Goal: Task Accomplishment & Management: Complete application form

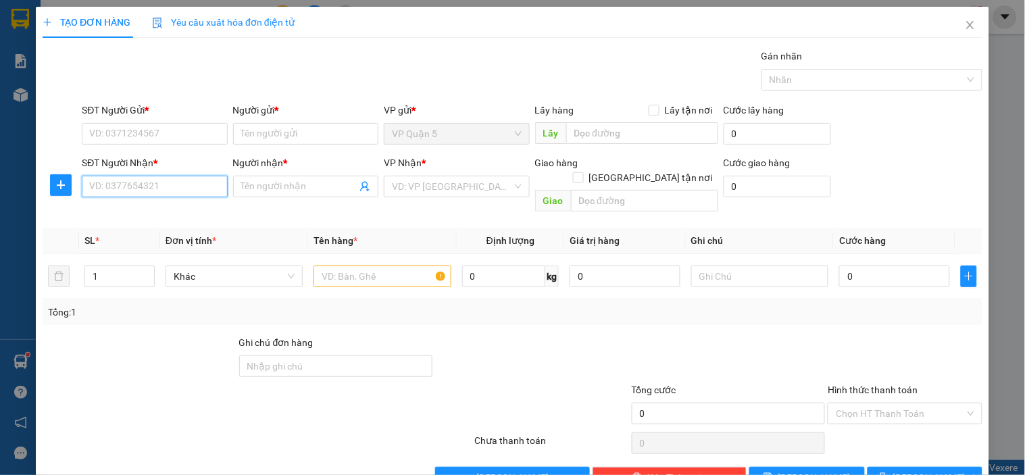
click at [152, 181] on input "SĐT Người Nhận *" at bounding box center [154, 187] width 145 height 22
click at [169, 214] on div "0974383598 - GIANG" at bounding box center [153, 213] width 128 height 15
type input "0974383598"
type input "GIANG"
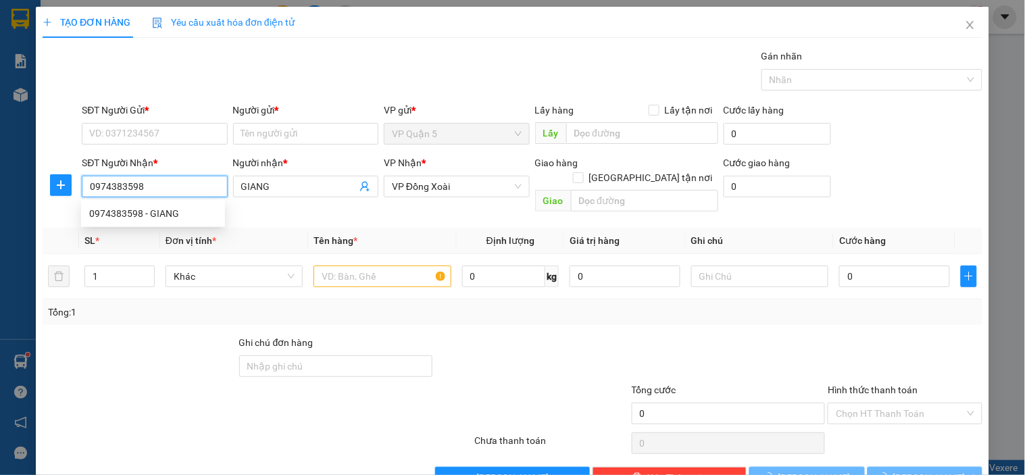
type input "30.000"
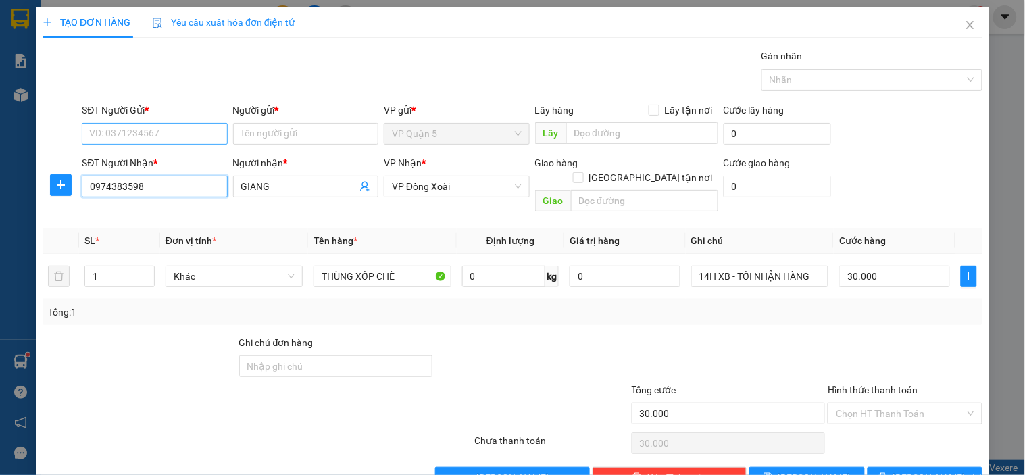
type input "0974383598"
click at [203, 127] on input "SĐT Người Gửi *" at bounding box center [154, 134] width 145 height 22
click at [153, 182] on div "0902215170 - vương" at bounding box center [153, 182] width 128 height 15
type input "0902215170"
type input "vương"
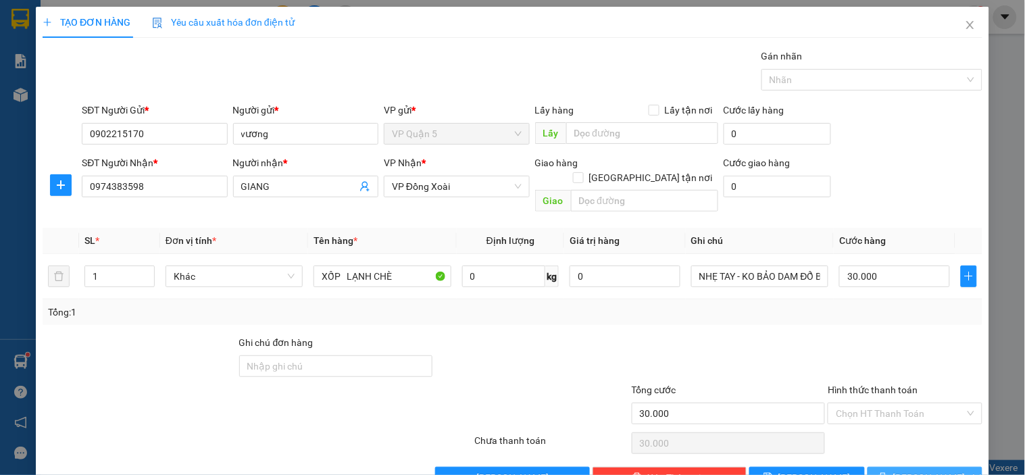
click at [903, 470] on span "[PERSON_NAME] và In" at bounding box center [940, 477] width 95 height 15
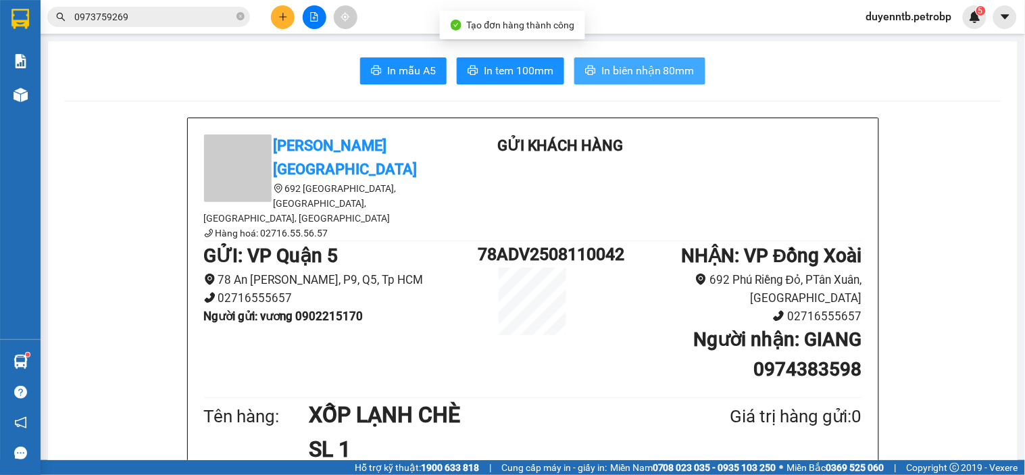
drag, startPoint x: 616, startPoint y: 58, endPoint x: 615, endPoint y: 45, distance: 13.6
click at [618, 57] on button "In biên nhận 80mm" at bounding box center [639, 70] width 131 height 27
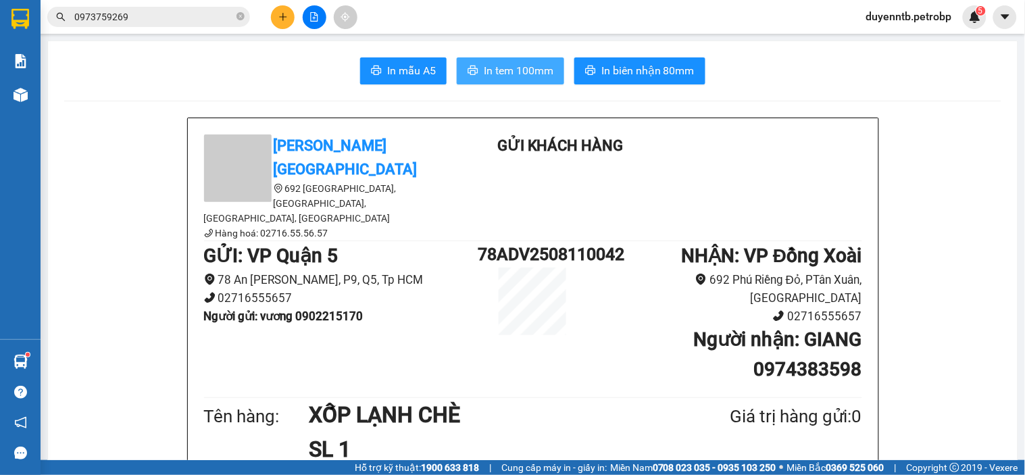
click at [528, 73] on span "In tem 100mm" at bounding box center [519, 70] width 70 height 17
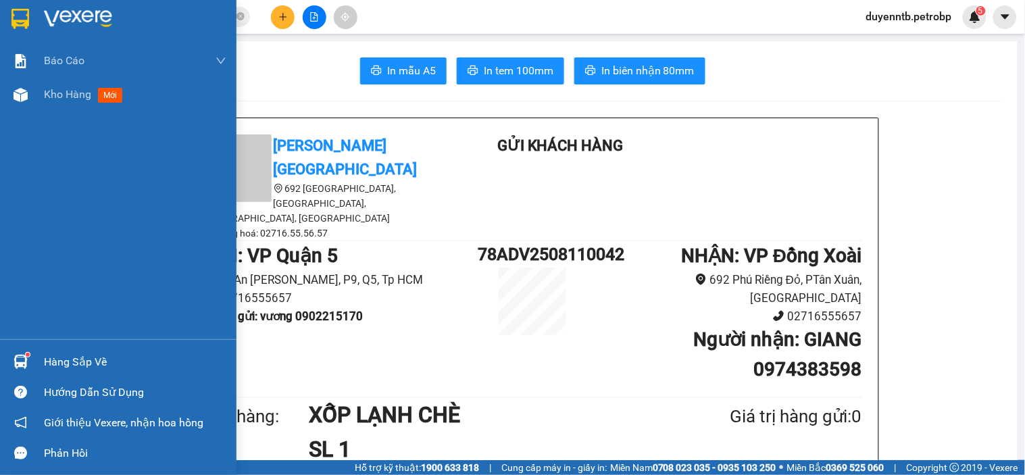
click at [35, 357] on div "Hàng sắp về" at bounding box center [118, 362] width 237 height 30
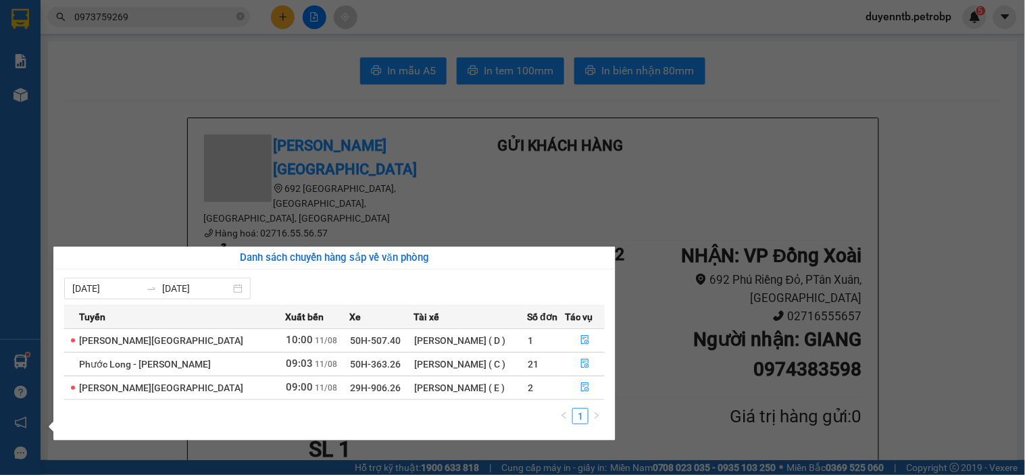
click at [444, 182] on section "Kết quả tìm kiếm ( 112 ) Bộ lọc Ngày tạo đơn gần nhất Mã ĐH Trạng thái Món hàng…" at bounding box center [512, 237] width 1025 height 475
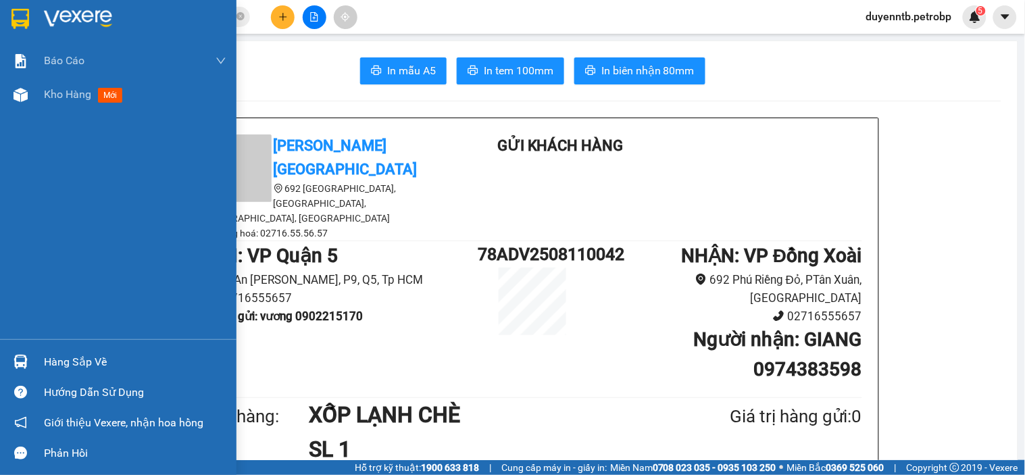
drag, startPoint x: 14, startPoint y: 372, endPoint x: 16, endPoint y: 366, distance: 7.3
click at [14, 372] on div at bounding box center [21, 362] width 24 height 24
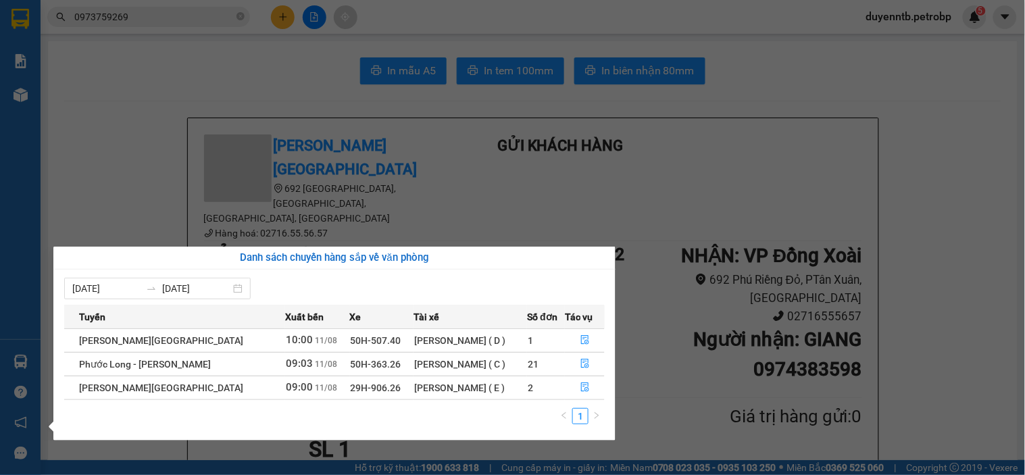
click at [149, 108] on section "Kết quả tìm kiếm ( 112 ) Bộ lọc Ngày tạo đơn gần nhất Mã ĐH Trạng thái Món hàng…" at bounding box center [512, 237] width 1025 height 475
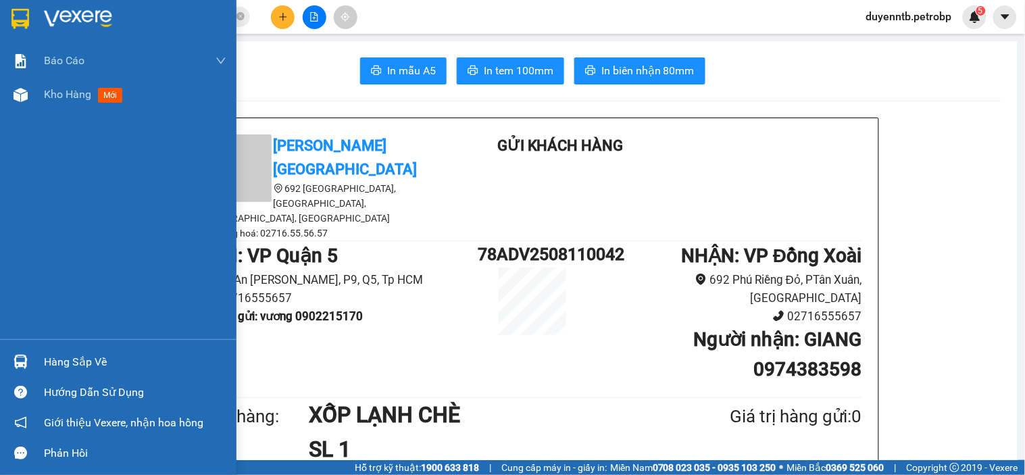
click at [19, 356] on img at bounding box center [21, 362] width 14 height 14
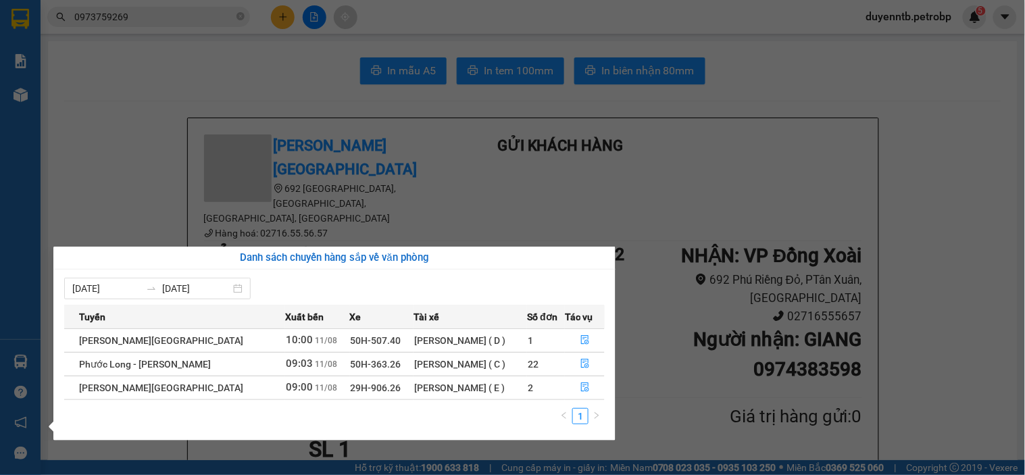
click at [151, 127] on section "Kết quả tìm kiếm ( 112 ) Bộ lọc Ngày tạo đơn gần nhất Mã ĐH Trạng thái Món hàng…" at bounding box center [512, 237] width 1025 height 475
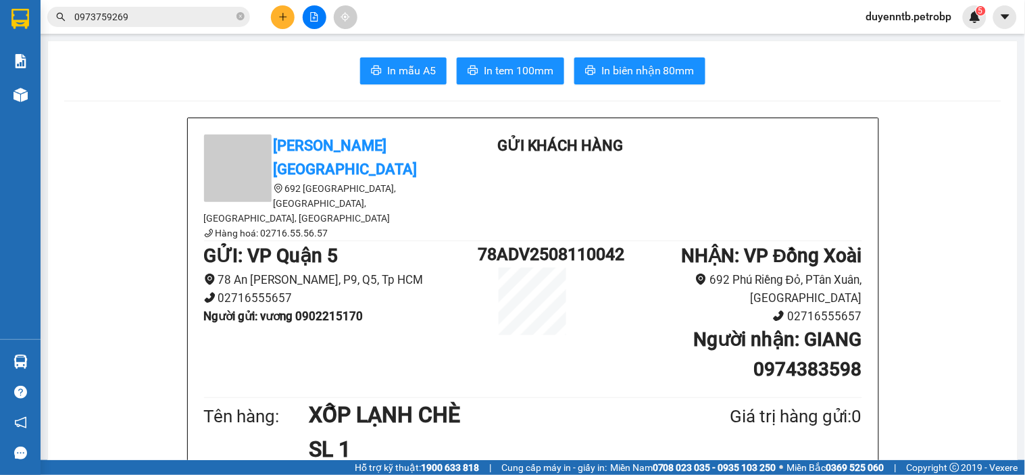
click at [282, 18] on icon "plus" at bounding box center [282, 16] width 9 height 9
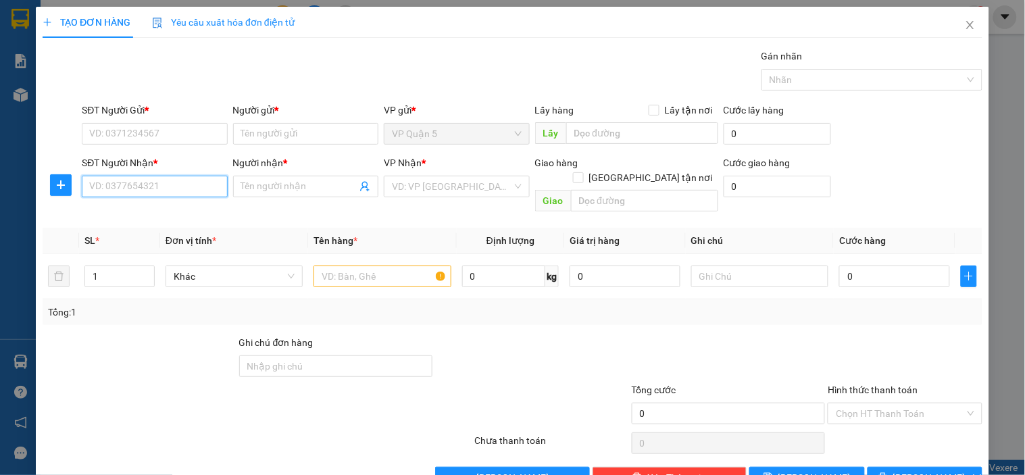
click at [157, 186] on input "SĐT Người Nhận *" at bounding box center [154, 187] width 145 height 22
type input "0366793993"
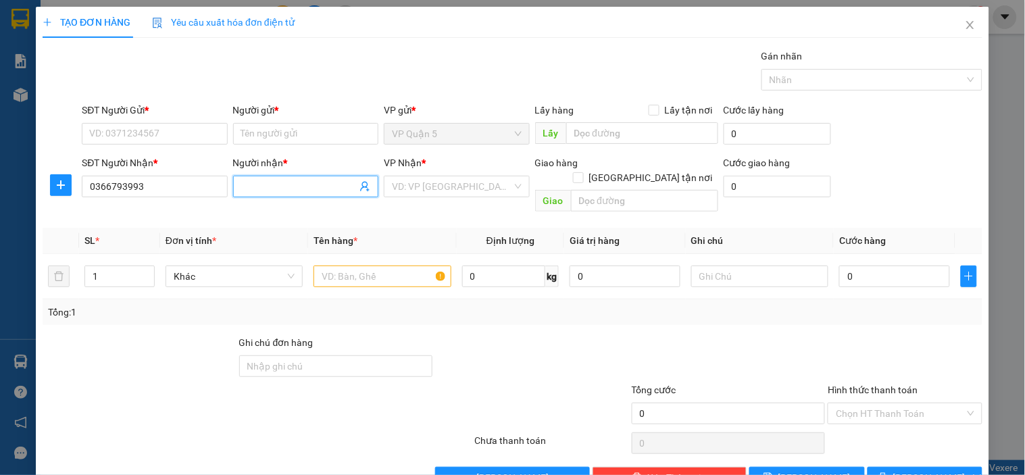
click at [273, 182] on input "Người nhận *" at bounding box center [299, 186] width 116 height 15
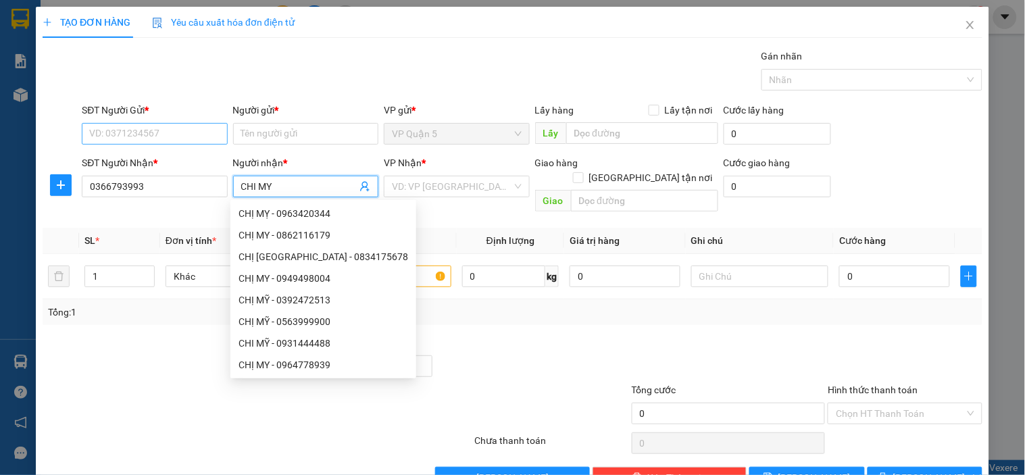
type input "CHI MY"
click at [171, 134] on input "SĐT Người Gửi *" at bounding box center [154, 134] width 145 height 22
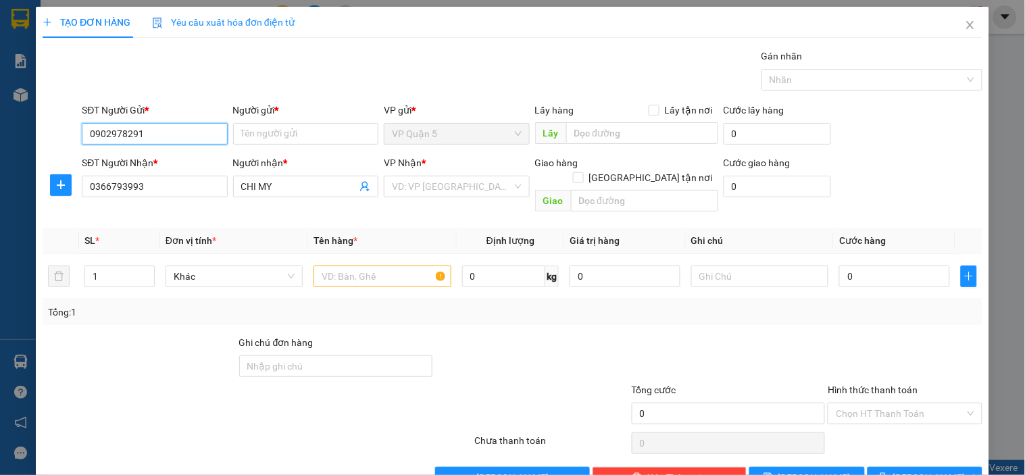
type input "0902978291"
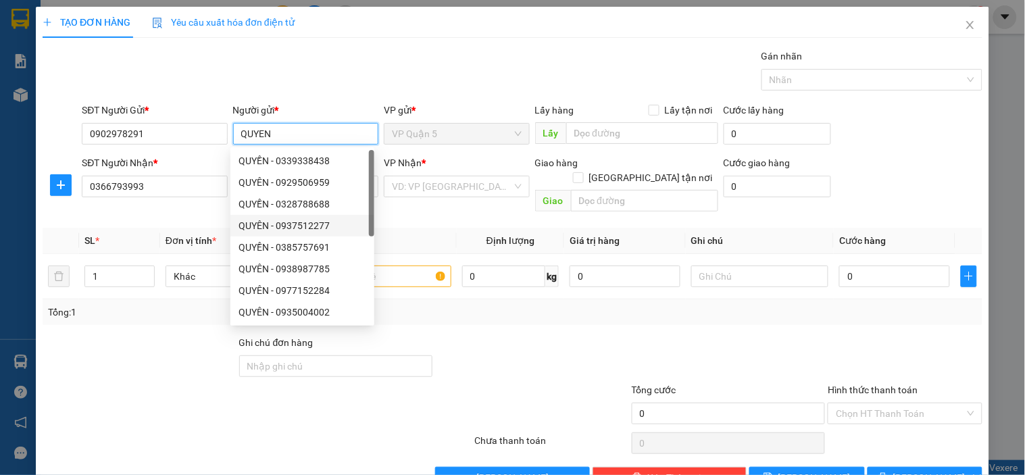
type input "QUYEN"
click at [143, 343] on div at bounding box center [139, 358] width 197 height 47
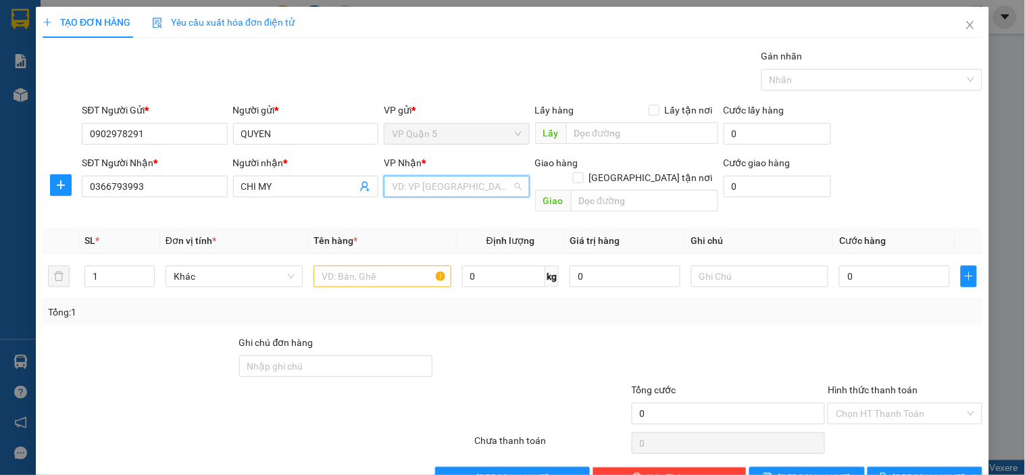
click at [443, 192] on input "search" at bounding box center [452, 186] width 120 height 20
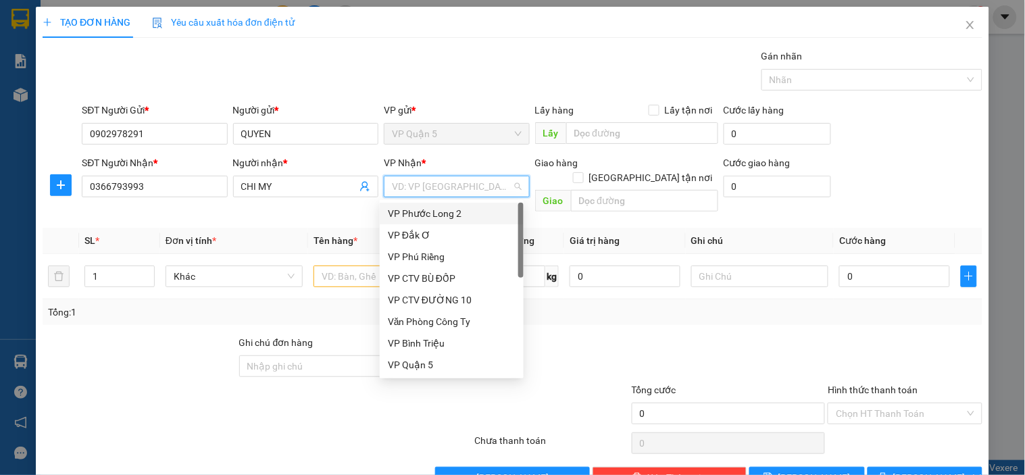
type input "D"
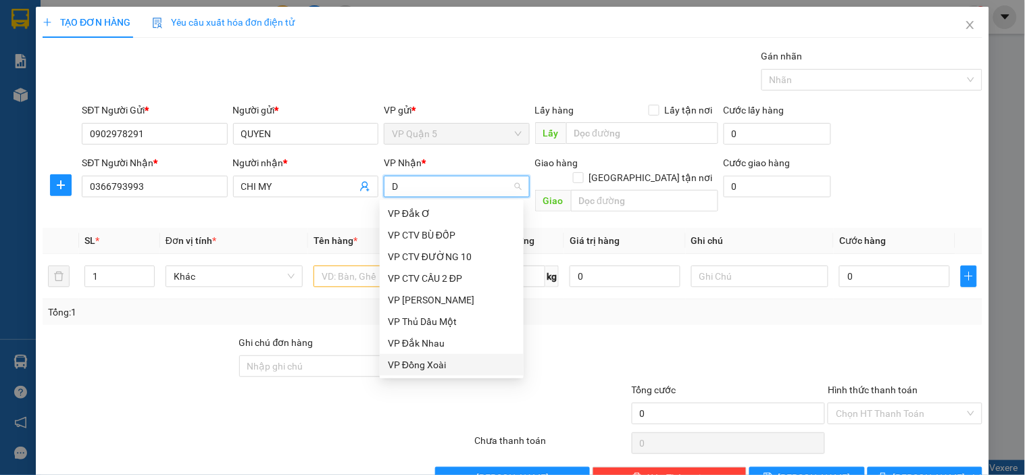
click at [430, 362] on div "VP Đồng Xoài" at bounding box center [452, 364] width 128 height 15
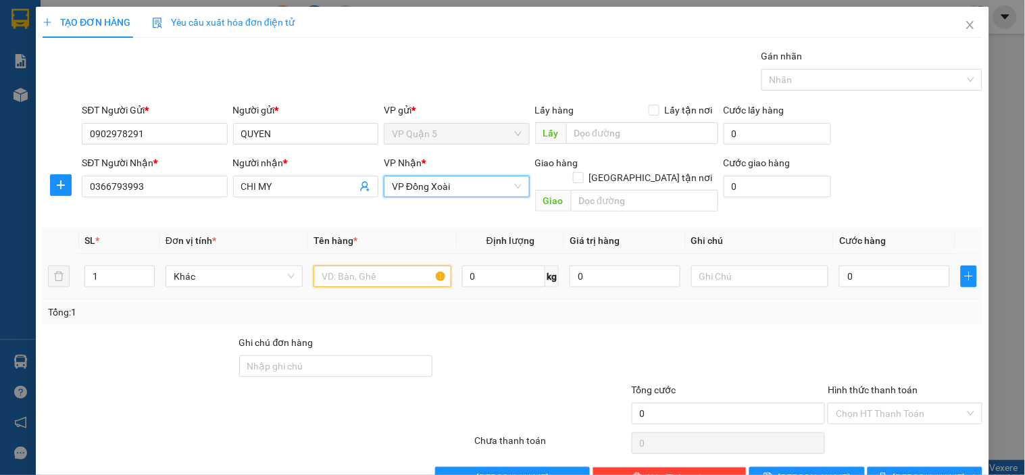
click at [360, 266] on input "text" at bounding box center [382, 277] width 137 height 22
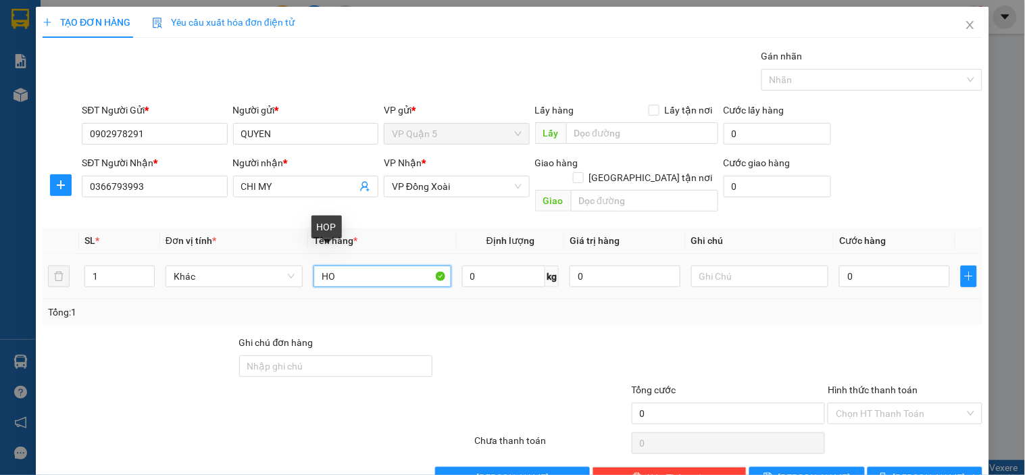
type input "H"
type input "THÙNG XỐP VÀNG"
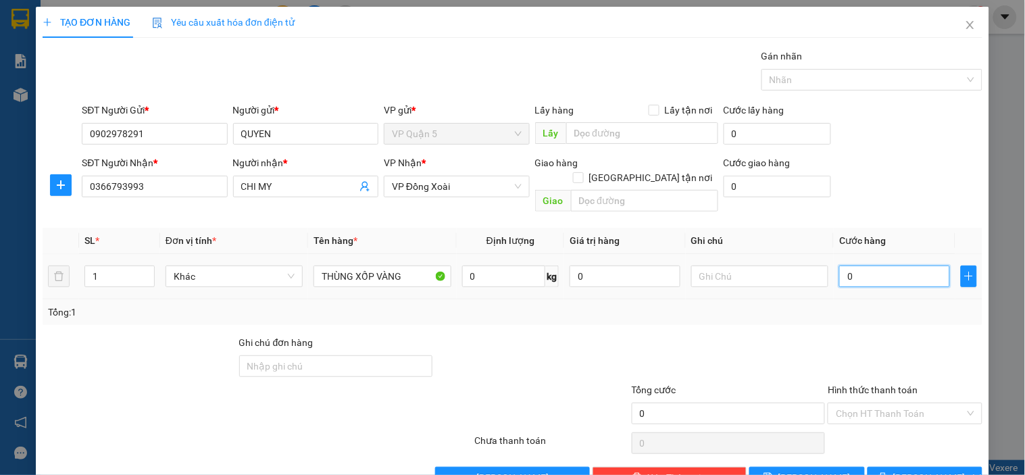
click at [860, 266] on input "0" at bounding box center [894, 277] width 111 height 22
type input "3"
type input "30"
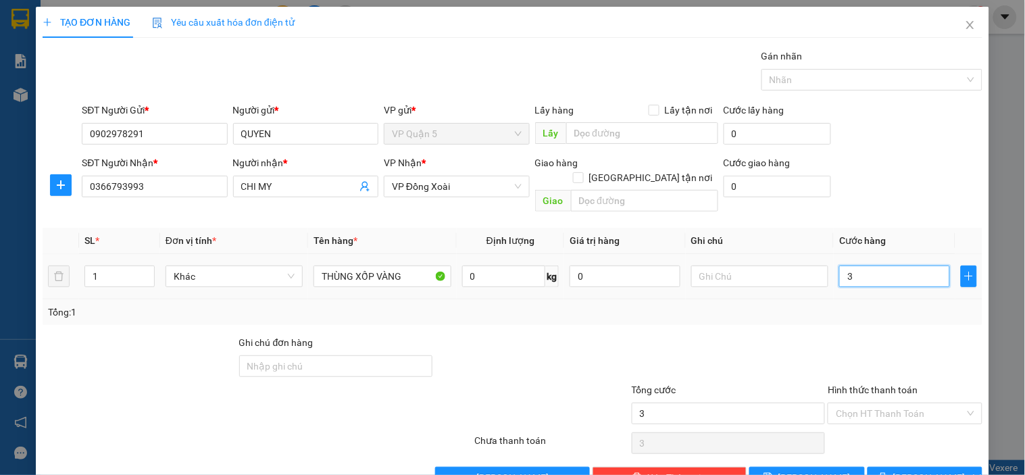
type input "30"
type input "30.000"
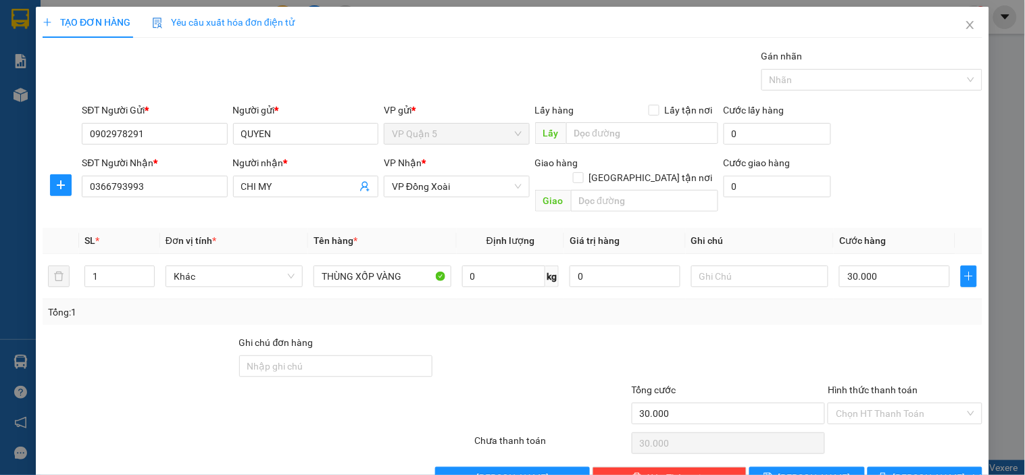
click at [855, 316] on div "Transit Pickup Surcharge Ids Transit Deliver Surcharge Ids Transit Deliver Surc…" at bounding box center [513, 269] width 940 height 440
click at [695, 266] on input "text" at bounding box center [759, 277] width 137 height 22
type input "14H XB - TỐI NHẬN"
click at [836, 403] on input "Hình thức thanh toán" at bounding box center [900, 413] width 128 height 20
click at [796, 335] on div at bounding box center [729, 358] width 197 height 47
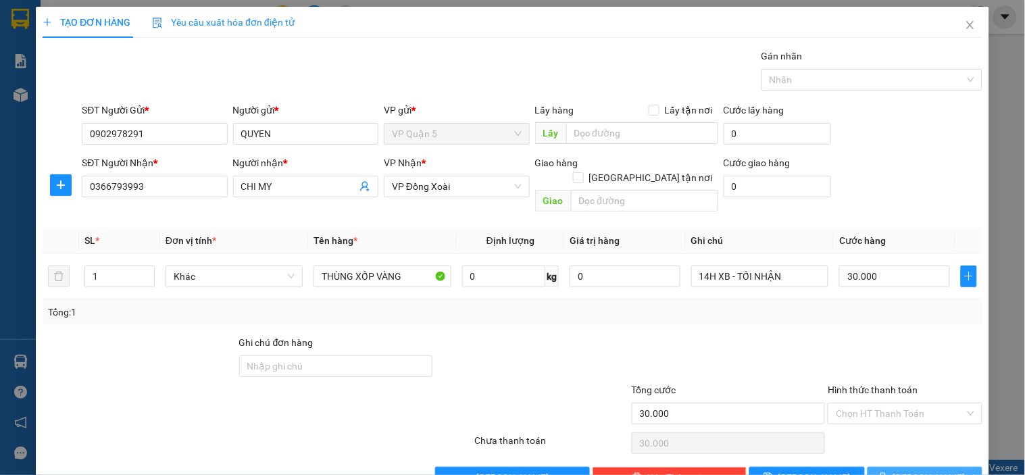
click at [888, 472] on icon "printer" at bounding box center [883, 476] width 9 height 9
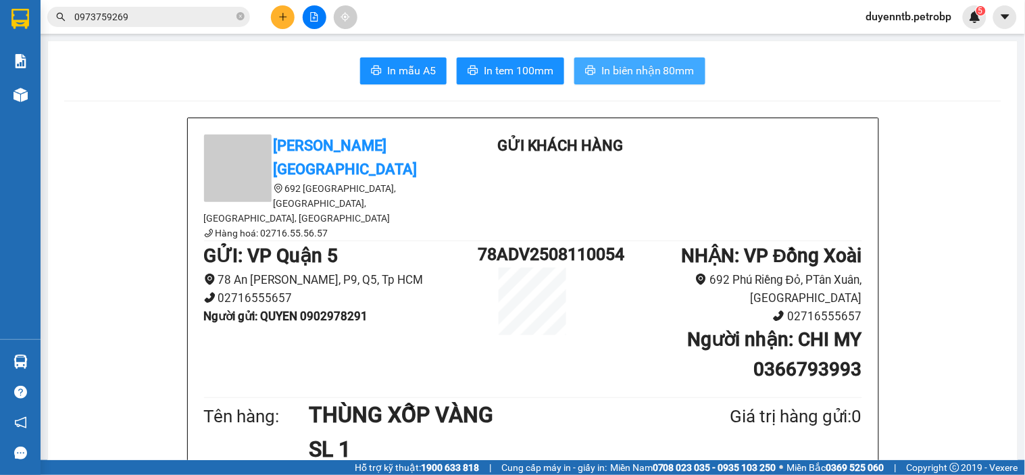
click at [601, 72] on span "In biên nhận 80mm" at bounding box center [647, 70] width 93 height 17
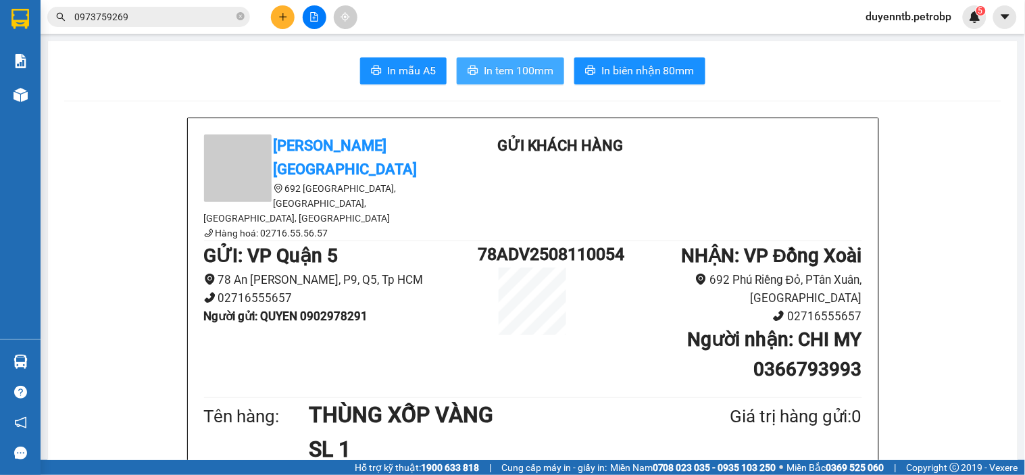
click at [528, 74] on span "In tem 100mm" at bounding box center [519, 70] width 70 height 17
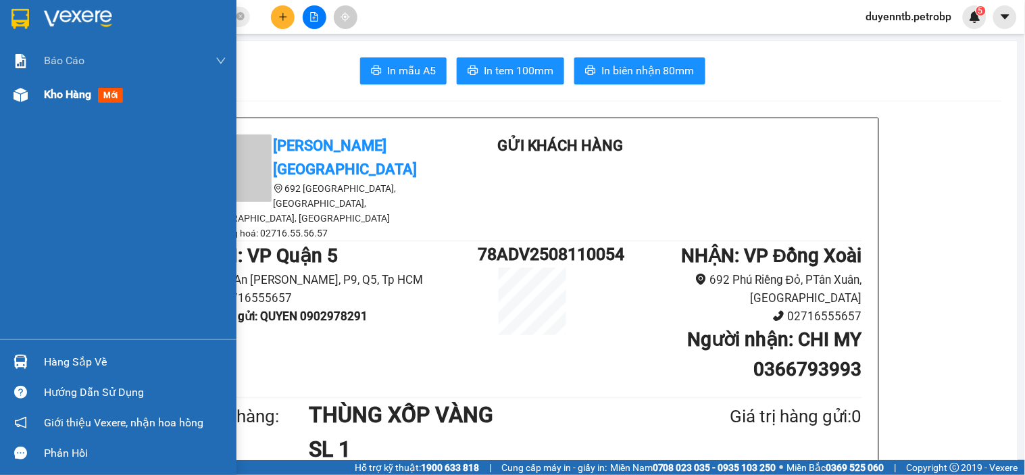
click at [21, 91] on img at bounding box center [21, 95] width 14 height 14
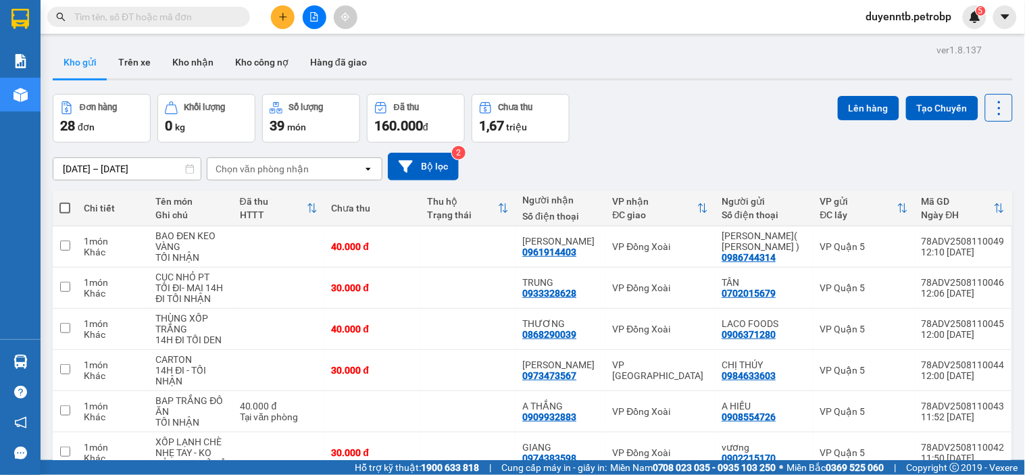
click at [504, 207] on icon at bounding box center [503, 208] width 11 height 11
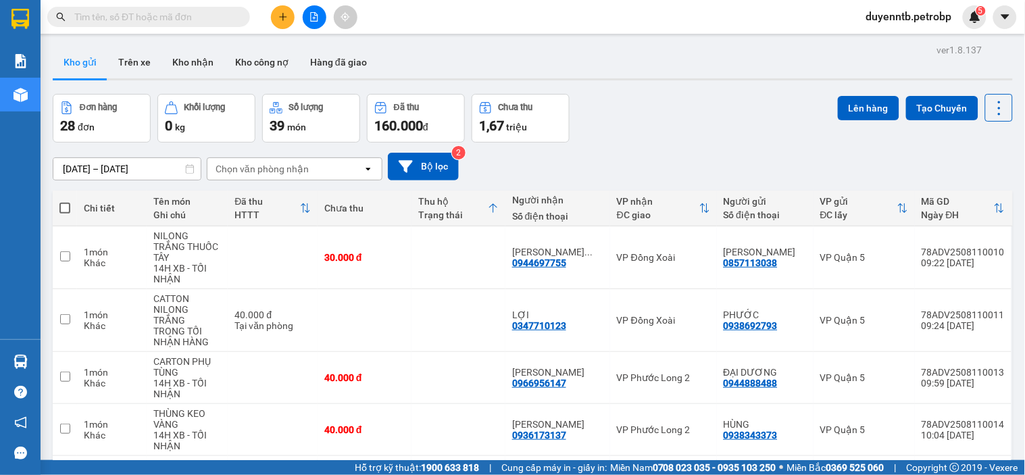
click at [349, 167] on div "Chọn văn phòng nhận" at bounding box center [284, 169] width 155 height 22
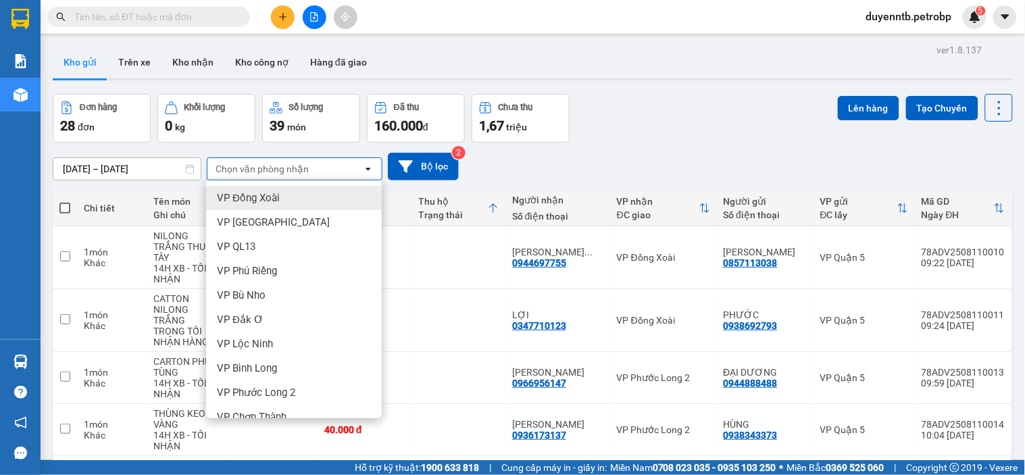
type input "D"
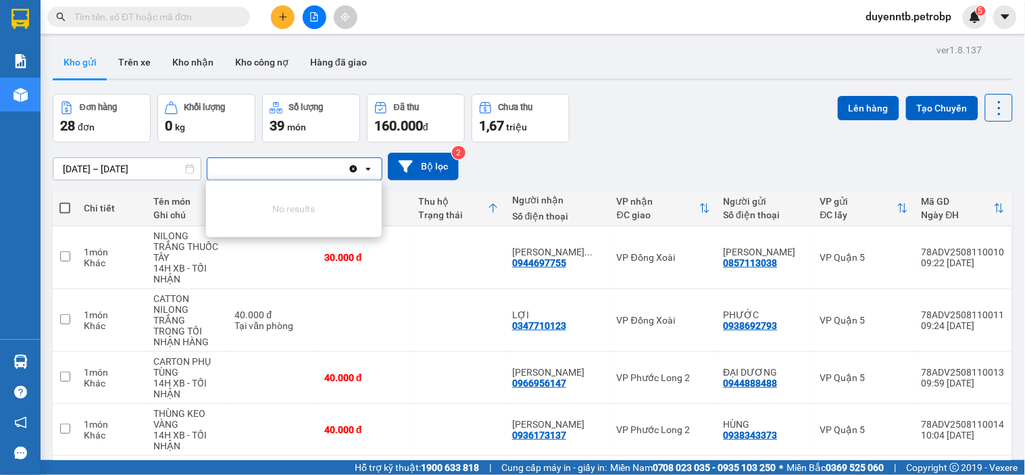
type input "Đ"
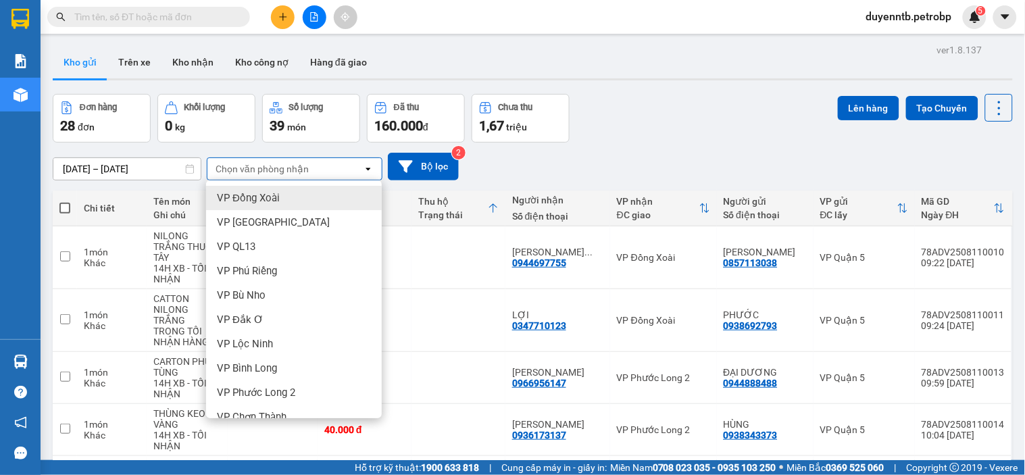
click at [287, 201] on div "VP Đồng Xoài" at bounding box center [294, 198] width 176 height 24
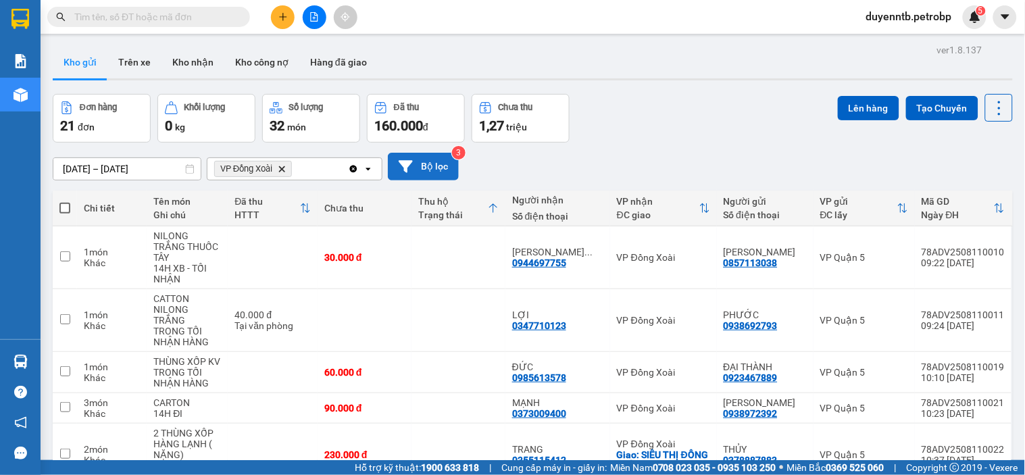
click at [399, 174] on button "Bộ lọc" at bounding box center [423, 167] width 71 height 28
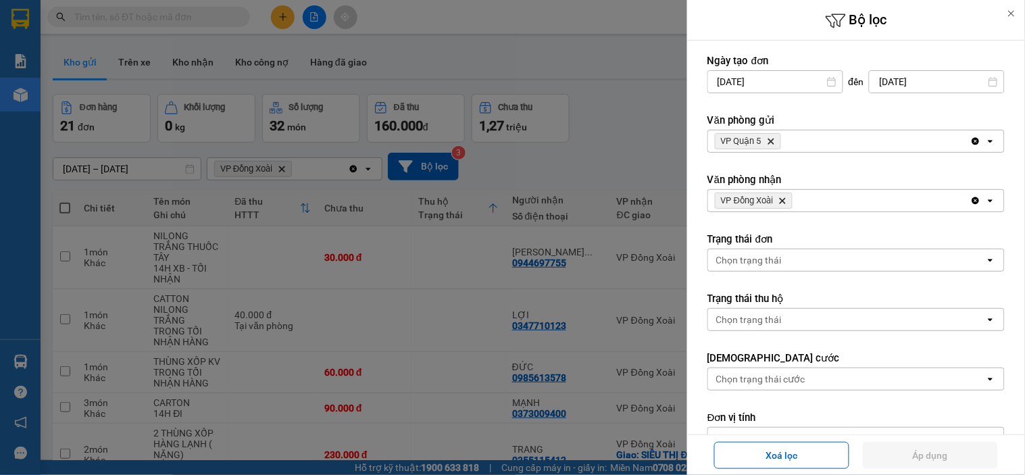
click at [587, 156] on div at bounding box center [512, 237] width 1025 height 475
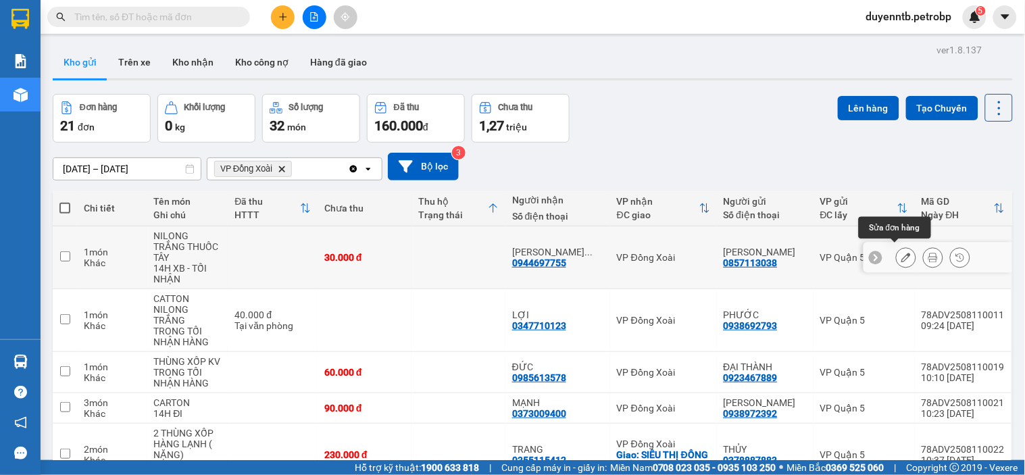
click at [902, 253] on icon at bounding box center [906, 257] width 9 height 9
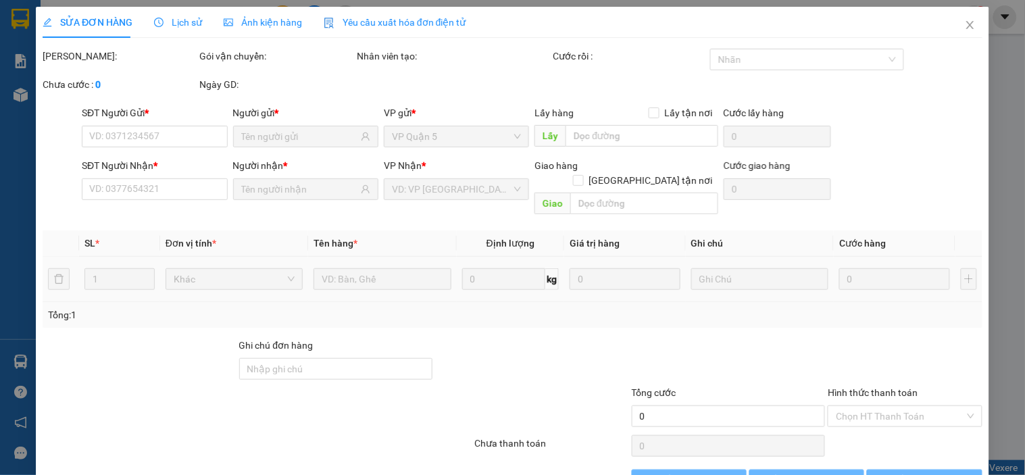
type input "0857113038"
type input "0944697755"
type input "30.000"
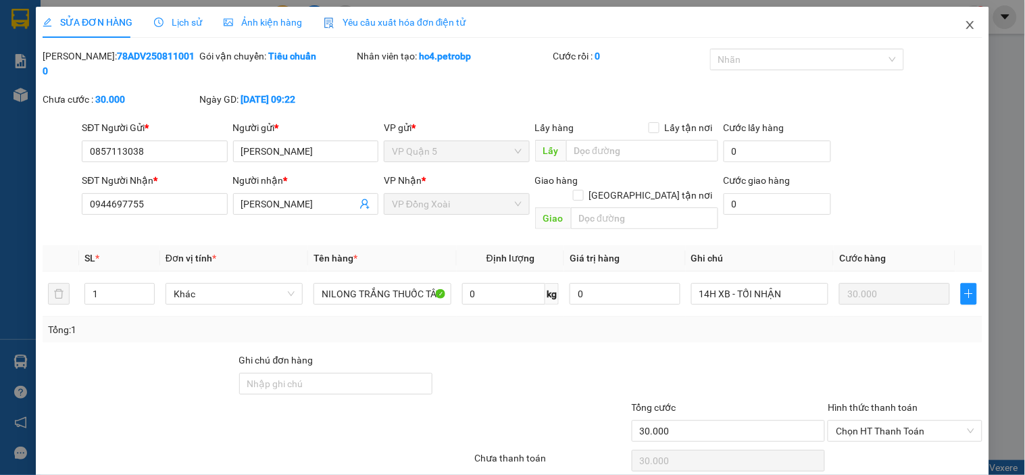
click at [965, 28] on icon "close" at bounding box center [970, 25] width 11 height 11
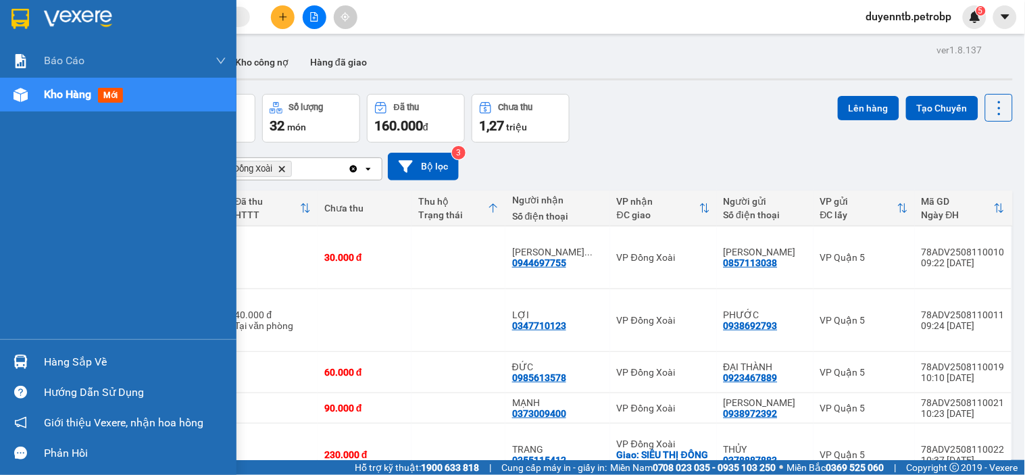
click at [49, 358] on div "Hàng sắp về" at bounding box center [135, 362] width 182 height 20
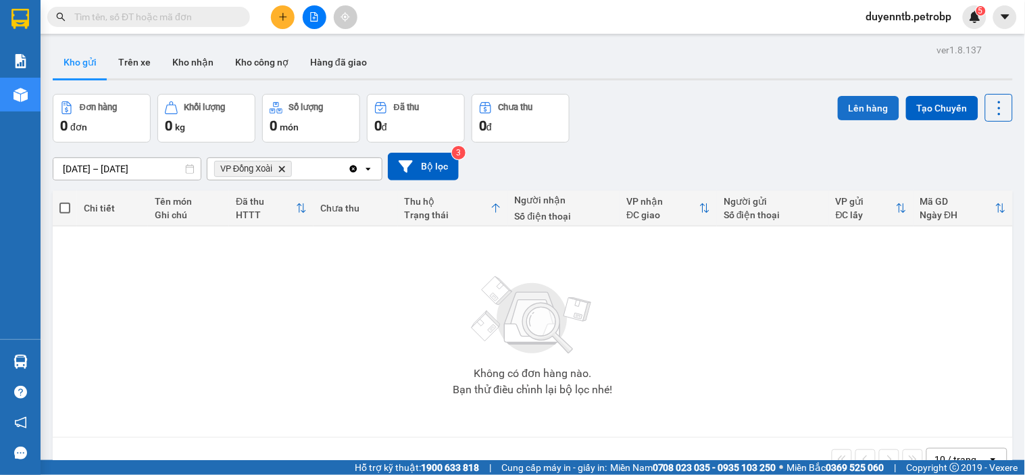
click at [862, 113] on button "Lên hàng" at bounding box center [868, 108] width 61 height 24
click at [149, 62] on button "Trên xe" at bounding box center [134, 62] width 54 height 32
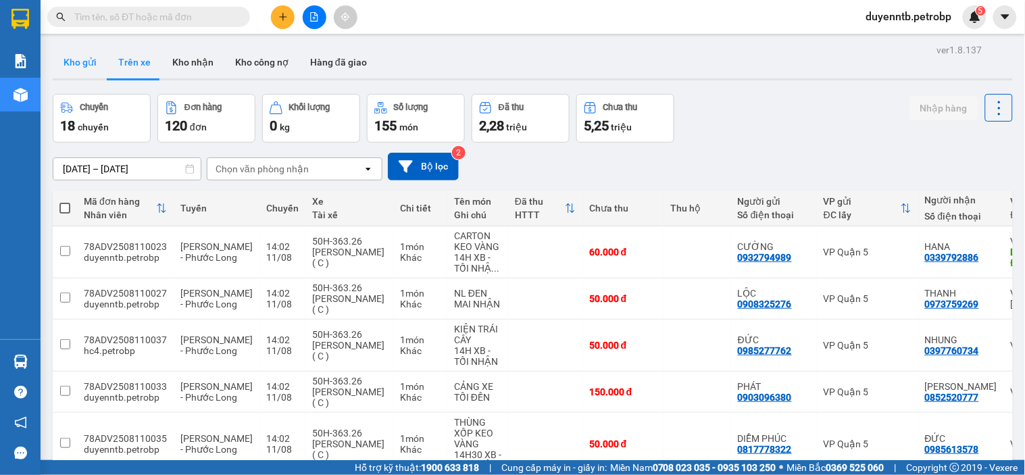
click at [89, 59] on button "Kho gửi" at bounding box center [80, 62] width 55 height 32
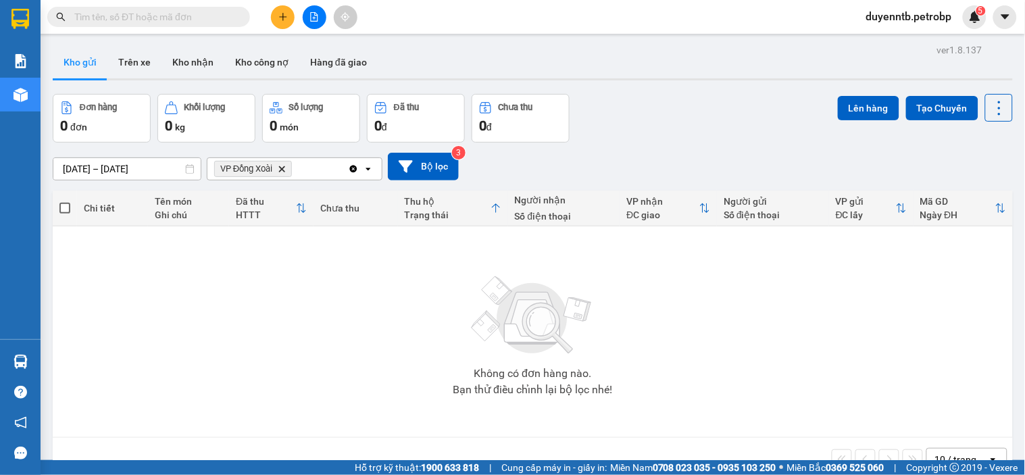
click at [285, 166] on icon "VP Đồng Xoài, close by backspace" at bounding box center [282, 169] width 6 height 6
click at [314, 17] on icon "file-add" at bounding box center [314, 16] width 9 height 9
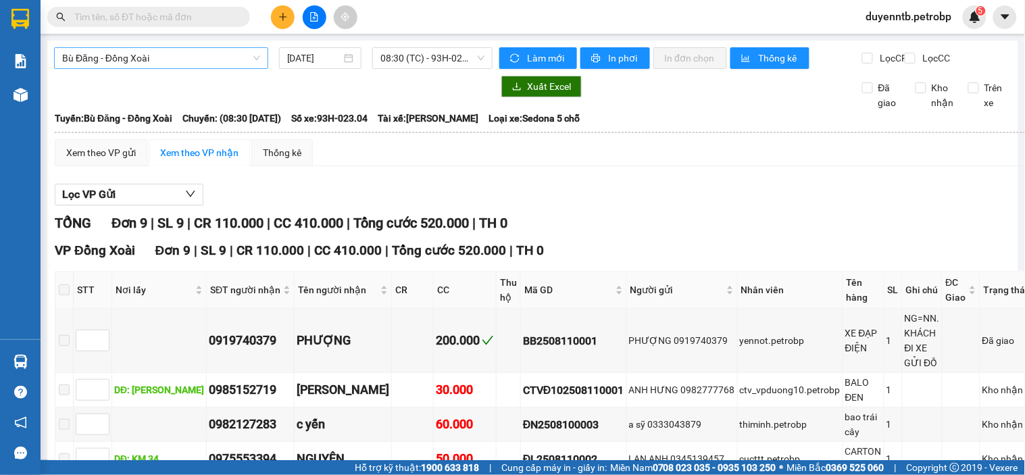
click at [227, 61] on span "Bù Đăng - Đồng Xoài" at bounding box center [161, 58] width 198 height 20
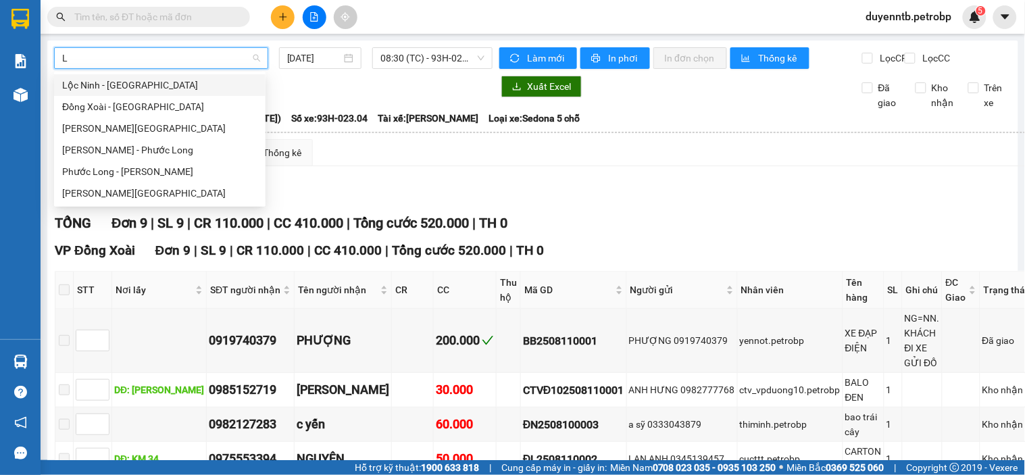
type input "LO"
click at [130, 144] on div "[PERSON_NAME] - Phước Long" at bounding box center [159, 150] width 195 height 15
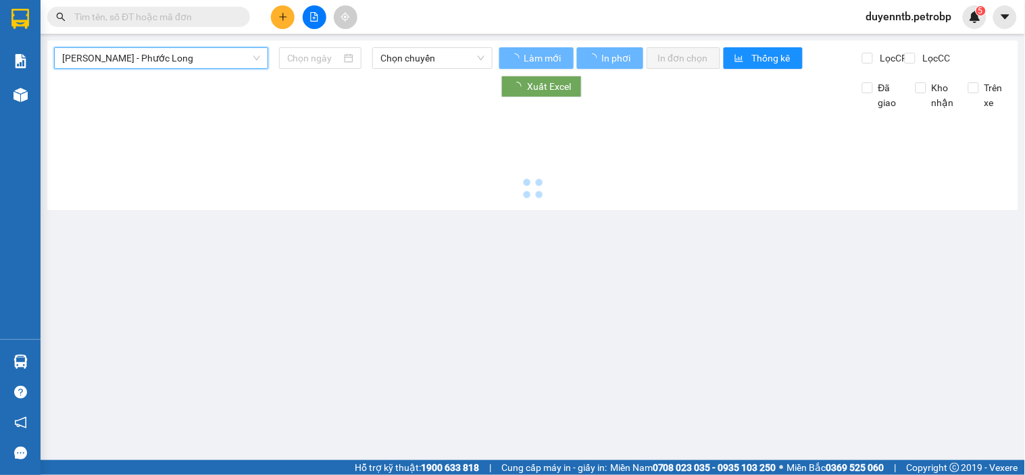
type input "[DATE]"
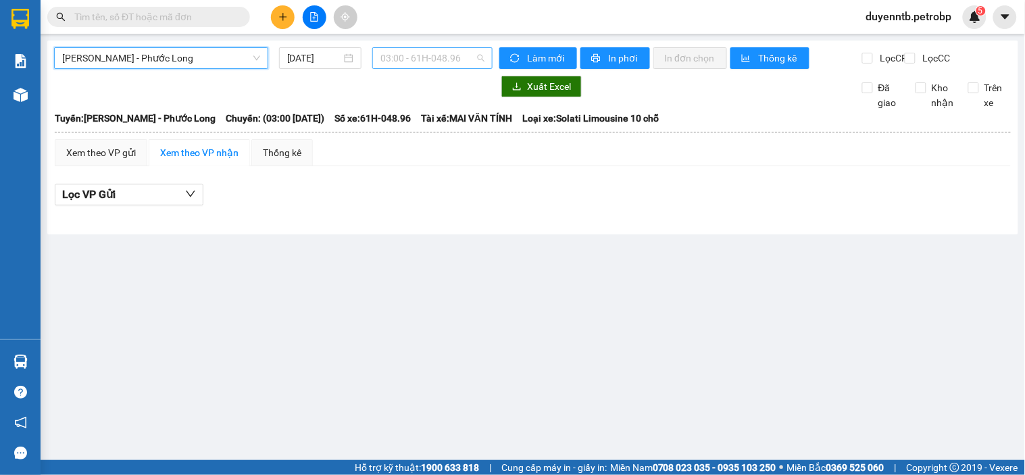
click at [435, 61] on span "03:00 - 61H-048.96" at bounding box center [432, 58] width 104 height 20
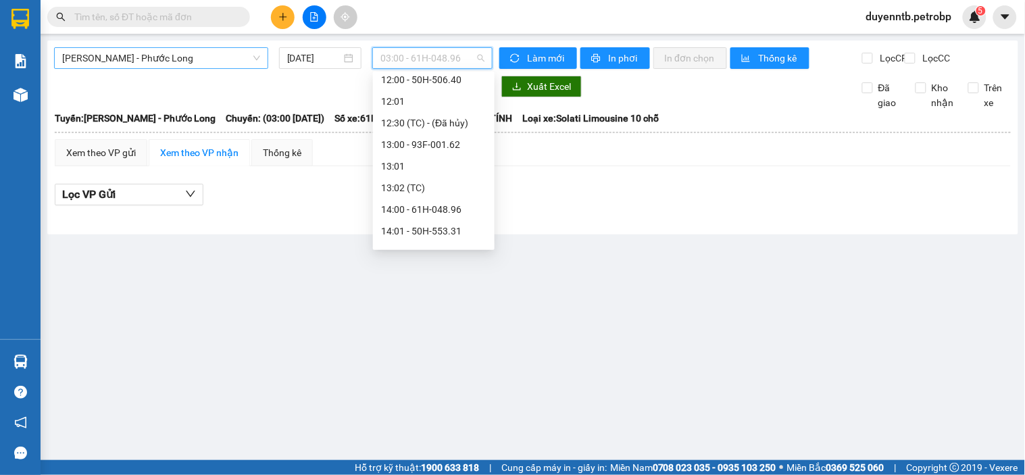
scroll to position [497, 0]
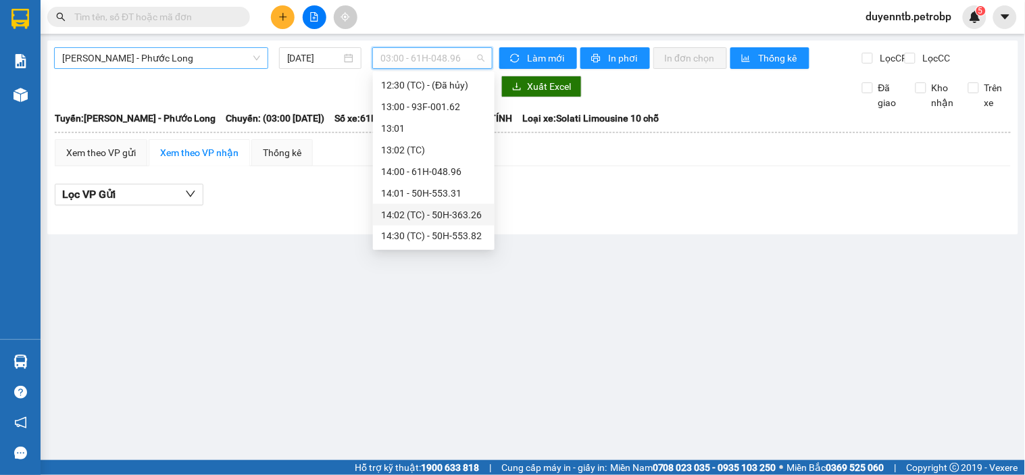
click at [431, 218] on div "14:02 (TC) - 50H-363.26" at bounding box center [433, 214] width 105 height 15
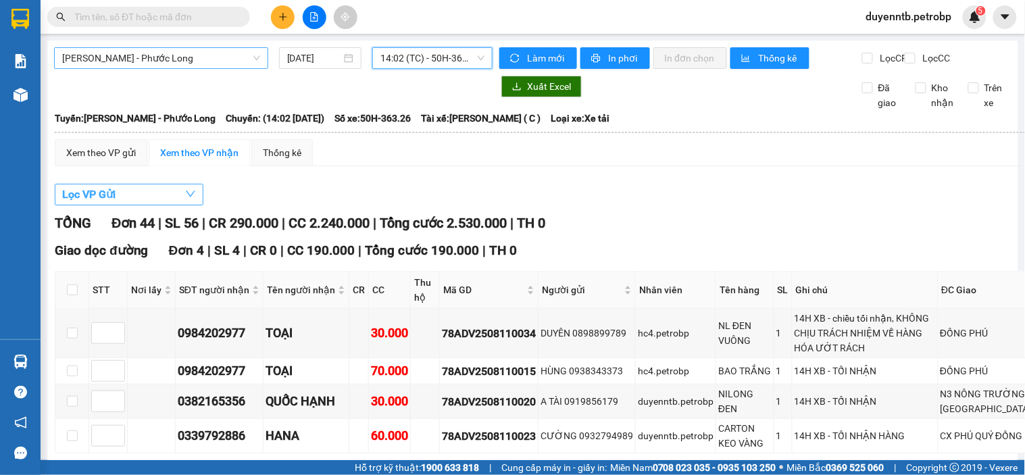
click at [158, 199] on button "Lọc VP Gửi" at bounding box center [129, 195] width 149 height 22
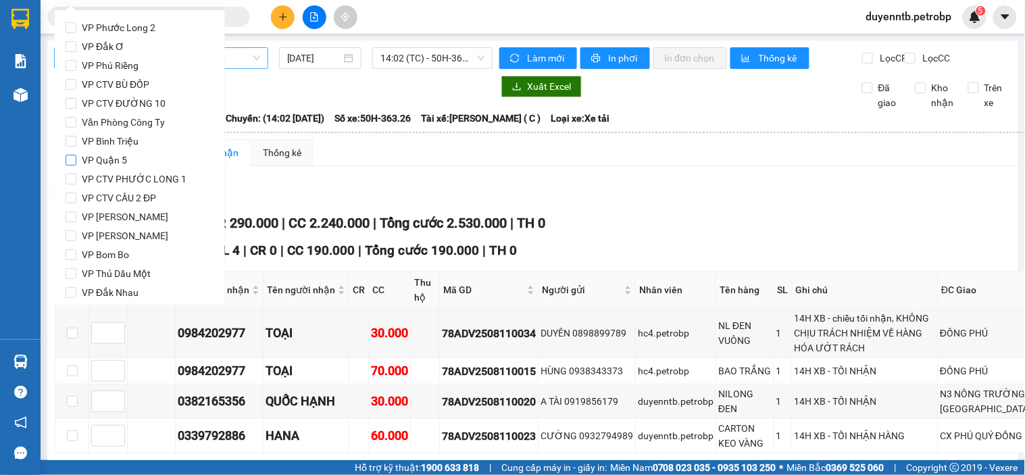
click at [118, 162] on span "VP Quận 5" at bounding box center [104, 160] width 56 height 19
click at [76, 162] on input "VP Quận 5" at bounding box center [71, 160] width 11 height 11
checkbox input "true"
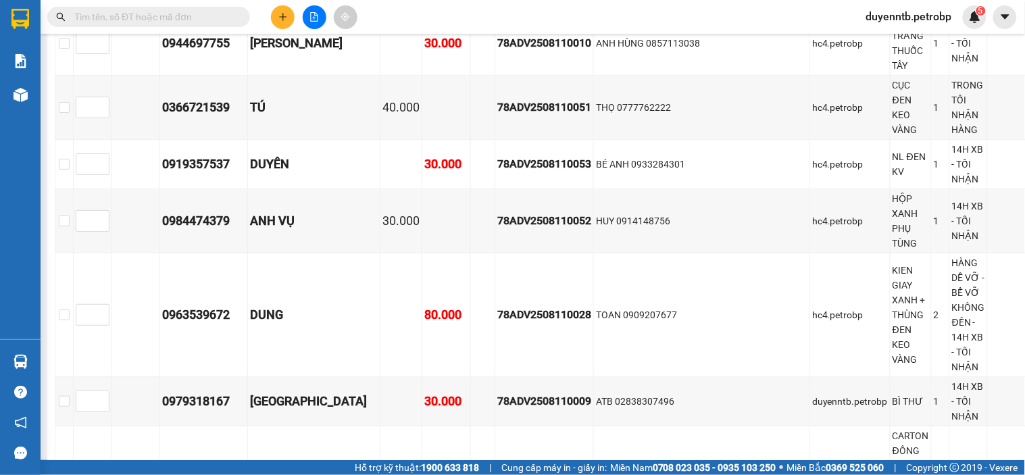
scroll to position [1286, 0]
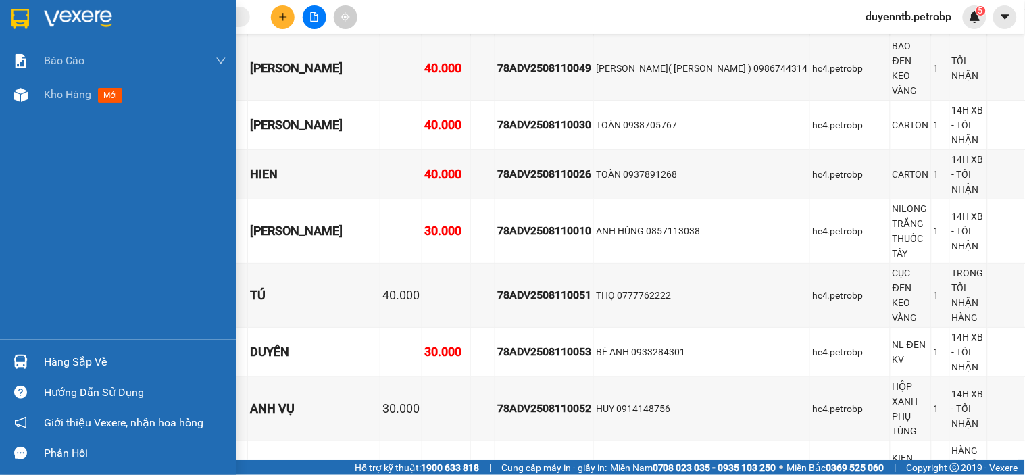
click at [18, 359] on img at bounding box center [21, 362] width 14 height 14
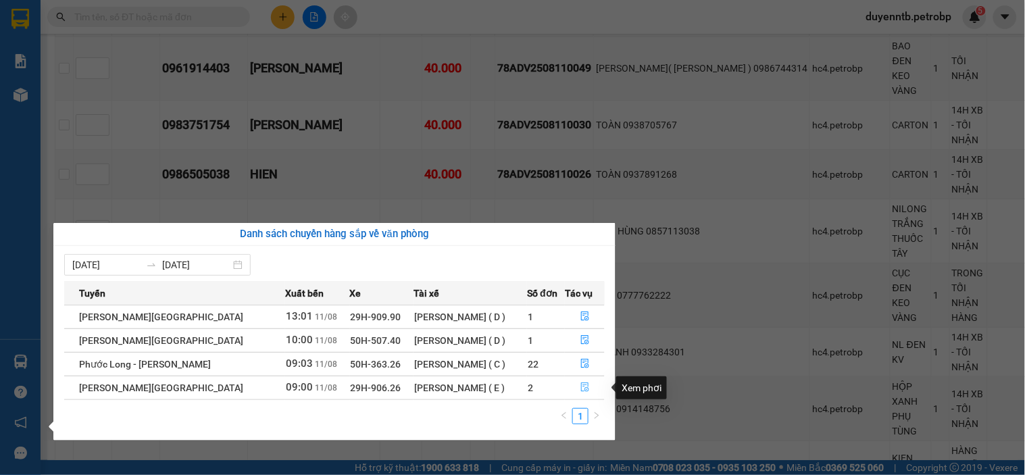
click at [581, 387] on icon "file-done" at bounding box center [585, 386] width 8 height 9
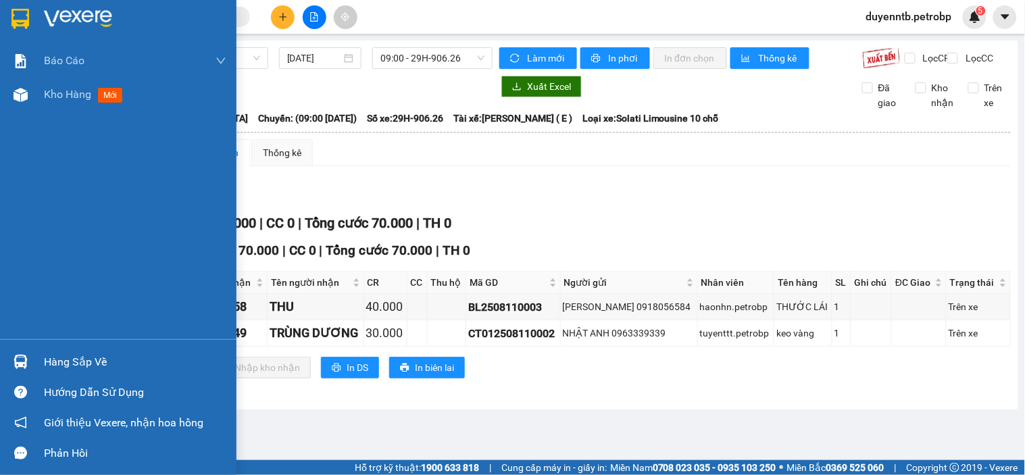
click at [89, 372] on div "Hàng sắp về" at bounding box center [135, 362] width 182 height 20
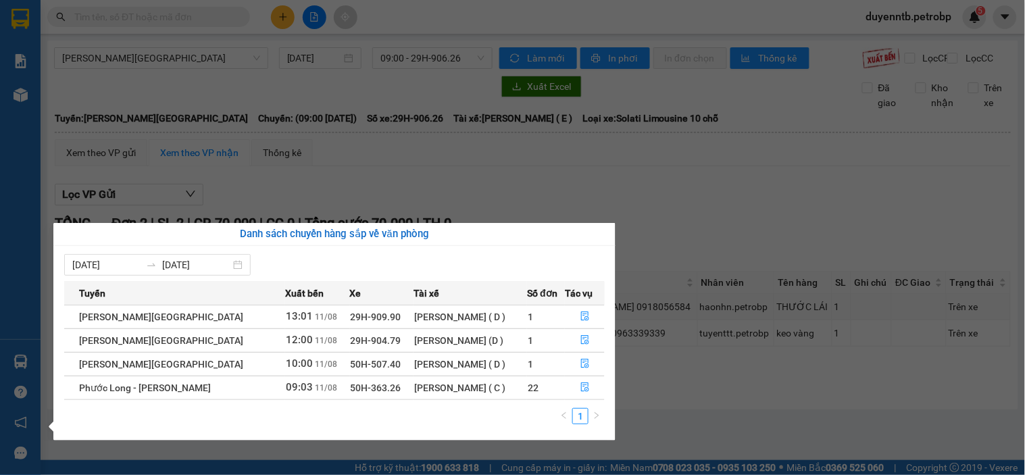
click at [699, 217] on section "Kết quả tìm kiếm ( 0 ) Bộ lọc Ngày tạo đơn gần nhất No Data duyenntb.petrobp 5 …" at bounding box center [512, 237] width 1025 height 475
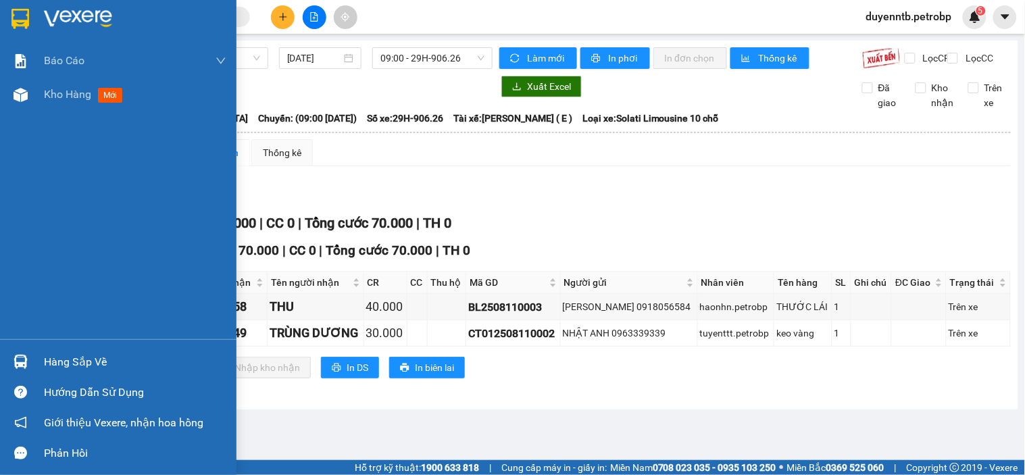
click at [66, 376] on div "Hàng sắp về" at bounding box center [118, 362] width 237 height 30
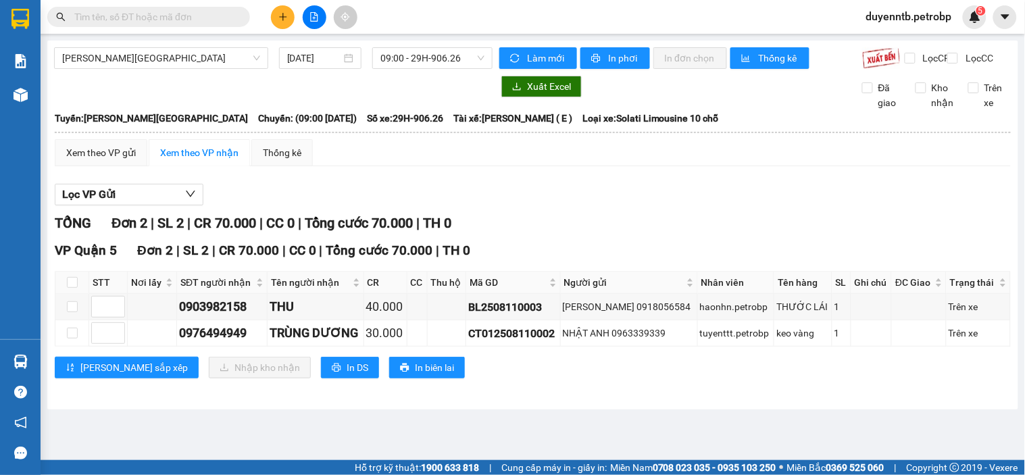
click at [414, 15] on section "Kết quả tìm kiếm ( 0 ) Bộ lọc Ngày tạo đơn gần nhất No Data duyenntb.petrobp 5 …" at bounding box center [512, 237] width 1025 height 475
click at [270, 11] on div at bounding box center [314, 17] width 101 height 24
click at [282, 15] on icon "plus" at bounding box center [282, 16] width 9 height 9
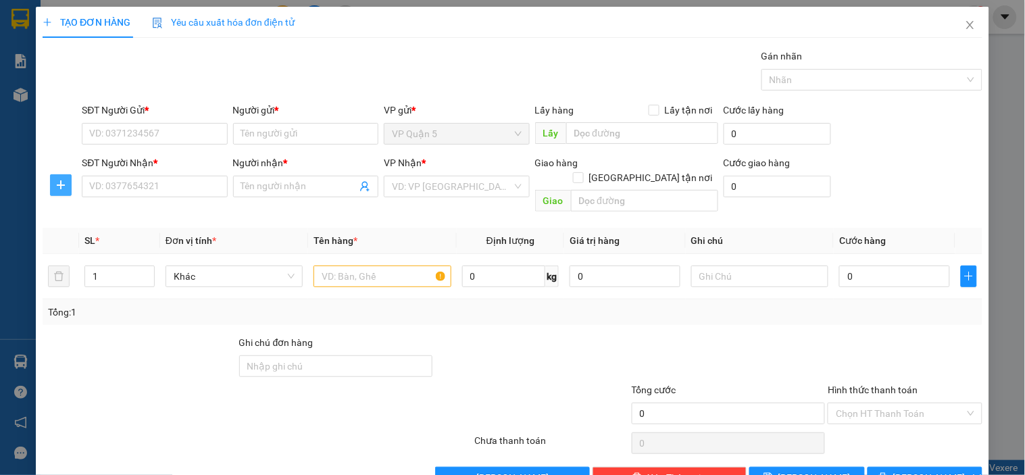
click at [64, 184] on icon "plus" at bounding box center [60, 185] width 11 height 11
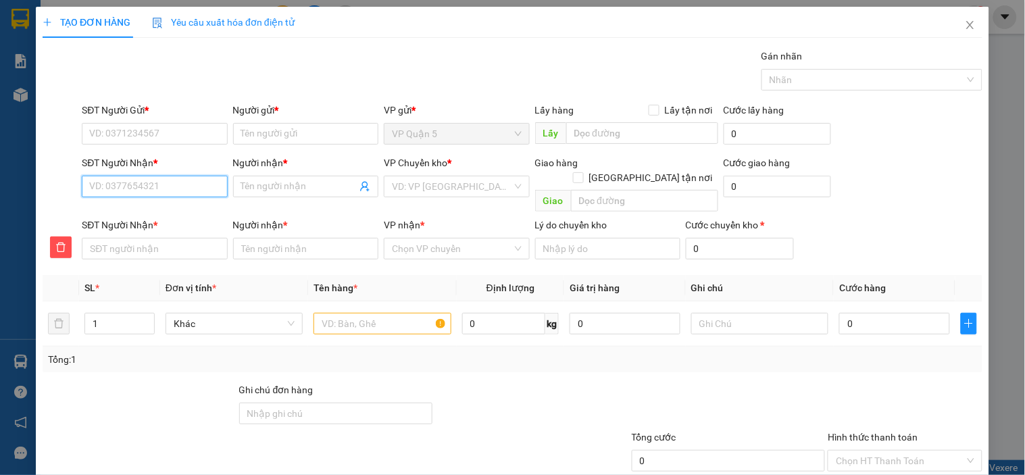
drag, startPoint x: 127, startPoint y: 192, endPoint x: 149, endPoint y: 190, distance: 21.7
click at [128, 192] on input "SĐT Người Nhận *" at bounding box center [154, 187] width 145 height 22
type input "0"
type input "09"
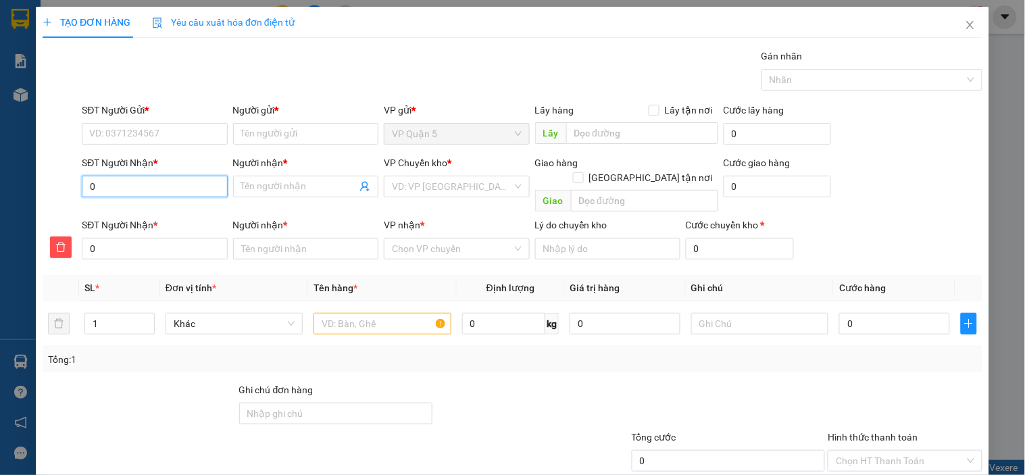
type input "09"
type input "096"
type input "0961"
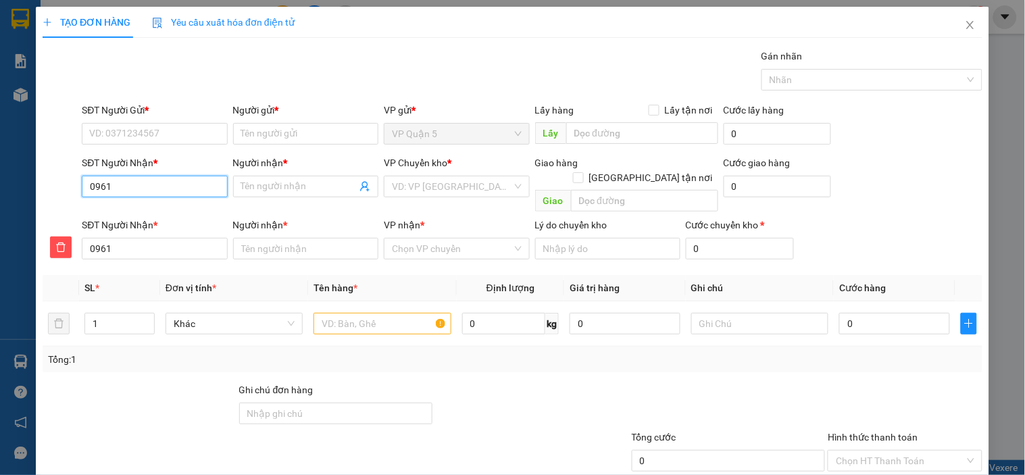
type input "09617"
type input "096177"
type input "0961779"
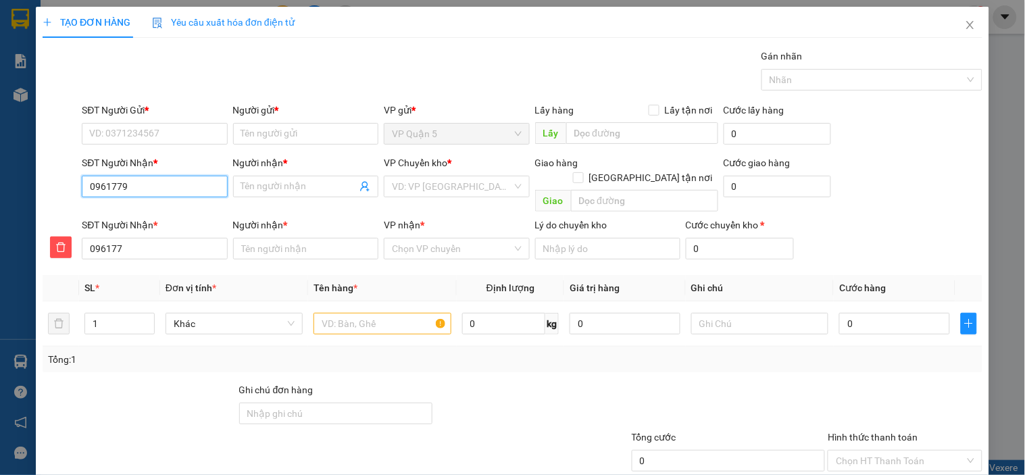
type input "0961779"
type input "09617790"
type input "096177907"
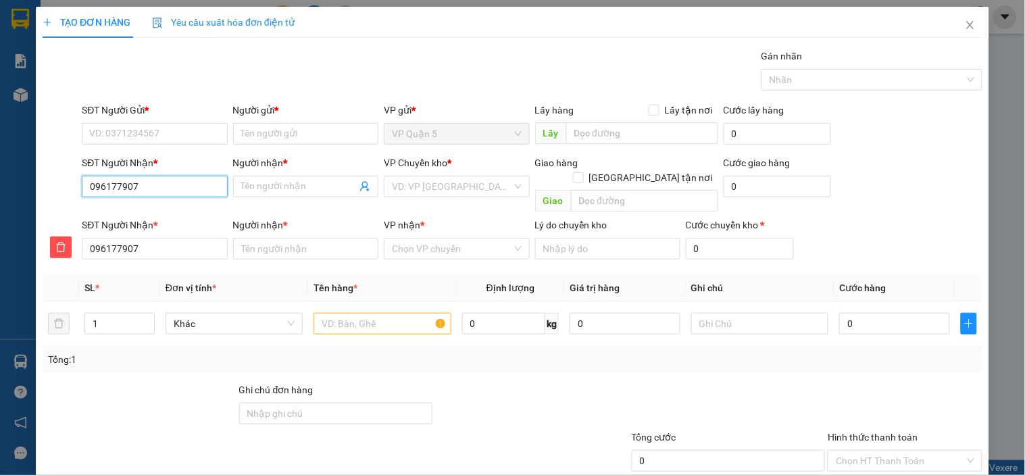
type input "0961779077"
click at [124, 214] on div "0961779077 - LOAN" at bounding box center [153, 213] width 128 height 15
type input "LOAN"
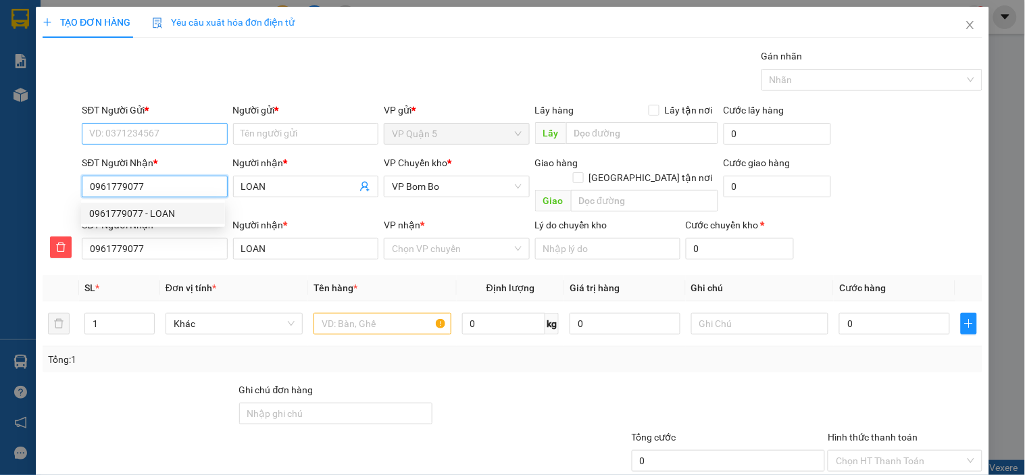
type input "30.000"
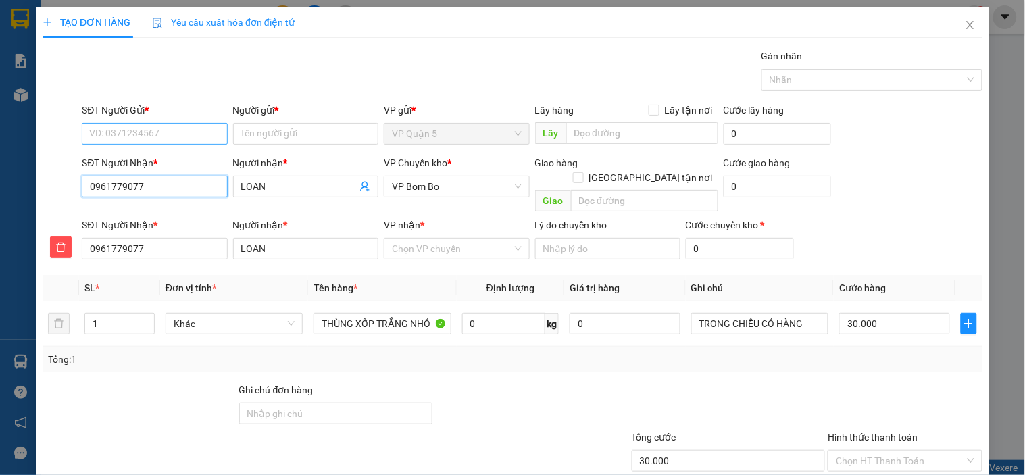
type input "0961779077"
click at [193, 139] on input "SĐT Người Gửi *" at bounding box center [154, 134] width 145 height 22
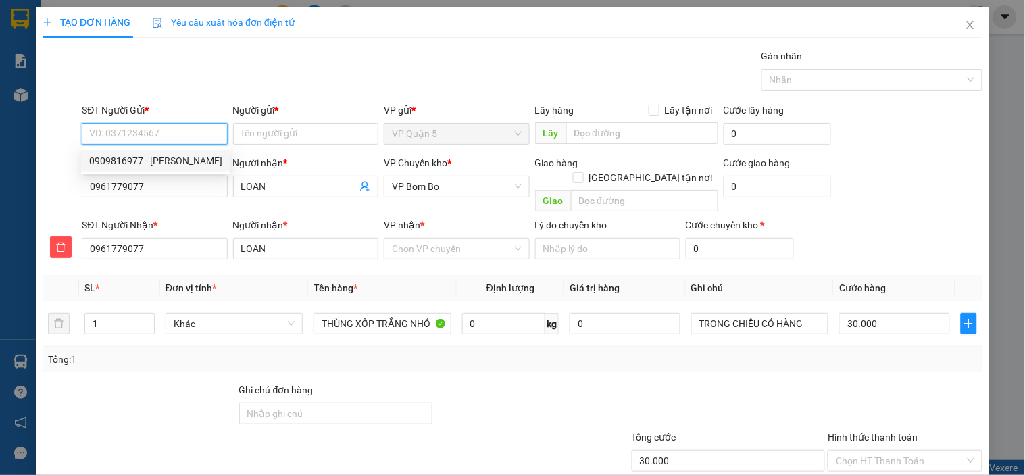
drag, startPoint x: 150, startPoint y: 158, endPoint x: 394, endPoint y: 84, distance: 254.8
click at [149, 158] on div "0909816977 - KHÁNH" at bounding box center [155, 160] width 133 height 15
type input "0909816977"
type input "KHÁNH"
click at [437, 184] on span "VP Bom Bo" at bounding box center [456, 186] width 129 height 20
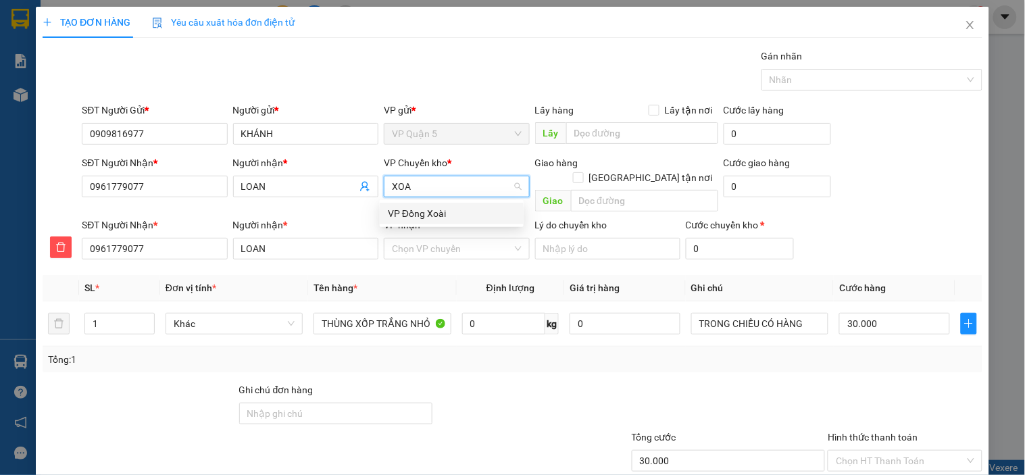
type input "XOAI"
click at [433, 214] on div "VP Đồng Xoài" at bounding box center [452, 213] width 128 height 15
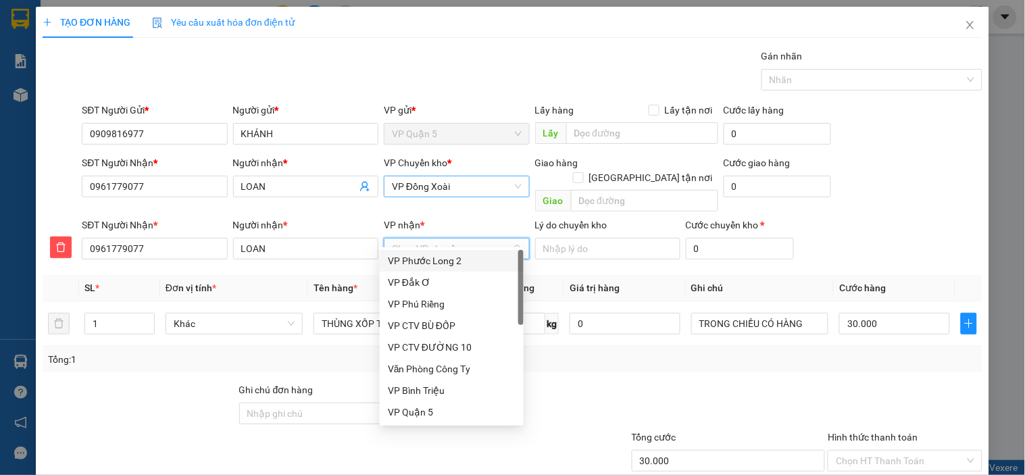
click at [423, 239] on input "VP nhận *" at bounding box center [452, 249] width 120 height 20
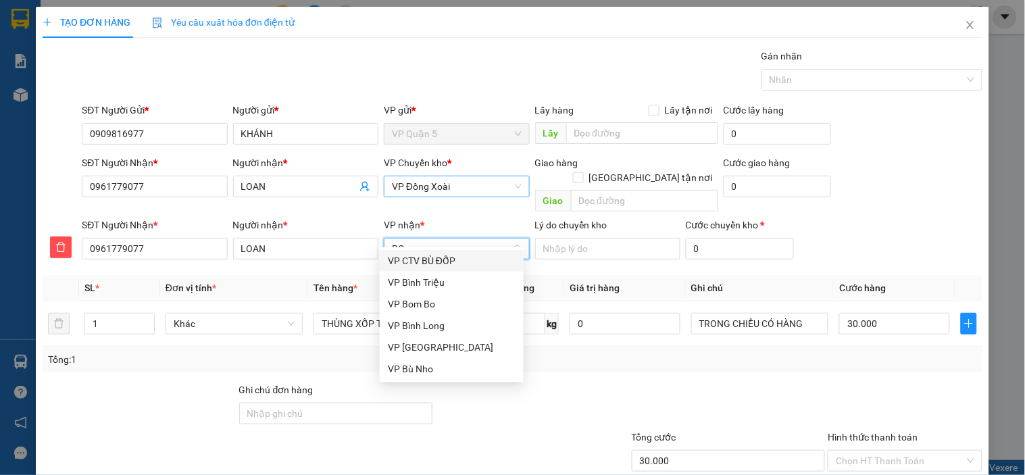
type input "BOM"
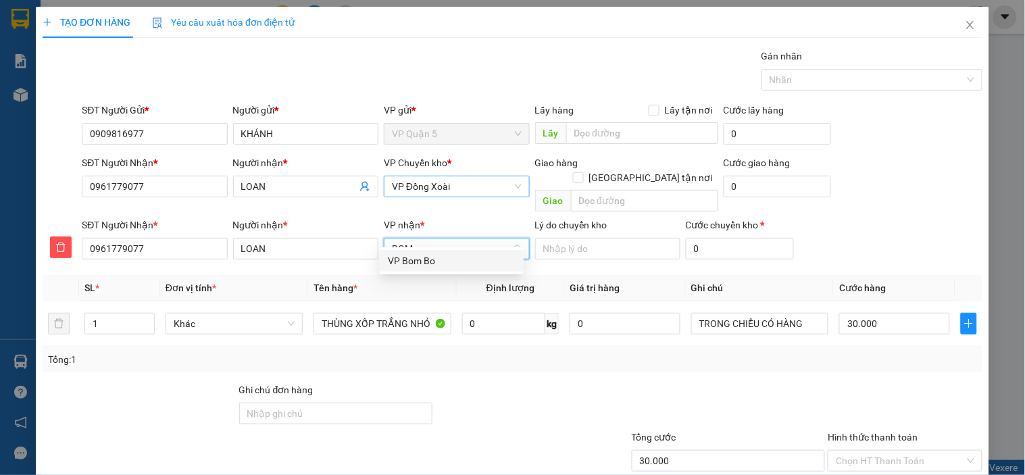
click at [420, 258] on div "VP Bom Bo" at bounding box center [452, 260] width 128 height 15
click at [867, 451] on input "Hình thức thanh toán" at bounding box center [900, 461] width 128 height 20
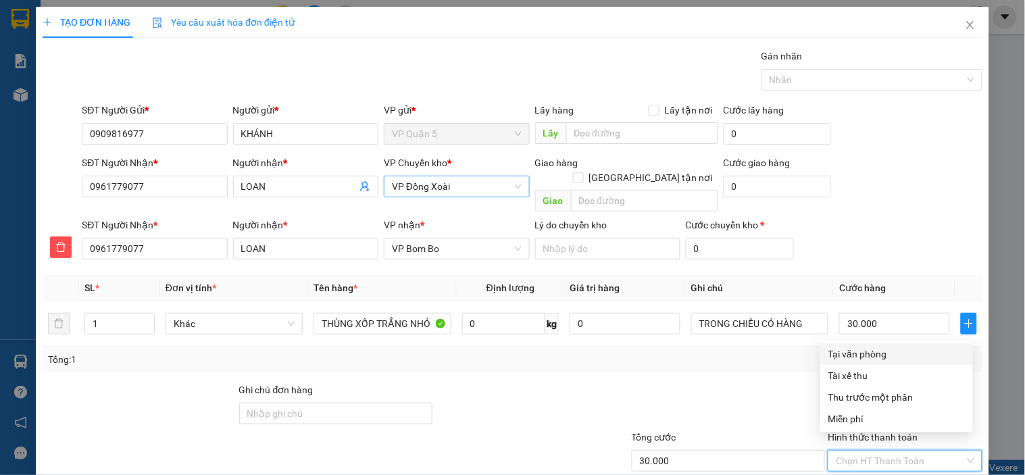
click at [848, 353] on div "Tại văn phòng" at bounding box center [897, 354] width 137 height 15
type input "0"
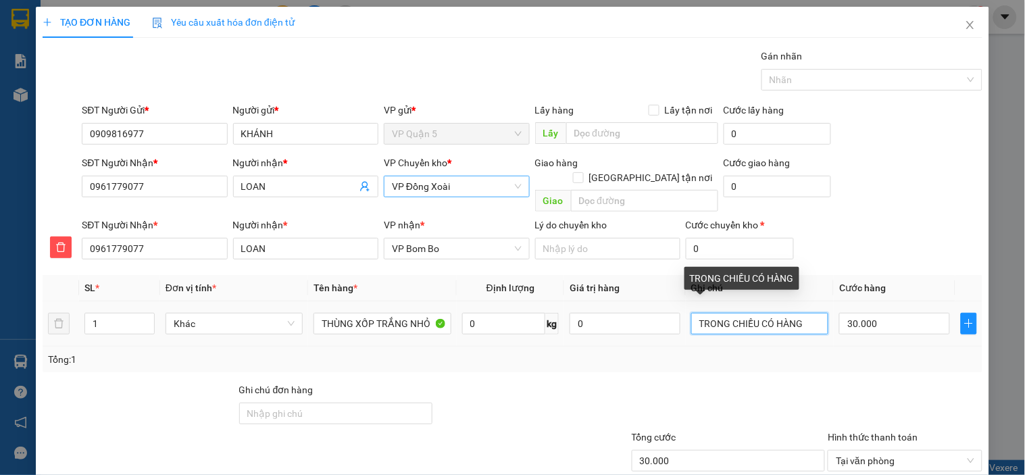
click at [751, 314] on input "TRONG CHIỀU CÓ HÀNG" at bounding box center [759, 324] width 137 height 22
type input "TỐI CÓ HÀNG"
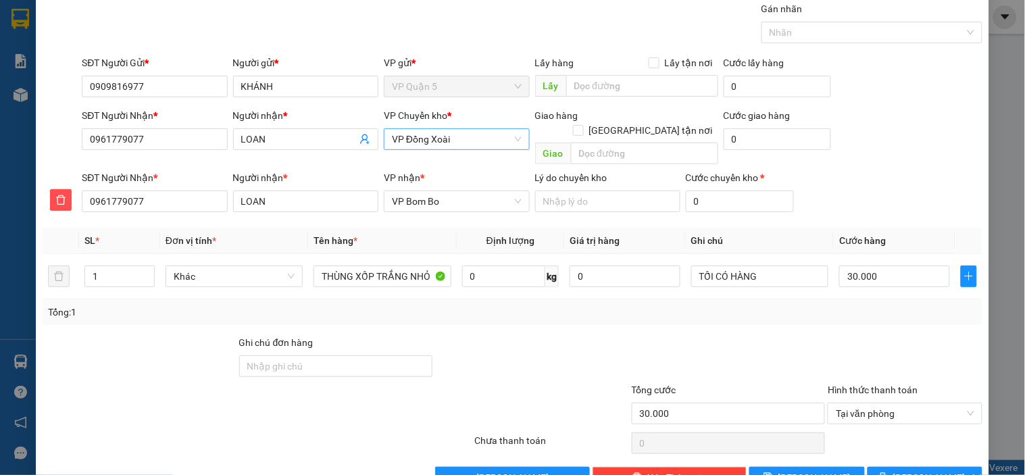
scroll to position [72, 0]
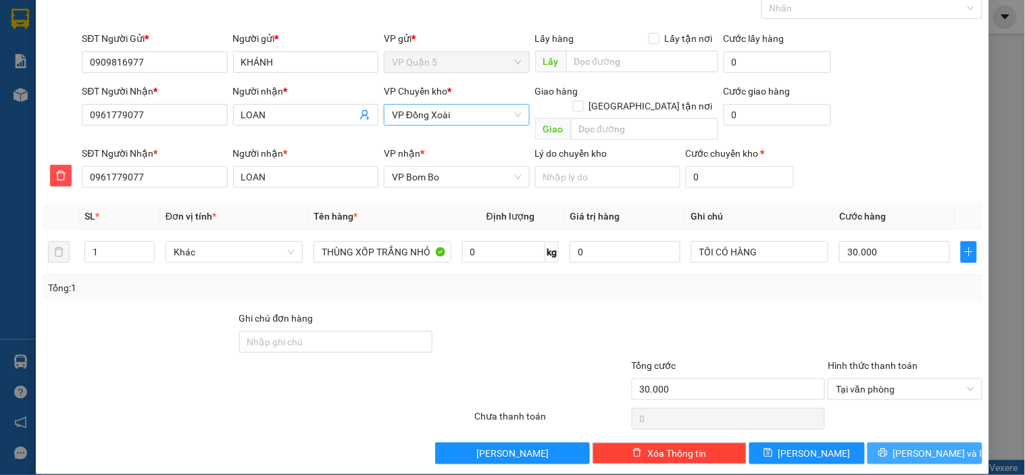
click at [888, 448] on icon "printer" at bounding box center [883, 452] width 9 height 9
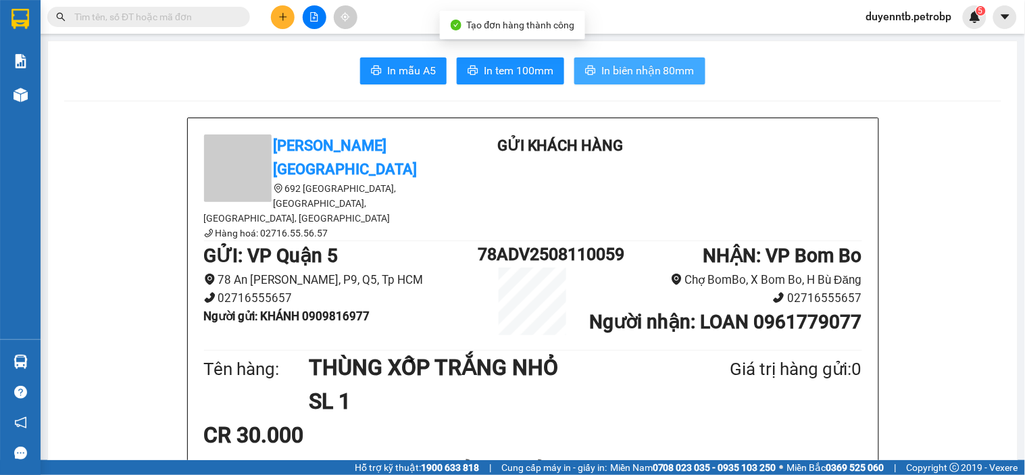
click at [633, 78] on span "In biên nhận 80mm" at bounding box center [647, 70] width 93 height 17
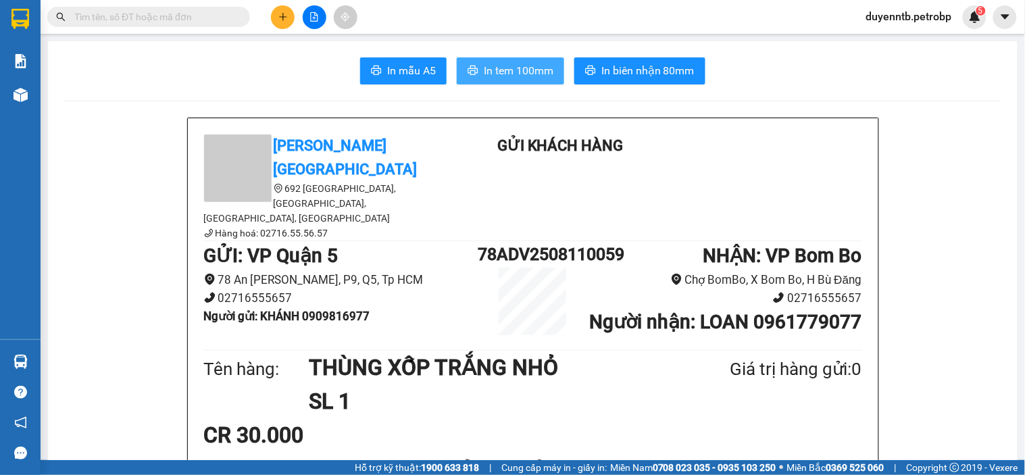
click at [545, 65] on span "In tem 100mm" at bounding box center [519, 70] width 70 height 17
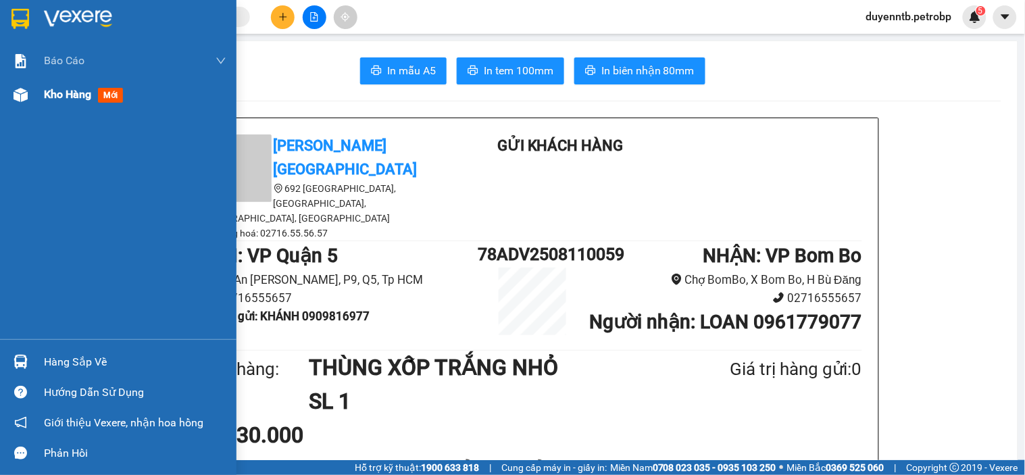
click at [73, 95] on span "Kho hàng" at bounding box center [67, 94] width 47 height 13
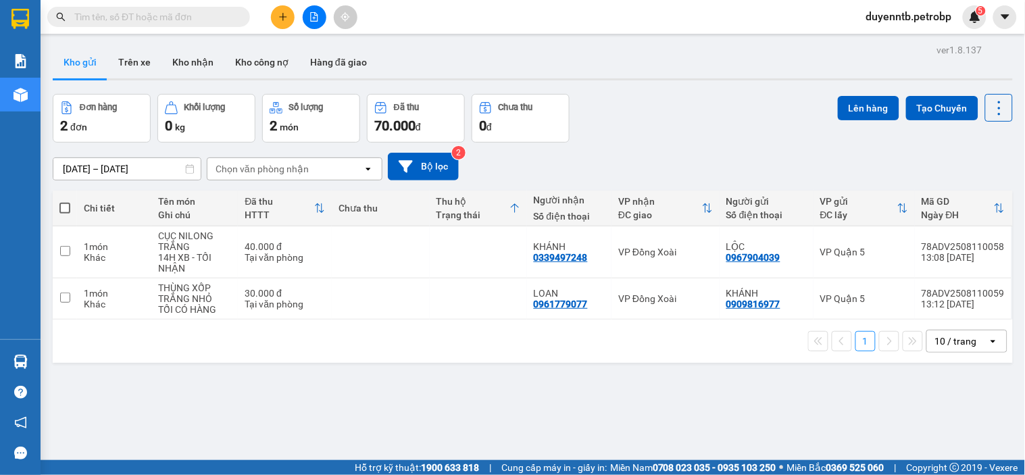
click at [214, 22] on input "text" at bounding box center [153, 16] width 159 height 15
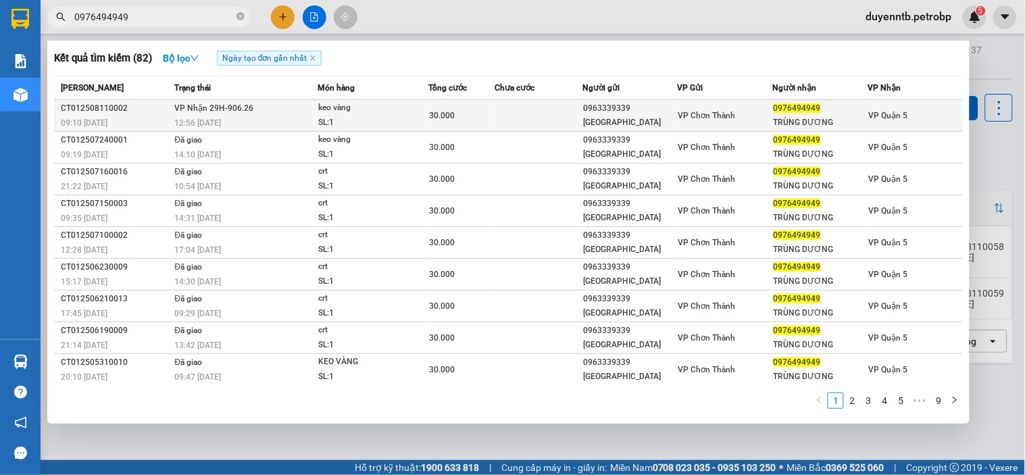
type input "0976494949"
click at [147, 120] on div "09:10 - 11/08" at bounding box center [115, 123] width 109 height 15
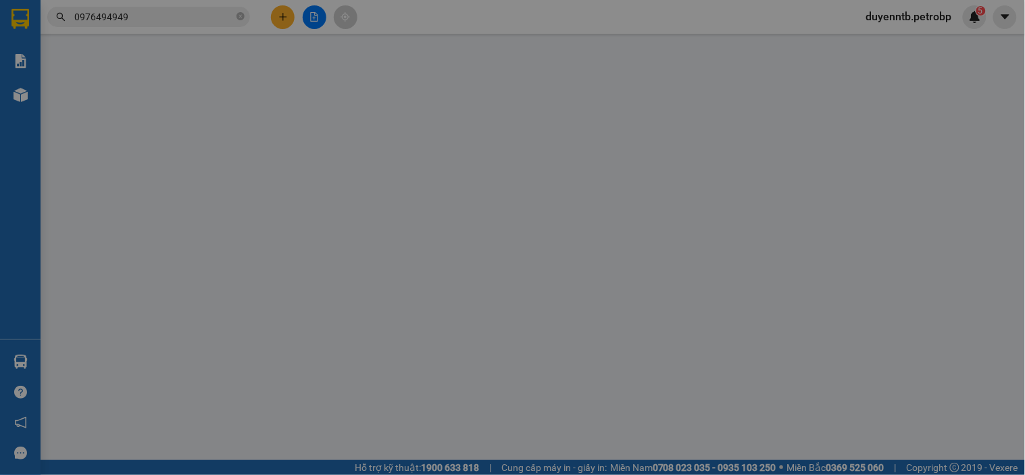
type input "0963339339"
type input "NHẬT ANH"
type input "0976494949"
type input "TRÙNG DƯƠNG"
type input "30.000"
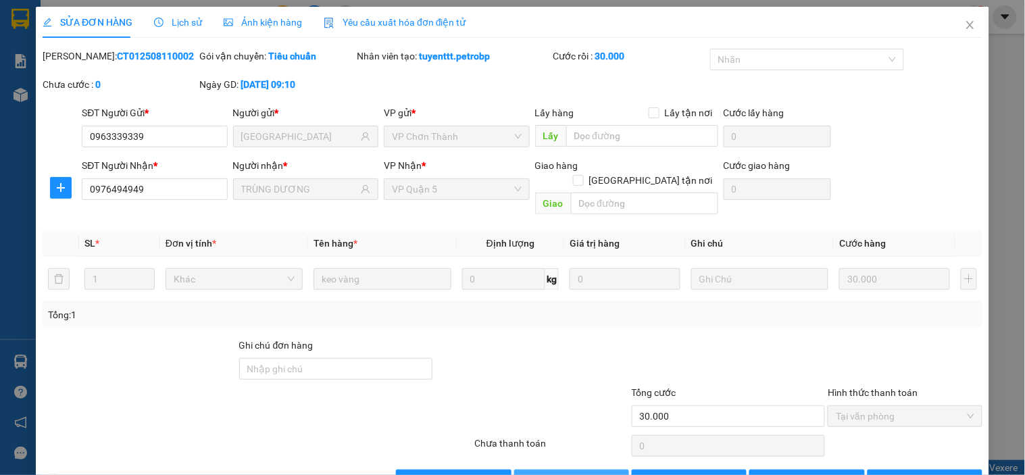
click at [572, 473] on span "Giao hàng" at bounding box center [579, 480] width 43 height 15
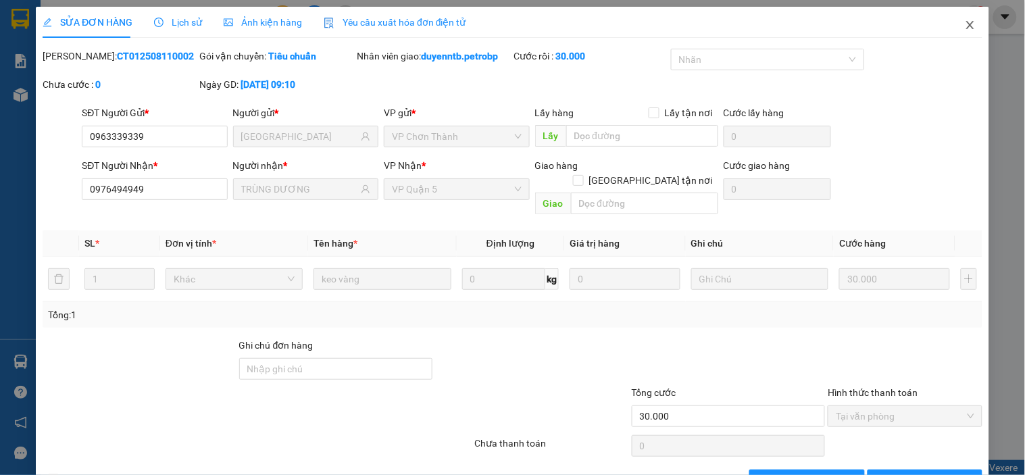
click at [965, 24] on icon "close" at bounding box center [970, 25] width 11 height 11
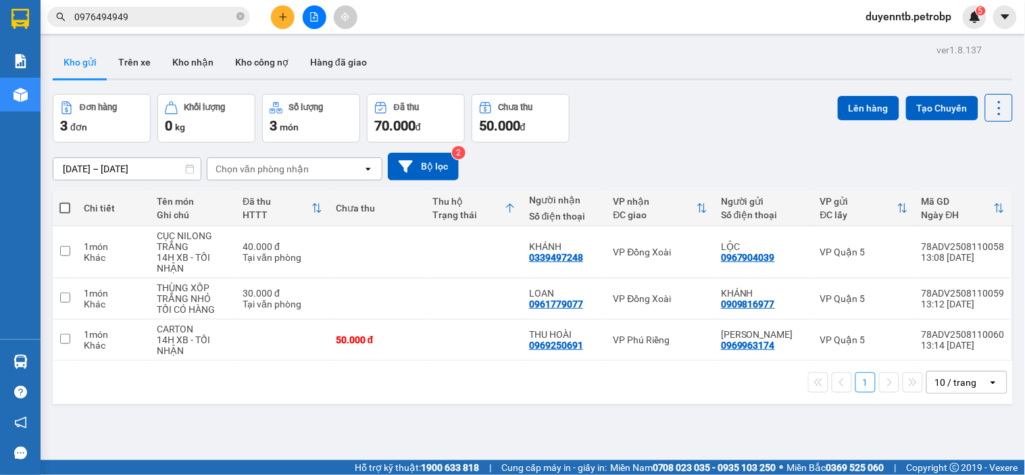
click at [280, 17] on icon "plus" at bounding box center [282, 16] width 7 height 1
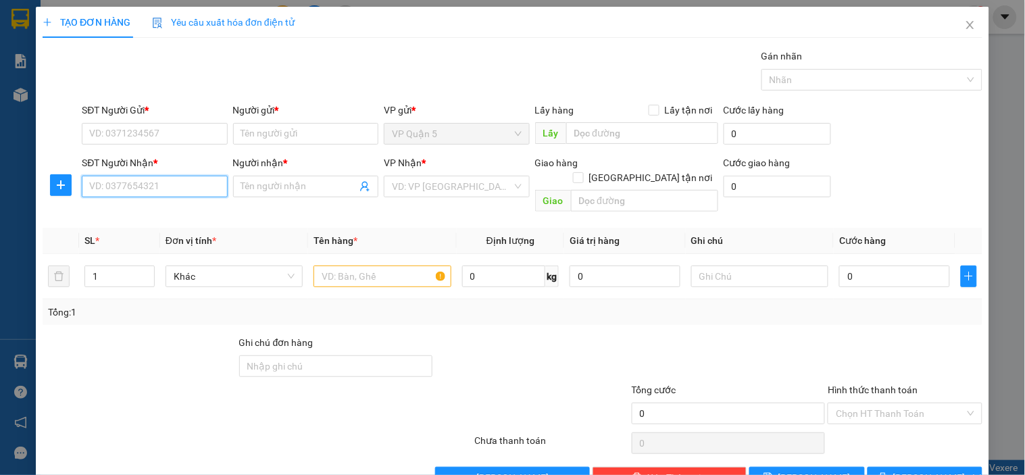
click at [151, 180] on input "SĐT Người Nhận *" at bounding box center [154, 187] width 145 height 22
type input "0369655793"
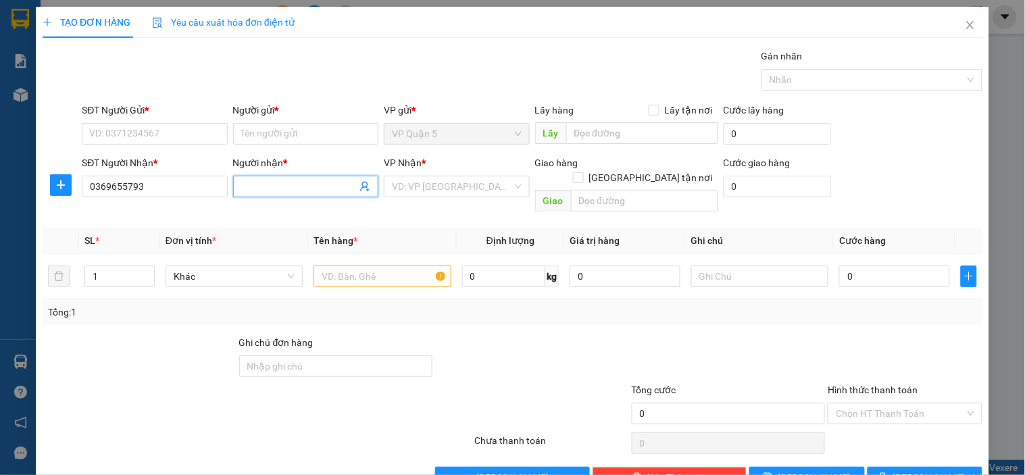
click at [255, 193] on input "Người nhận *" at bounding box center [299, 186] width 116 height 15
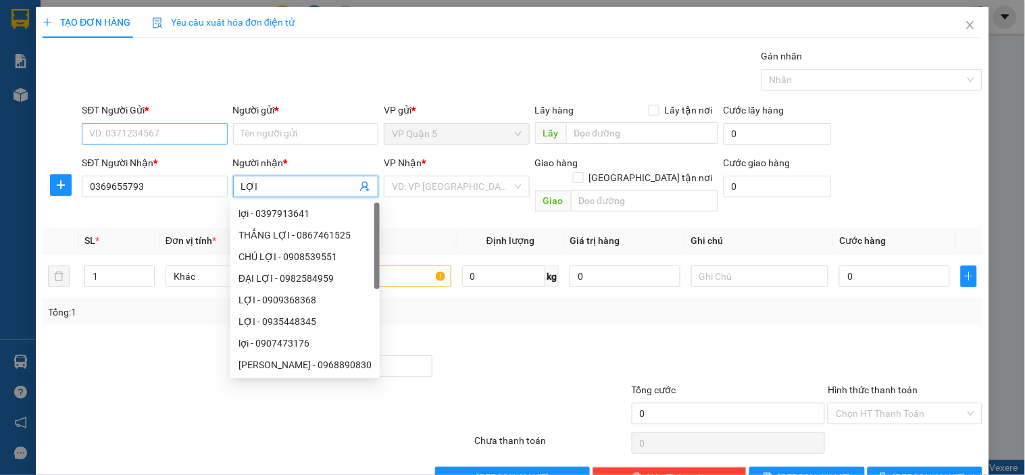
type input "LỢI"
click at [157, 139] on input "SĐT Người Gửi *" at bounding box center [154, 134] width 145 height 22
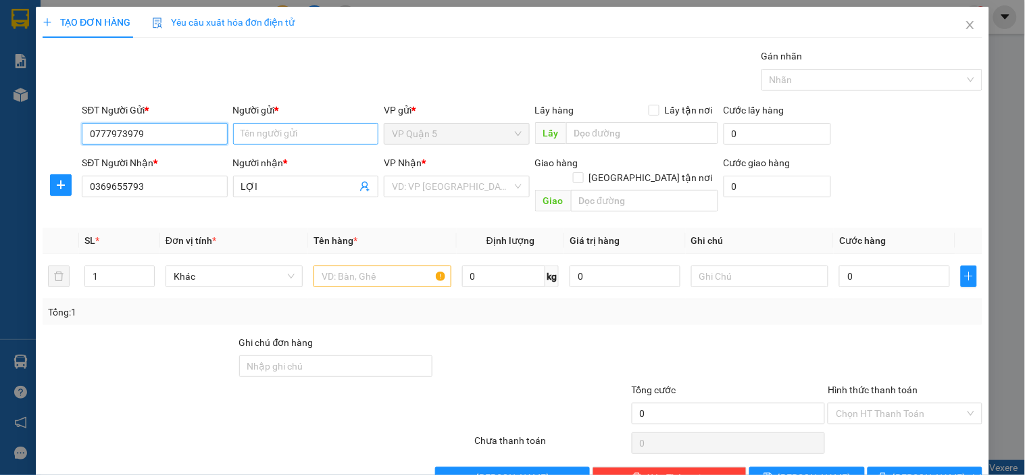
type input "0777973979"
click at [330, 134] on input "Người gửi *" at bounding box center [305, 134] width 145 height 22
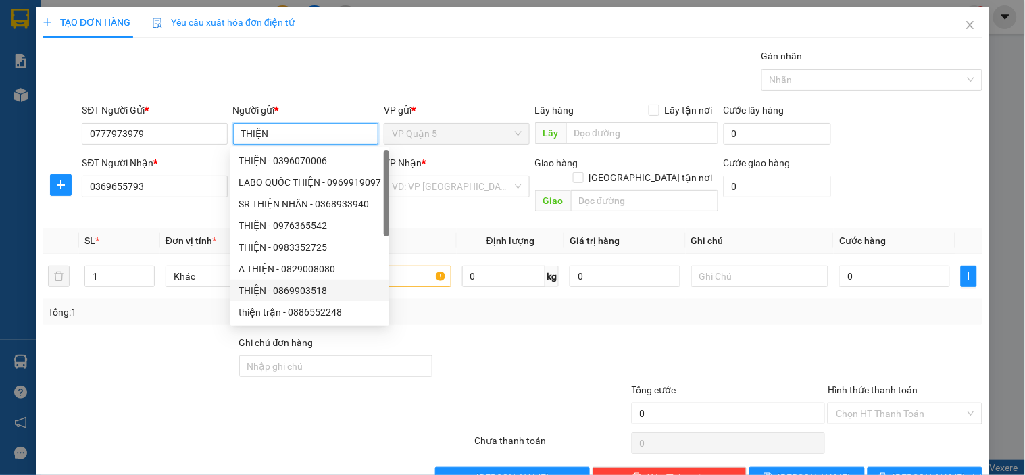
type input "THIỆN"
click at [149, 382] on div at bounding box center [178, 405] width 275 height 47
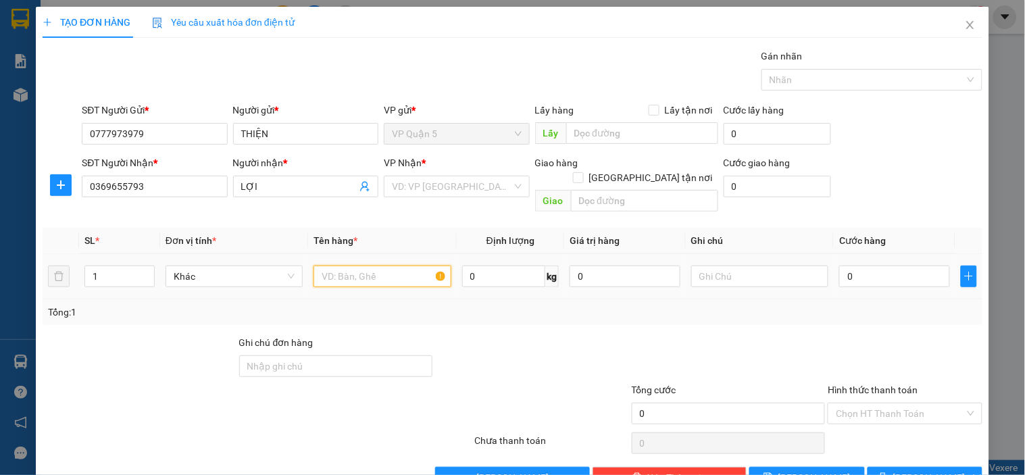
click at [349, 266] on input "text" at bounding box center [382, 277] width 137 height 22
type input "N"
type input "CỤC NL TRẮNG + CARTON KT"
type input "2"
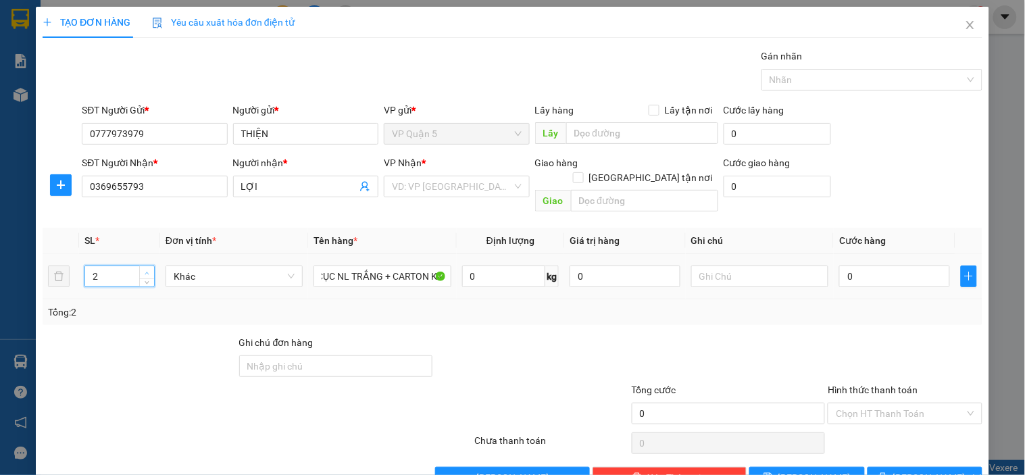
click at [147, 271] on icon "up" at bounding box center [147, 273] width 5 height 5
click at [405, 183] on input "search" at bounding box center [452, 186] width 120 height 20
click at [68, 188] on span "plus" at bounding box center [61, 185] width 20 height 11
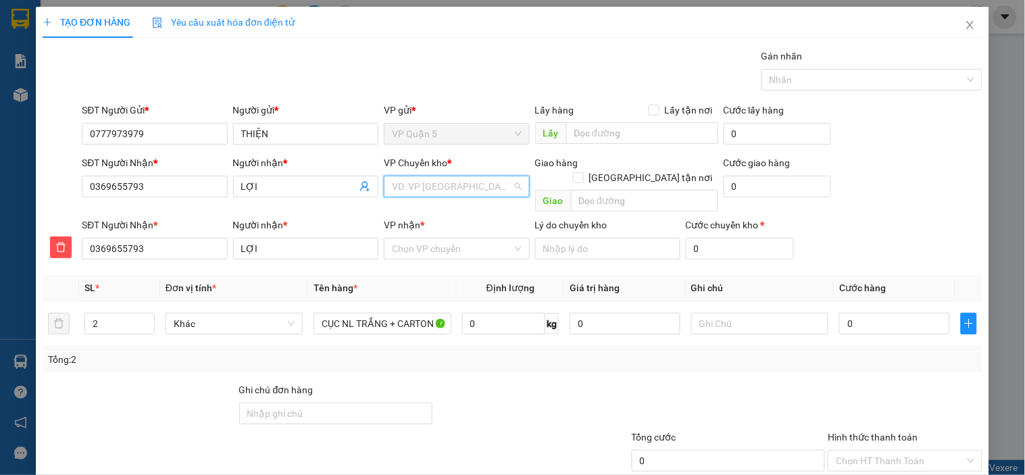
click at [407, 176] on input "search" at bounding box center [452, 186] width 120 height 20
type input "XOAI"
click at [420, 208] on div "VP Đồng Xoài" at bounding box center [452, 213] width 128 height 15
click at [455, 239] on input "VP nhận *" at bounding box center [452, 249] width 120 height 20
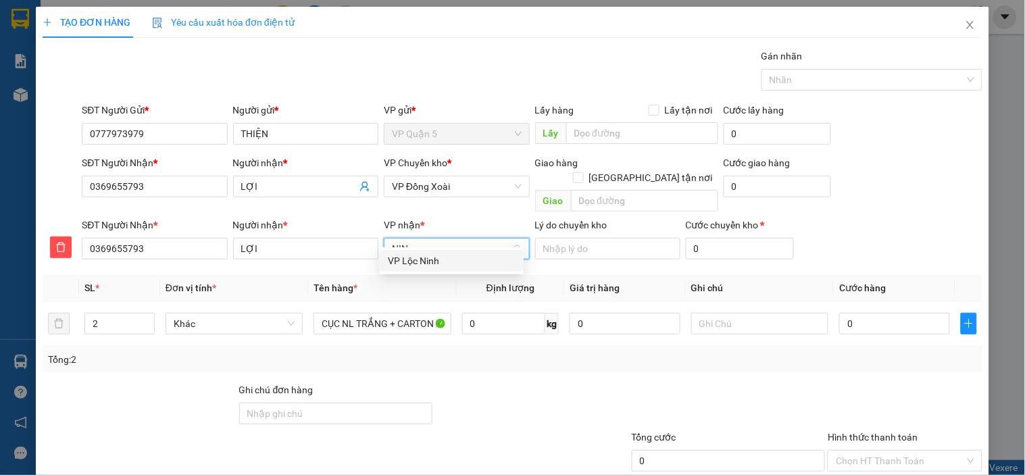
type input "NINH"
click at [437, 259] on div "VP Lộc Ninh" at bounding box center [452, 260] width 128 height 15
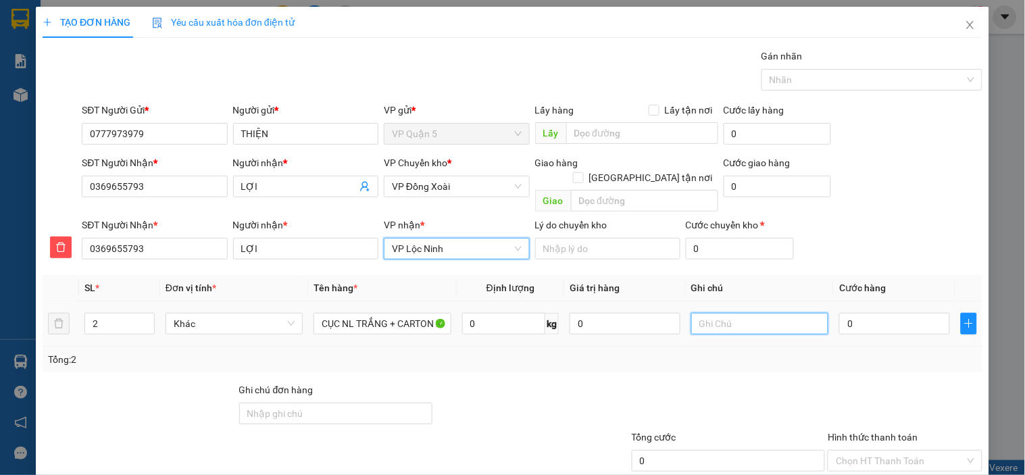
click at [745, 313] on input "text" at bounding box center [759, 324] width 137 height 22
type input "MAI NHẬN"
click at [863, 313] on input "0" at bounding box center [894, 324] width 111 height 22
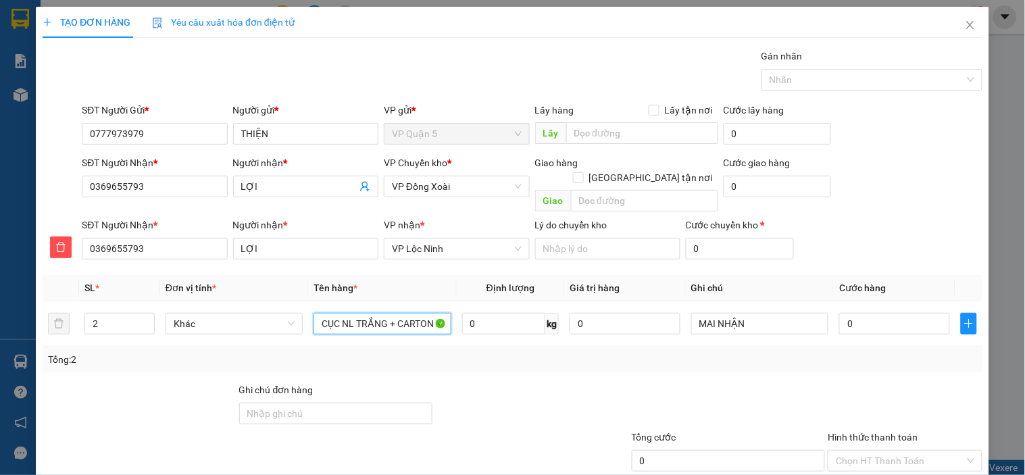
drag, startPoint x: 394, startPoint y: 313, endPoint x: 280, endPoint y: 335, distance: 115.7
click at [280, 335] on div "SL * Đơn vị tính * Tên hàng * Định lượng Giá trị hàng Ghi chú Cước hàng 2 Khác …" at bounding box center [513, 323] width 940 height 97
type input "CARTON KT"
type input "1"
click at [149, 324] on span "down" at bounding box center [147, 328] width 8 height 8
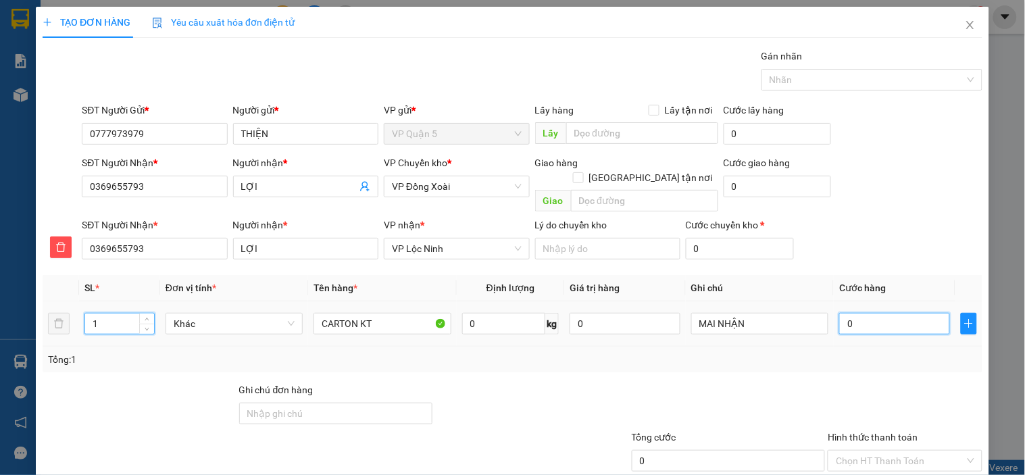
click at [867, 313] on input "0" at bounding box center [894, 324] width 111 height 22
type input "5"
type input "50"
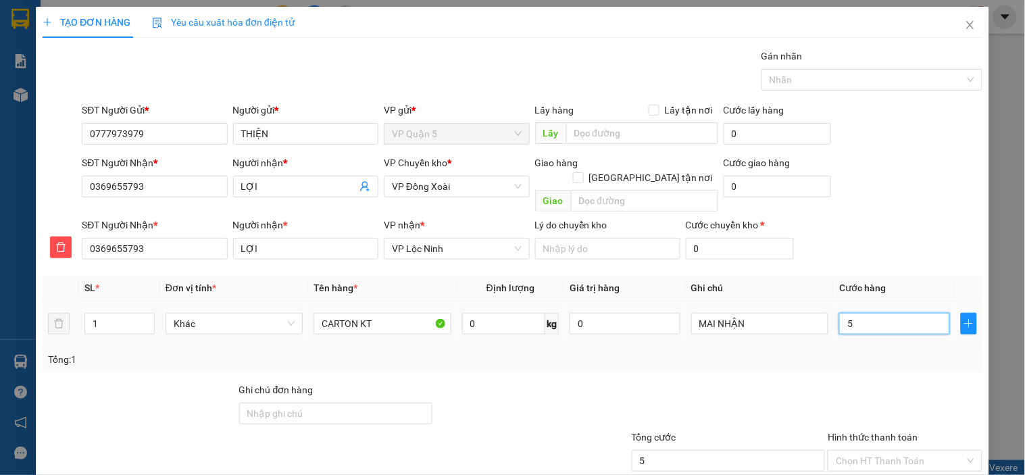
type input "50"
type input "500"
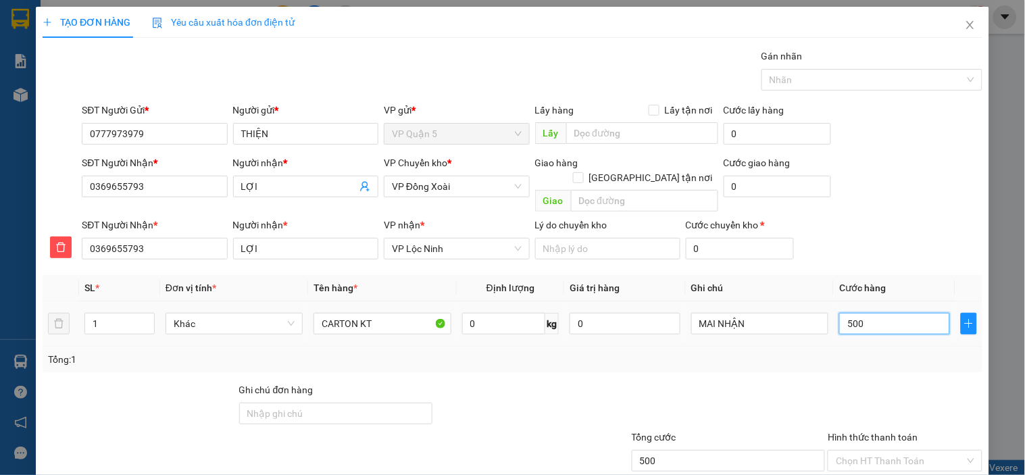
type input "5.000"
type input "50.000"
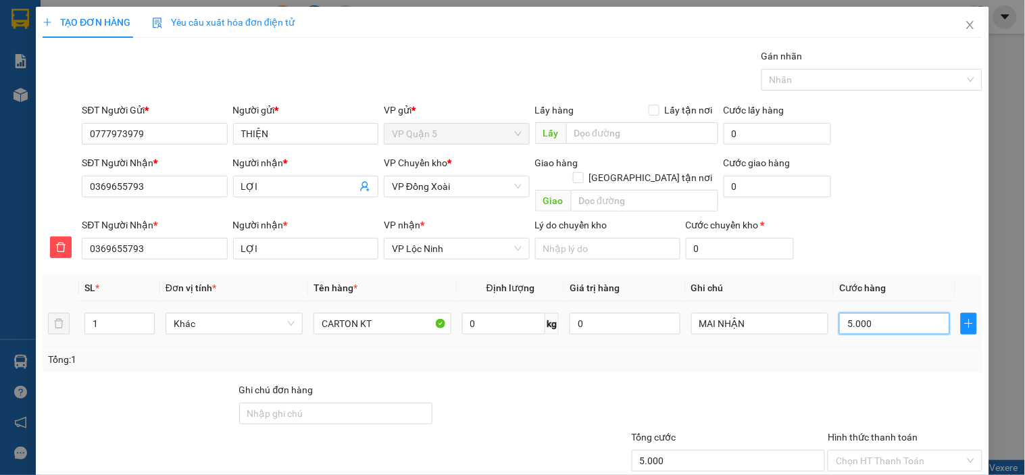
type input "50.000"
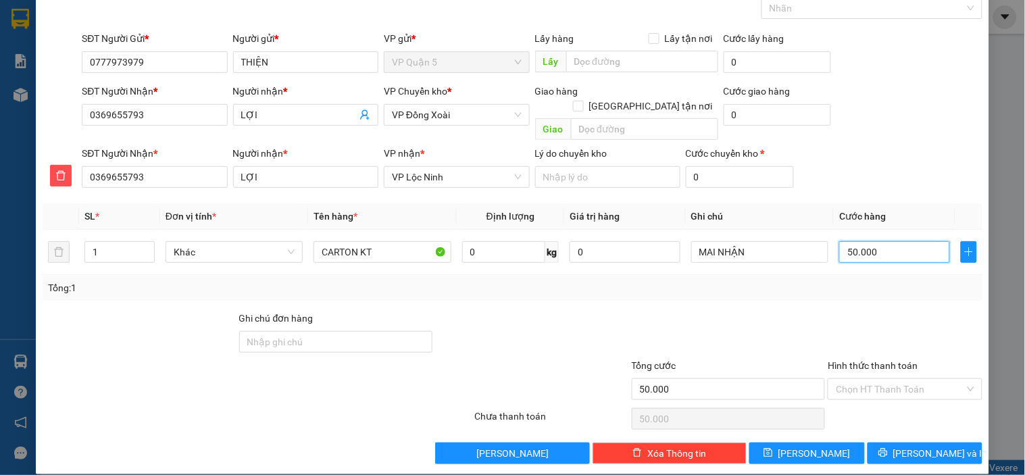
type input "50.000"
click at [866, 379] on input "Hình thức thanh toán" at bounding box center [900, 389] width 128 height 20
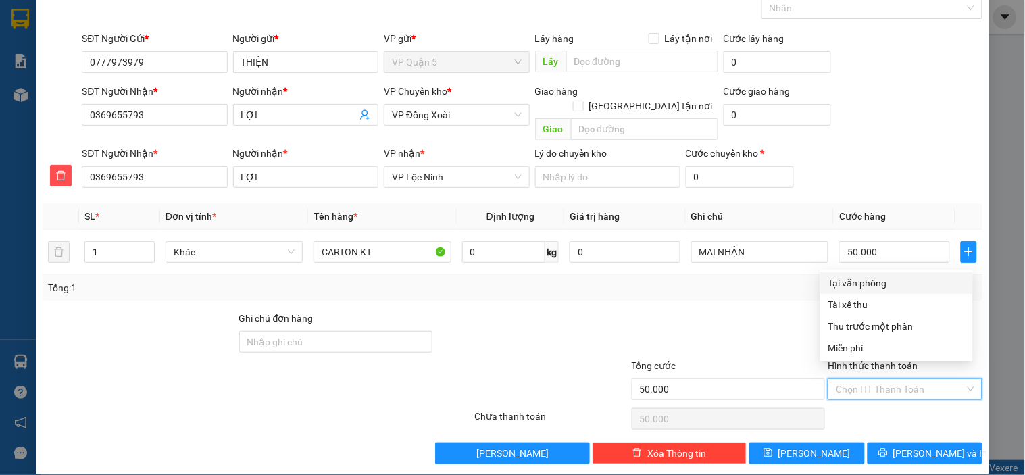
click at [858, 280] on div "Tại văn phòng" at bounding box center [897, 283] width 137 height 15
type input "0"
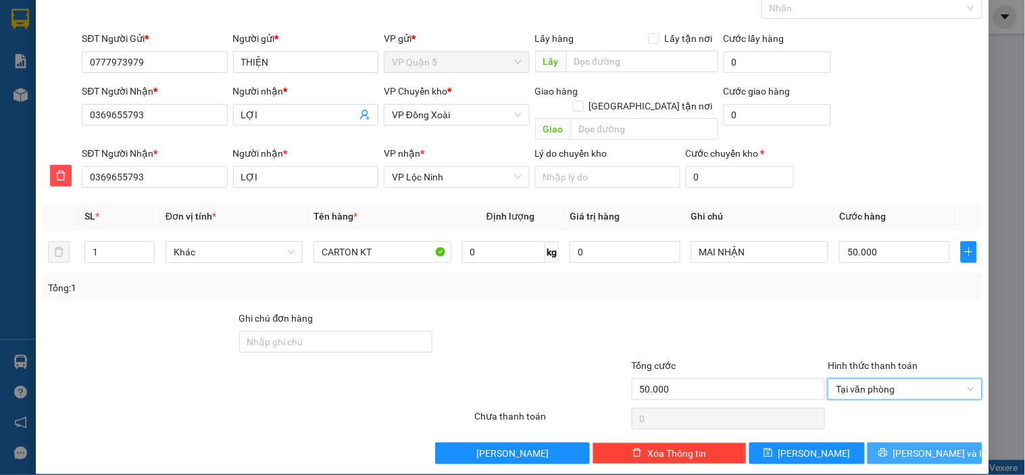
drag, startPoint x: 903, startPoint y: 446, endPoint x: 908, endPoint y: 439, distance: 8.7
click at [904, 445] on button "[PERSON_NAME] và In" at bounding box center [925, 454] width 115 height 22
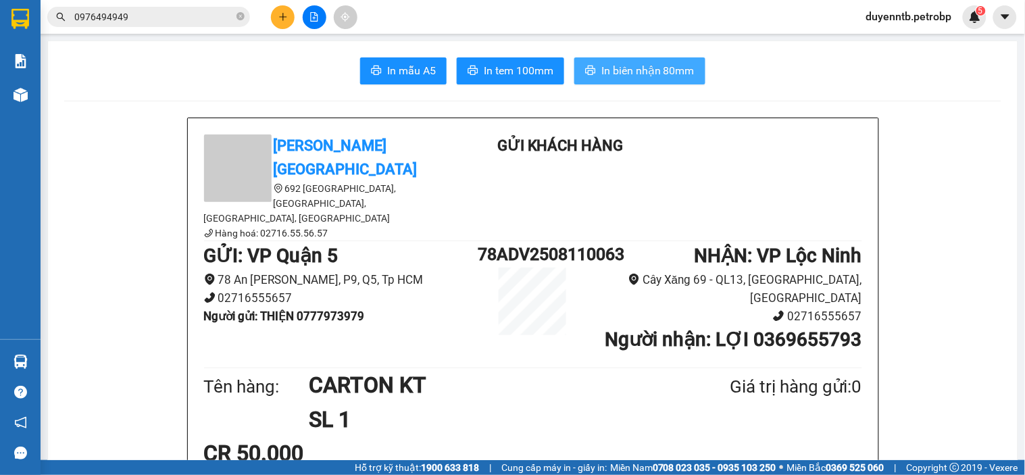
click at [620, 70] on span "In biên nhận 80mm" at bounding box center [647, 70] width 93 height 17
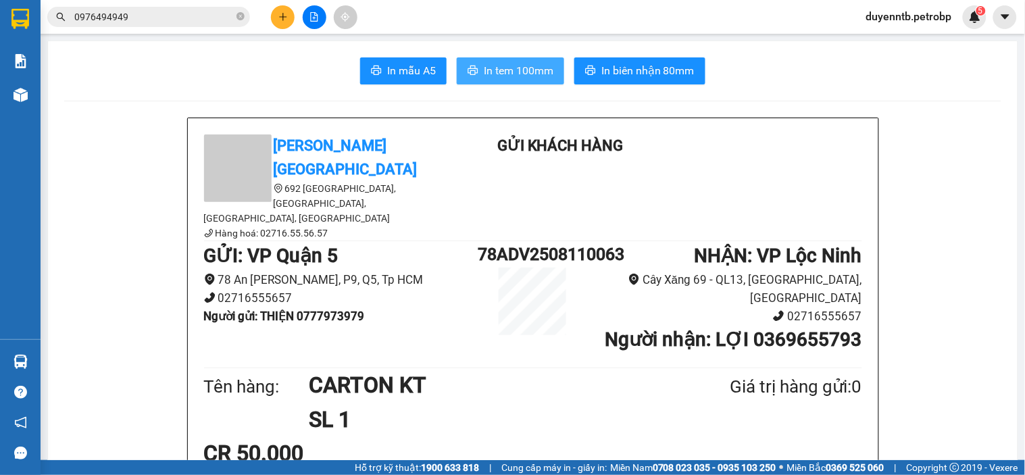
click at [519, 70] on span "In tem 100mm" at bounding box center [519, 70] width 70 height 17
click at [287, 14] on icon "plus" at bounding box center [282, 16] width 9 height 9
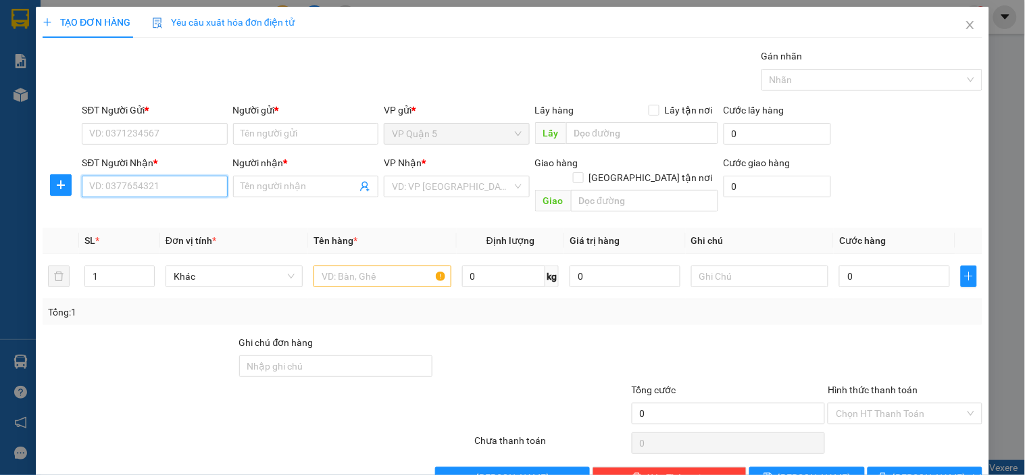
click at [93, 178] on input "SĐT Người Nhận *" at bounding box center [154, 187] width 145 height 22
type input "0"
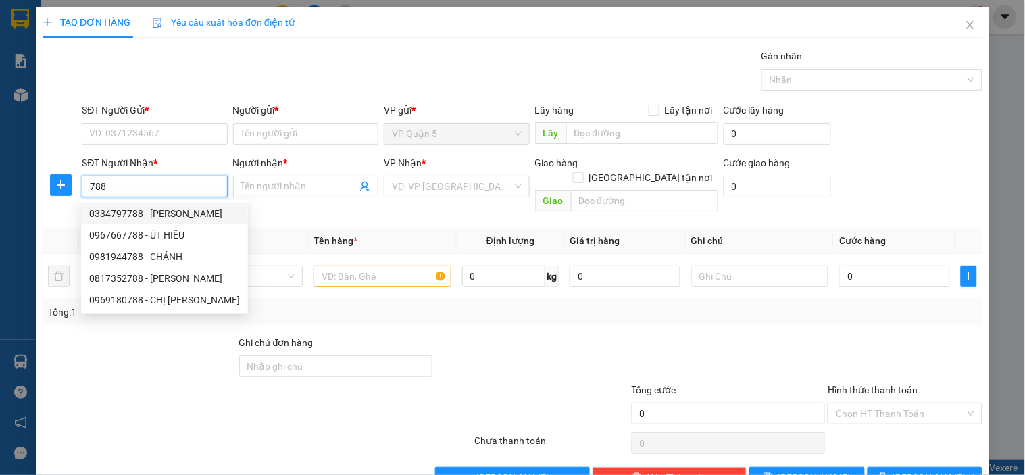
click at [157, 214] on div "0334797788 - AKIRA" at bounding box center [164, 213] width 151 height 15
type input "0334797788"
type input "AKIRA"
type input "40.000"
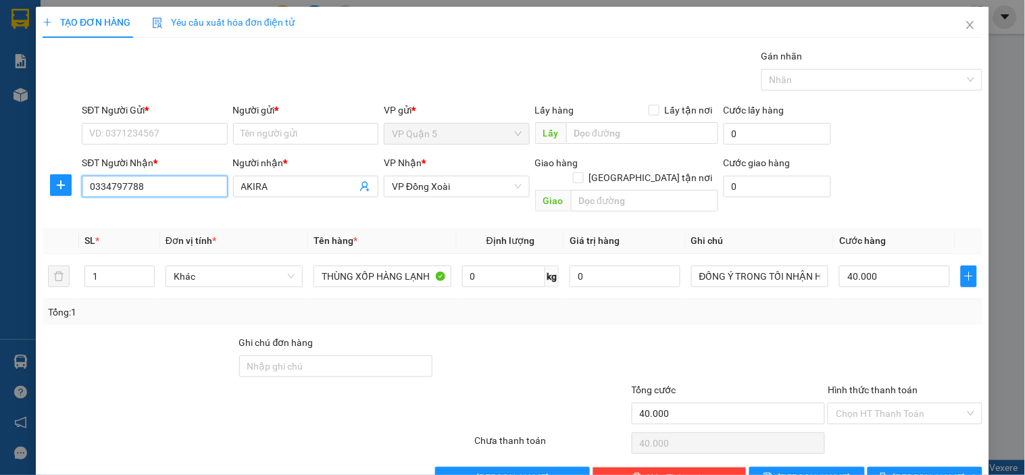
click at [154, 191] on input "0334797788" at bounding box center [154, 187] width 145 height 22
drag, startPoint x: 137, startPoint y: 214, endPoint x: 113, endPoint y: 223, distance: 25.9
click at [137, 214] on div "0334797788 - AKIRA" at bounding box center [155, 213] width 133 height 15
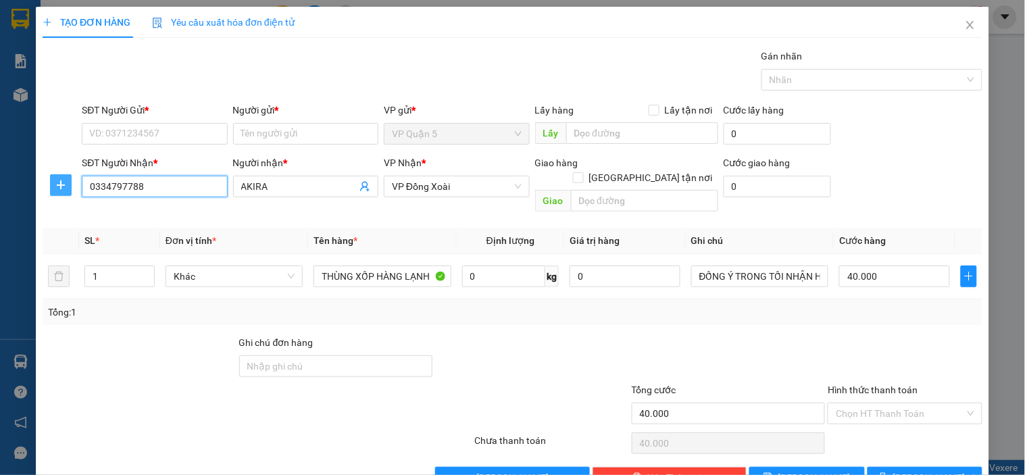
type input "0334797788"
click at [63, 195] on button "button" at bounding box center [61, 185] width 22 height 22
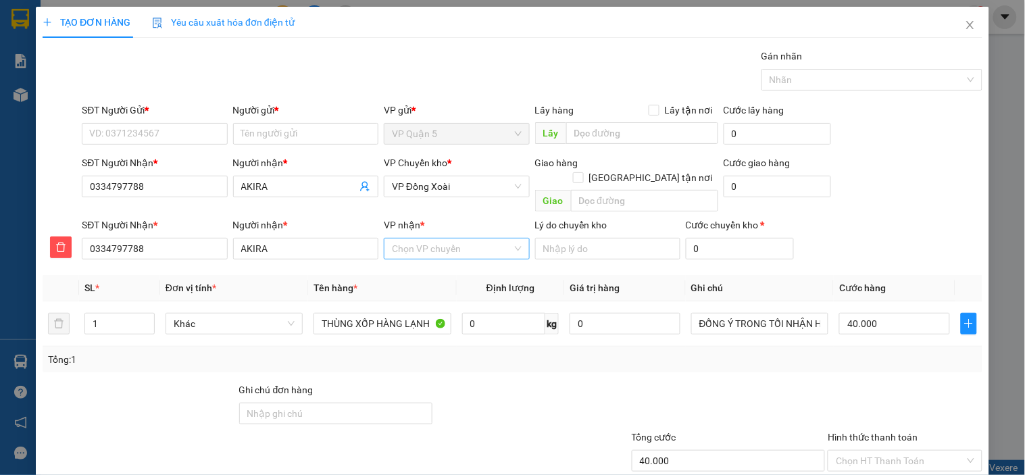
click at [429, 239] on input "VP nhận *" at bounding box center [452, 249] width 120 height 20
type input "THANH"
click at [441, 262] on div "VP Chơn Thành" at bounding box center [452, 260] width 128 height 15
click at [171, 130] on input "SĐT Người Gửi *" at bounding box center [154, 134] width 145 height 22
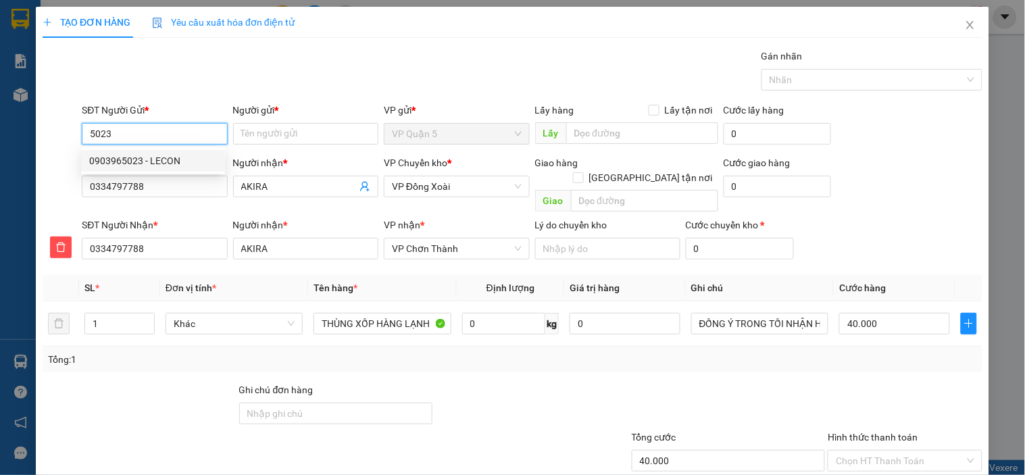
click at [180, 165] on div "0903965023 - LECON" at bounding box center [153, 160] width 128 height 15
type input "0903965023"
type input "LECON"
type input "30.000"
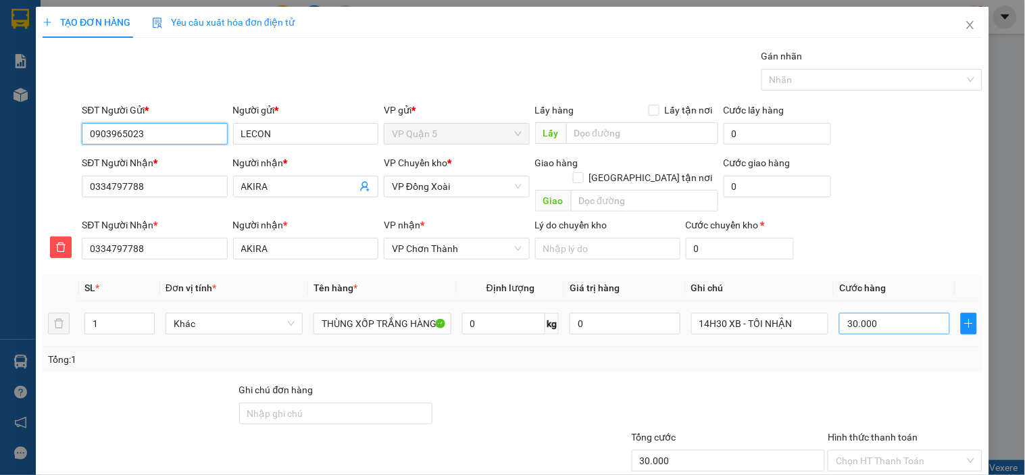
type input "0903965023"
click at [896, 313] on input "30.000" at bounding box center [894, 324] width 111 height 22
type input "4"
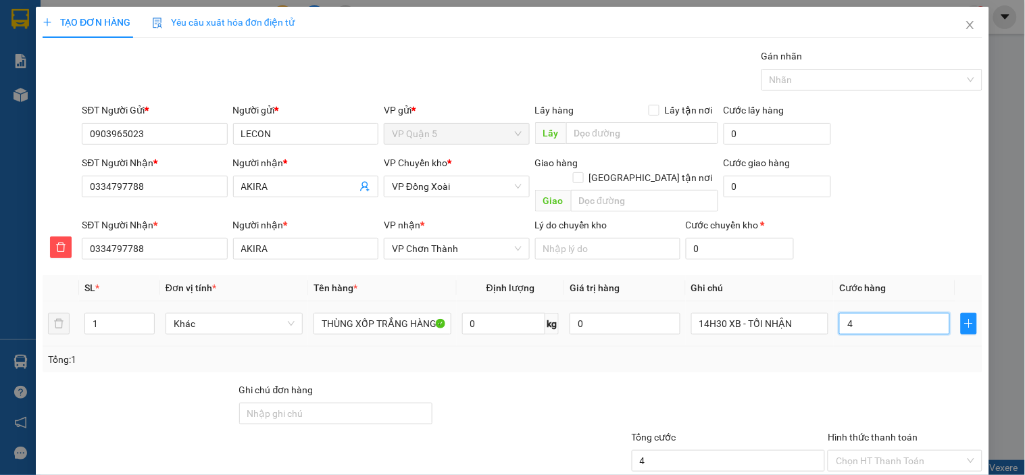
type input "40"
type input "400"
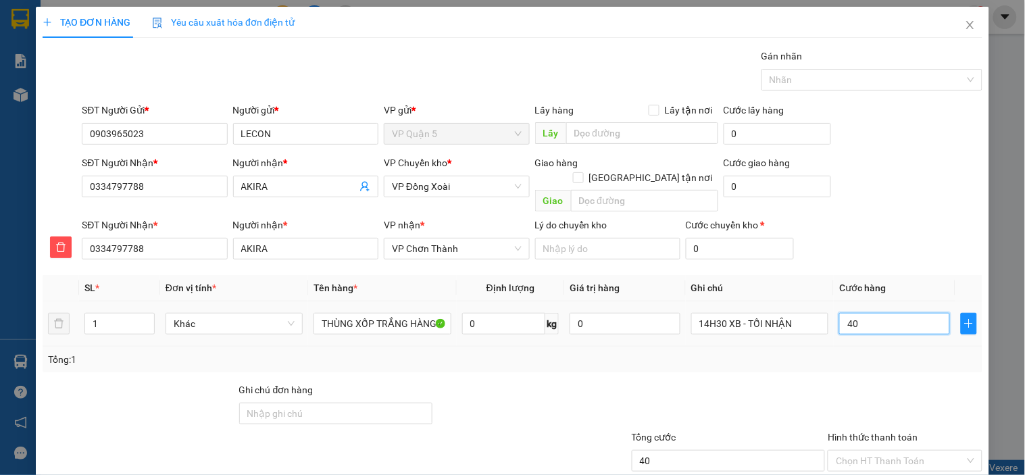
type input "400"
type input "4.000"
type input "40.000"
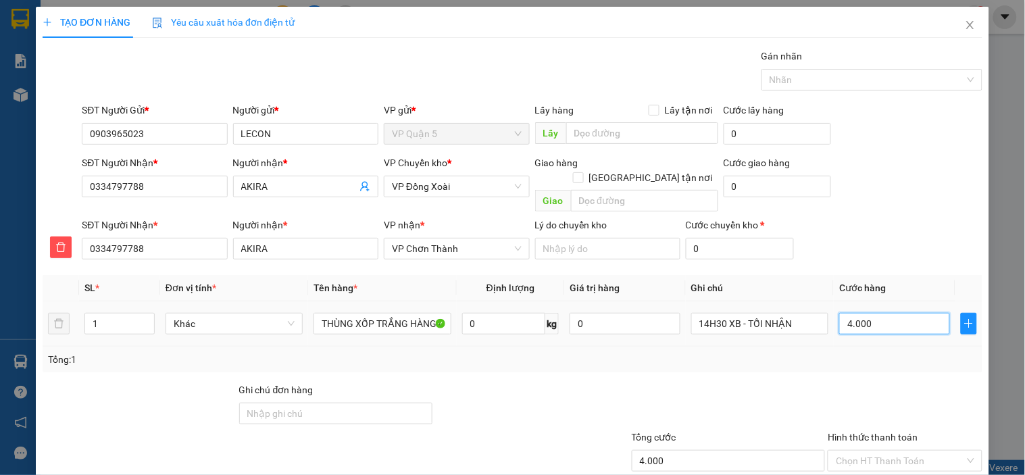
type input "40.000"
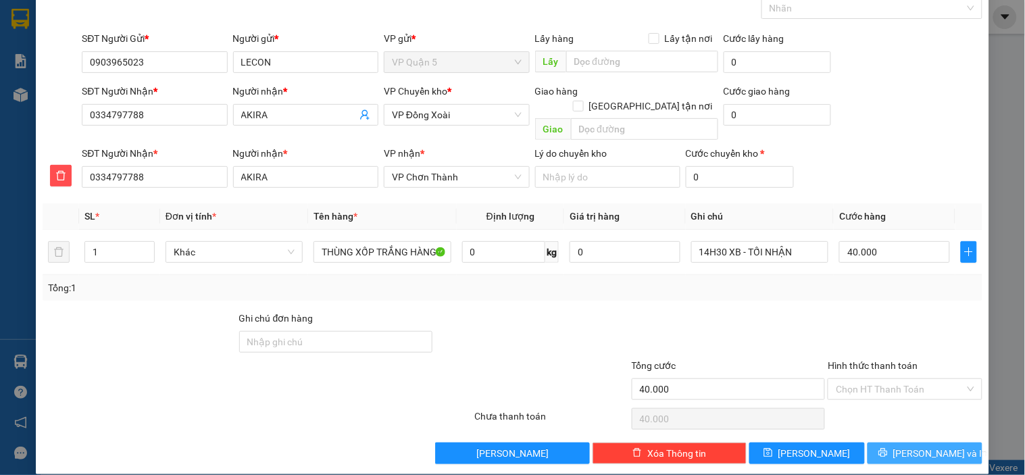
click at [899, 443] on button "[PERSON_NAME] và In" at bounding box center [925, 454] width 115 height 22
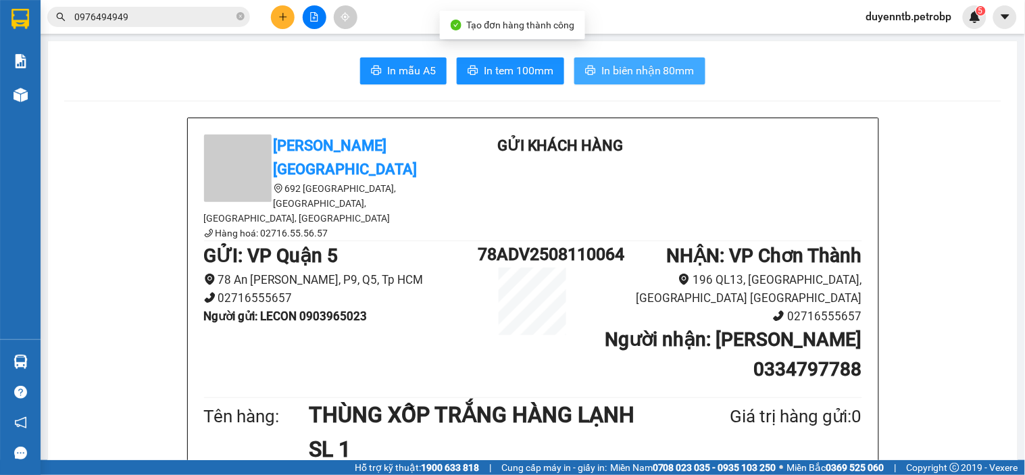
drag, startPoint x: 612, startPoint y: 55, endPoint x: 612, endPoint y: 66, distance: 10.8
click at [612, 66] on span "In biên nhận 80mm" at bounding box center [647, 70] width 93 height 17
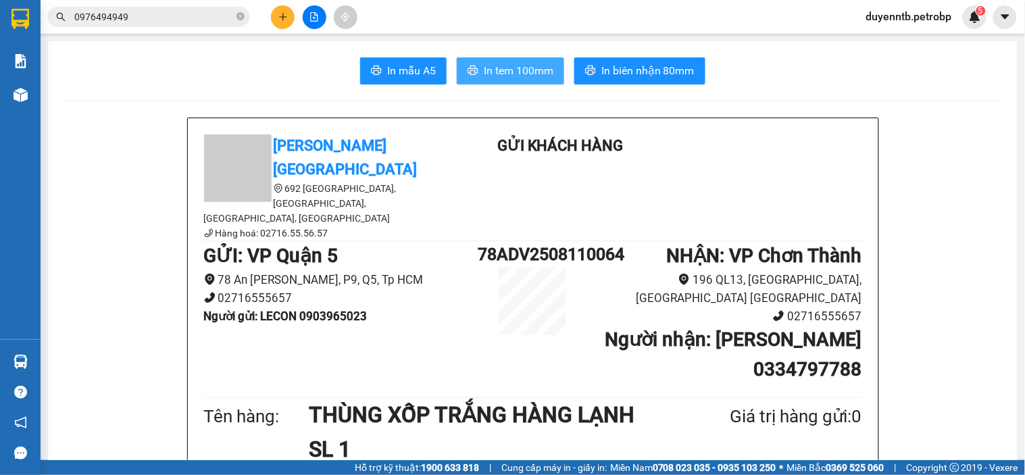
click at [503, 64] on span "In tem 100mm" at bounding box center [519, 70] width 70 height 17
click at [289, 14] on button at bounding box center [283, 17] width 24 height 24
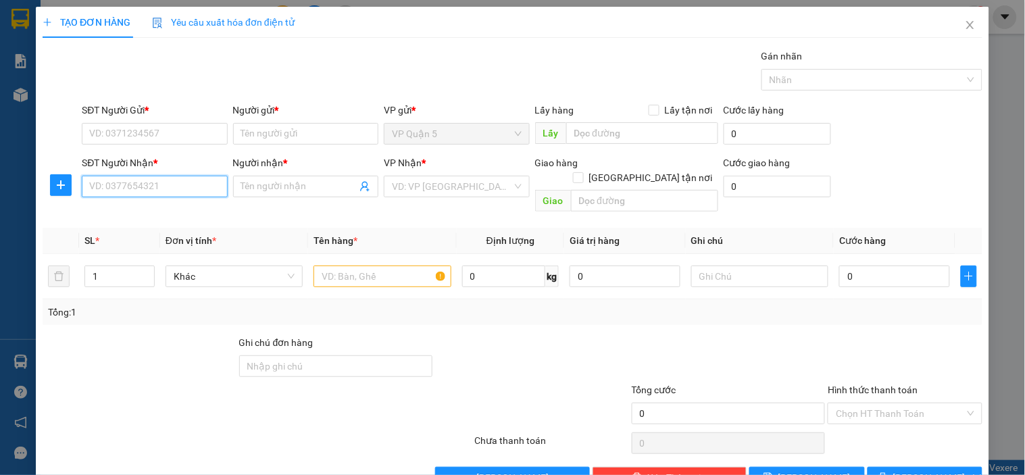
click at [123, 191] on input "SĐT Người Nhận *" at bounding box center [154, 187] width 145 height 22
type input "0703990780"
click at [56, 187] on icon "plus" at bounding box center [60, 185] width 11 height 11
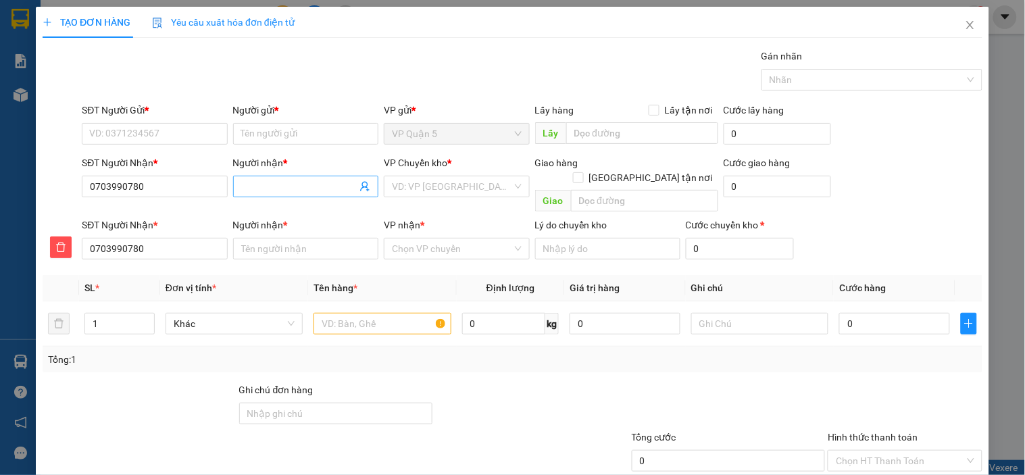
click at [262, 182] on input "Người nhận *" at bounding box center [299, 186] width 116 height 15
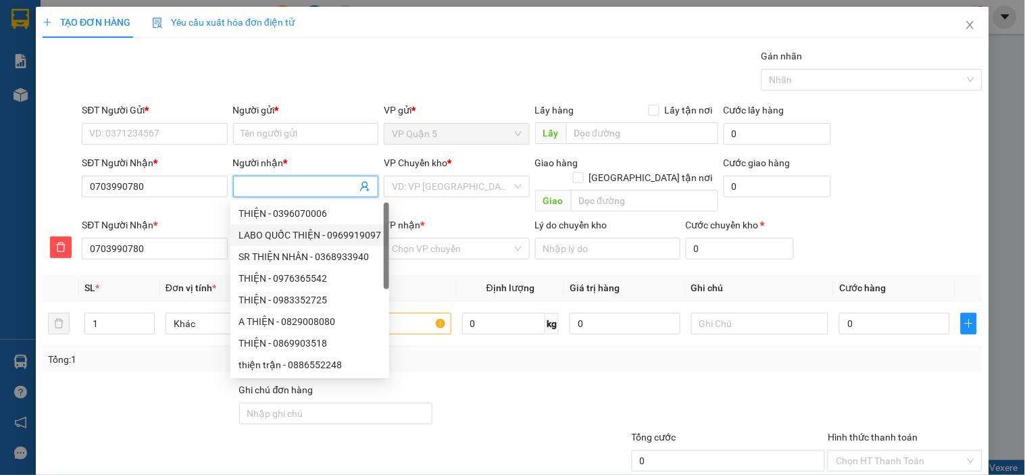
click at [165, 382] on div at bounding box center [139, 405] width 197 height 47
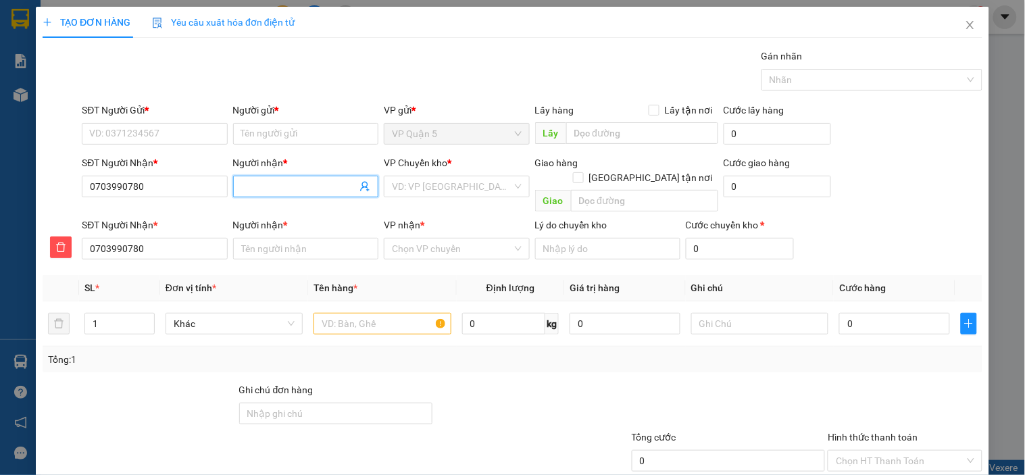
click at [287, 180] on input "Người nhận *" at bounding box center [299, 186] width 116 height 15
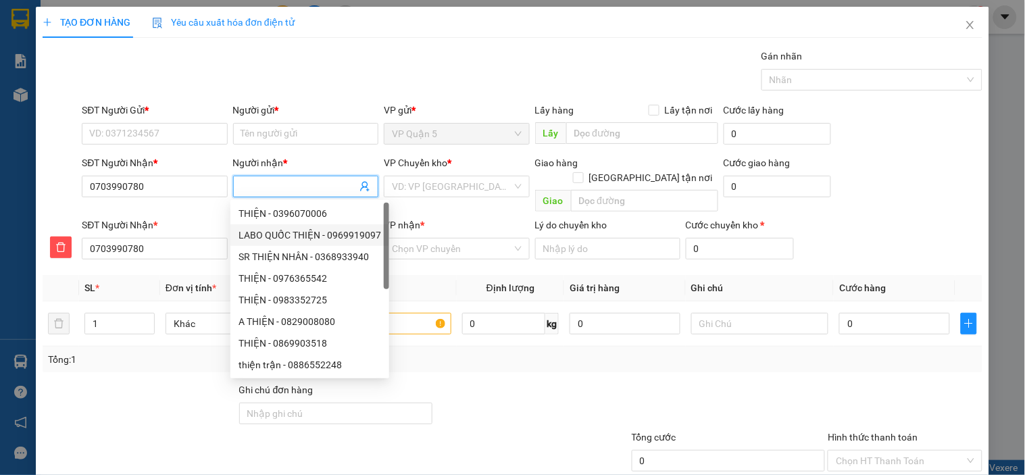
click at [169, 391] on div at bounding box center [139, 405] width 197 height 47
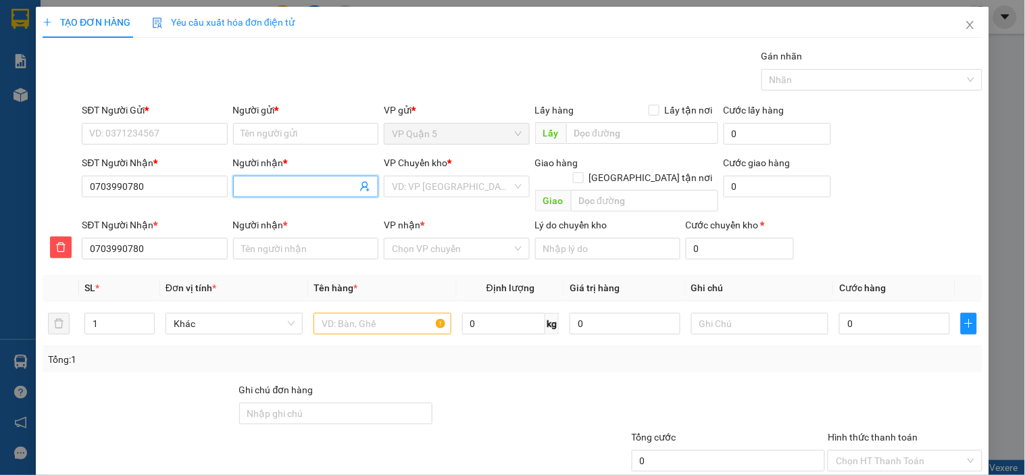
click at [308, 183] on input "Người nhận *" at bounding box center [299, 186] width 116 height 15
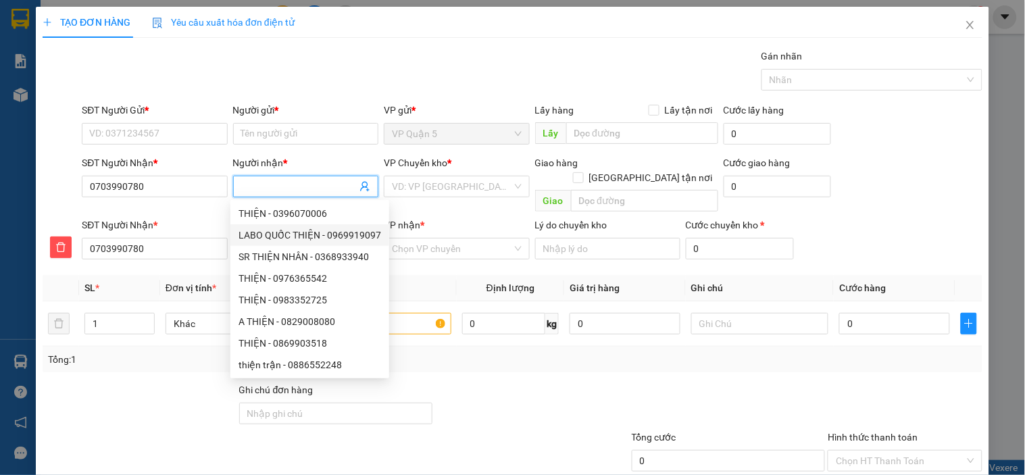
type input "M"
type input "MY"
type input "MỸ"
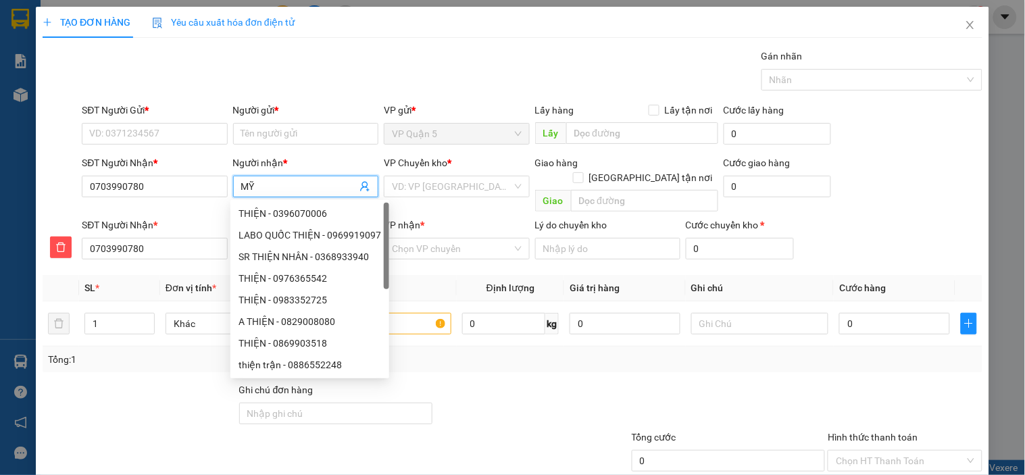
type input "MỸ"
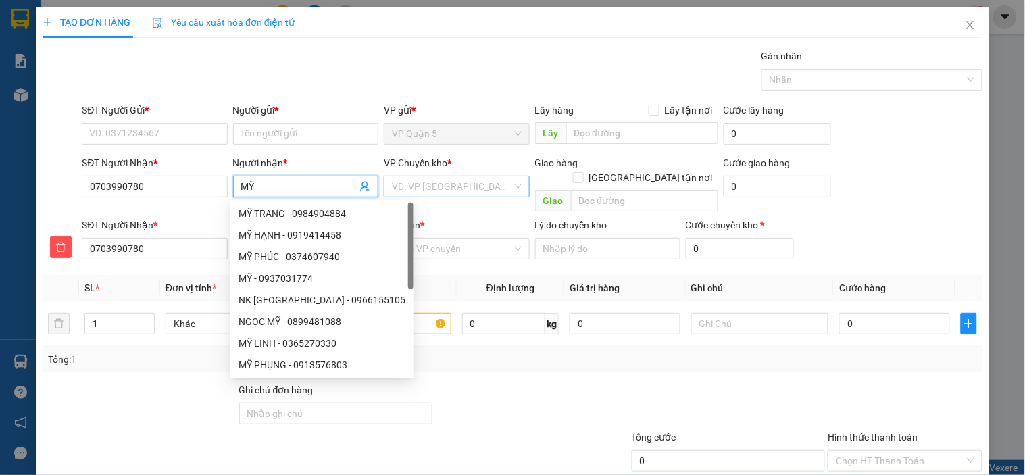
type input "MỸ"
click at [480, 193] on input "search" at bounding box center [452, 186] width 120 height 20
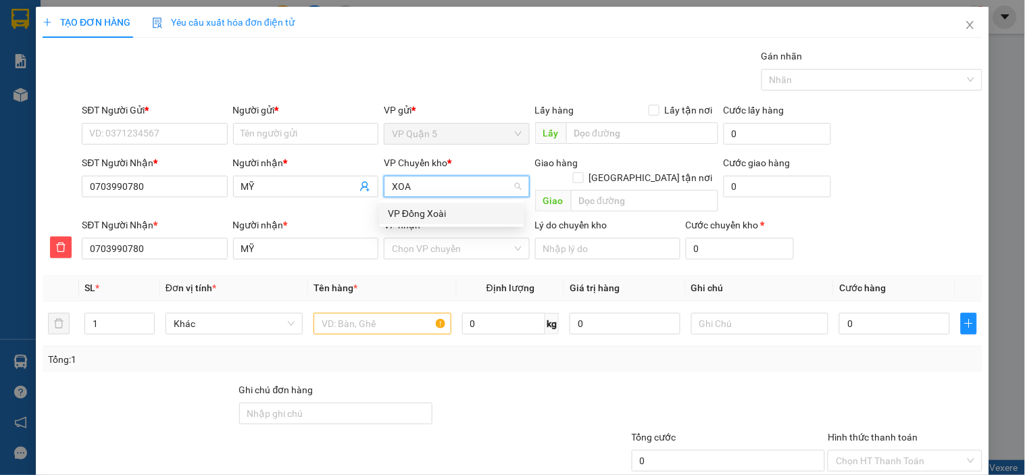
type input "XOAI"
click at [451, 206] on div "VP Đồng Xoài" at bounding box center [452, 213] width 128 height 15
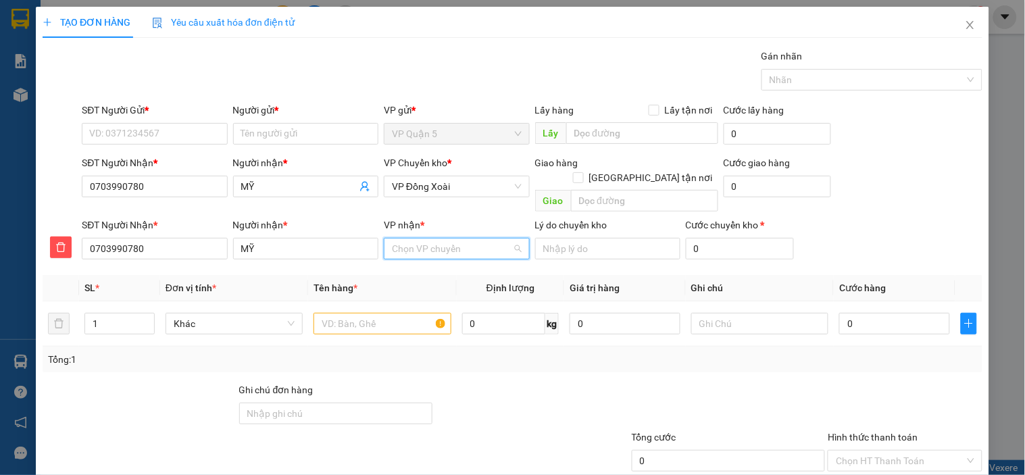
click at [441, 239] on input "VP nhận *" at bounding box center [452, 249] width 120 height 20
type input "NINH"
click at [443, 257] on div "VP Lộc Ninh" at bounding box center [452, 260] width 128 height 15
click at [180, 128] on input "SĐT Người Gửi *" at bounding box center [154, 134] width 145 height 22
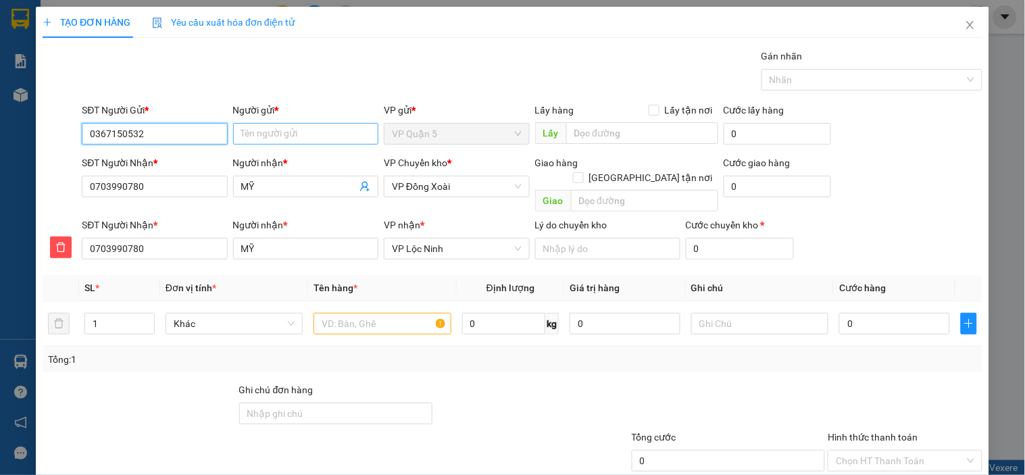
type input "0367150532"
click at [266, 141] on input "Người gửi *" at bounding box center [305, 134] width 145 height 22
type input "SUNG"
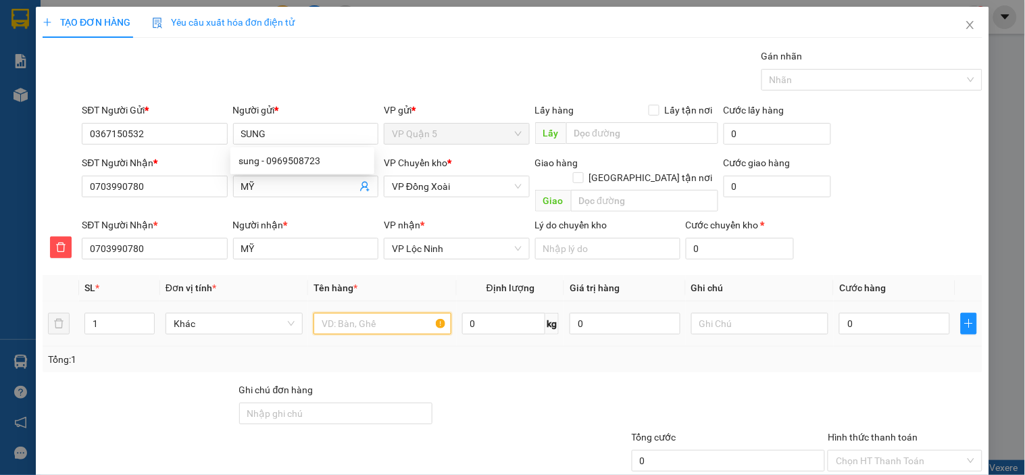
click at [361, 313] on input "text" at bounding box center [382, 324] width 137 height 22
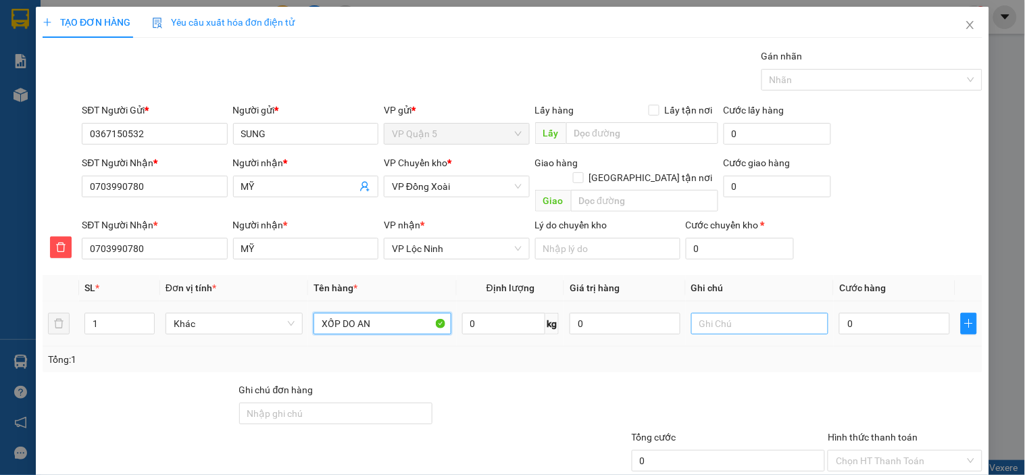
type input "XỐP DO AN"
click at [739, 313] on input "text" at bounding box center [759, 324] width 137 height 22
type input "TỐI NHẬN"
click at [865, 314] on input "0" at bounding box center [894, 324] width 111 height 22
type input "4"
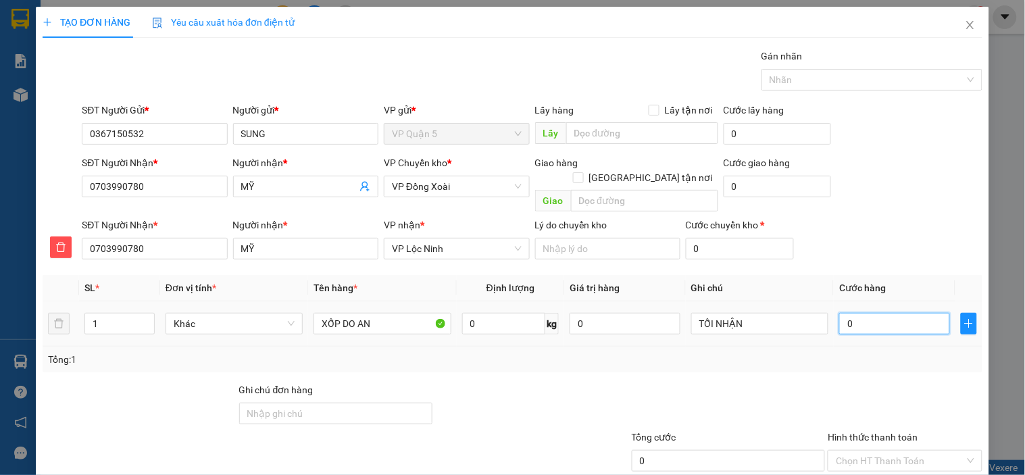
type input "4"
type input "40"
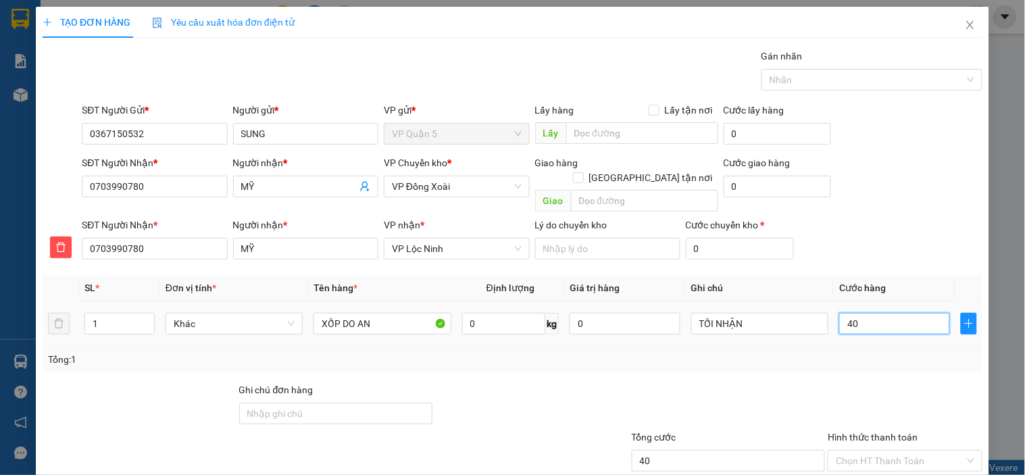
type input "400"
type input "4.000"
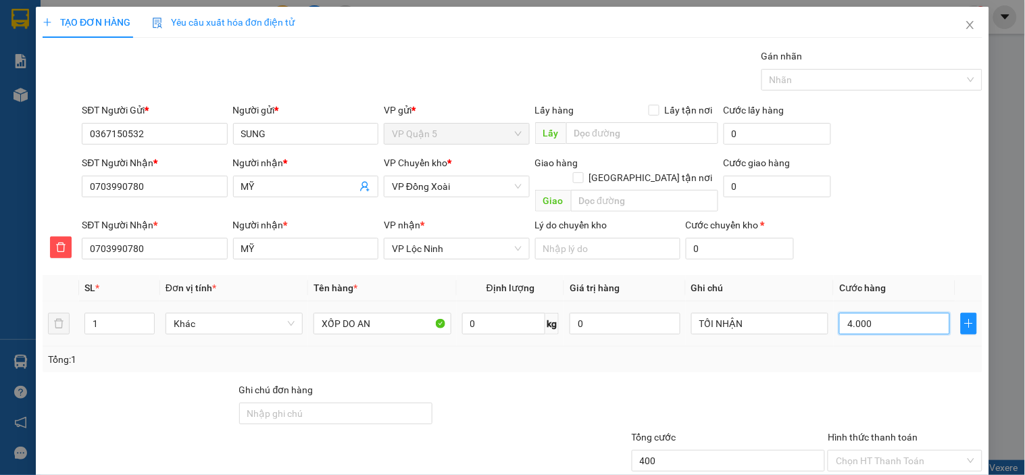
type input "4.000"
type input "40.000"
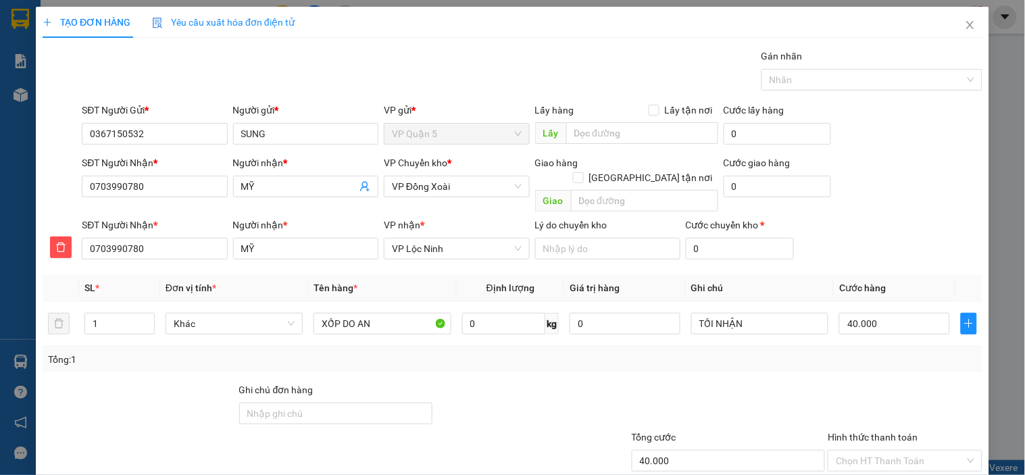
drag, startPoint x: 902, startPoint y: 437, endPoint x: 875, endPoint y: 424, distance: 29.3
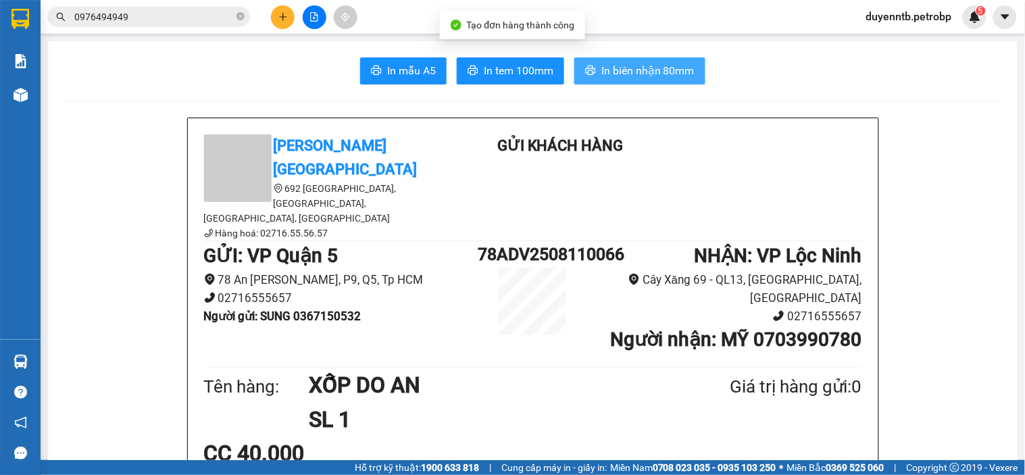
click at [626, 74] on span "In biên nhận 80mm" at bounding box center [647, 70] width 93 height 17
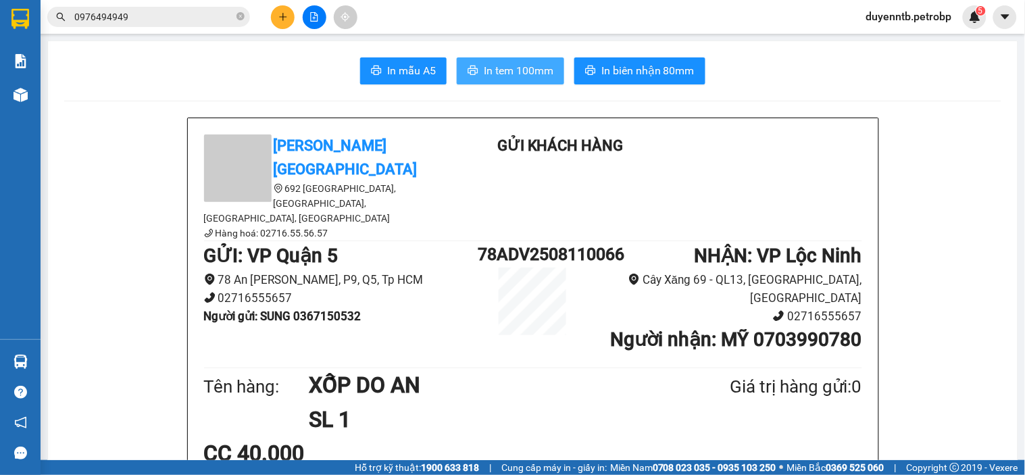
click at [535, 75] on span "In tem 100mm" at bounding box center [519, 70] width 70 height 17
click at [284, 9] on button at bounding box center [283, 17] width 24 height 24
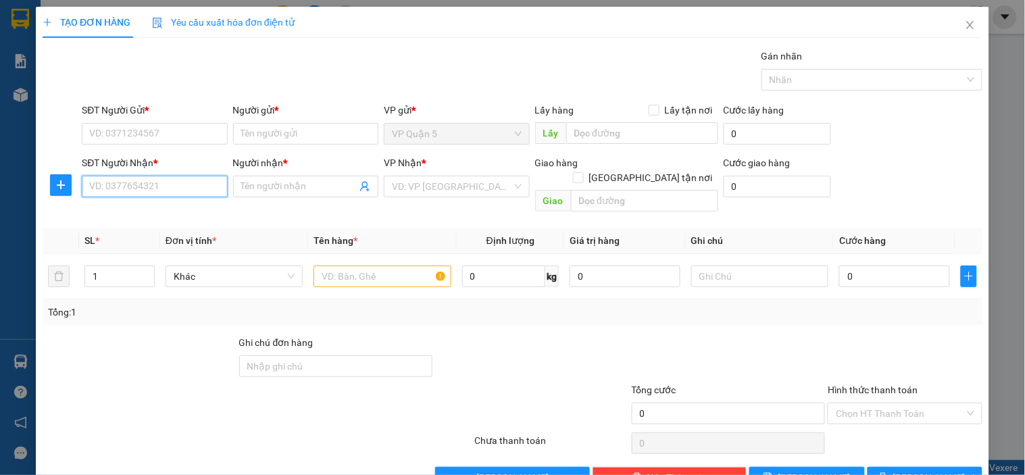
click at [143, 185] on input "SĐT Người Nhận *" at bounding box center [154, 187] width 145 height 22
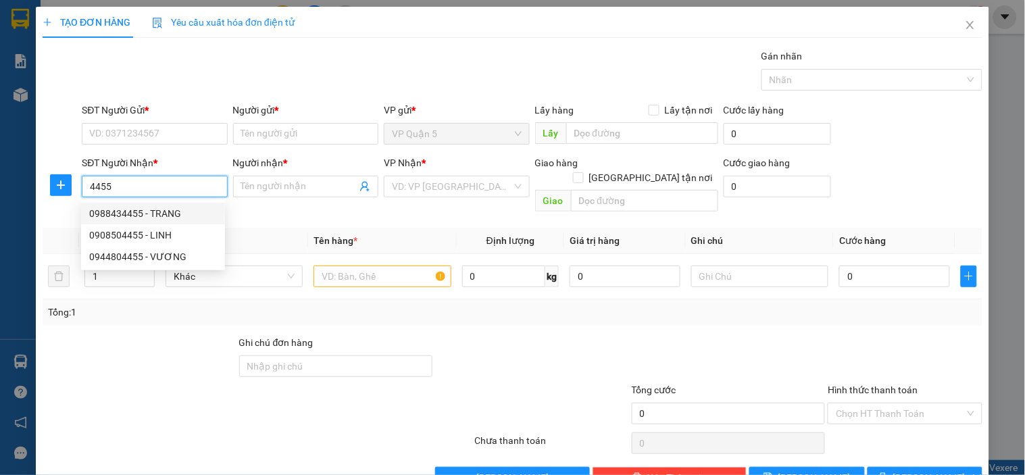
type input "4455"
click at [123, 200] on div "0988434455 0908504455 0988434455 - TRANG 0908504455 - LINH 0944804455 - VƯƠNG" at bounding box center [153, 235] width 144 height 70
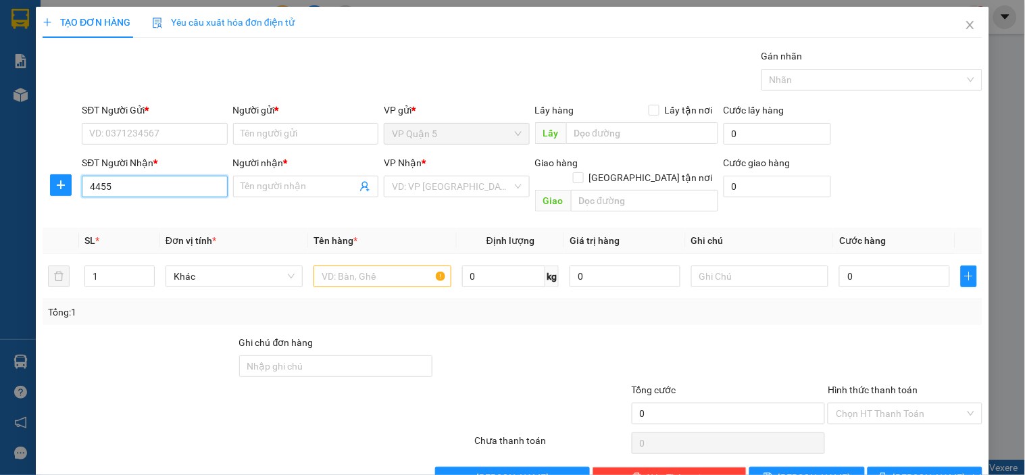
click at [124, 187] on input "4455" at bounding box center [154, 187] width 145 height 22
type input "0933504455"
click at [278, 179] on input "Người nhận *" at bounding box center [299, 186] width 116 height 15
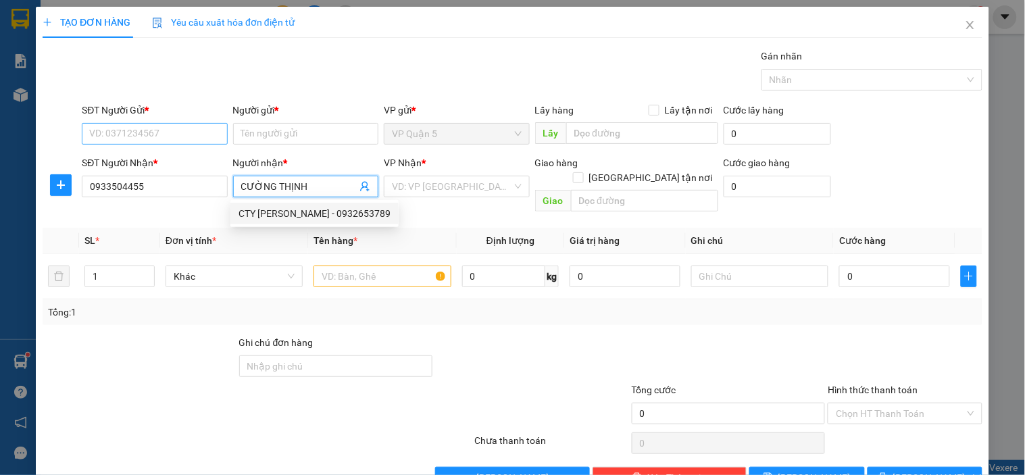
type input "CƯỜNG THỊNH"
click at [133, 129] on input "SĐT Người Gửi *" at bounding box center [154, 134] width 145 height 22
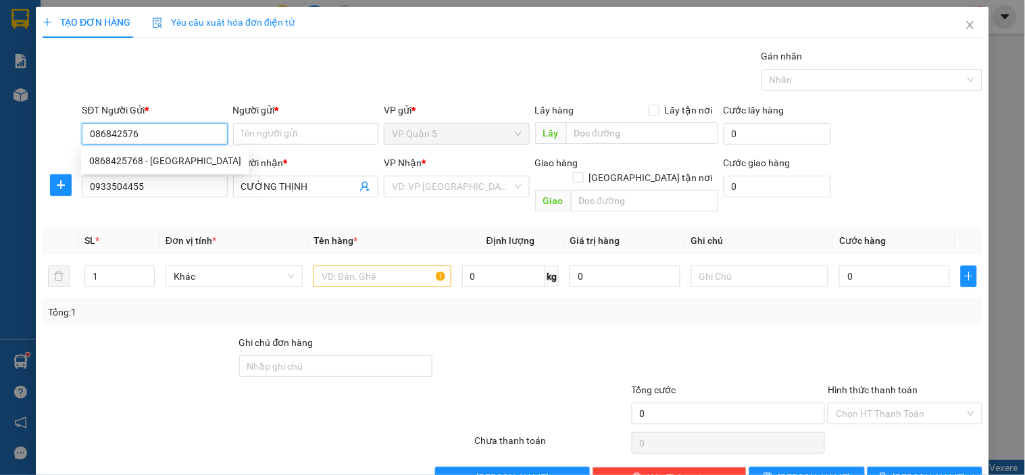
type input "0868425768"
click at [139, 155] on div "0868425768 - TÂN BA DỪA" at bounding box center [165, 160] width 152 height 15
type input "TÂN BA DỪA"
type input "50.000"
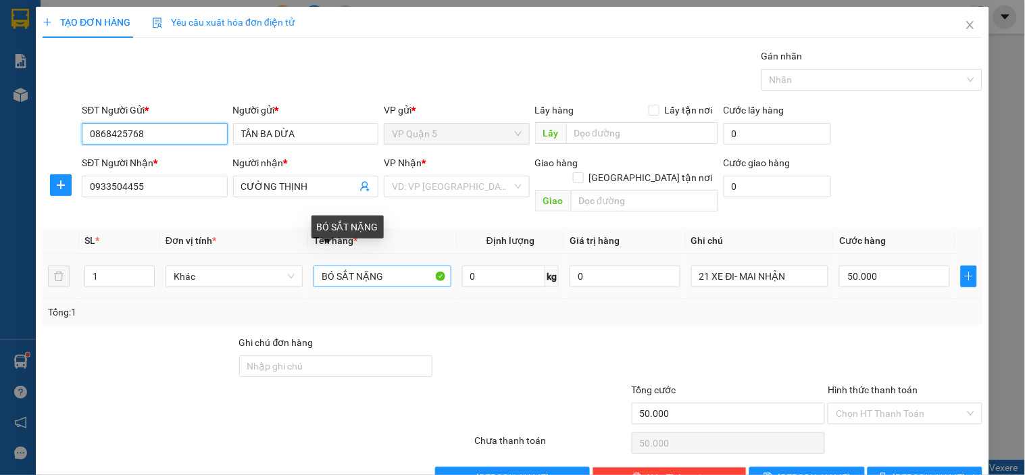
type input "0868425768"
click at [327, 266] on input "BÓ SẮT NẶNG" at bounding box center [382, 277] width 137 height 22
click at [339, 266] on input "BÓ SẮT NẶNG" at bounding box center [382, 277] width 137 height 22
click at [328, 266] on input "BÓ SẮT NẶNG" at bounding box center [382, 277] width 137 height 22
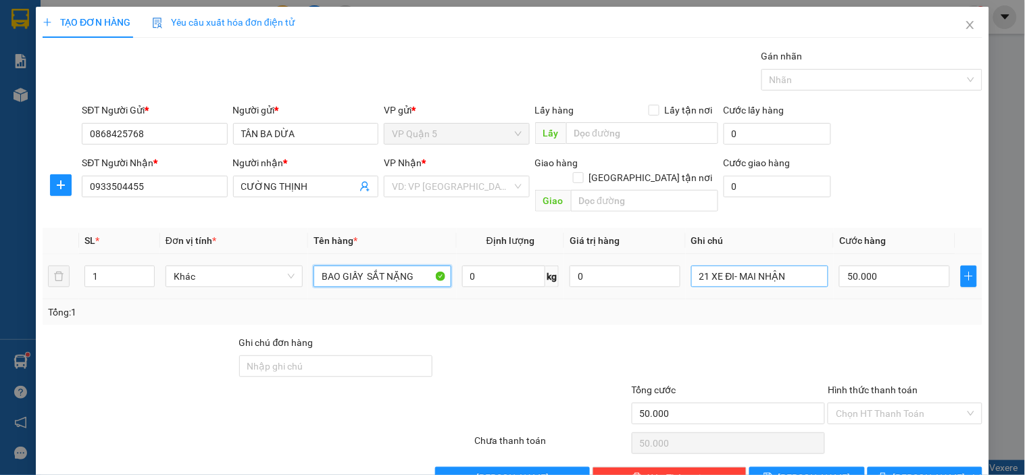
type input "BAO GIẤY SẮT NẶNG"
click at [756, 267] on input "21 XE ĐI- MAI NHẬN" at bounding box center [759, 277] width 137 height 22
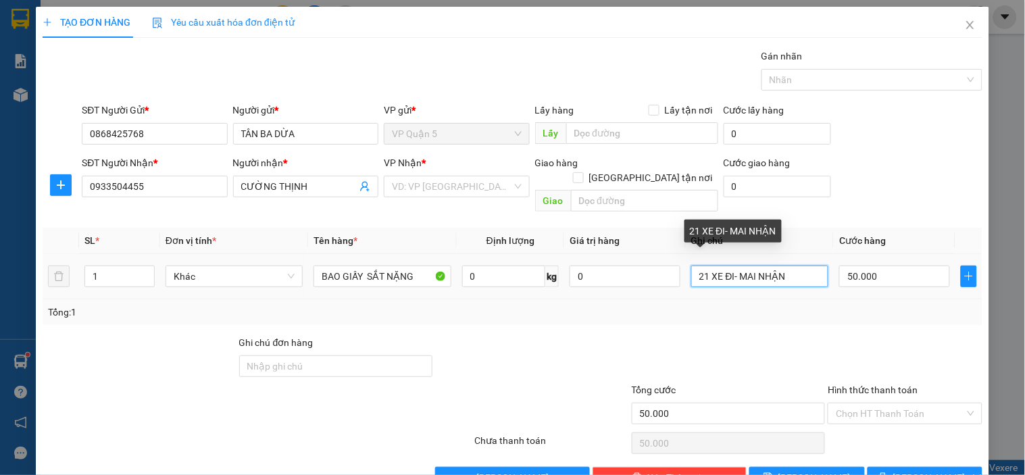
click at [756, 267] on input "21 XE ĐI- MAI NHẬN" at bounding box center [759, 277] width 137 height 22
type input "14H ĐI - TỐI NHẬN"
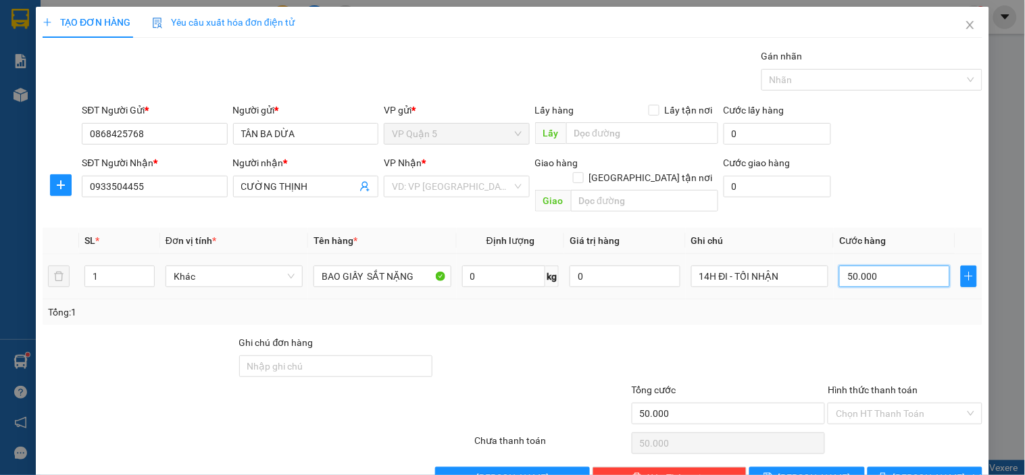
type input "6"
type input "60"
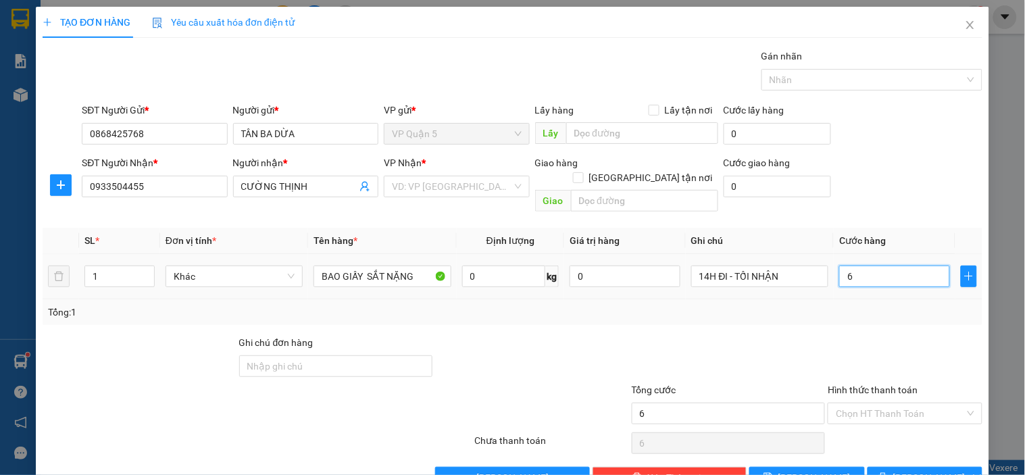
type input "60"
type input "600"
type input "6.000"
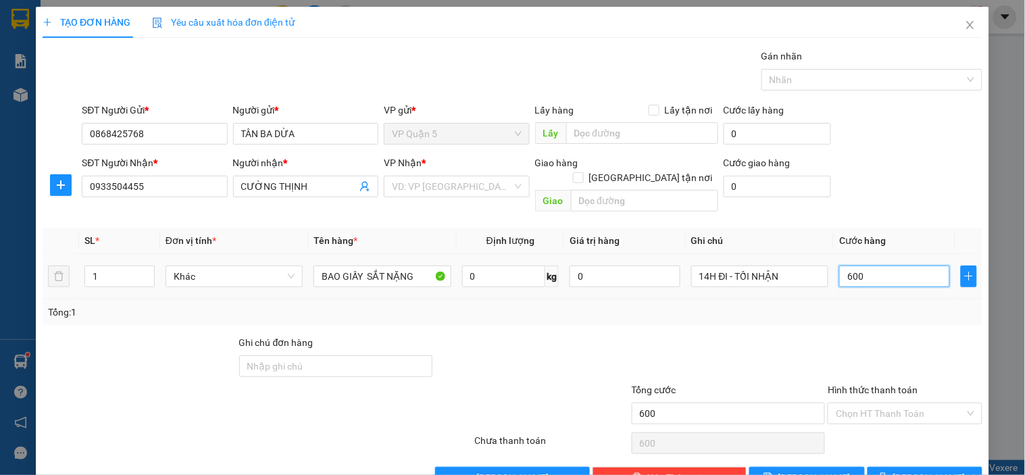
type input "6.000"
type input "60.000"
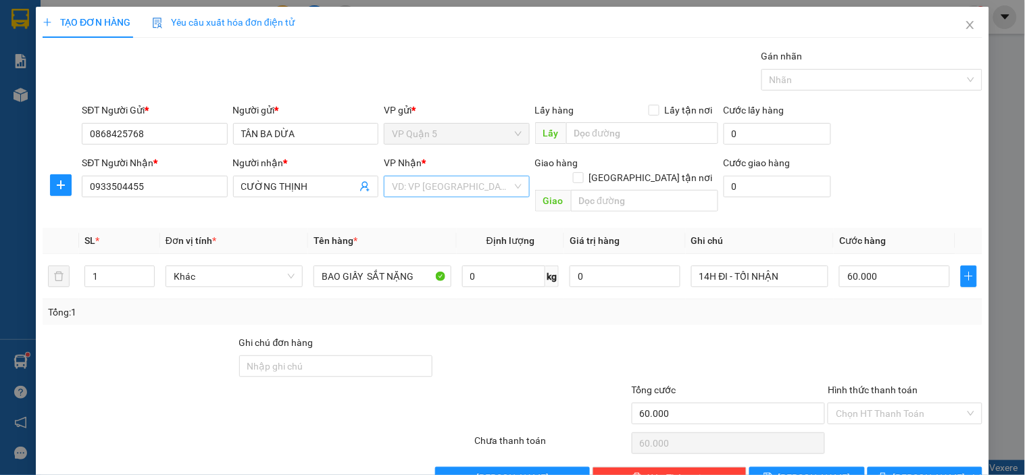
click at [448, 185] on input "search" at bounding box center [452, 186] width 120 height 20
type input "XOAI"
click at [431, 207] on div "VP Đồng Xoài" at bounding box center [452, 213] width 128 height 15
click at [907, 470] on span "[PERSON_NAME] và In" at bounding box center [940, 477] width 95 height 15
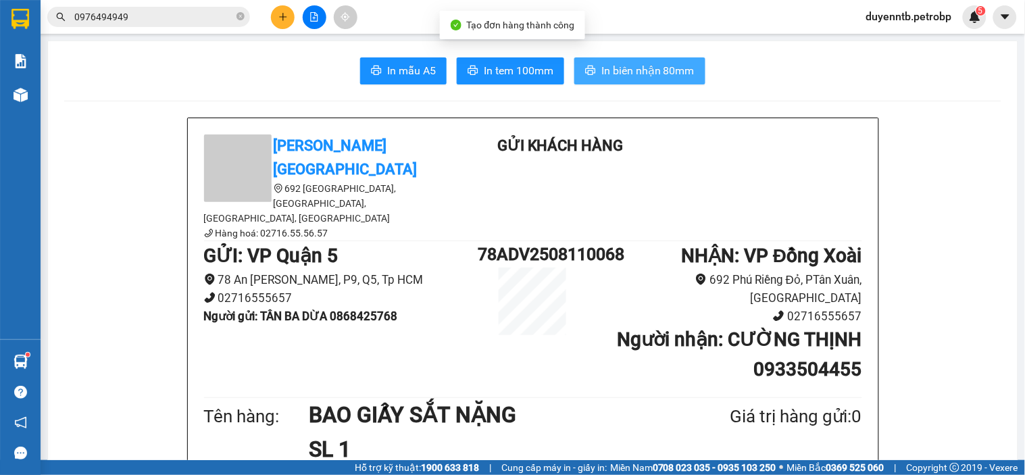
click at [643, 74] on span "In biên nhận 80mm" at bounding box center [647, 70] width 93 height 17
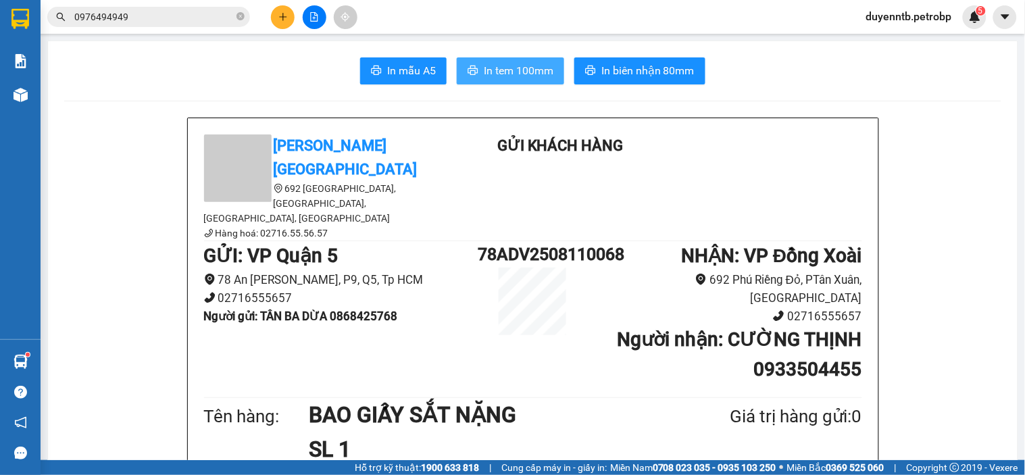
click at [530, 68] on span "In tem 100mm" at bounding box center [519, 70] width 70 height 17
click at [274, 8] on button at bounding box center [283, 17] width 24 height 24
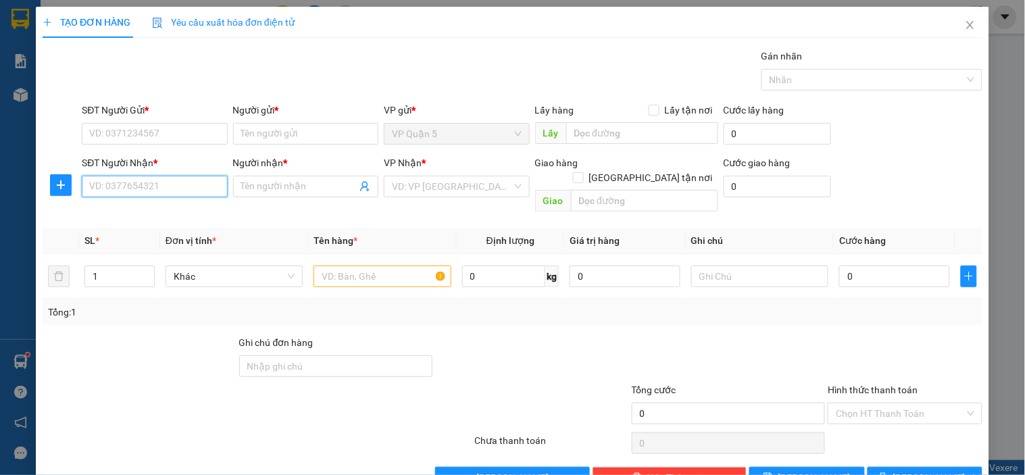
click at [181, 196] on input "SĐT Người Nhận *" at bounding box center [154, 187] width 145 height 22
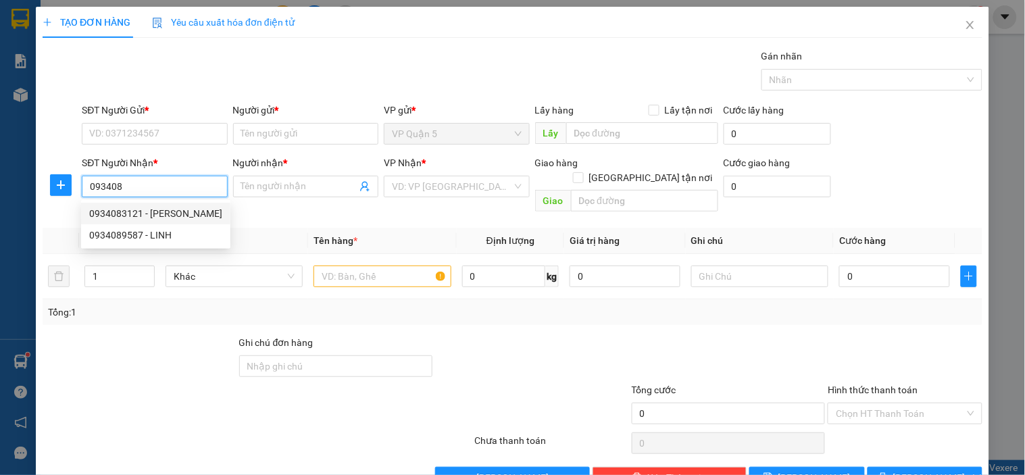
click at [169, 214] on div "0934083121 - THÙY LINH" at bounding box center [155, 213] width 133 height 15
type input "0934083121"
type input "THÙY LINH"
type input "ĐỒNG PHÚ"
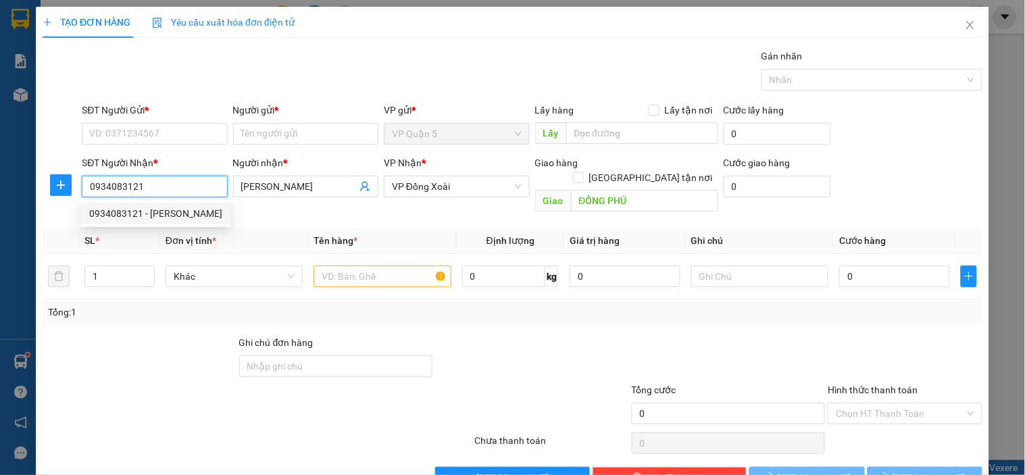
type input "30.000"
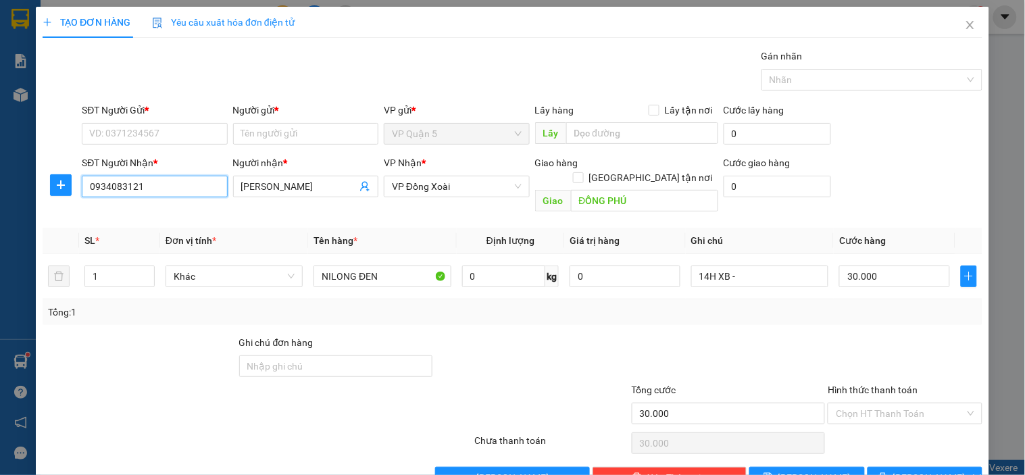
type input "0934083121"
click at [143, 122] on div "SĐT Người Gửi *" at bounding box center [154, 113] width 145 height 20
click at [159, 139] on input "SĐT Người Gửi *" at bounding box center [154, 134] width 145 height 22
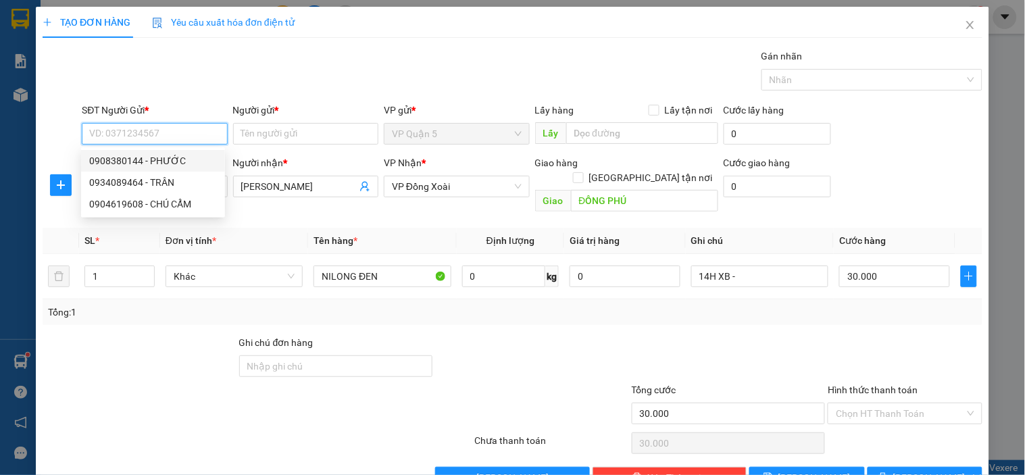
click at [159, 159] on div "0908380144 - PHƯỚC" at bounding box center [153, 160] width 128 height 15
type input "0908380144"
type input "PHƯỚC"
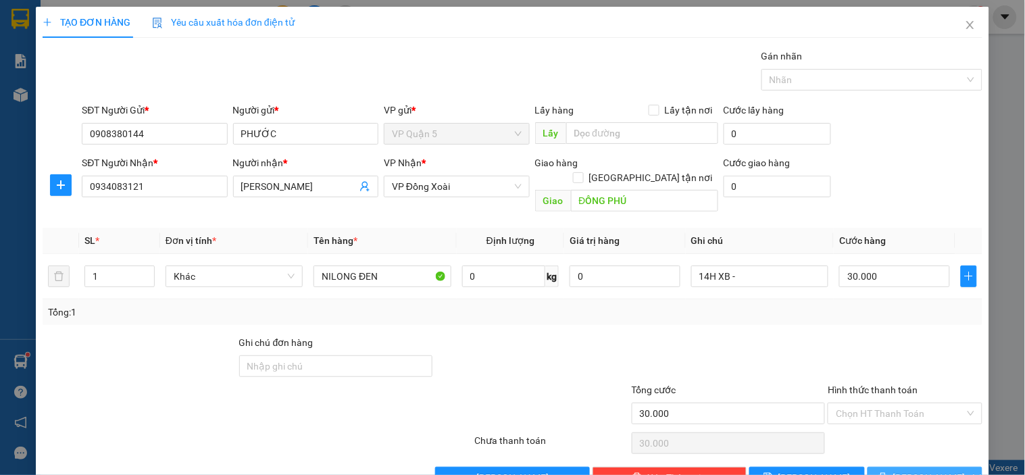
click at [900, 467] on button "[PERSON_NAME] và In" at bounding box center [925, 478] width 115 height 22
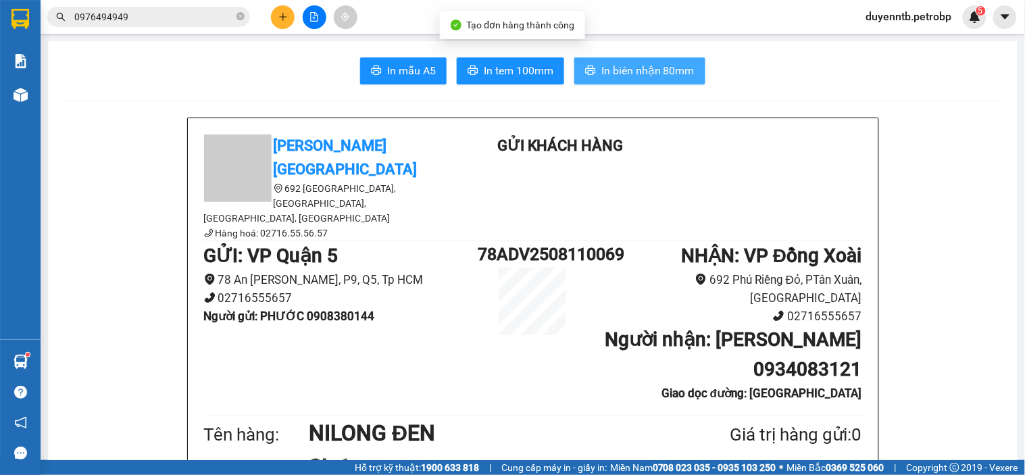
click at [631, 76] on span "In biên nhận 80mm" at bounding box center [647, 70] width 93 height 17
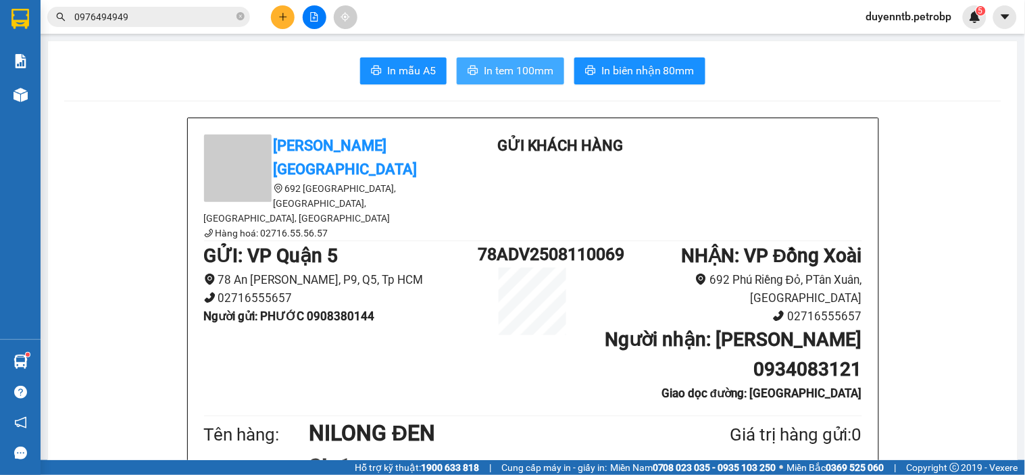
click at [516, 62] on span "In tem 100mm" at bounding box center [519, 70] width 70 height 17
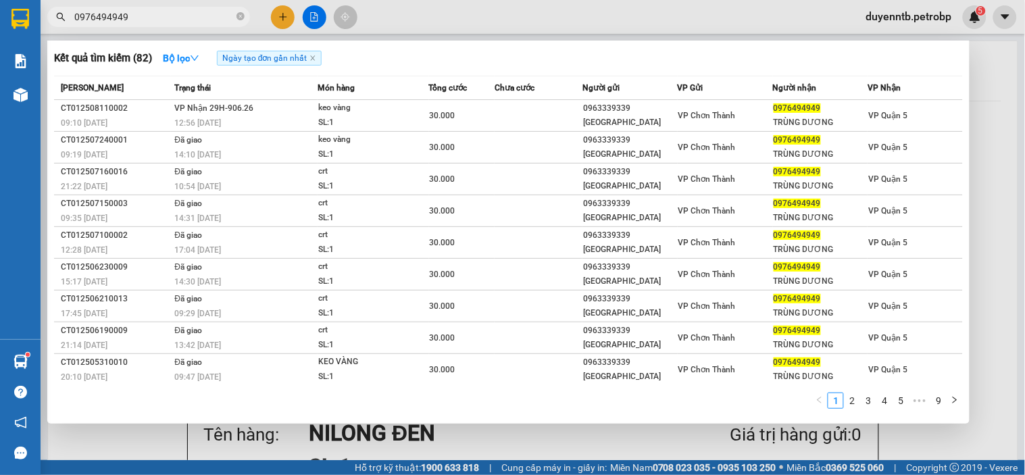
click at [143, 15] on input "0976494949" at bounding box center [153, 16] width 159 height 15
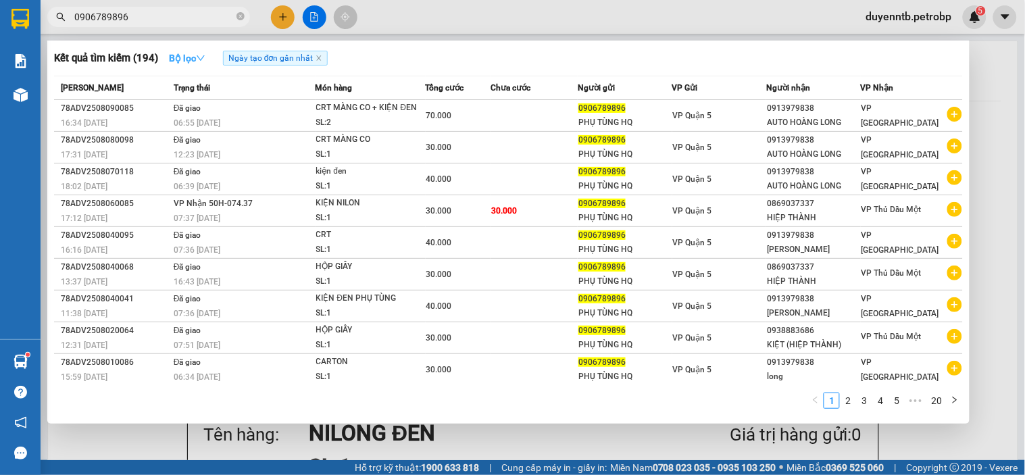
click at [184, 59] on strong "Bộ lọc" at bounding box center [187, 58] width 36 height 11
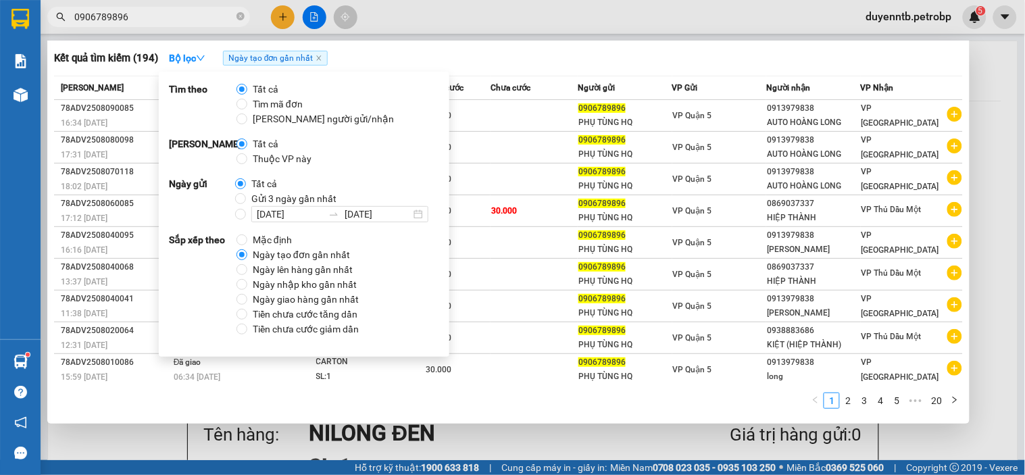
click at [172, 24] on span "0906789896" at bounding box center [148, 17] width 203 height 20
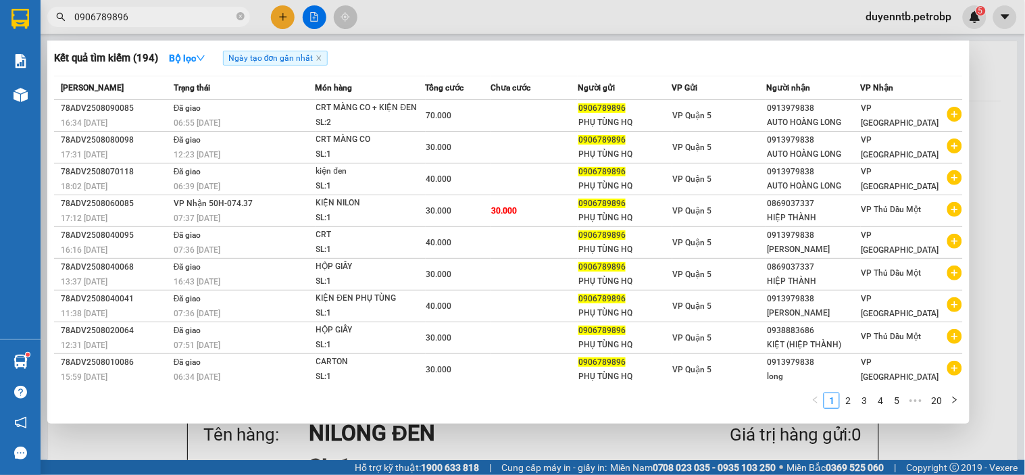
click at [134, 23] on input "0906789896" at bounding box center [153, 16] width 159 height 15
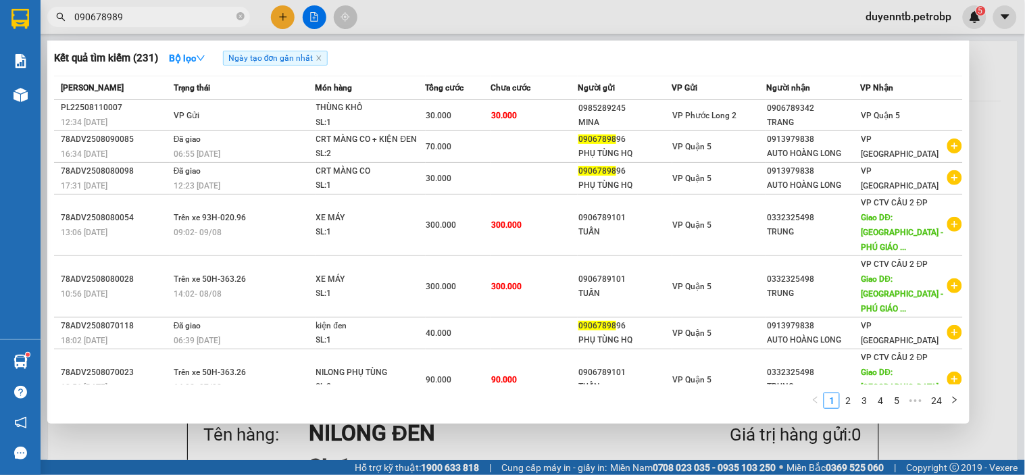
type input "0906789896"
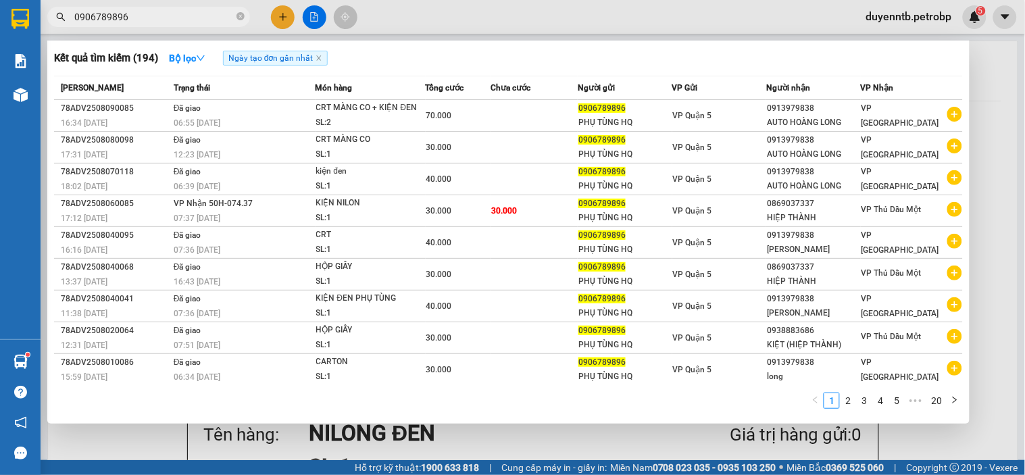
click at [145, 10] on input "0906789896" at bounding box center [153, 16] width 159 height 15
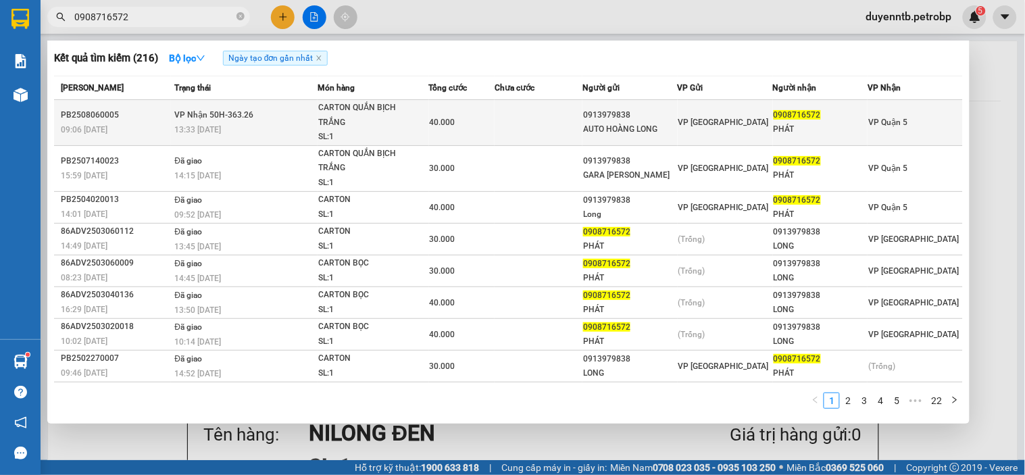
type input "0908716572"
click at [179, 123] on div "13:33 - 06/08" at bounding box center [245, 129] width 143 height 15
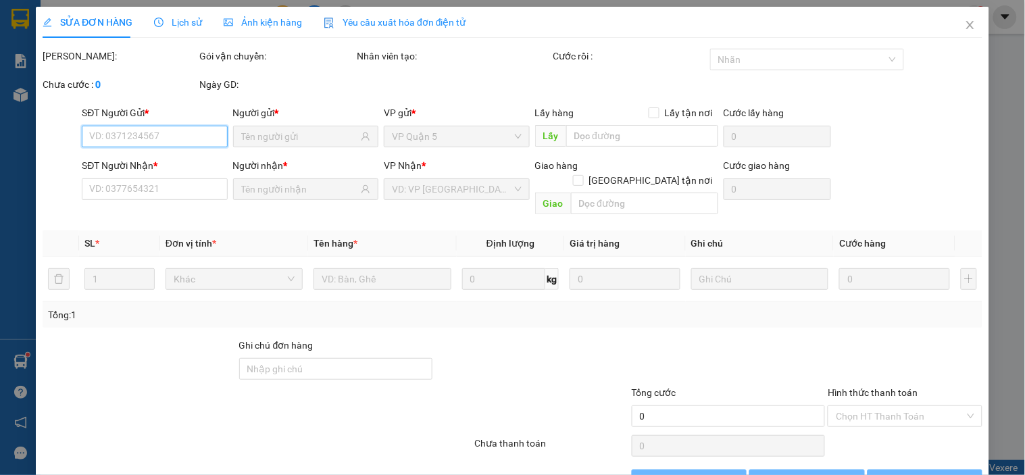
type input "0913979838"
type input "AUTO HOÀNG LONG"
type input "0908716572"
type input "PHÁT"
type input "40.000"
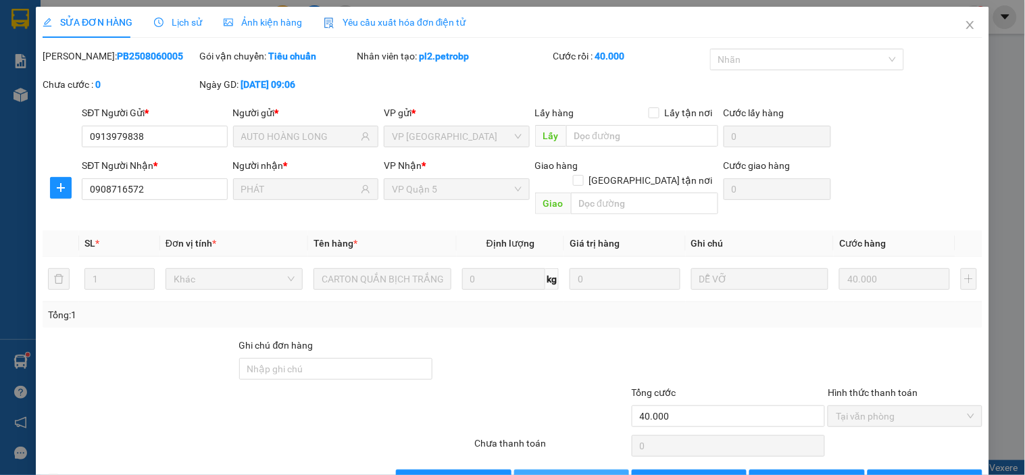
click at [602, 470] on button "Giao hàng" at bounding box center [571, 481] width 115 height 22
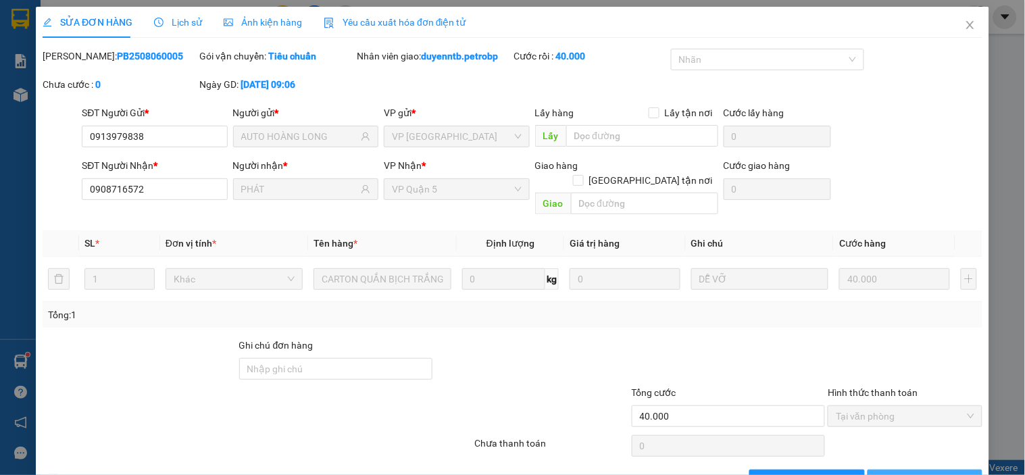
click at [898, 474] on icon "printer" at bounding box center [902, 479] width 9 height 9
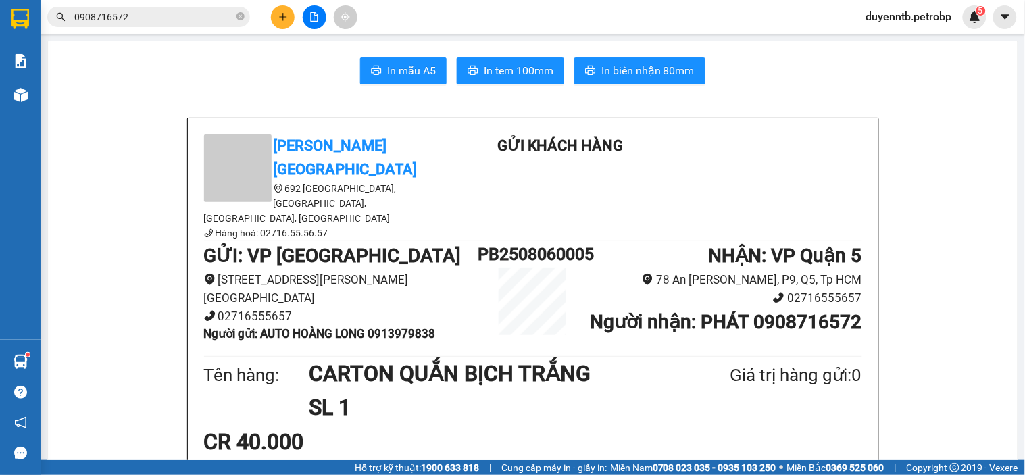
click at [278, 9] on button at bounding box center [283, 17] width 24 height 24
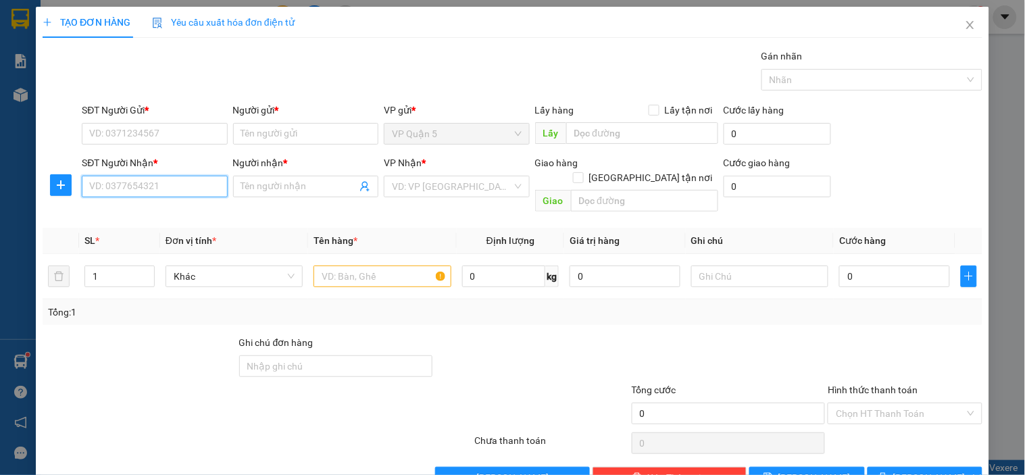
click at [131, 189] on input "SĐT Người Nhận *" at bounding box center [154, 187] width 145 height 22
drag, startPoint x: 126, startPoint y: 216, endPoint x: 90, endPoint y: 160, distance: 66.9
click at [126, 215] on div "0387938621 - HAY PB" at bounding box center [153, 213] width 128 height 15
type input "0387938621"
type input "HAY PB"
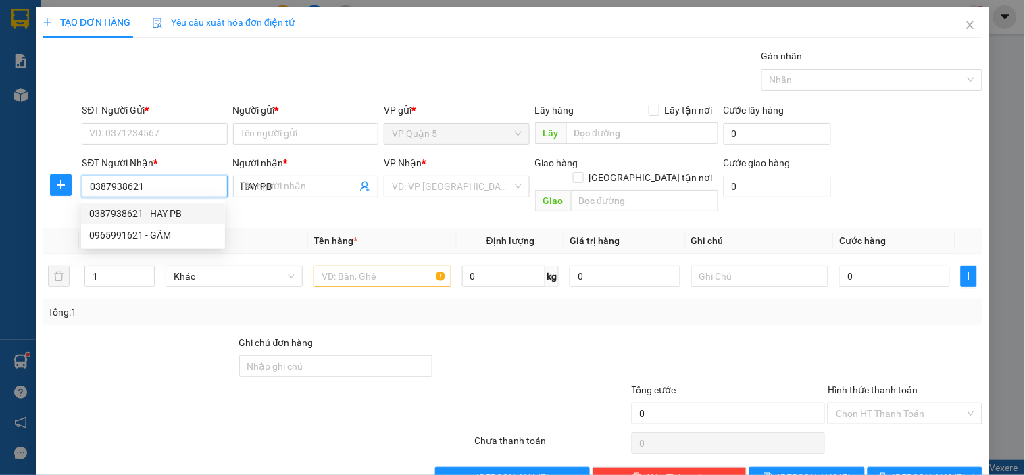
type input "50.000"
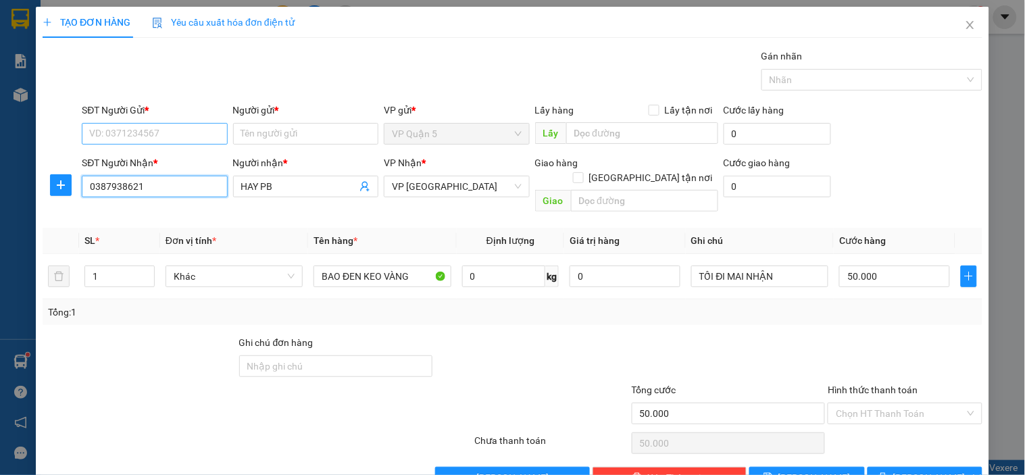
type input "0387938621"
click at [139, 130] on input "SĐT Người Gửi *" at bounding box center [154, 134] width 145 height 22
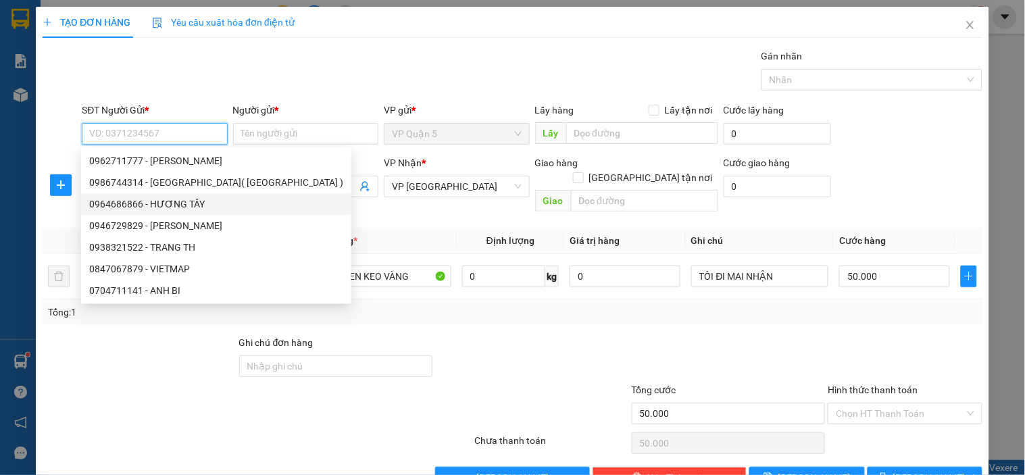
click at [187, 206] on div "0964686866 - HƯƠNG TÂY" at bounding box center [216, 204] width 254 height 15
type input "0964686866"
type input "HƯƠNG TÂY"
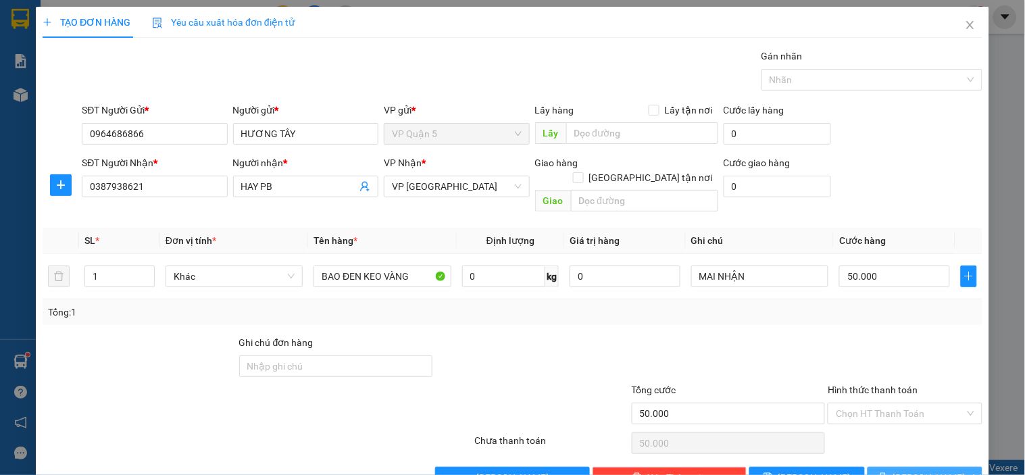
click at [888, 472] on icon "printer" at bounding box center [883, 476] width 9 height 9
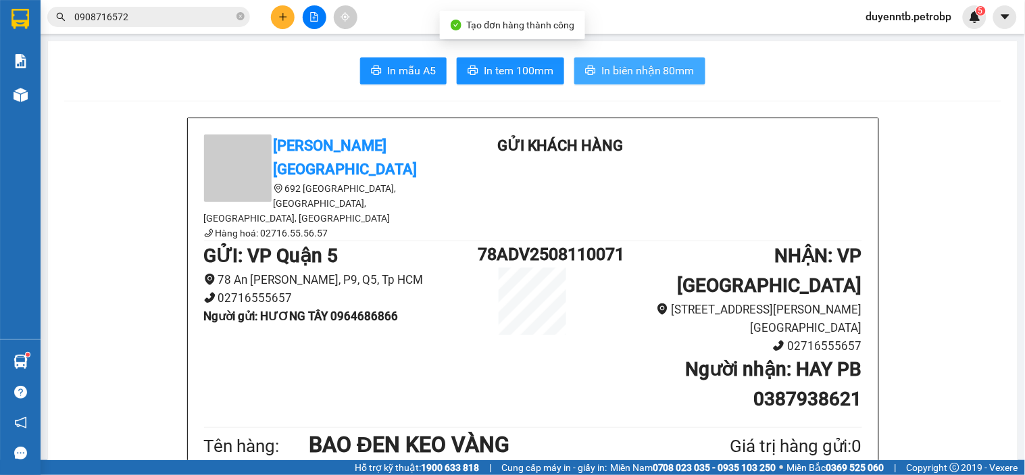
click at [603, 68] on span "In biên nhận 80mm" at bounding box center [647, 70] width 93 height 17
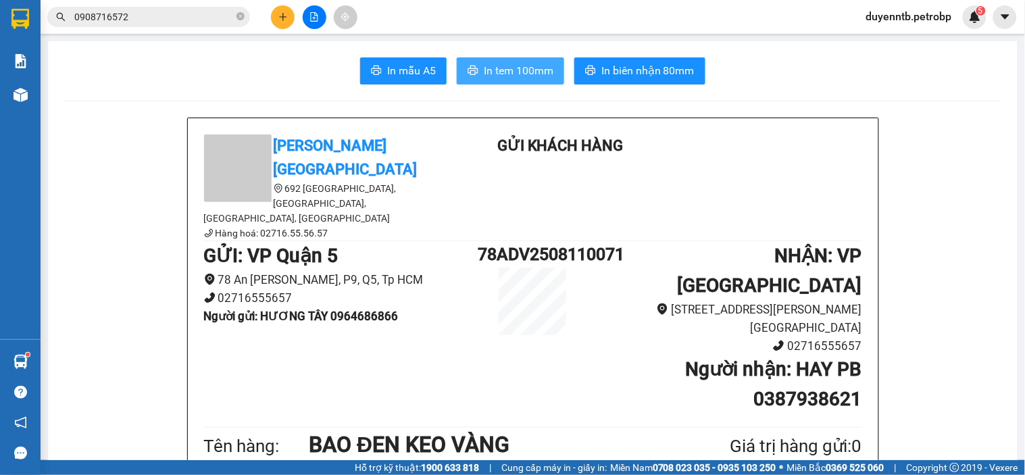
click at [493, 57] on button "In tem 100mm" at bounding box center [510, 70] width 107 height 27
click at [287, 15] on icon "plus" at bounding box center [282, 16] width 9 height 9
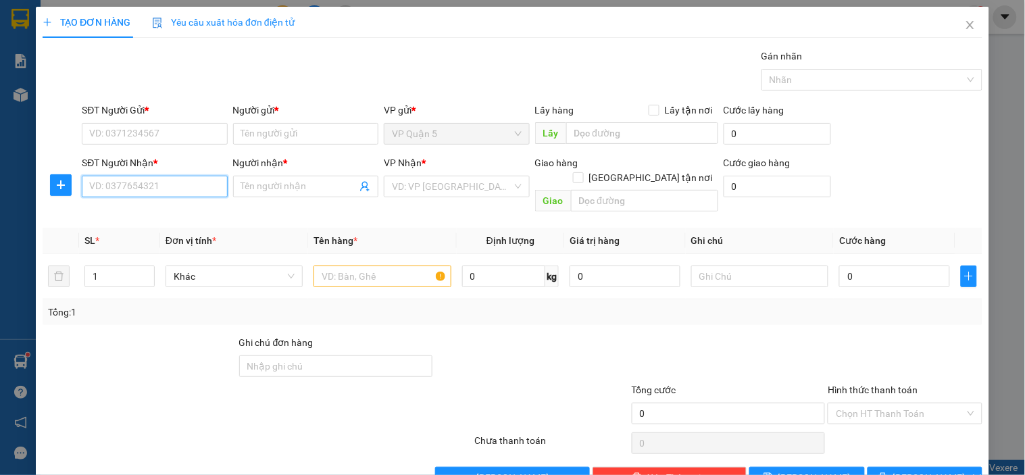
click at [143, 194] on input "SĐT Người Nhận *" at bounding box center [154, 187] width 145 height 22
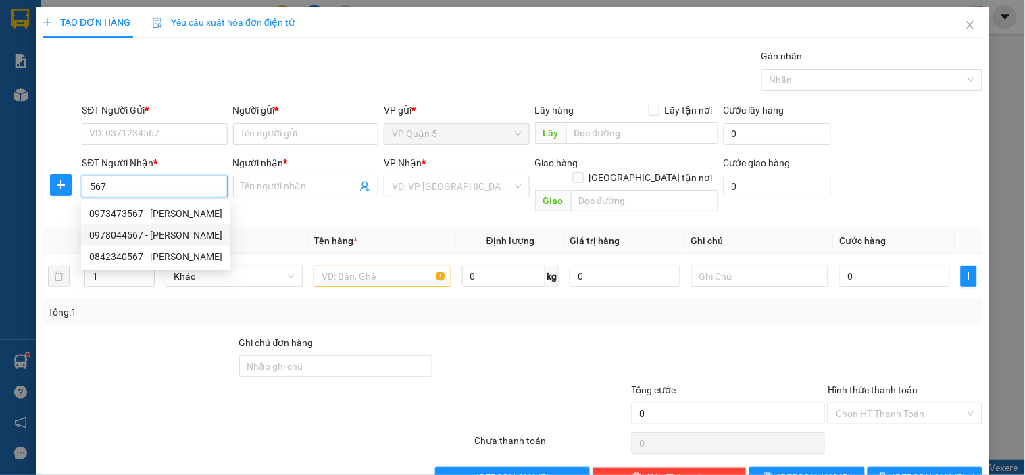
click at [125, 180] on input "567" at bounding box center [154, 187] width 145 height 22
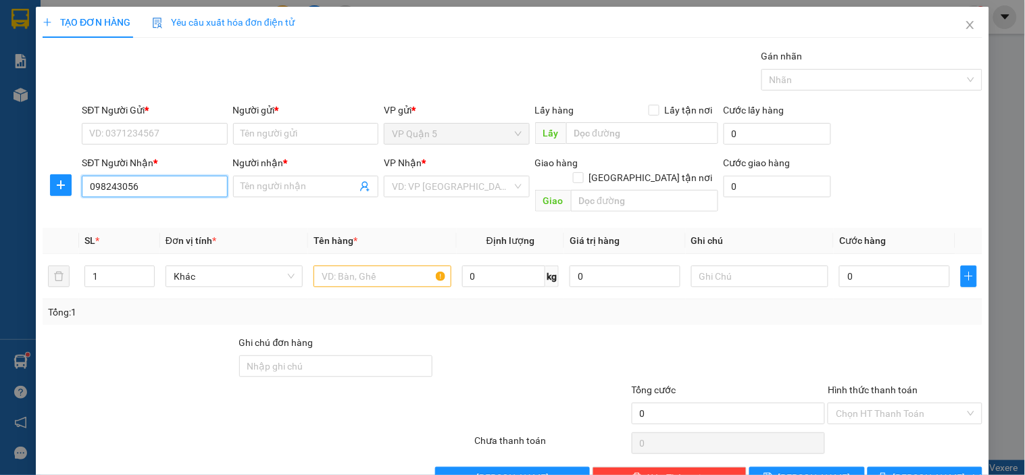
type input "0982430567"
click at [171, 203] on div "0982430567 - CHỊ TƯ" at bounding box center [153, 214] width 144 height 22
type input "CHỊ TƯ"
type input "40.000"
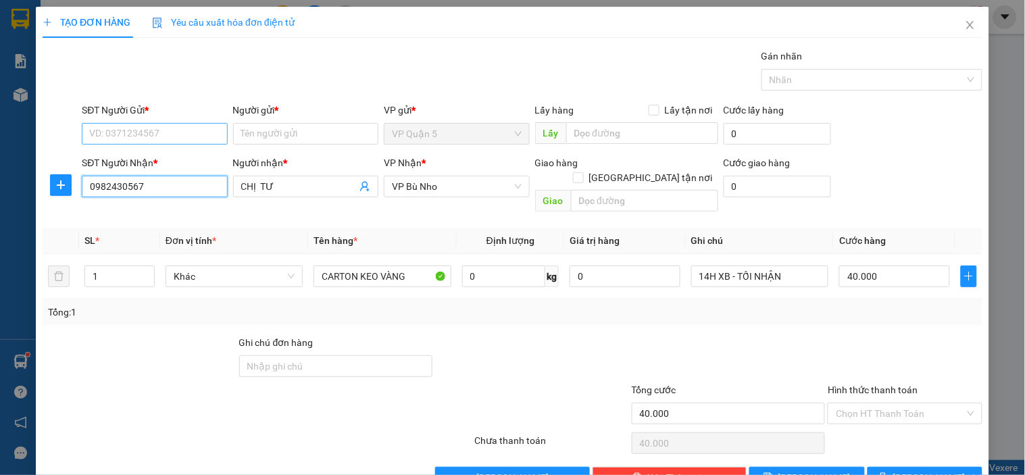
type input "0982430567"
click at [178, 141] on input "SĐT Người Gửi *" at bounding box center [154, 134] width 145 height 22
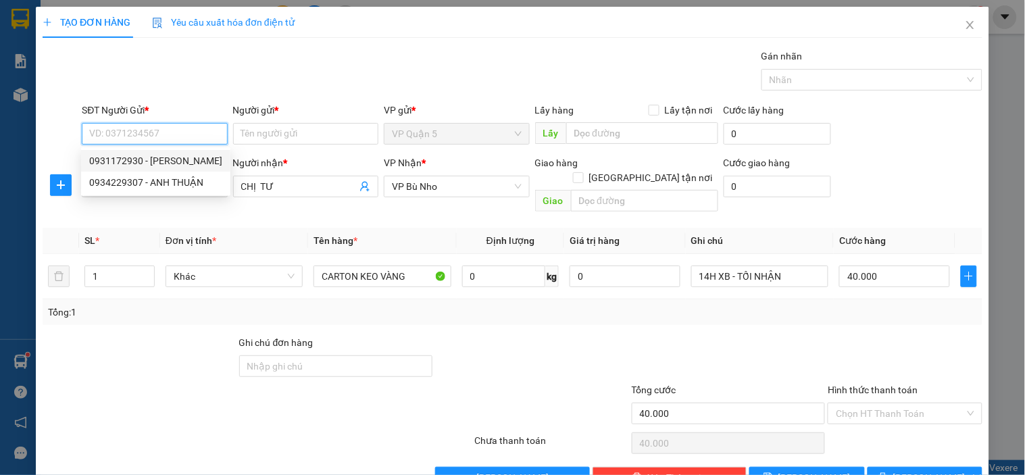
drag, startPoint x: 168, startPoint y: 176, endPoint x: 174, endPoint y: 166, distance: 12.2
click at [174, 166] on div "0931172930 - ANH CƯỜNG 0934229307 - ANH THUẬN" at bounding box center [155, 171] width 149 height 43
click at [176, 160] on div "0931172930 - ANH CƯỜNG" at bounding box center [155, 160] width 133 height 15
type input "0931172930"
type input "ANH CƯỜNG"
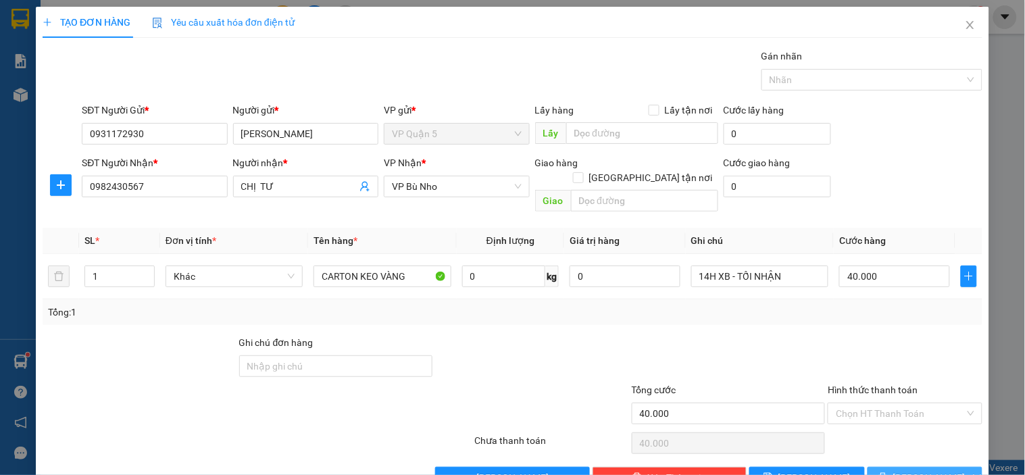
click at [919, 470] on span "[PERSON_NAME] và In" at bounding box center [940, 477] width 95 height 15
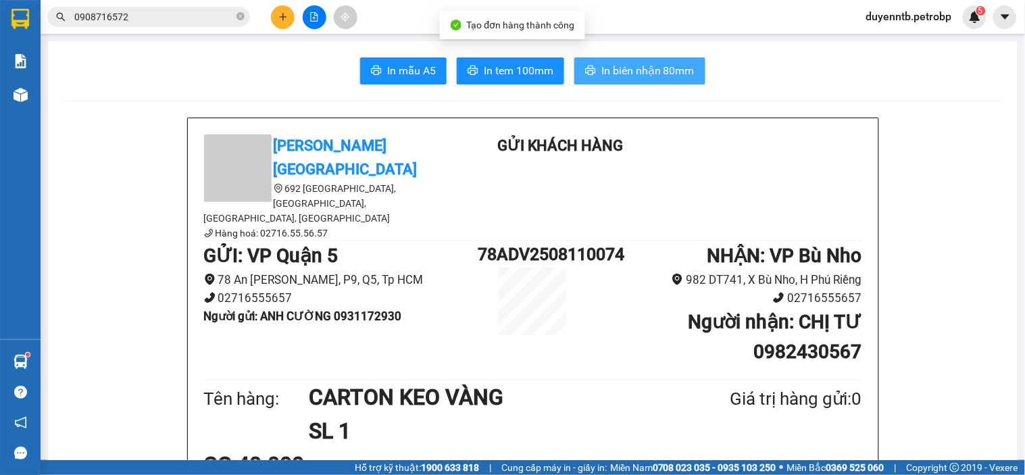
click at [612, 72] on span "In biên nhận 80mm" at bounding box center [647, 70] width 93 height 17
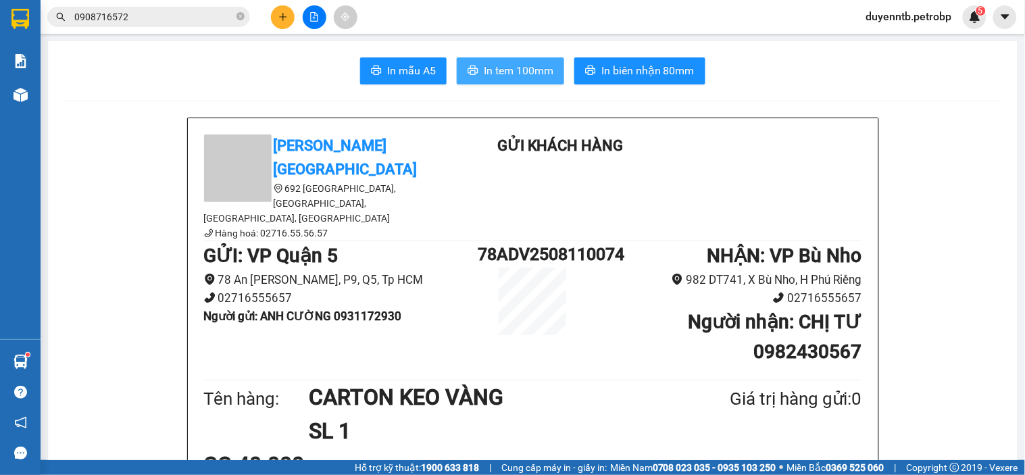
drag, startPoint x: 497, startPoint y: 87, endPoint x: 497, endPoint y: 72, distance: 14.9
click at [500, 69] on span "In tem 100mm" at bounding box center [519, 70] width 70 height 17
click at [285, 12] on icon "plus" at bounding box center [282, 16] width 9 height 9
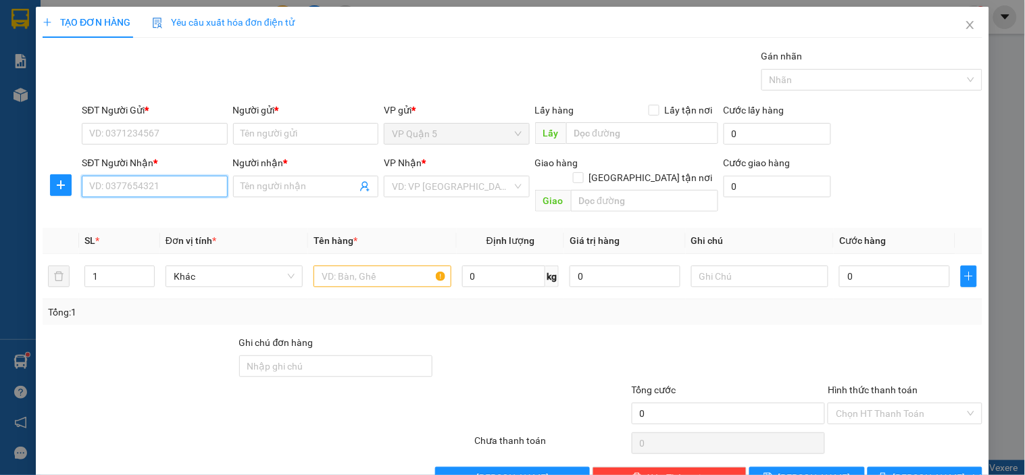
click at [159, 193] on input "SĐT Người Nhận *" at bounding box center [154, 187] width 145 height 22
type input "0987880908"
drag, startPoint x: 153, startPoint y: 214, endPoint x: 87, endPoint y: 203, distance: 67.9
click at [153, 214] on div "0987880908 - ANH CƯỜNG" at bounding box center [155, 213] width 133 height 15
type input "ANH CƯỜNG"
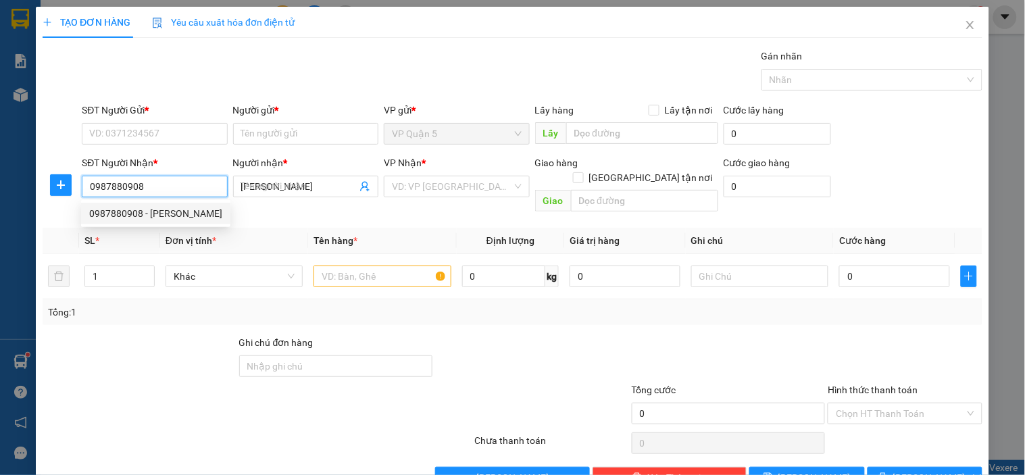
type input "30.000"
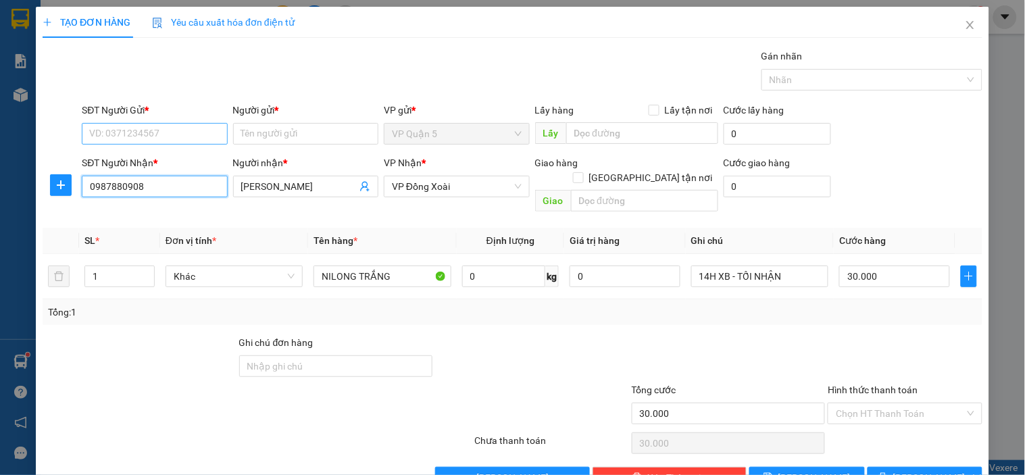
type input "0987880908"
click at [120, 137] on input "SĐT Người Gửi *" at bounding box center [154, 134] width 145 height 22
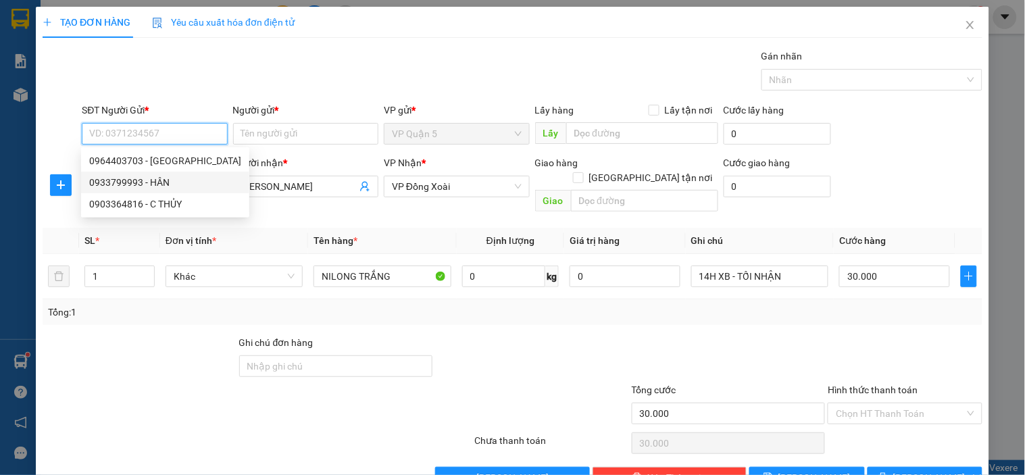
click at [137, 178] on div "0933799993 - HÂN" at bounding box center [165, 182] width 152 height 15
type input "0933799993"
type input "HÂN"
type input "100.000"
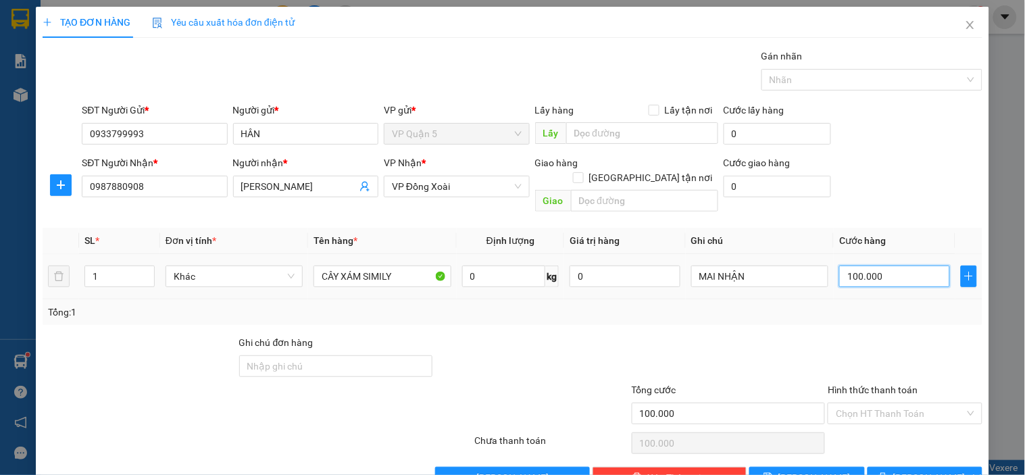
click at [868, 266] on input "100.000" at bounding box center [894, 277] width 111 height 22
click at [917, 228] on th "Cước hàng" at bounding box center [895, 241] width 122 height 26
click at [904, 470] on span "[PERSON_NAME] và In" at bounding box center [940, 477] width 95 height 15
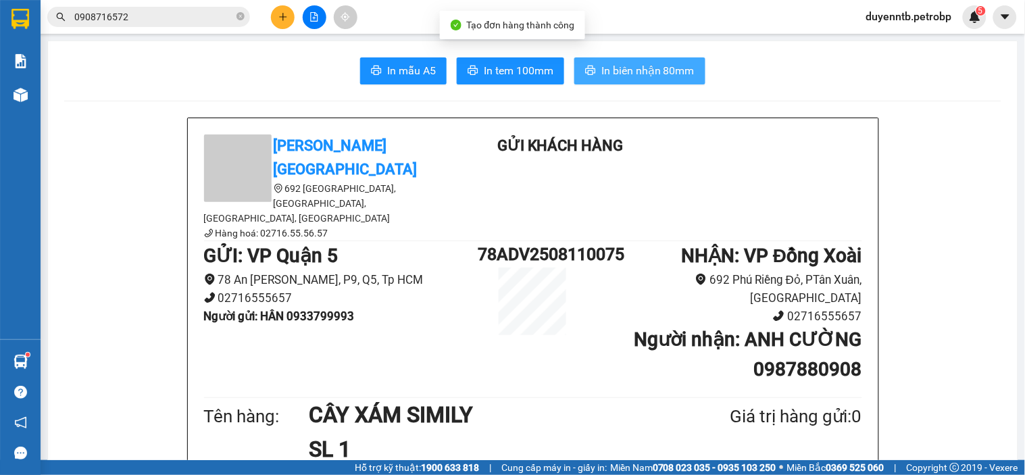
click at [631, 70] on span "In biên nhận 80mm" at bounding box center [647, 70] width 93 height 17
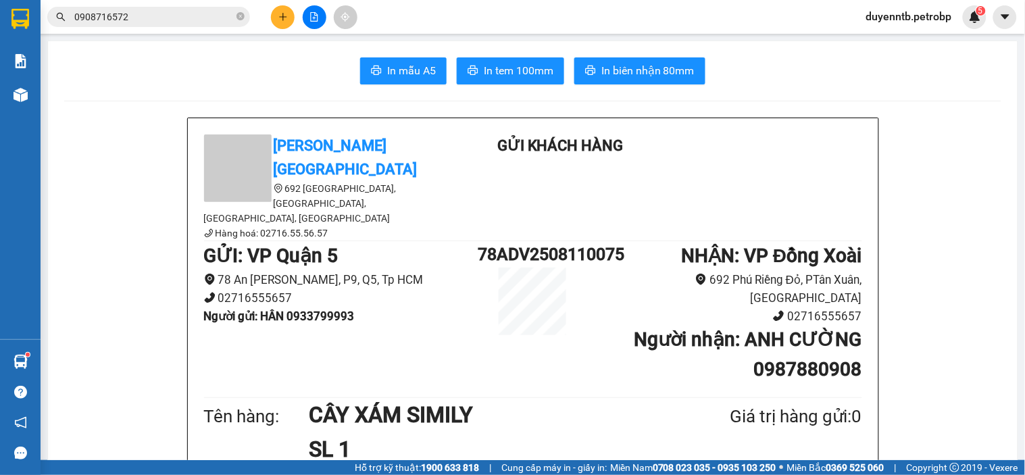
click at [522, 82] on button "In tem 100mm" at bounding box center [510, 70] width 107 height 27
click at [171, 16] on input "0908716572" at bounding box center [153, 16] width 159 height 15
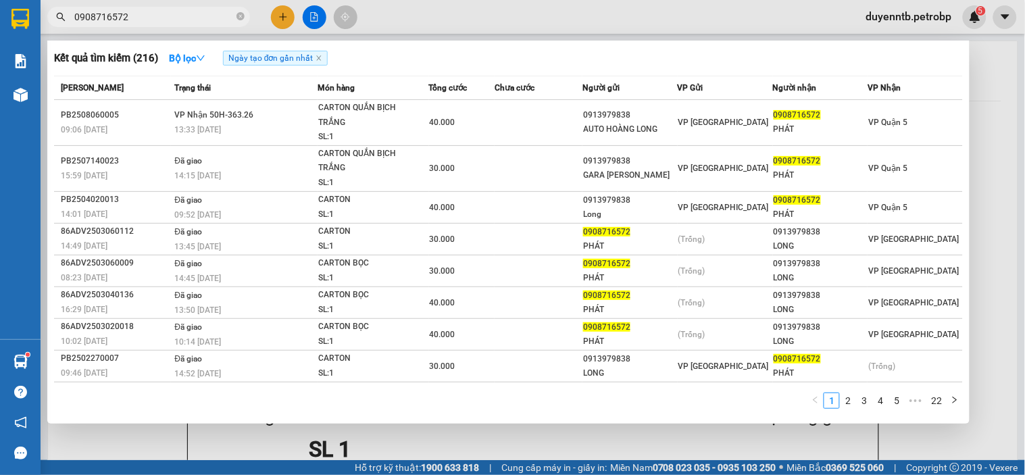
click at [171, 16] on input "0908716572" at bounding box center [153, 16] width 159 height 15
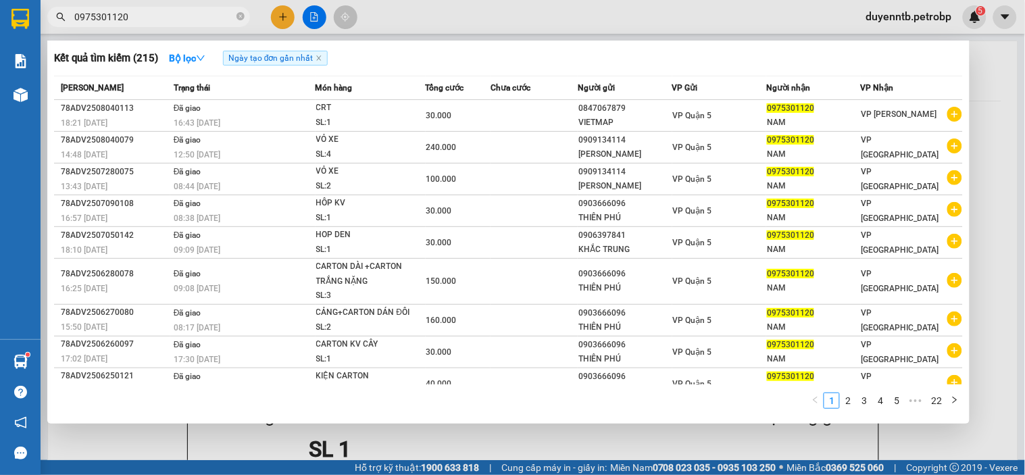
click at [170, 17] on input "0975301120" at bounding box center [153, 16] width 159 height 15
type input "0975301120"
click at [285, 20] on div at bounding box center [512, 237] width 1025 height 475
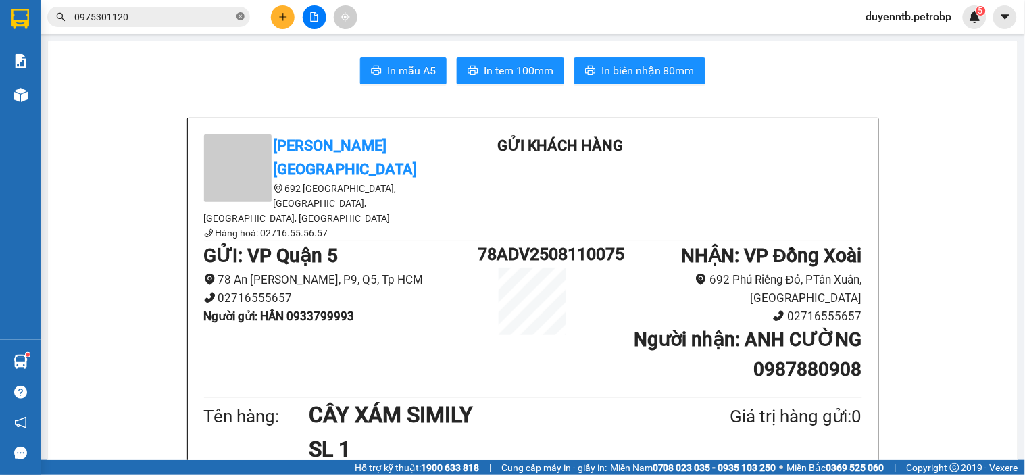
click at [244, 16] on icon "close-circle" at bounding box center [241, 16] width 8 height 8
click at [145, 18] on input "text" at bounding box center [153, 16] width 159 height 15
click at [285, 20] on icon "plus" at bounding box center [282, 16] width 9 height 9
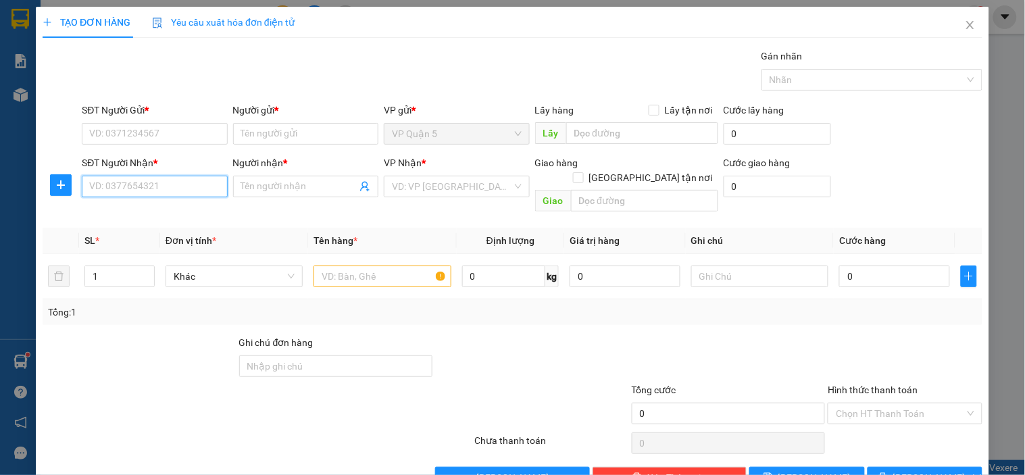
drag, startPoint x: 182, startPoint y: 184, endPoint x: 891, endPoint y: 27, distance: 725.5
click at [184, 184] on input "SĐT Người Nhận *" at bounding box center [154, 187] width 145 height 22
type input "0376345700"
click at [154, 218] on div "0376345700 - TRÍ" at bounding box center [153, 213] width 128 height 15
type input "TRÍ"
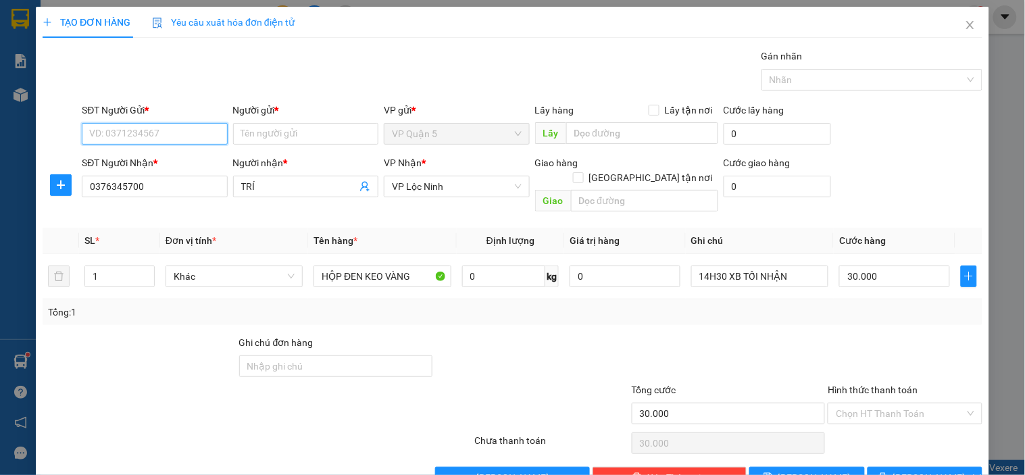
click at [136, 125] on input "SĐT Người Gửi *" at bounding box center [154, 134] width 145 height 22
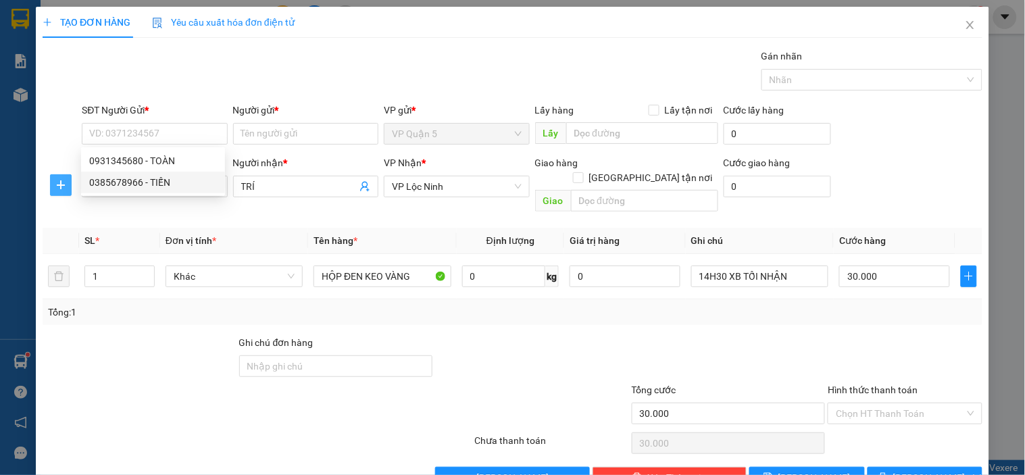
click at [68, 181] on span "plus" at bounding box center [61, 185] width 20 height 11
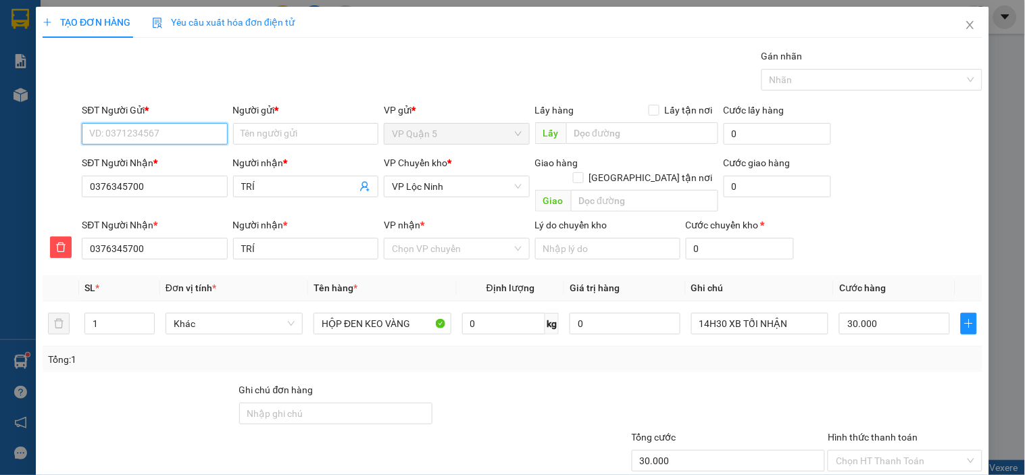
click at [144, 137] on input "SĐT Người Gửi *" at bounding box center [154, 134] width 145 height 22
click at [162, 164] on div "0931345680 - TOÀN" at bounding box center [153, 160] width 128 height 15
click at [437, 192] on span "VP Lộc Ninh" at bounding box center [456, 186] width 129 height 20
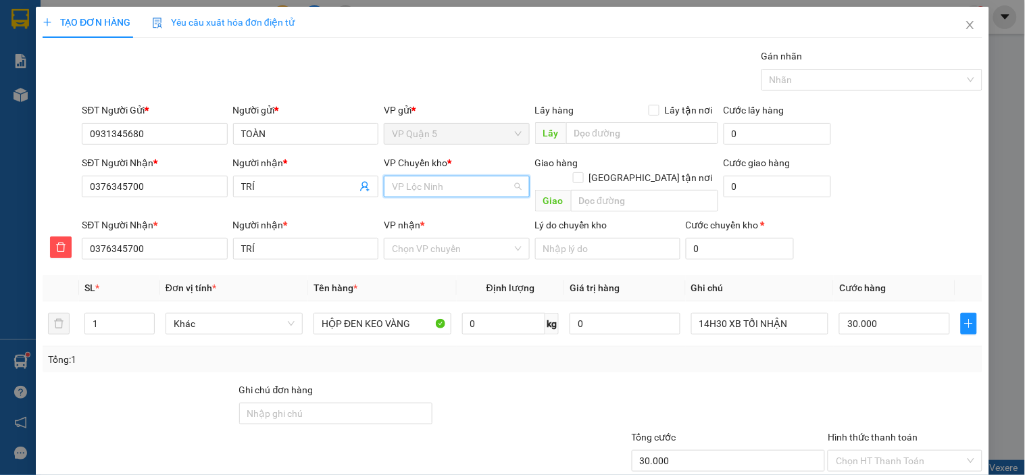
click at [437, 192] on span "VP Lộc Ninh" at bounding box center [456, 186] width 129 height 20
click at [451, 207] on div "VP Đồng Xoài" at bounding box center [452, 213] width 128 height 15
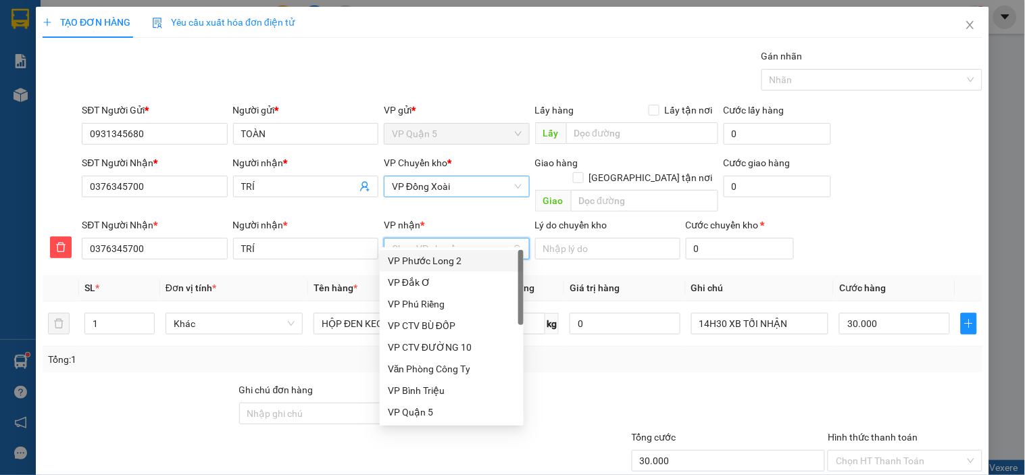
click at [410, 239] on input "VP nhận *" at bounding box center [452, 249] width 120 height 20
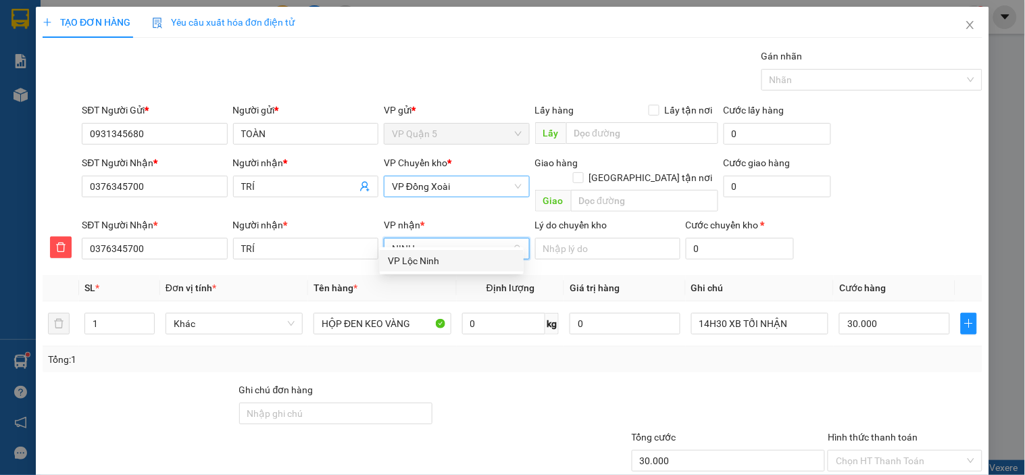
click at [403, 260] on div "VP Lộc Ninh" at bounding box center [452, 260] width 128 height 15
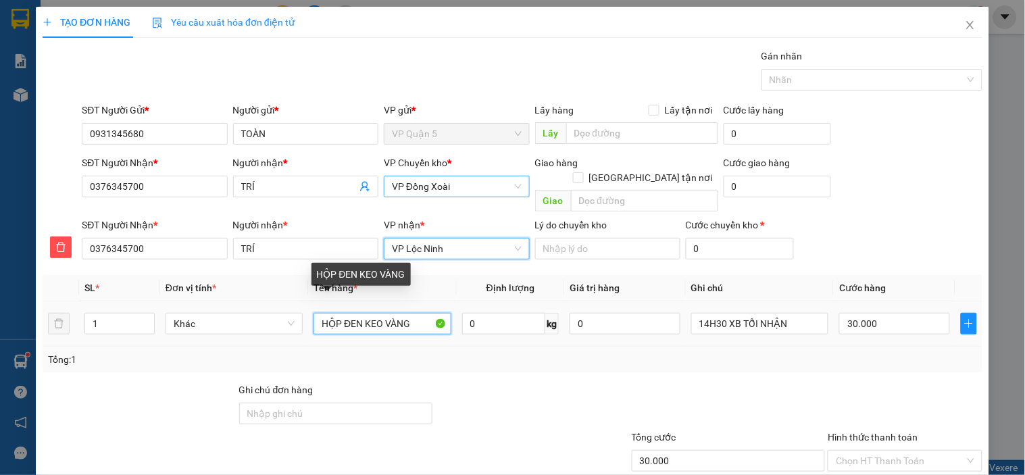
click at [387, 313] on input "HỘP ĐEN KEO VÀNG" at bounding box center [382, 324] width 137 height 22
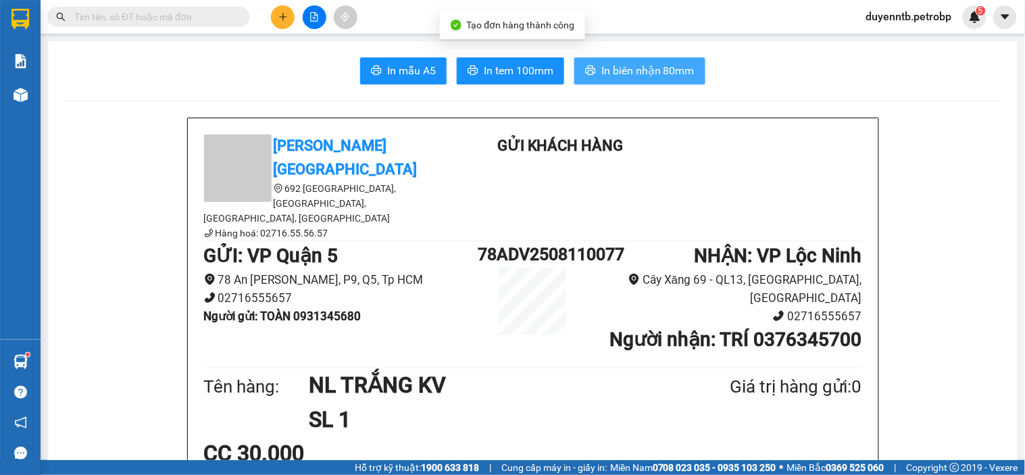
click at [640, 64] on span "In biên nhận 80mm" at bounding box center [647, 70] width 93 height 17
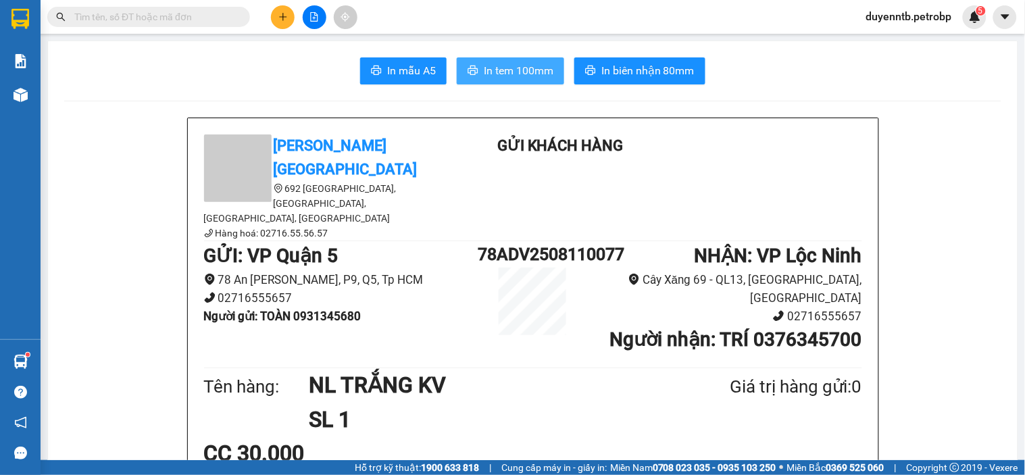
click at [509, 68] on span "In tem 100mm" at bounding box center [519, 70] width 70 height 17
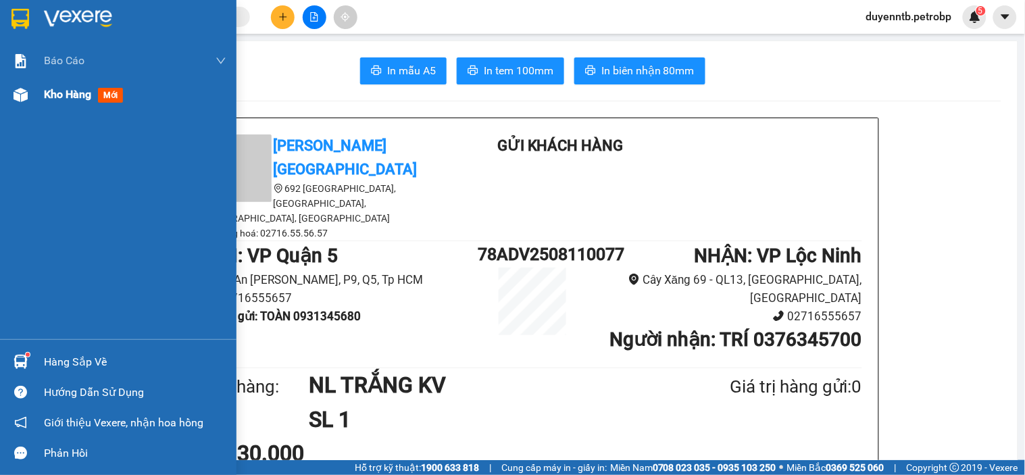
click at [62, 90] on span "Kho hàng" at bounding box center [67, 94] width 47 height 13
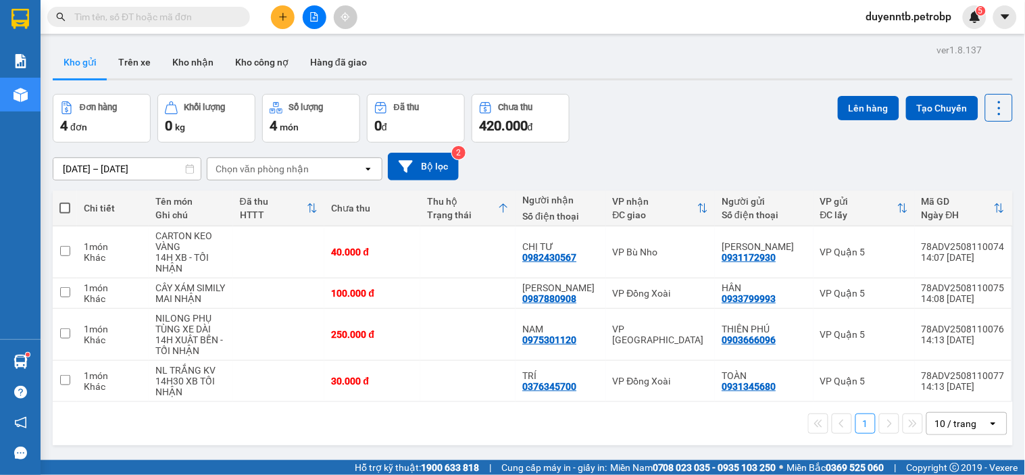
click at [64, 201] on label at bounding box center [64, 208] width 11 height 14
click at [65, 201] on input "checkbox" at bounding box center [65, 201] width 0 height 0
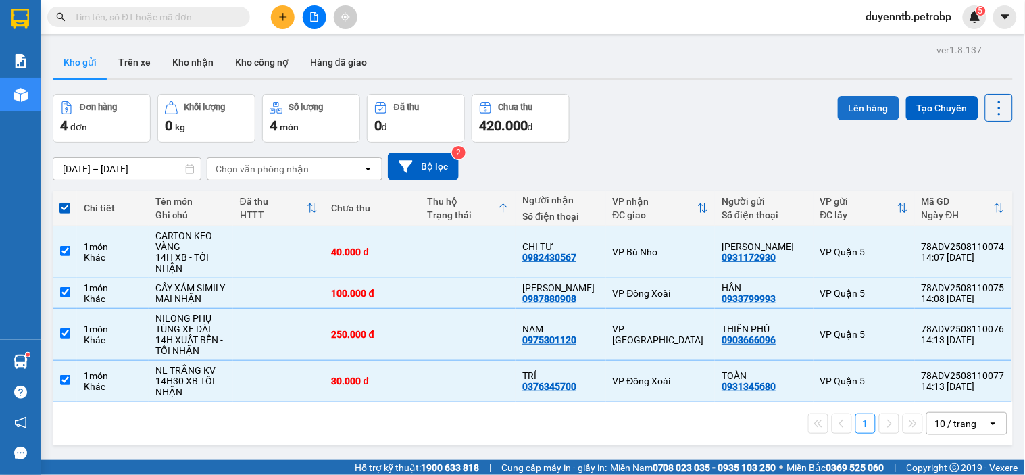
click at [860, 105] on button "Lên hàng" at bounding box center [868, 108] width 61 height 24
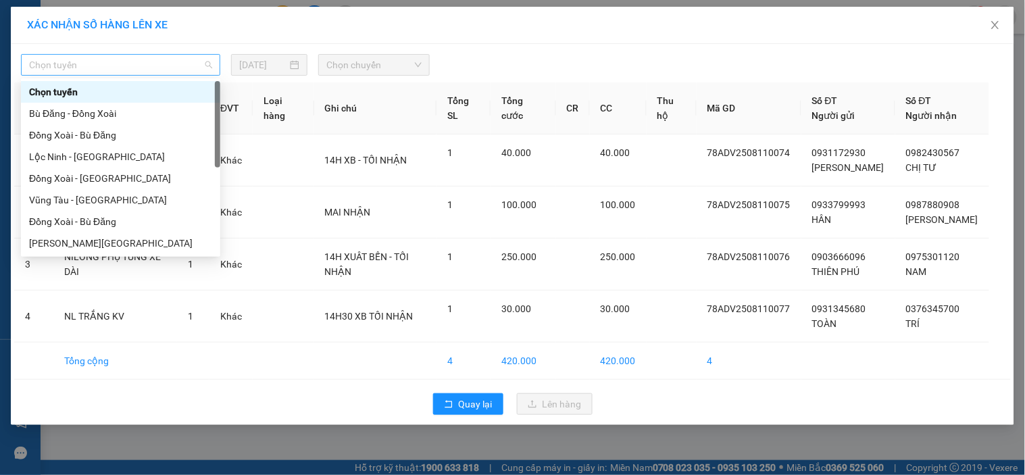
click at [157, 66] on span "Chọn tuyến" at bounding box center [120, 65] width 183 height 20
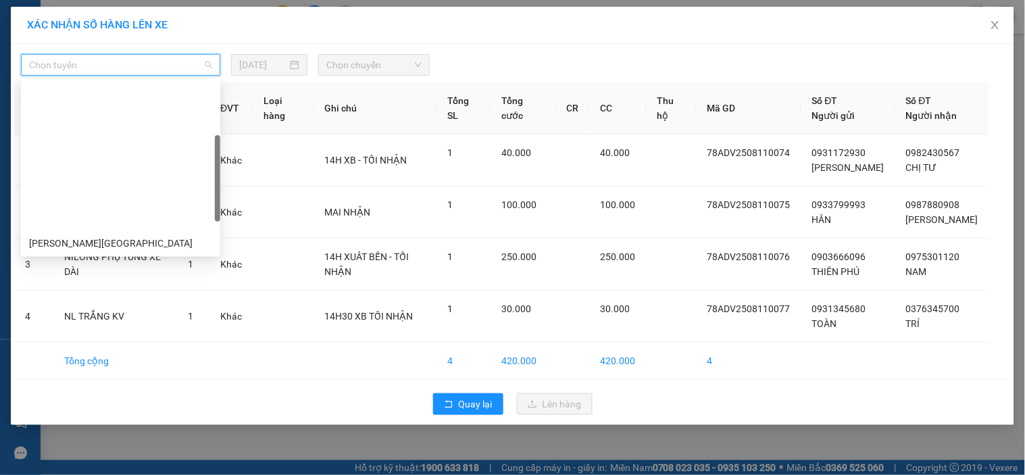
drag, startPoint x: 218, startPoint y: 130, endPoint x: 212, endPoint y: 186, distance: 55.7
click at [212, 186] on div "Hồ Chí Minh - Lộc Ninh Hồ Chí Minh - Bù Đốp Hồ Chí Minh - Bù Đăng Hồ Chí Minh -…" at bounding box center [120, 167] width 199 height 173
click at [76, 322] on div "Hồ Chí Minh - Phước Long" at bounding box center [120, 329] width 183 height 15
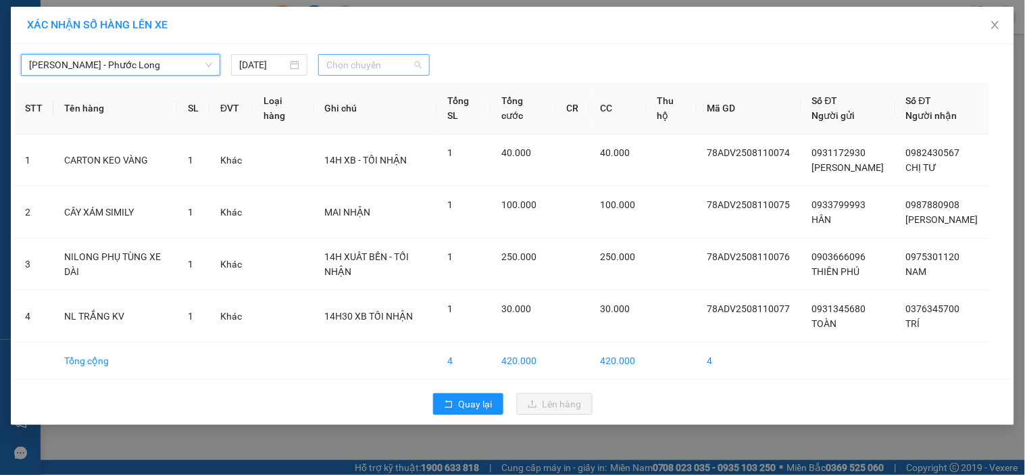
click at [373, 58] on span "Chọn chuyến" at bounding box center [373, 65] width 95 height 20
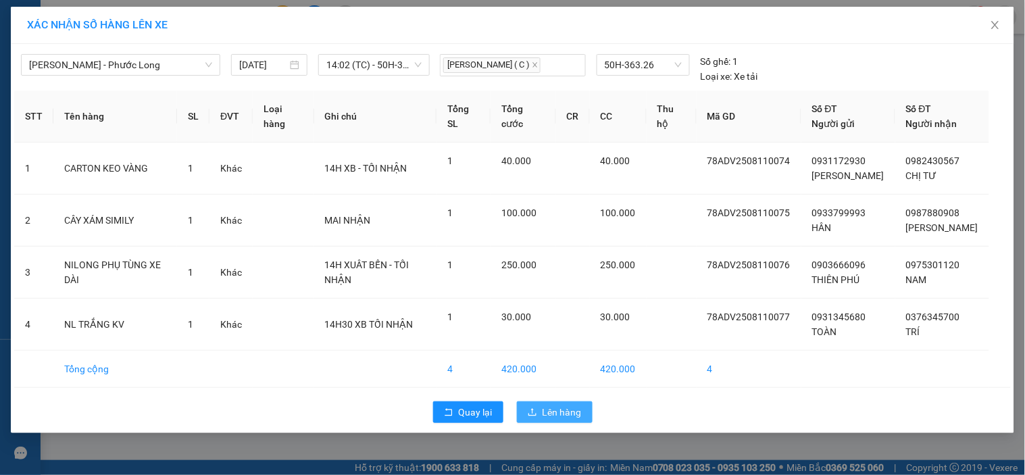
click at [557, 416] on span "Lên hàng" at bounding box center [562, 412] width 39 height 15
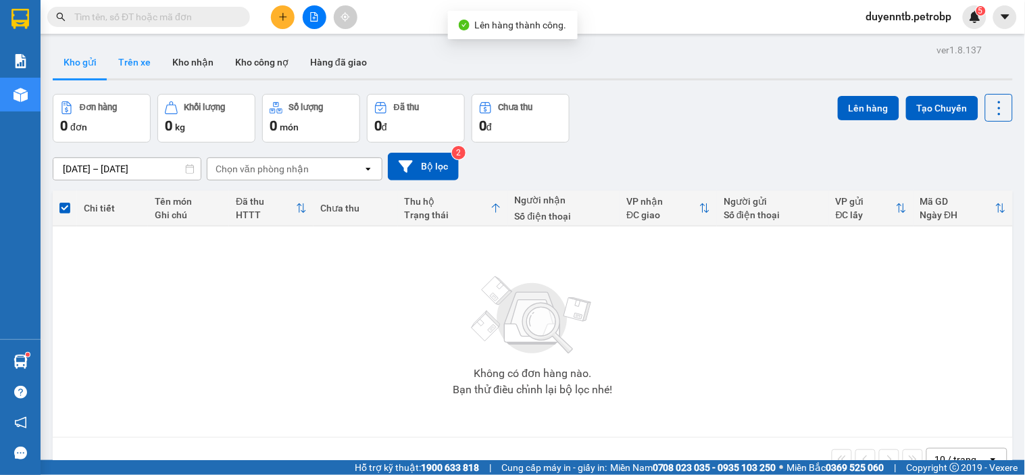
click at [130, 65] on button "Trên xe" at bounding box center [134, 62] width 54 height 32
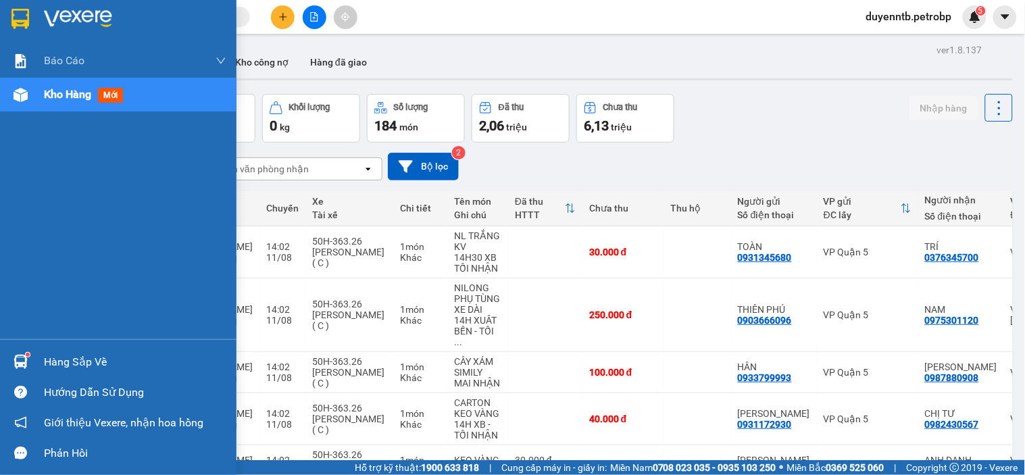
click at [49, 359] on div "Hàng sắp về" at bounding box center [135, 362] width 182 height 20
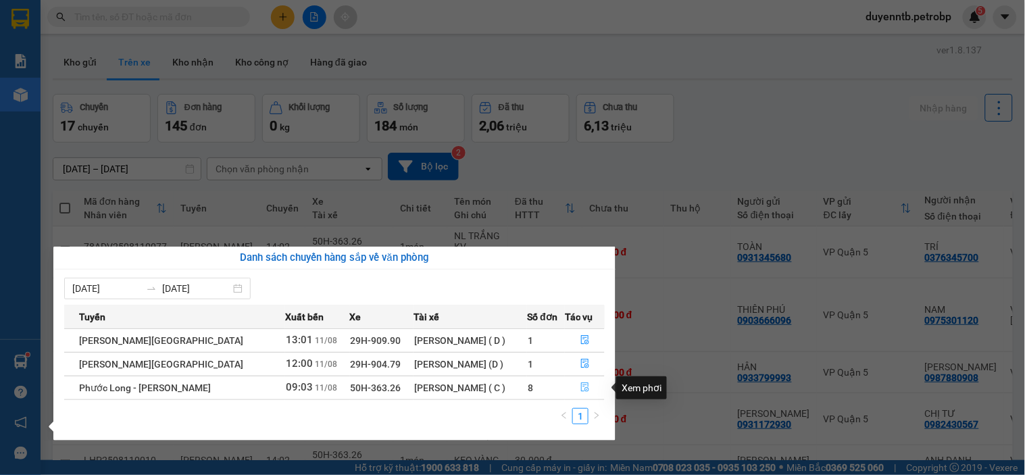
click at [575, 388] on button "button" at bounding box center [585, 388] width 39 height 22
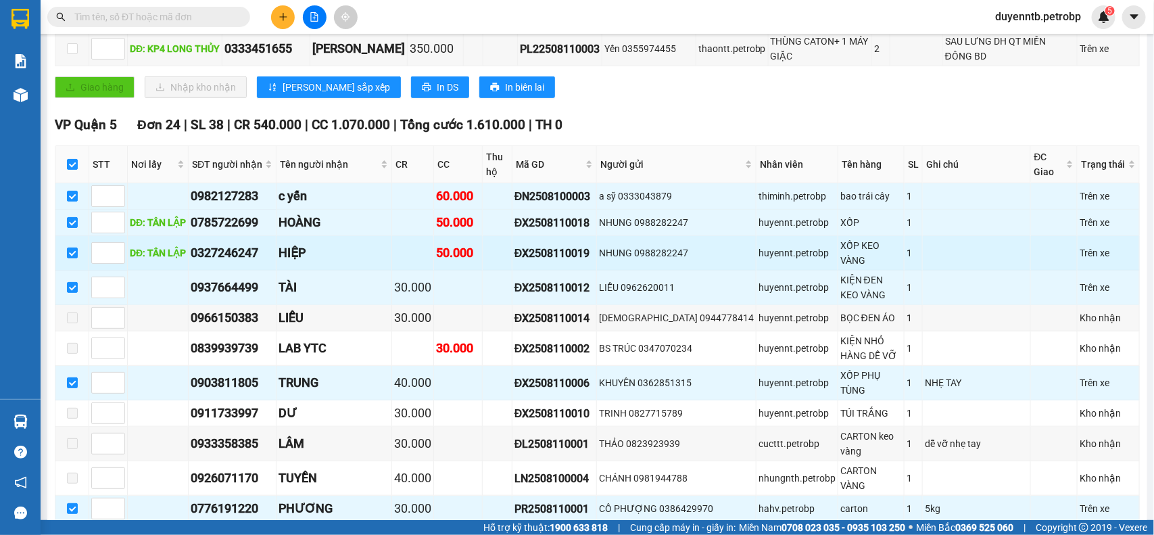
click at [568, 262] on div "ĐX2508110019" at bounding box center [554, 253] width 80 height 17
copy div "ĐX2508110019"
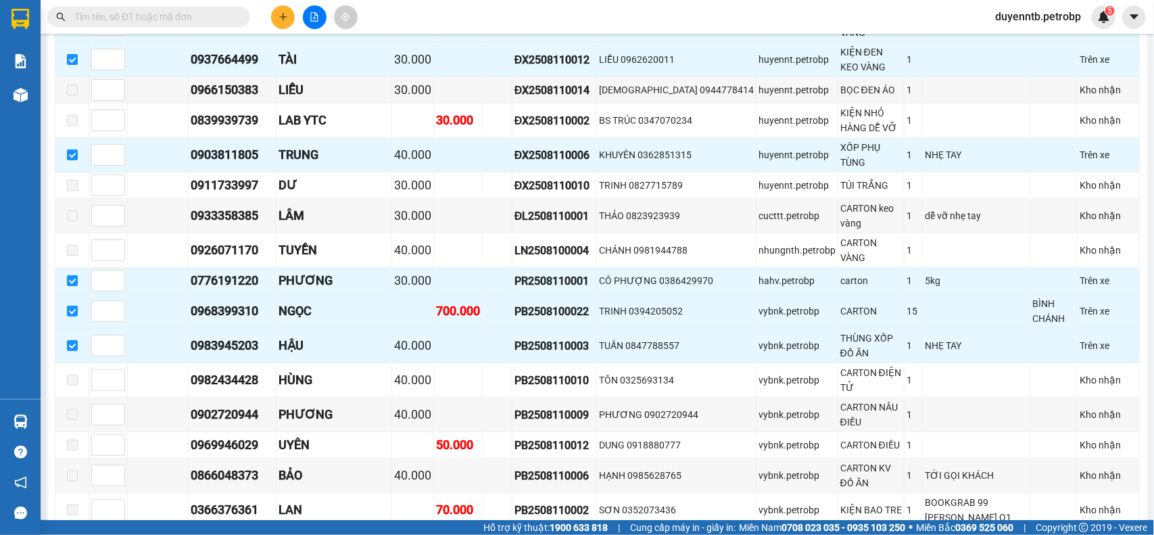
scroll to position [579, 0]
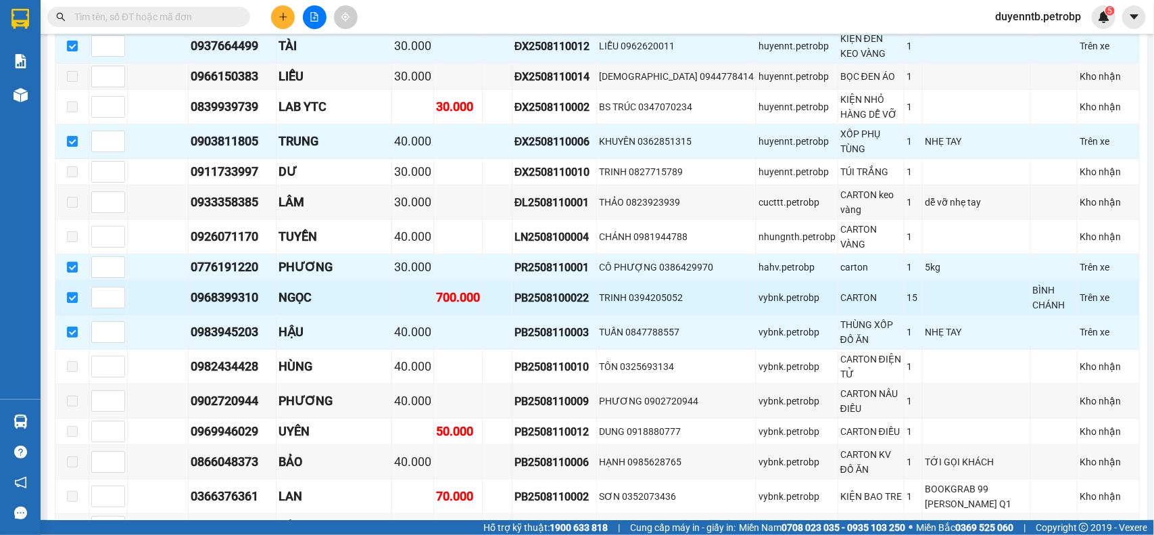
click at [564, 289] on div "PB2508100022" at bounding box center [554, 297] width 80 height 17
copy div "PB2508100022"
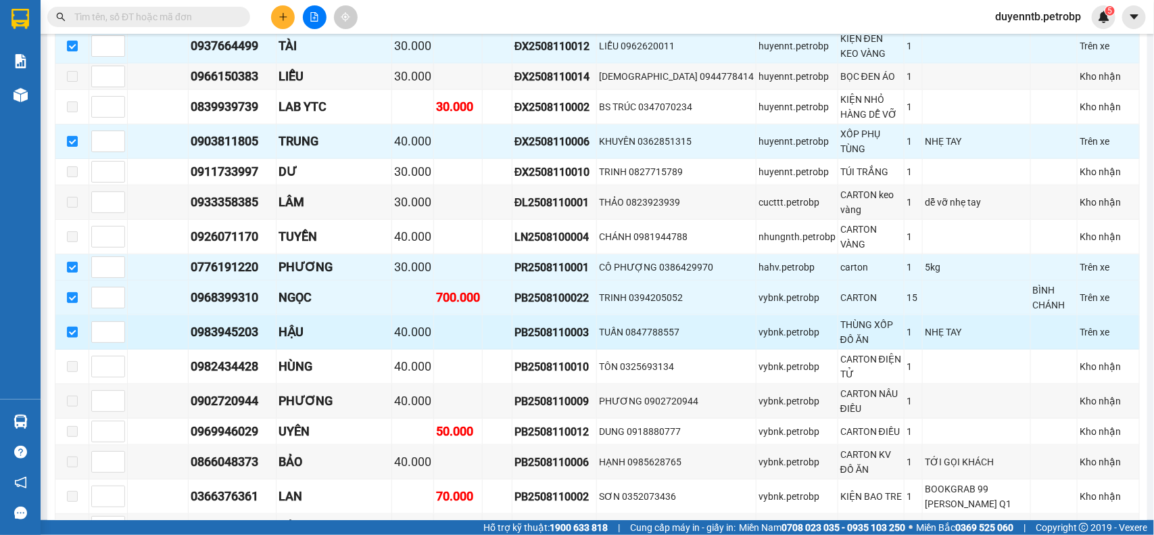
click at [339, 322] on div "HẬU" at bounding box center [333, 331] width 111 height 19
click at [544, 324] on div "PB2508110003" at bounding box center [554, 332] width 80 height 17
click at [580, 324] on div "PB2508110003" at bounding box center [554, 332] width 80 height 17
click at [470, 321] on td at bounding box center [458, 332] width 49 height 34
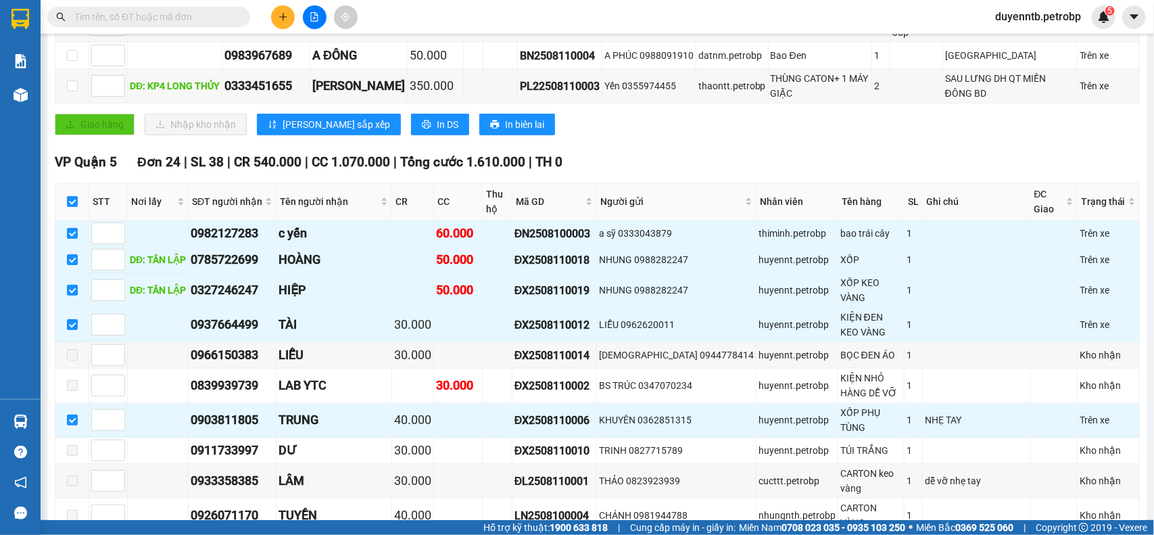
scroll to position [292, 0]
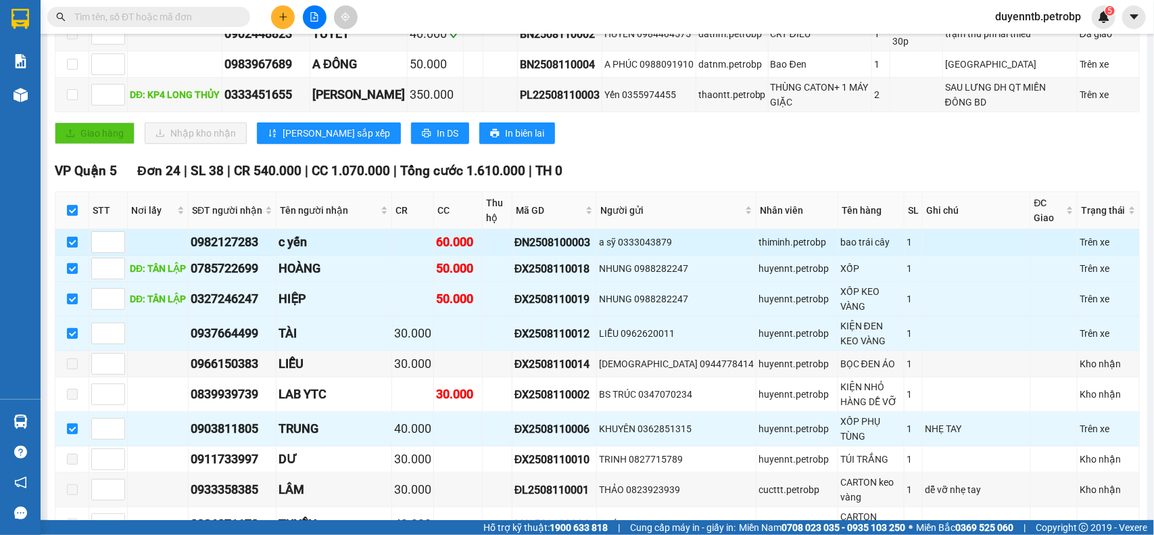
click at [583, 251] on div "ĐN2508100003" at bounding box center [554, 242] width 80 height 17
copy div "ĐN2508100003"
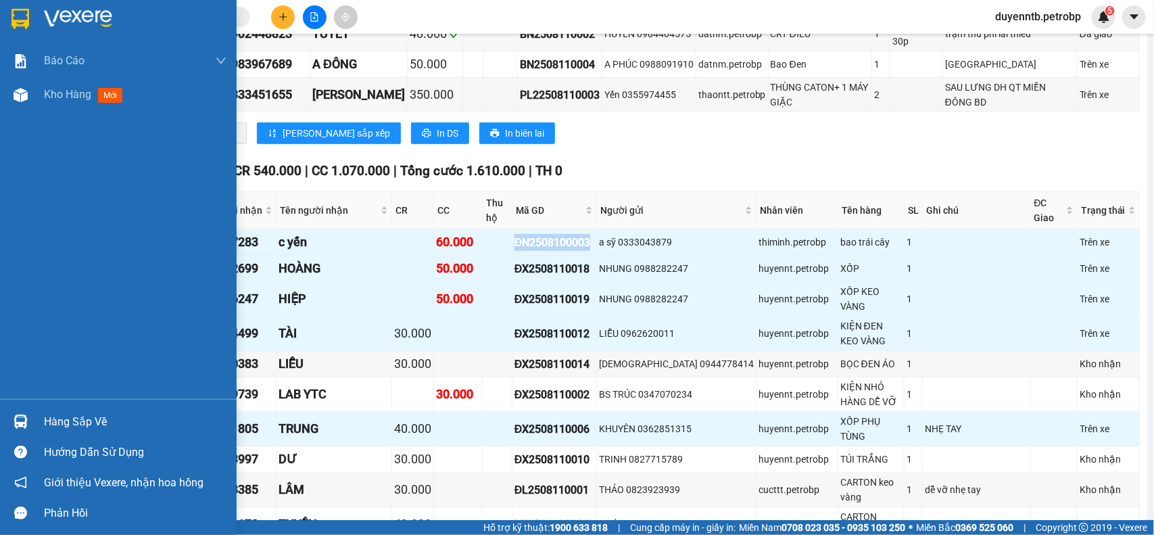
click at [72, 412] on div "Hàng sắp về" at bounding box center [135, 422] width 182 height 20
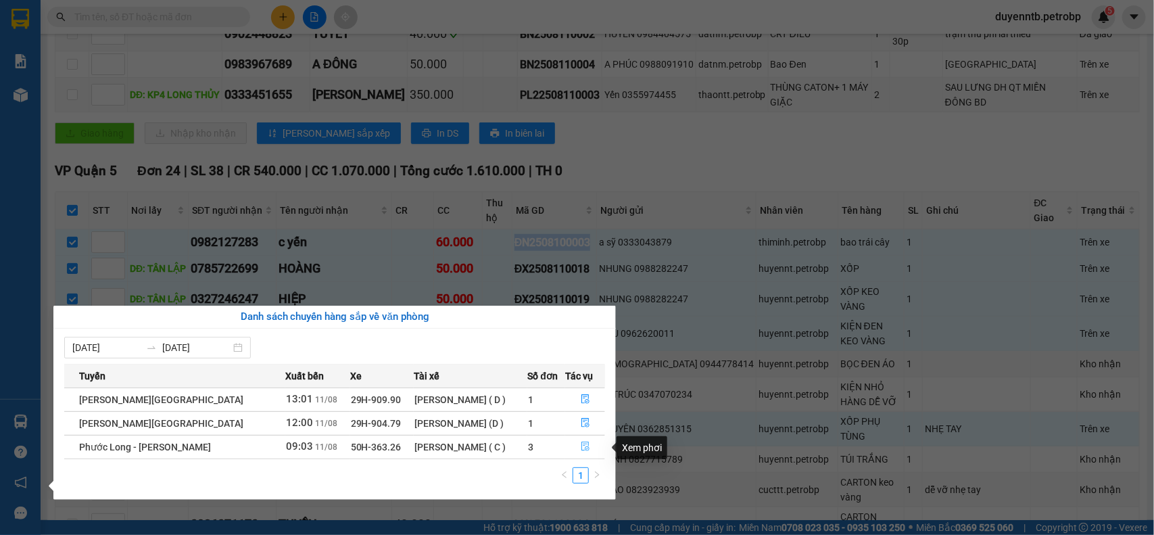
click at [581, 448] on icon "file-done" at bounding box center [585, 445] width 9 height 9
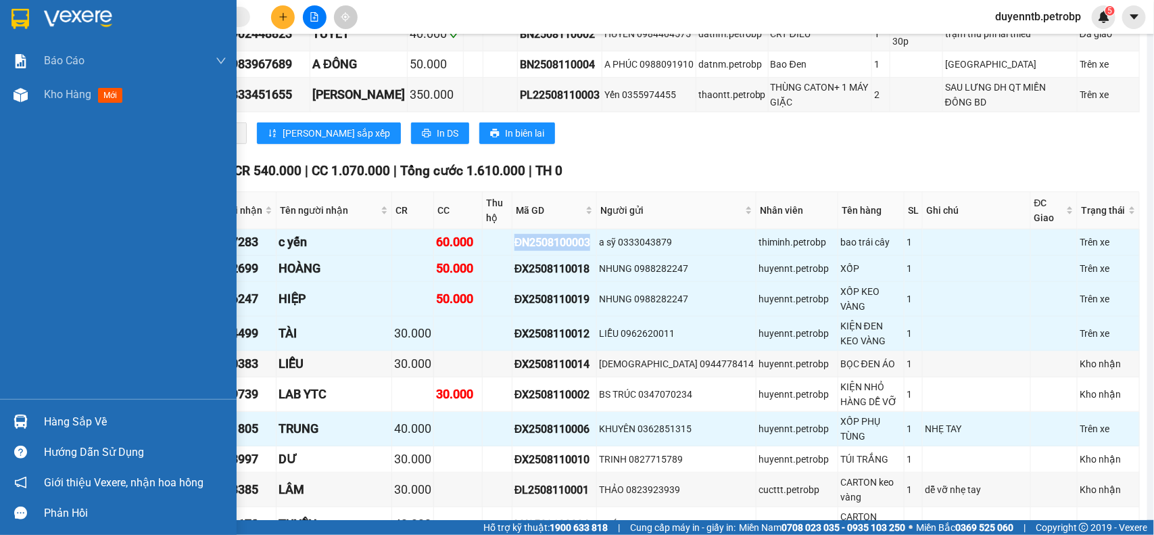
click at [87, 424] on div "Hàng sắp về" at bounding box center [135, 422] width 182 height 20
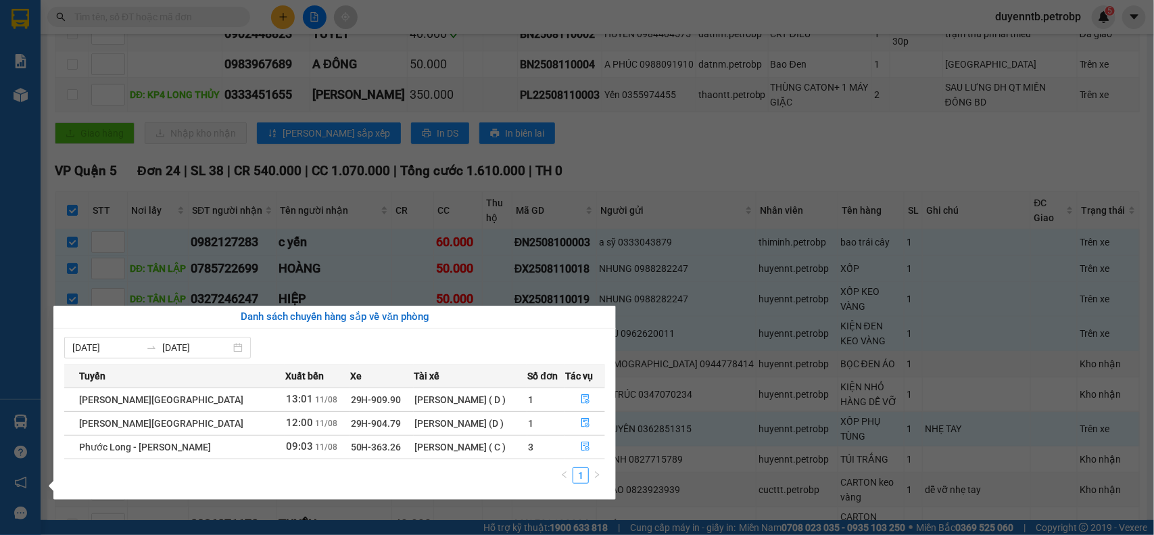
click at [460, 449] on div "Đỗ Ngọc Sơn ( C )" at bounding box center [470, 446] width 112 height 15
click at [581, 444] on icon "file-done" at bounding box center [585, 445] width 9 height 9
click at [580, 444] on td "ĐX2508110006" at bounding box center [554, 429] width 84 height 34
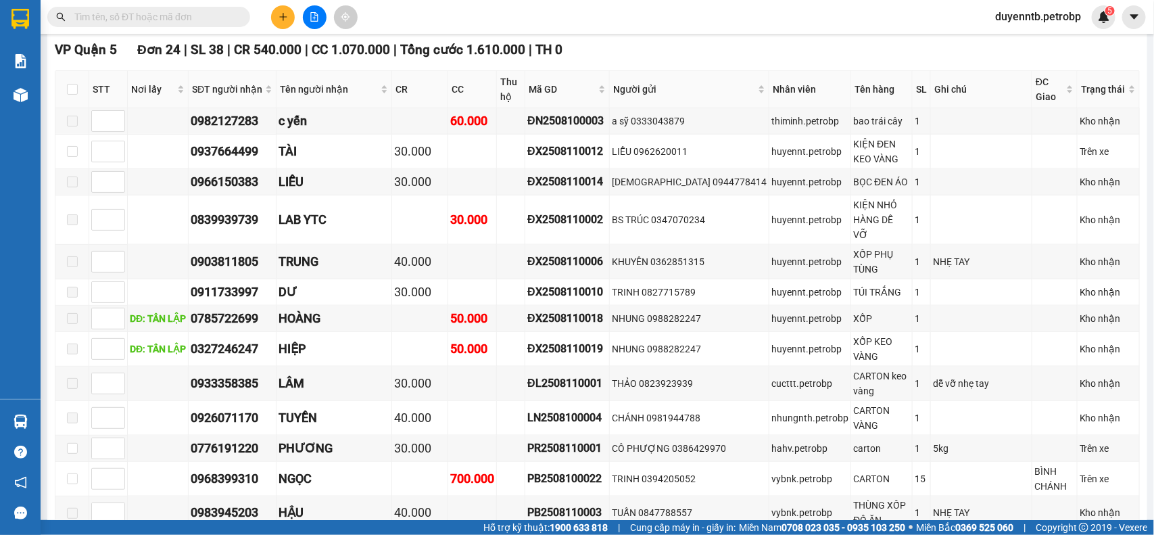
scroll to position [652, 0]
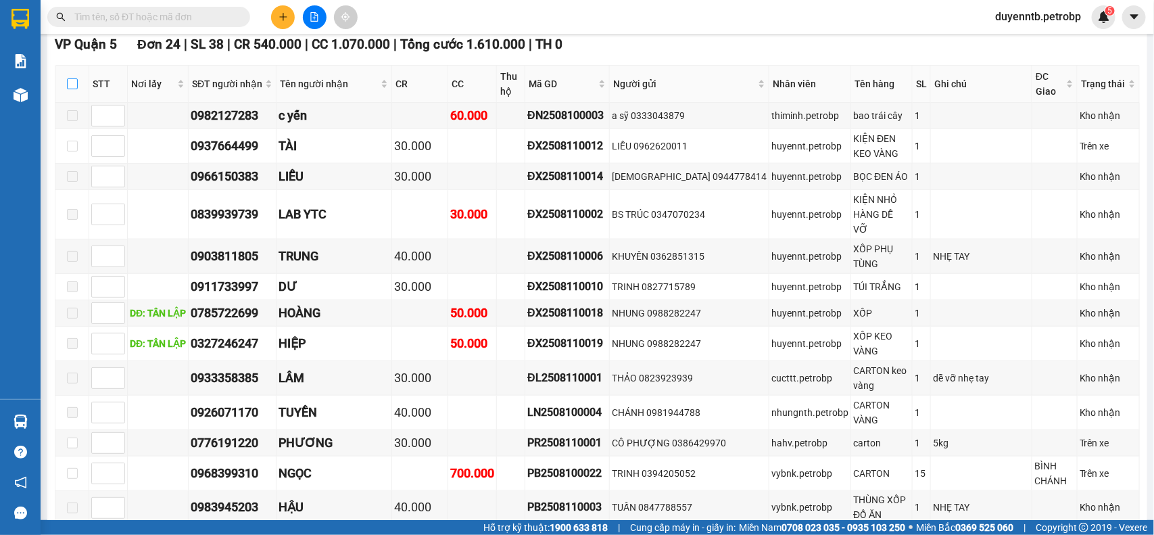
click at [72, 89] on input "checkbox" at bounding box center [72, 83] width 11 height 11
checkbox input "true"
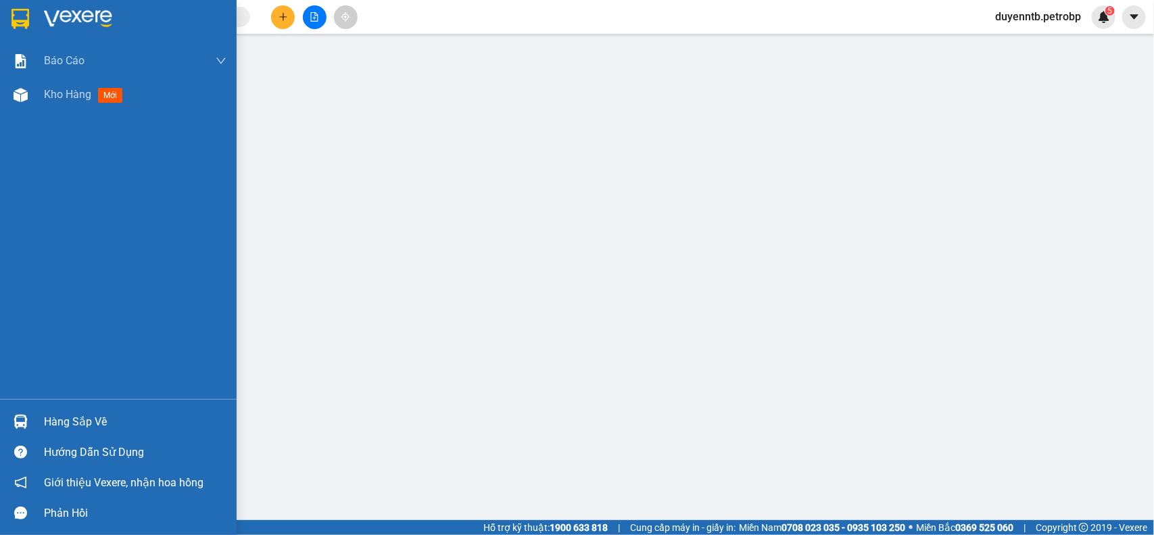
click at [32, 420] on div "Hàng sắp về" at bounding box center [118, 421] width 237 height 30
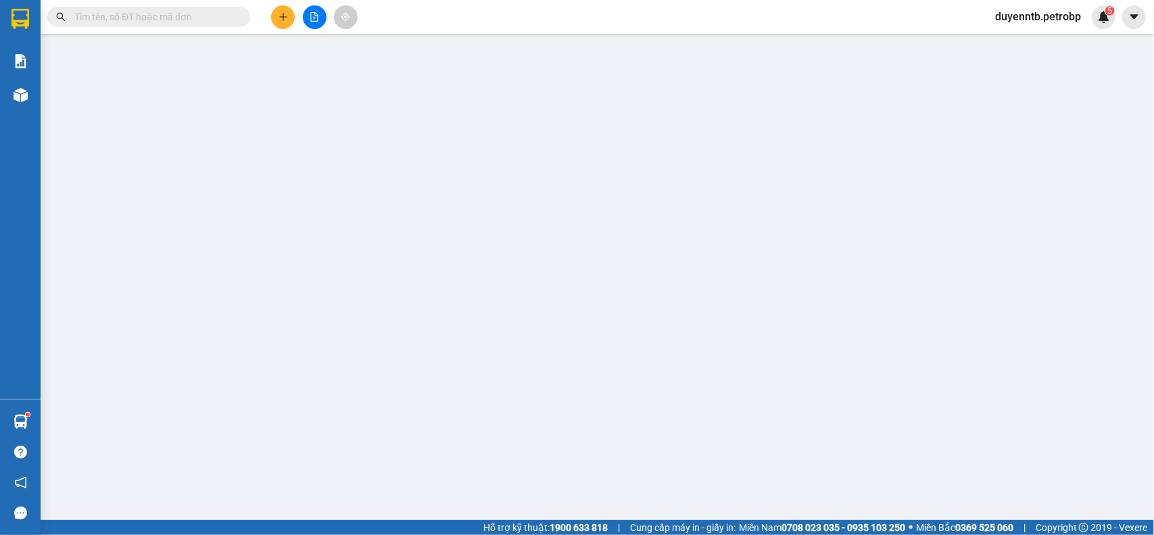
click at [159, 22] on input "text" at bounding box center [153, 16] width 159 height 15
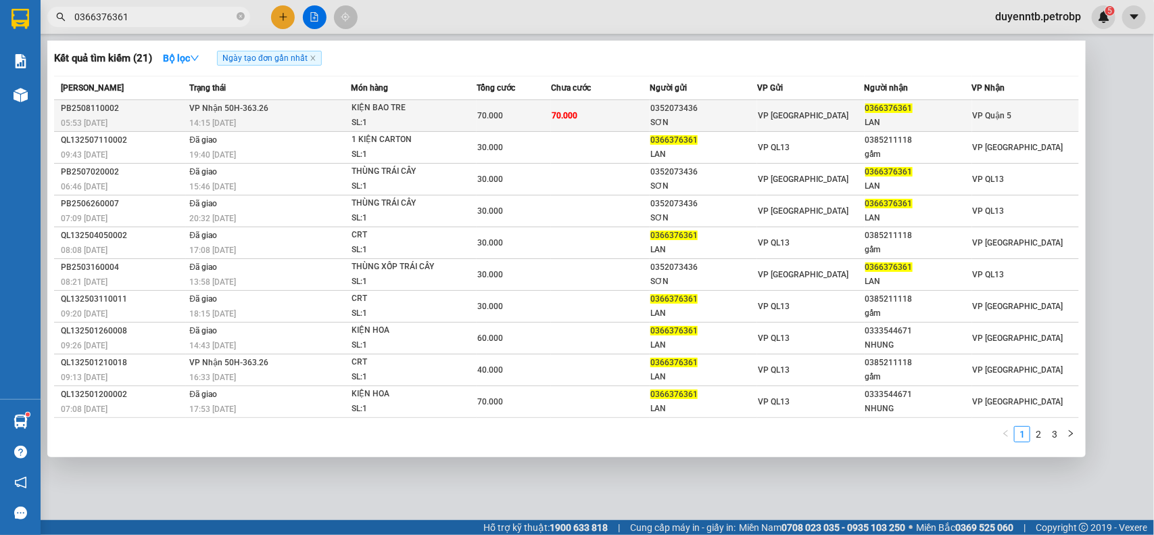
type input "0366376361"
click at [384, 123] on div "SL: 1" at bounding box center [401, 123] width 101 height 15
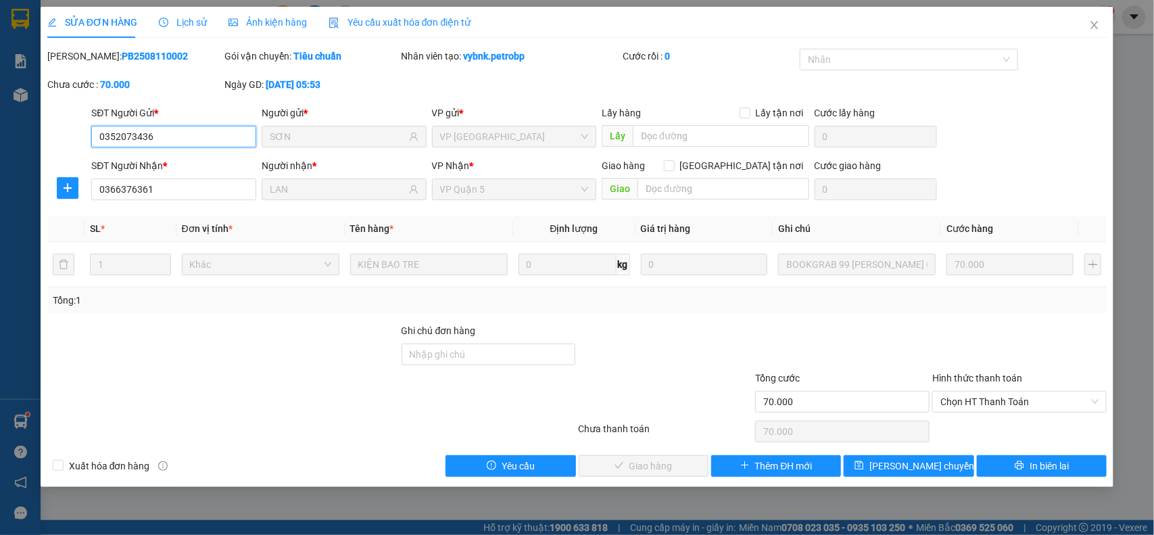
type input "0352073436"
type input "SƠN"
type input "0366376361"
type input "LAN"
type input "70.000"
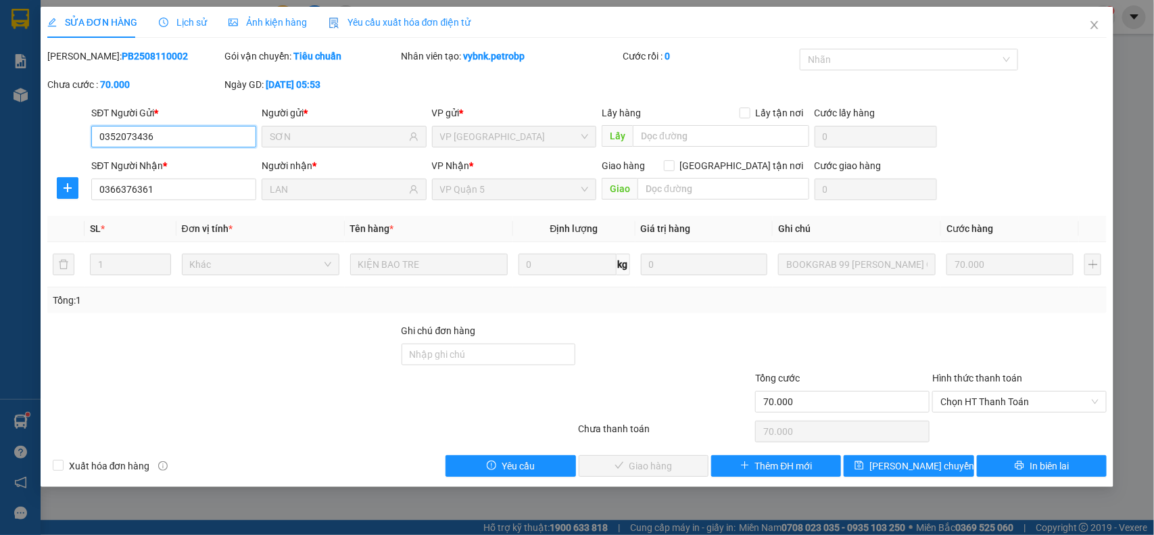
type input "70.000"
click at [1095, 25] on icon "close" at bounding box center [1094, 25] width 11 height 11
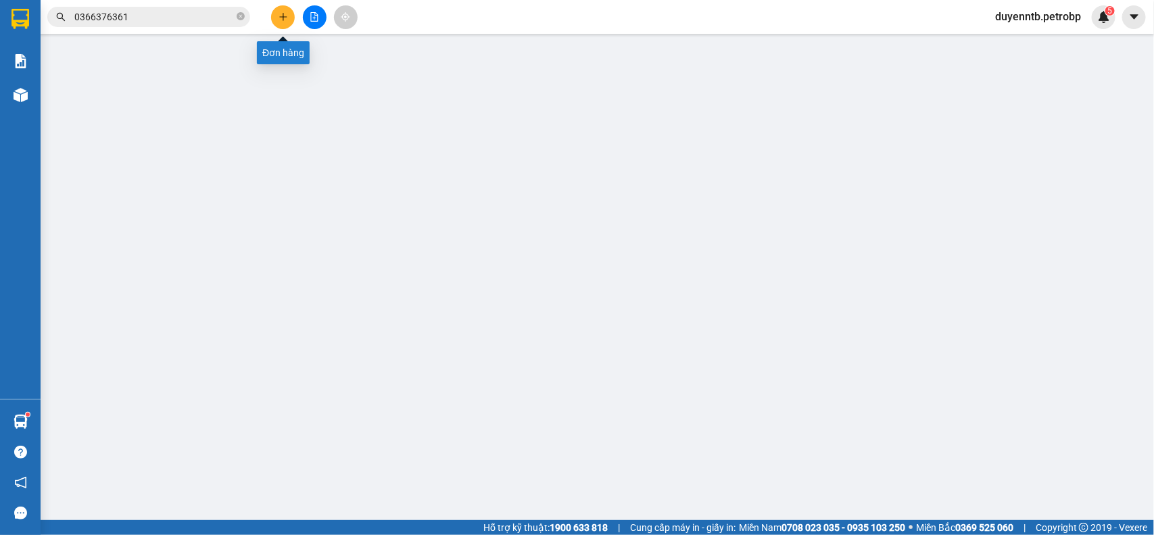
click at [278, 14] on icon "plus" at bounding box center [282, 16] width 9 height 9
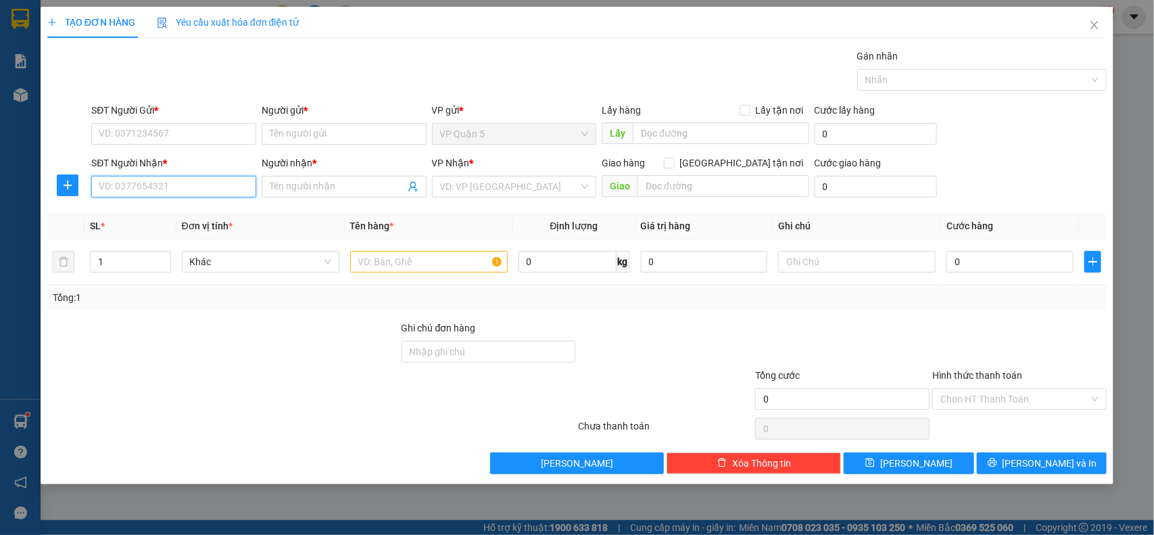
click at [169, 180] on input "SĐT Người Nhận *" at bounding box center [173, 187] width 165 height 22
type input "0911739697"
click at [210, 208] on div "0911739697 - [GEOGRAPHIC_DATA]" at bounding box center [175, 214] width 152 height 15
type input "CHI CHÂU"
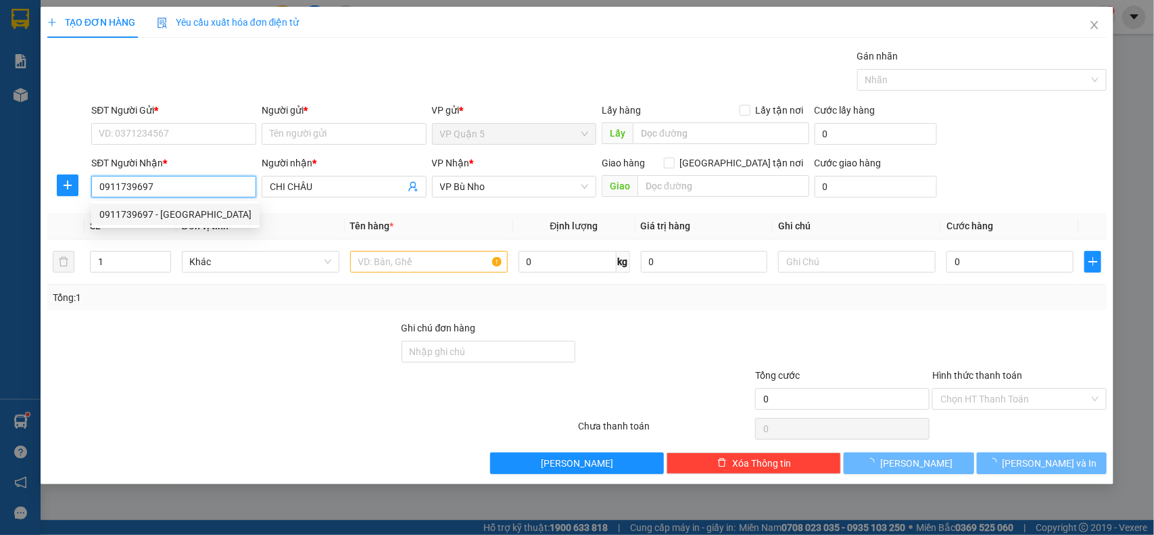
type input "30.000"
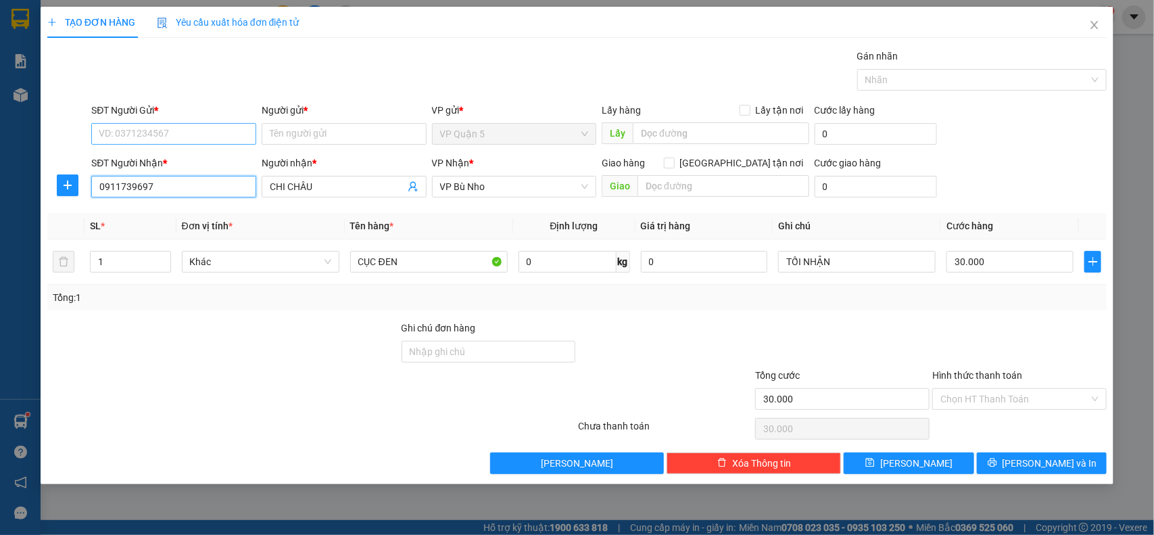
type input "0911739697"
click at [184, 139] on input "SĐT Người Gửi *" at bounding box center [173, 134] width 165 height 22
type input "0914824994"
click at [139, 162] on div "0914824994 - A TÂM" at bounding box center [173, 161] width 149 height 15
type input "A TÂM"
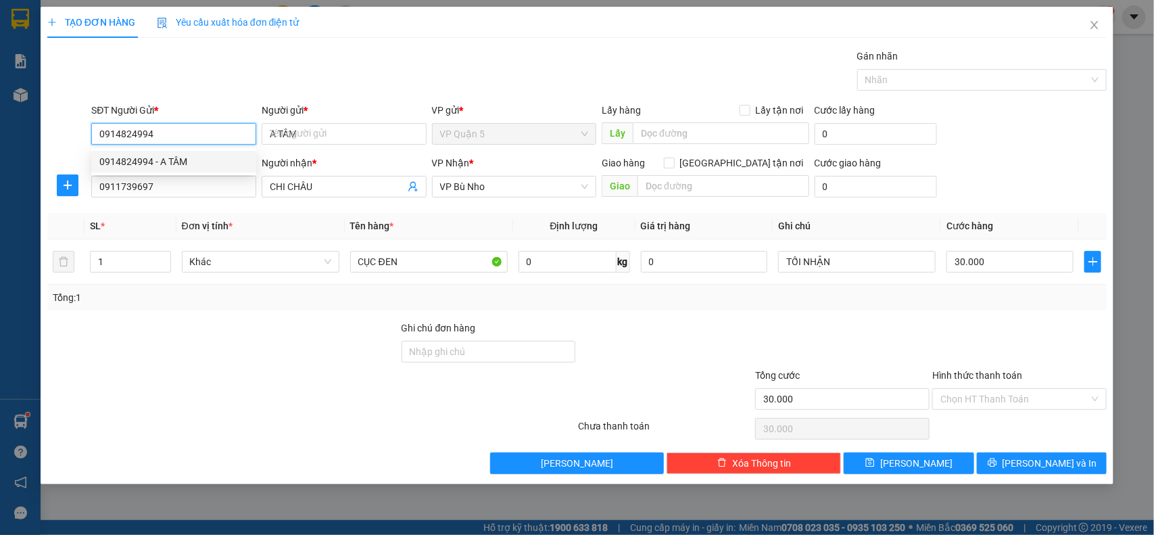
type input "50.000"
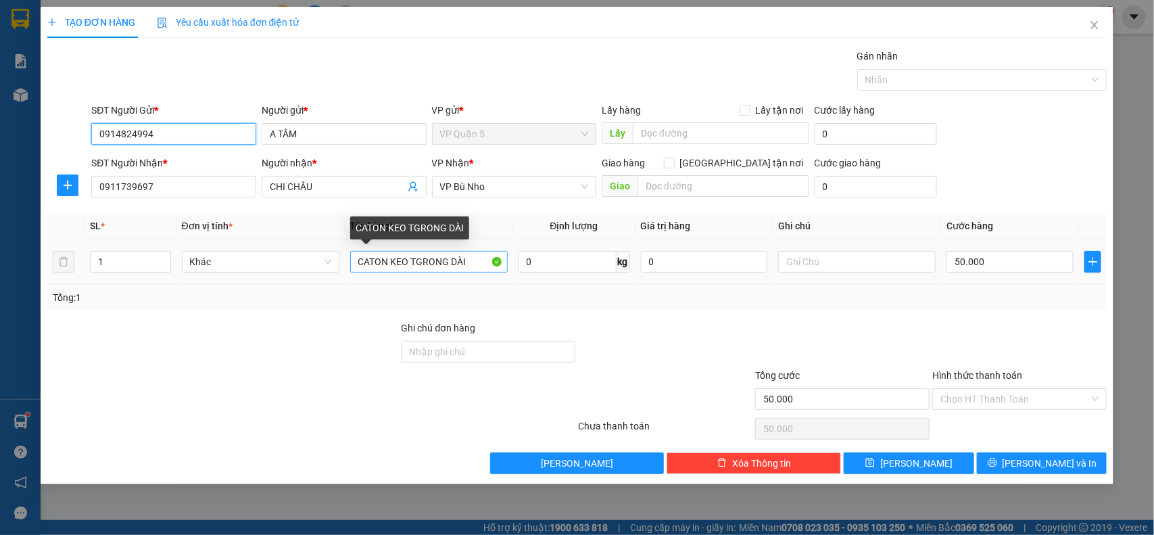
type input "0914824994"
drag, startPoint x: 449, startPoint y: 264, endPoint x: 412, endPoint y: 274, distance: 38.4
click at [412, 274] on div "CATON KEO TGRONG DÀI" at bounding box center [428, 261] width 157 height 27
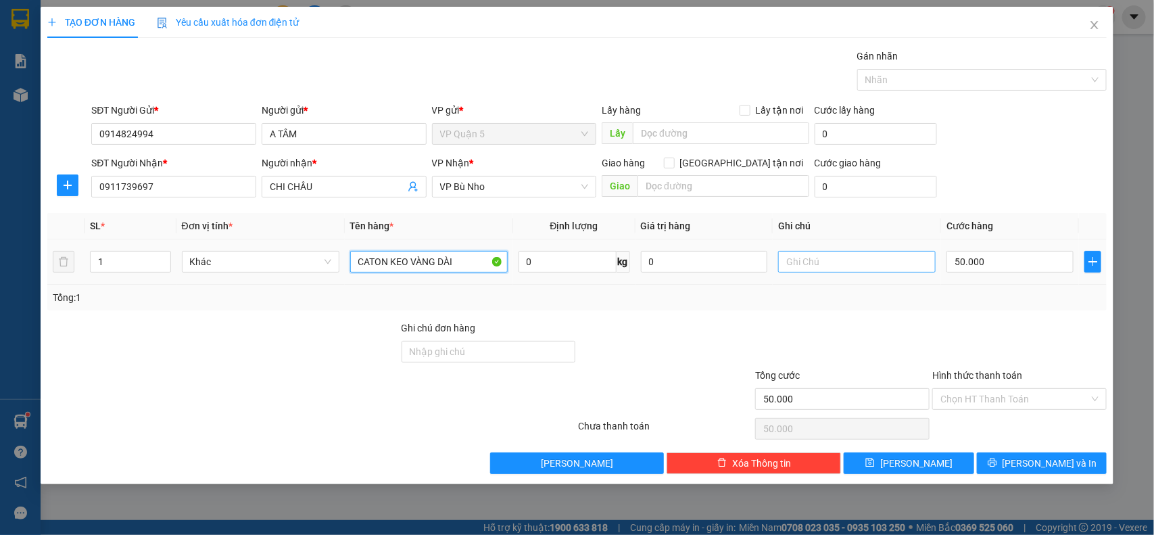
type input "CATON KEO VÀNG DÀI"
click at [825, 262] on input "text" at bounding box center [856, 262] width 157 height 22
click at [830, 268] on input "text" at bounding box center [856, 262] width 157 height 22
type input "MAI NHẬN - 21H ĐI"
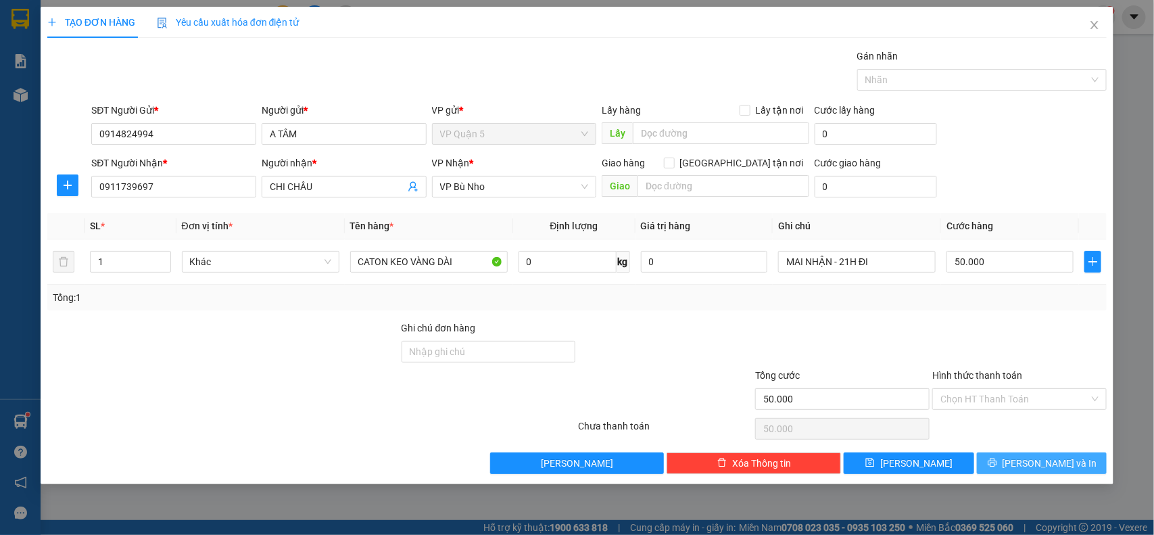
click at [1052, 458] on span "[PERSON_NAME] và In" at bounding box center [1049, 462] width 95 height 15
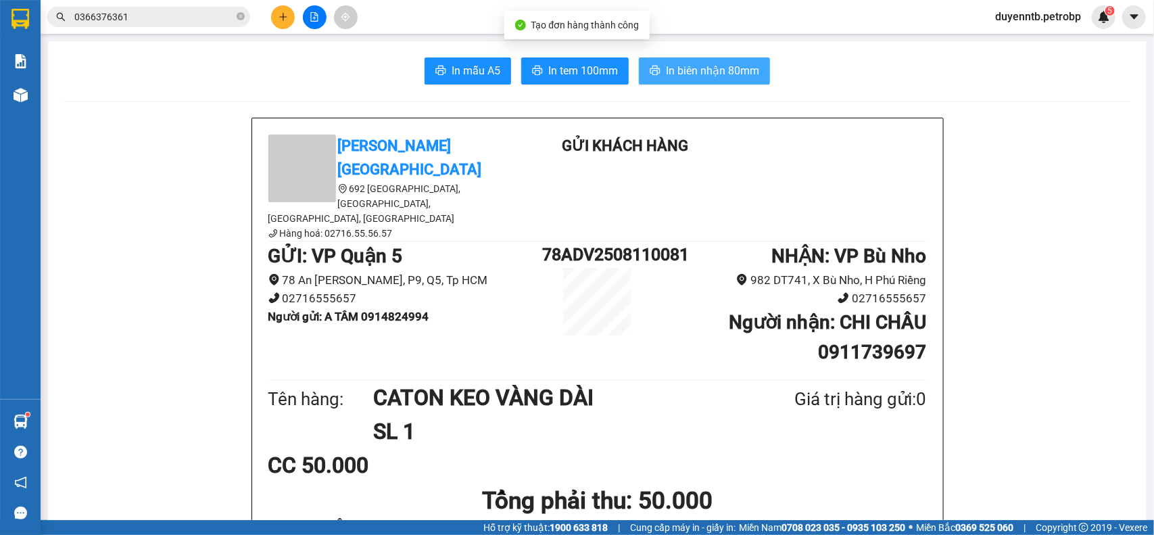
drag, startPoint x: 700, startPoint y: 69, endPoint x: 535, endPoint y: 3, distance: 177.4
click at [697, 70] on span "In biên nhận 80mm" at bounding box center [712, 70] width 93 height 17
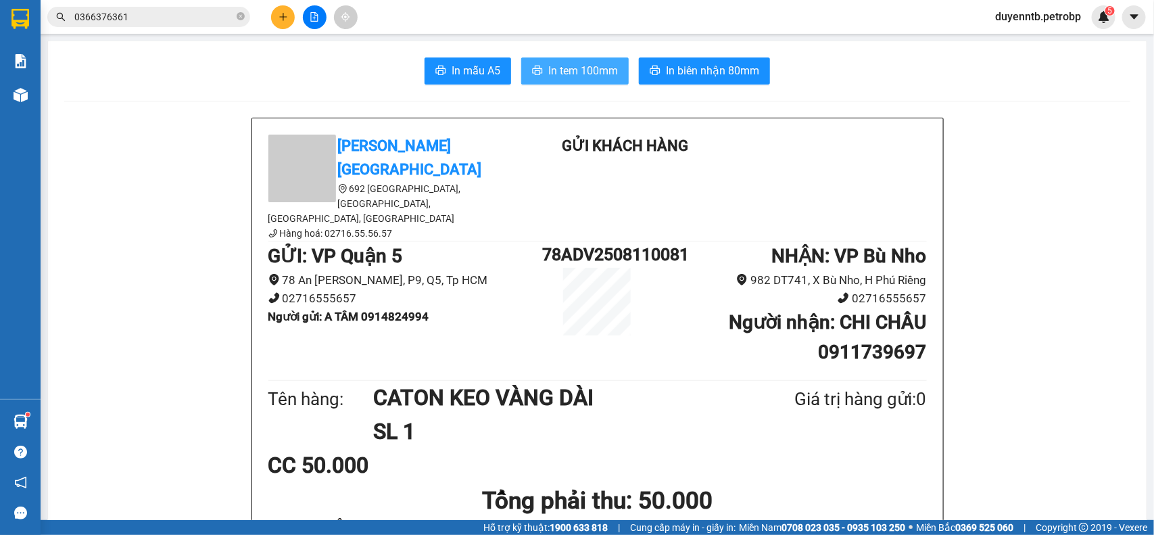
click at [580, 76] on span "In tem 100mm" at bounding box center [583, 70] width 70 height 17
click at [286, 7] on button at bounding box center [283, 17] width 24 height 24
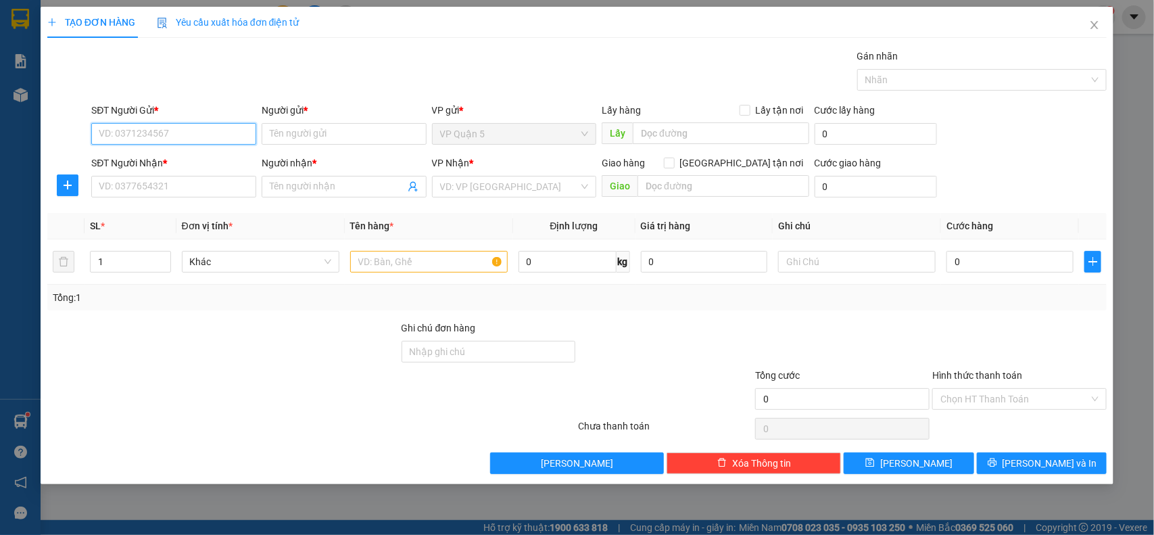
click at [149, 133] on input "SĐT Người Gửi *" at bounding box center [173, 134] width 165 height 22
click at [176, 162] on div "0795245431 - [GEOGRAPHIC_DATA]" at bounding box center [175, 161] width 152 height 15
type input "0795245431"
type input "ANH HÒA"
type input "0989955581"
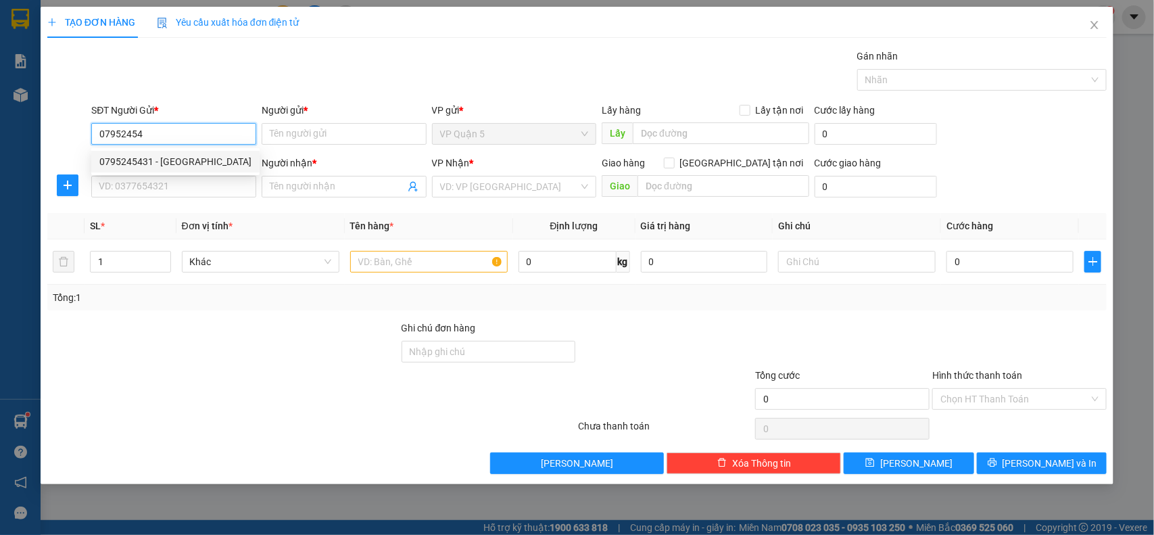
type input "CHỊ [PERSON_NAME]"
type input "50.000"
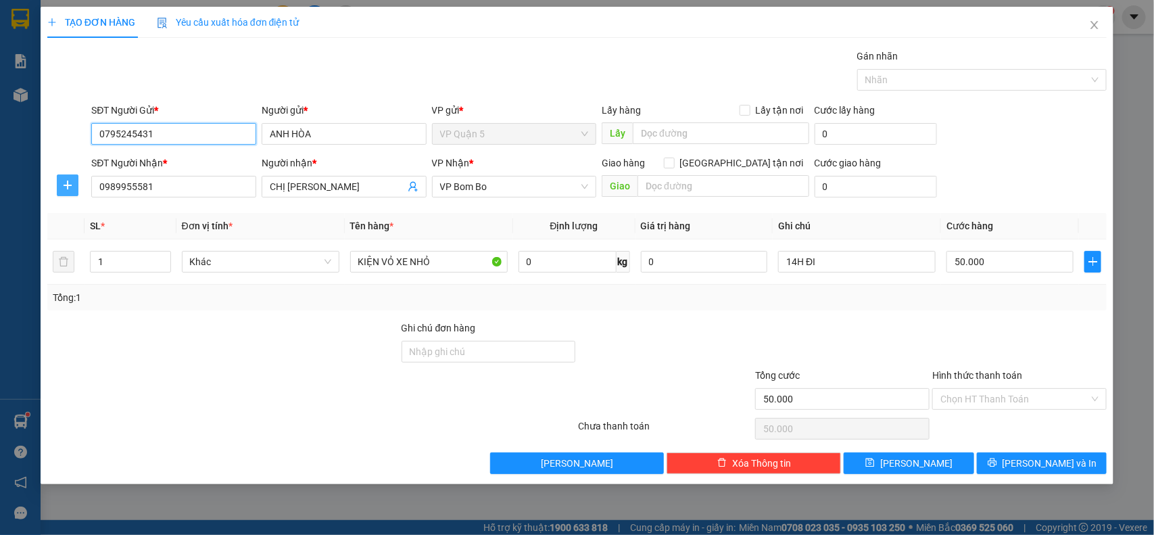
type input "0795245431"
click at [70, 184] on icon "plus" at bounding box center [67, 185] width 11 height 11
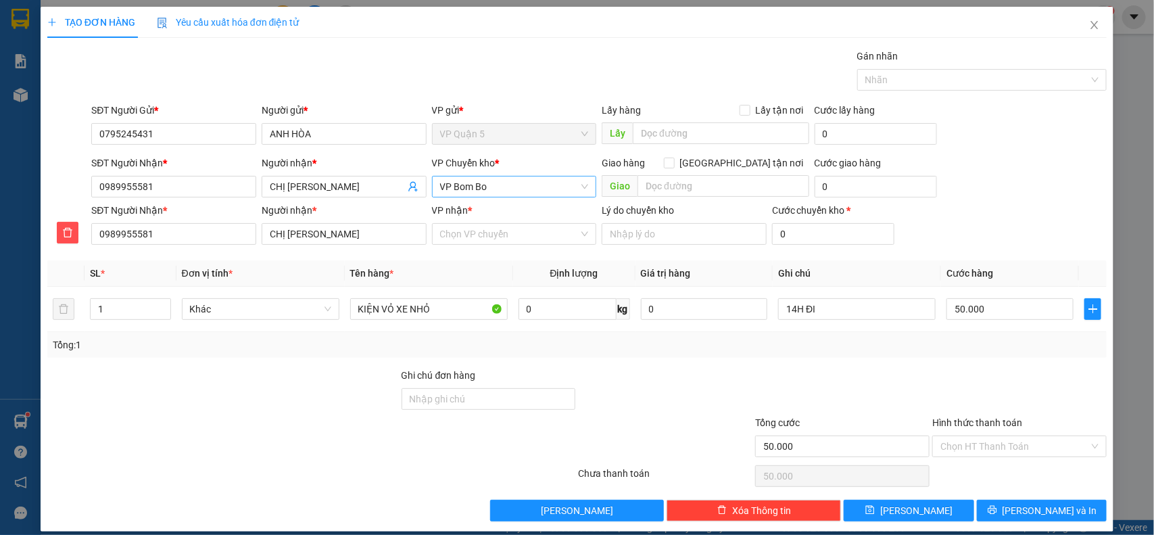
click at [501, 191] on span "VP Bom Bo" at bounding box center [514, 186] width 149 height 20
type input "XOAI"
click at [497, 207] on div "VP Đồng Xoài" at bounding box center [508, 214] width 147 height 15
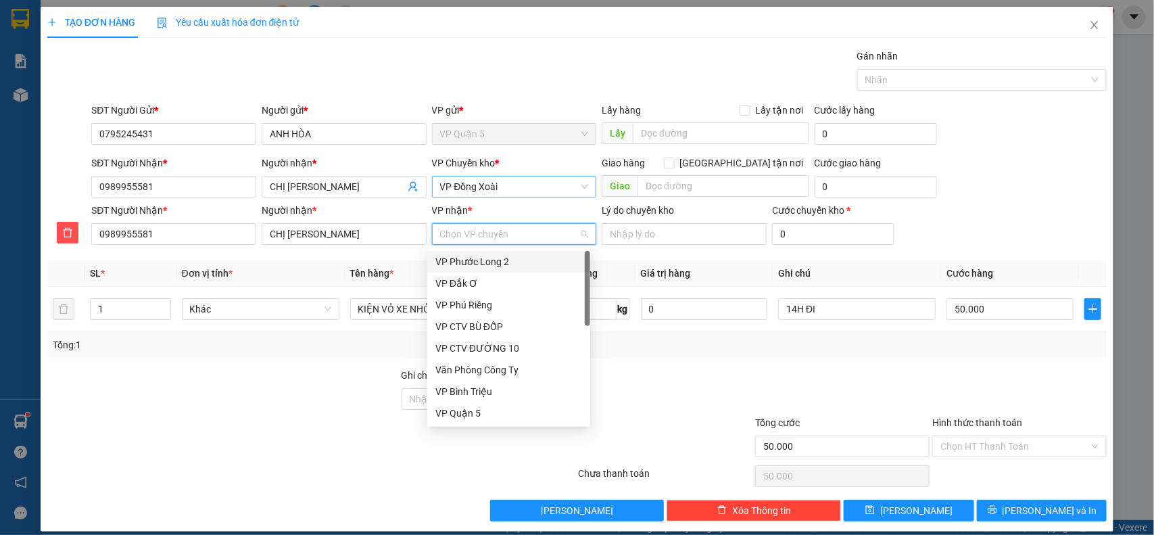
click at [474, 235] on input "VP nhận *" at bounding box center [509, 234] width 139 height 20
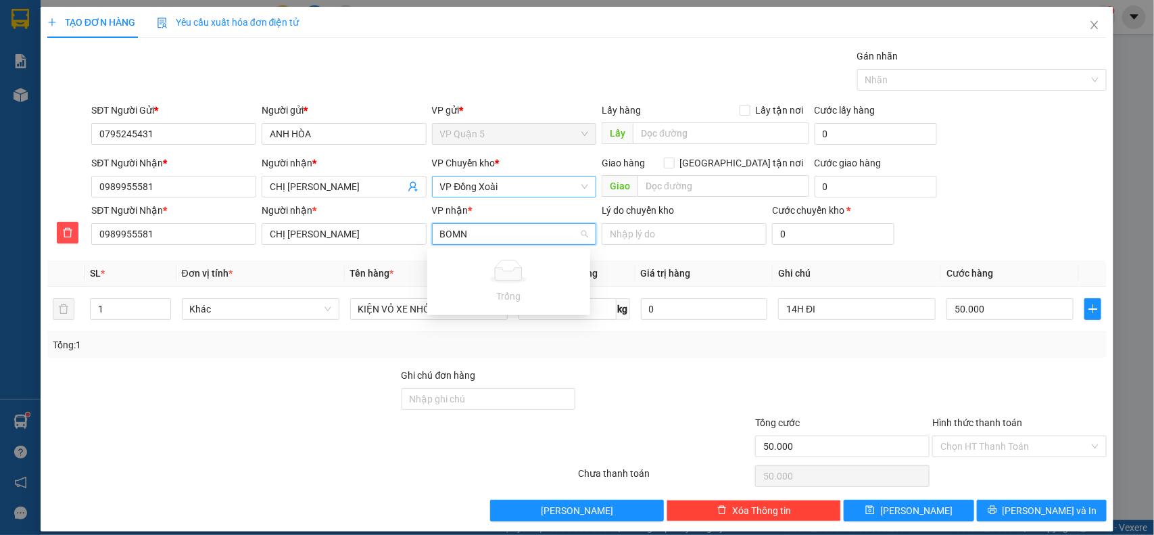
type input "BOM"
click at [455, 260] on div "VP Bom Bo" at bounding box center [508, 261] width 147 height 15
click at [397, 304] on input "KIỆN VỎ XE NHỎ" at bounding box center [428, 309] width 157 height 22
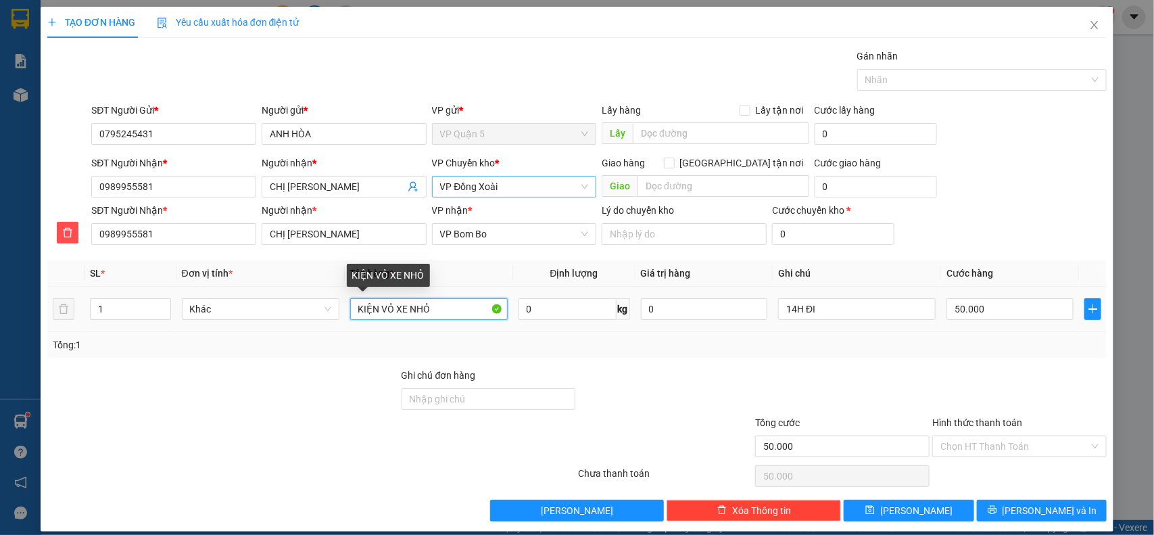
click at [397, 303] on input "KIỆN VỎ XE NHỎ" at bounding box center [428, 309] width 157 height 22
type input "BAO XANH"
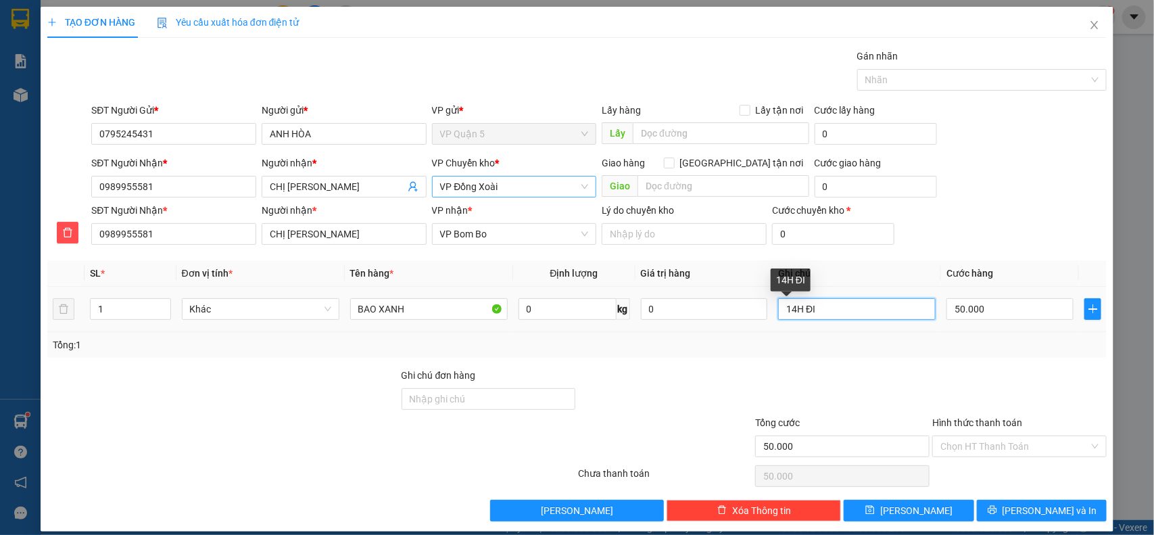
click at [836, 313] on input "14H ĐI" at bounding box center [856, 309] width 157 height 22
click at [835, 313] on input "14H ĐI" at bounding box center [856, 309] width 157 height 22
click at [833, 313] on input "14H ĐI" at bounding box center [856, 309] width 157 height 22
type input "1"
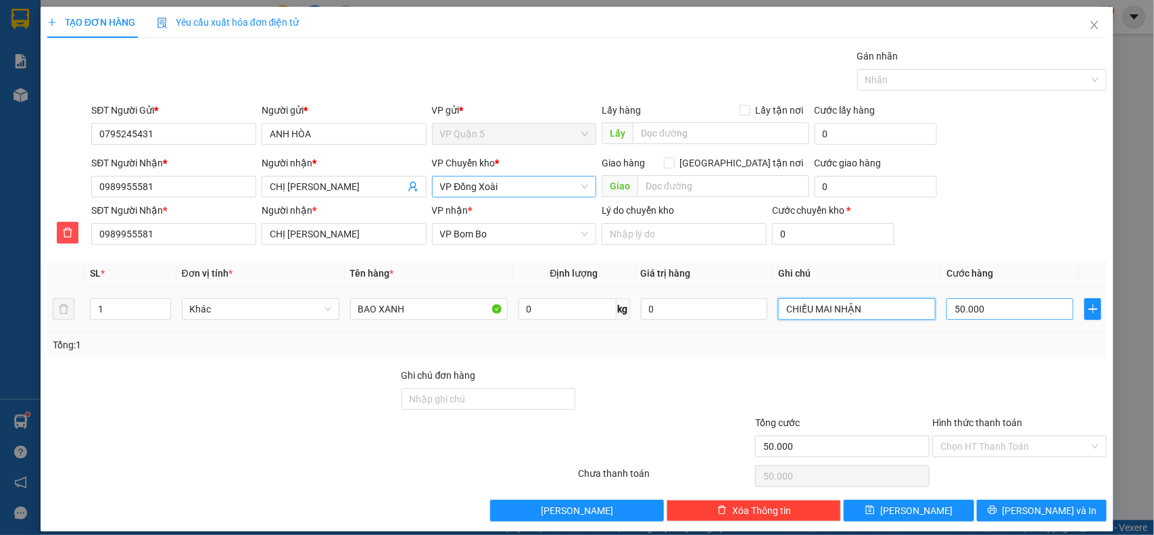
type input "CHIỀU MAI NHẬN"
click at [991, 320] on input "50.000" at bounding box center [1009, 309] width 127 height 22
type input "0"
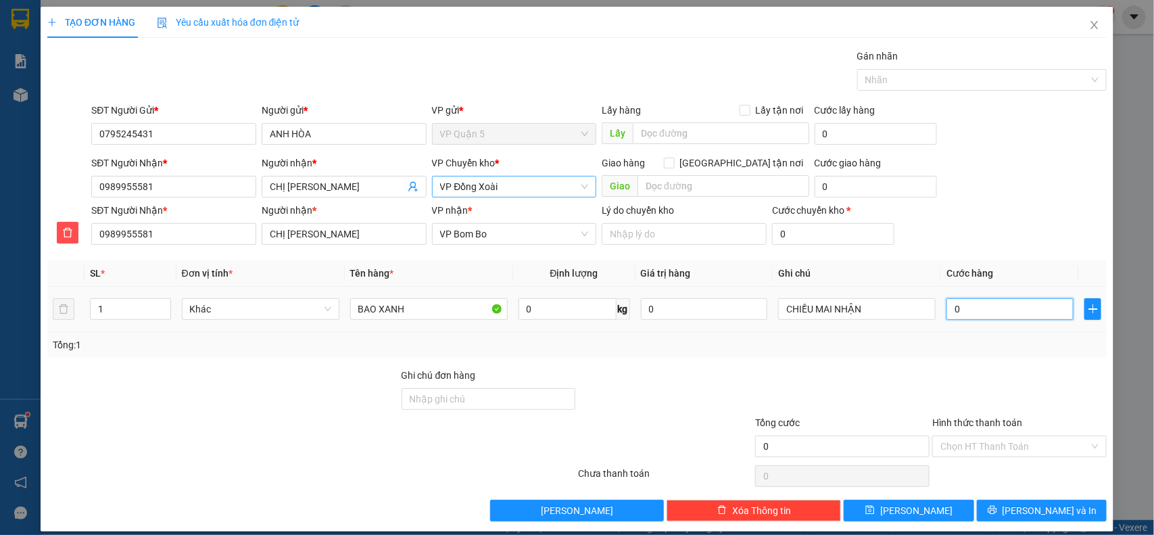
type input "7"
type input "07"
type input "70"
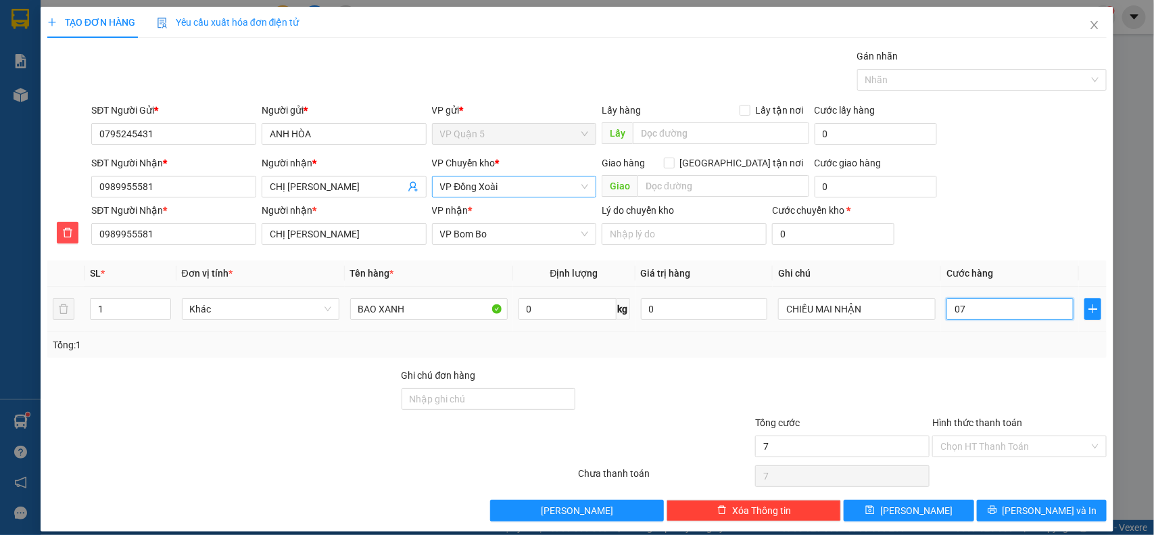
type input "070"
type input "700"
type input "07.000"
type input "7.000"
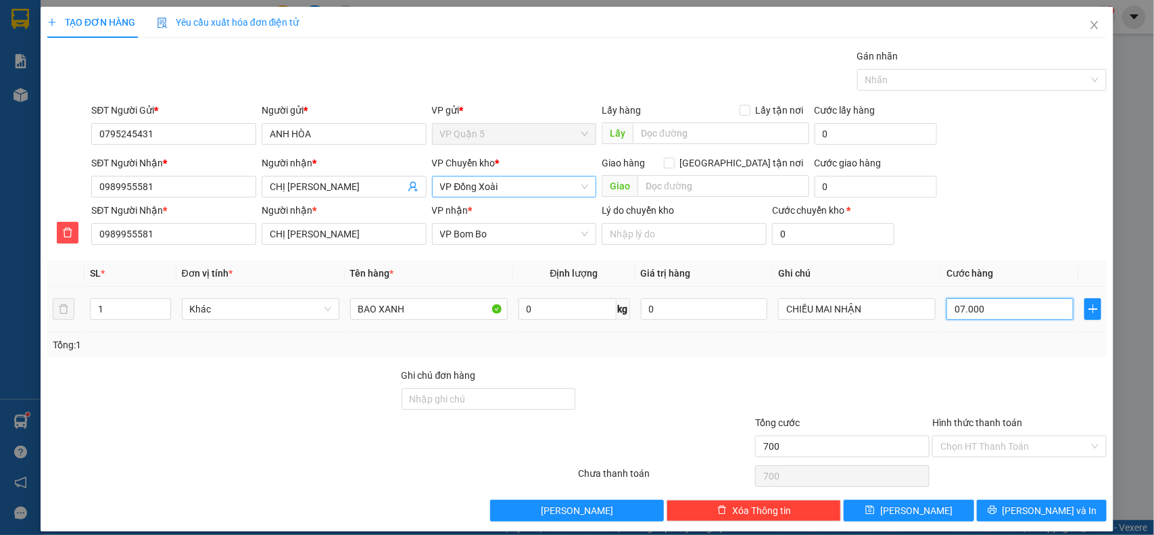
type input "7.000"
type input "70.000"
click at [1002, 500] on div "Transit Pickup Surcharge Ids Transit Deliver Surcharge Ids Transit Deliver Surc…" at bounding box center [577, 285] width 1060 height 472
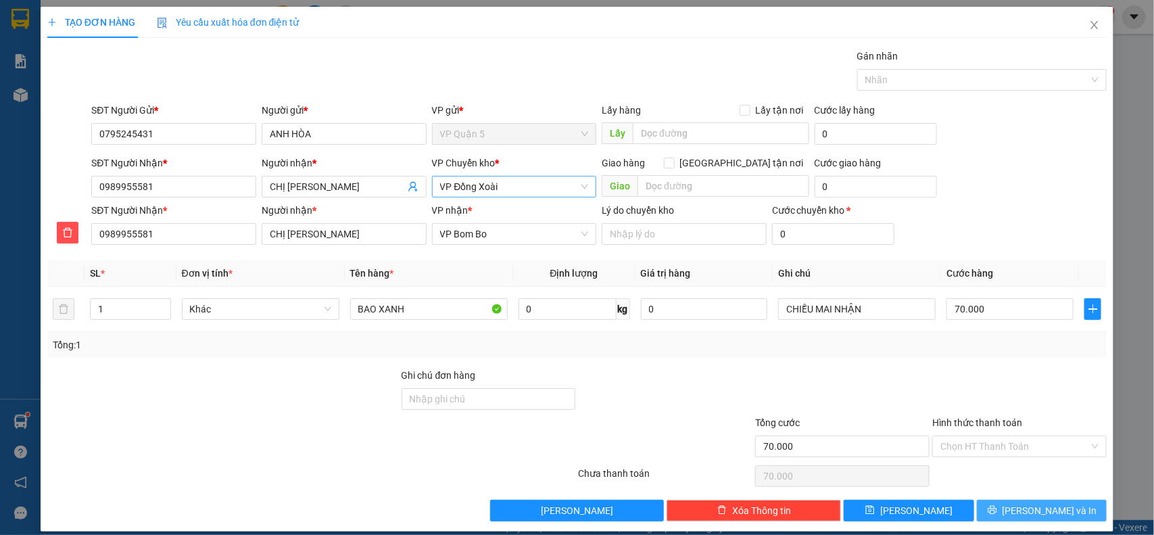
click at [1002, 503] on button "[PERSON_NAME] và In" at bounding box center [1042, 510] width 130 height 22
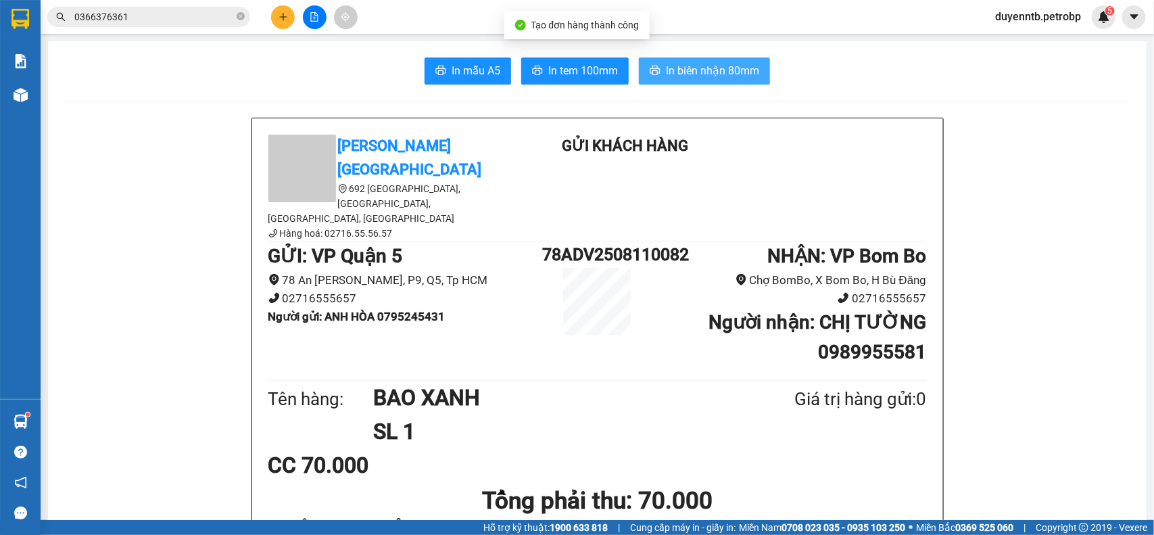
click at [729, 57] on button "In biên nhận 80mm" at bounding box center [704, 70] width 131 height 27
click at [722, 65] on span "In biên nhận 80mm" at bounding box center [712, 70] width 93 height 17
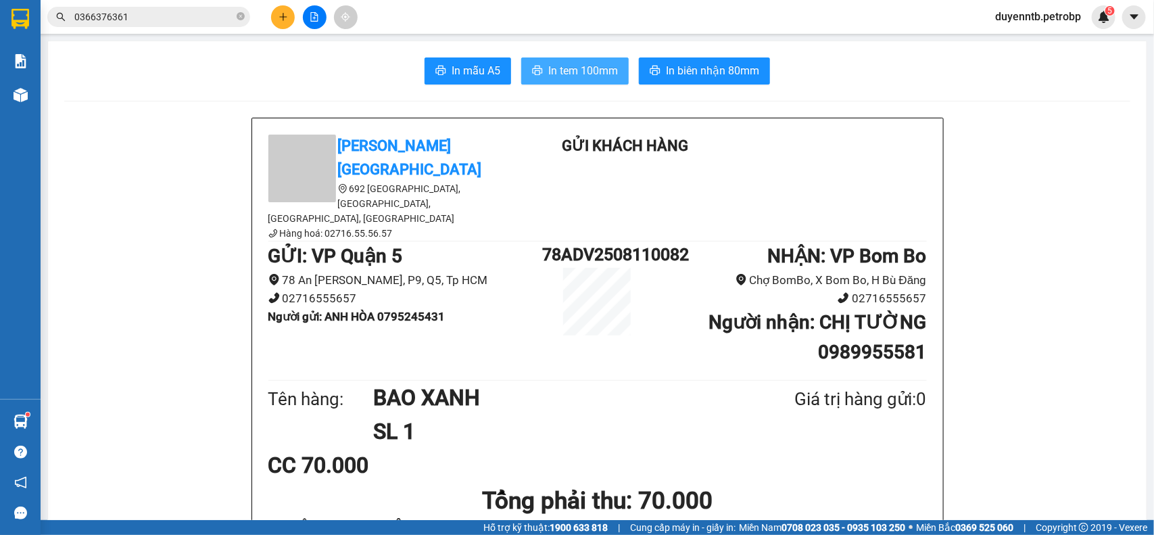
click at [581, 68] on span "In tem 100mm" at bounding box center [583, 70] width 70 height 17
click at [126, 20] on input "0366376361" at bounding box center [153, 16] width 159 height 15
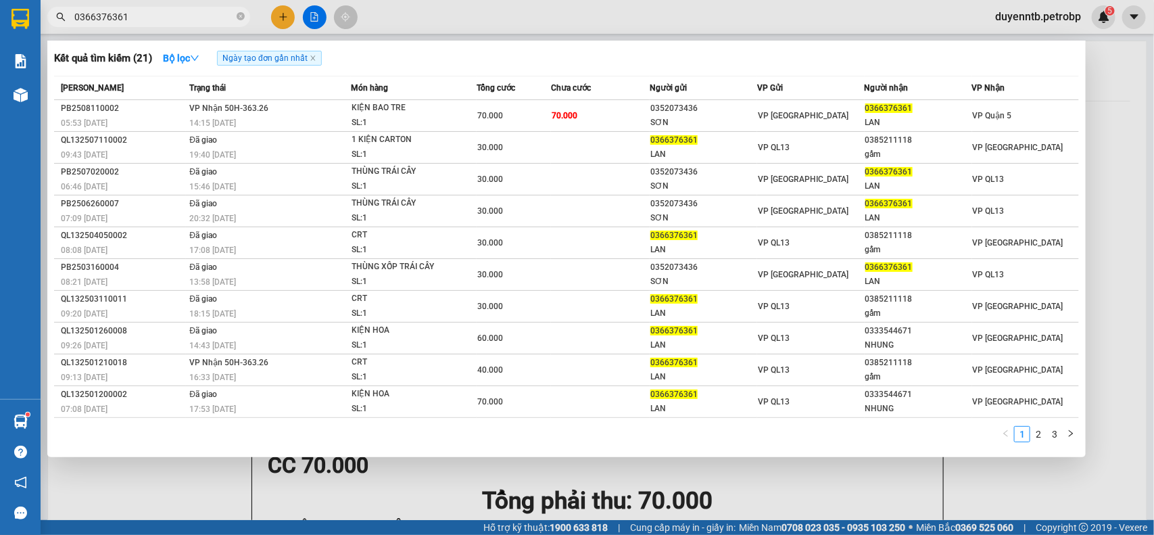
click at [126, 20] on input "0366376361" at bounding box center [153, 16] width 159 height 15
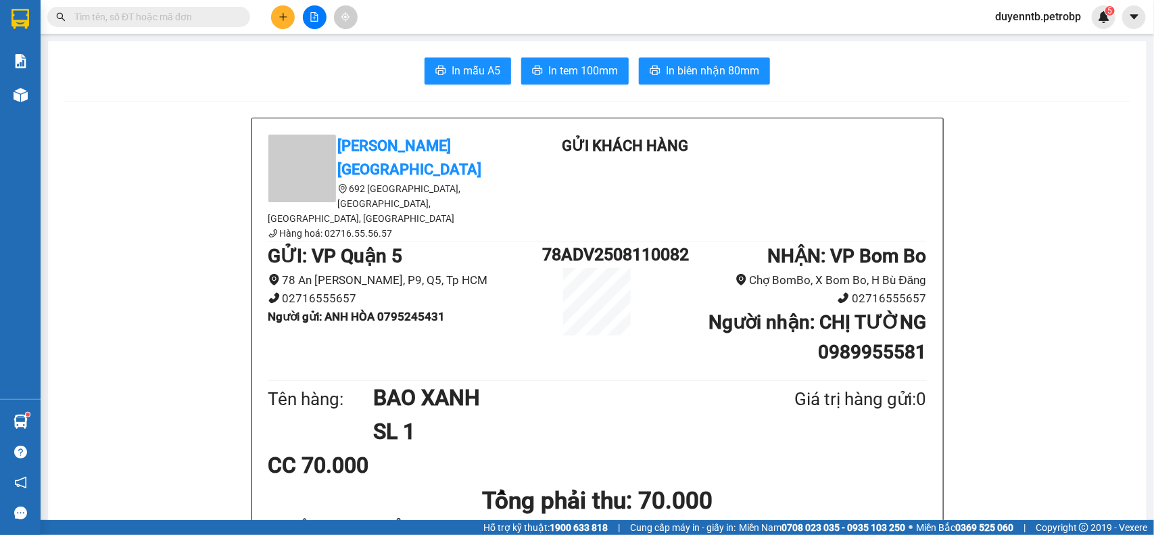
paste input "0983776777"
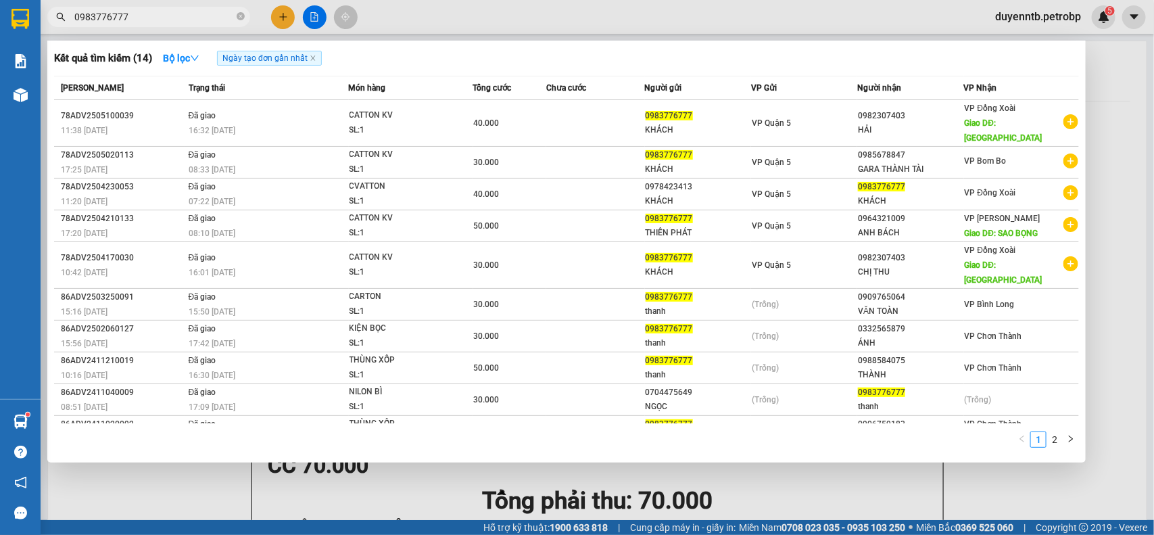
type input "0983776777"
